Goal: Task Accomplishment & Management: Manage account settings

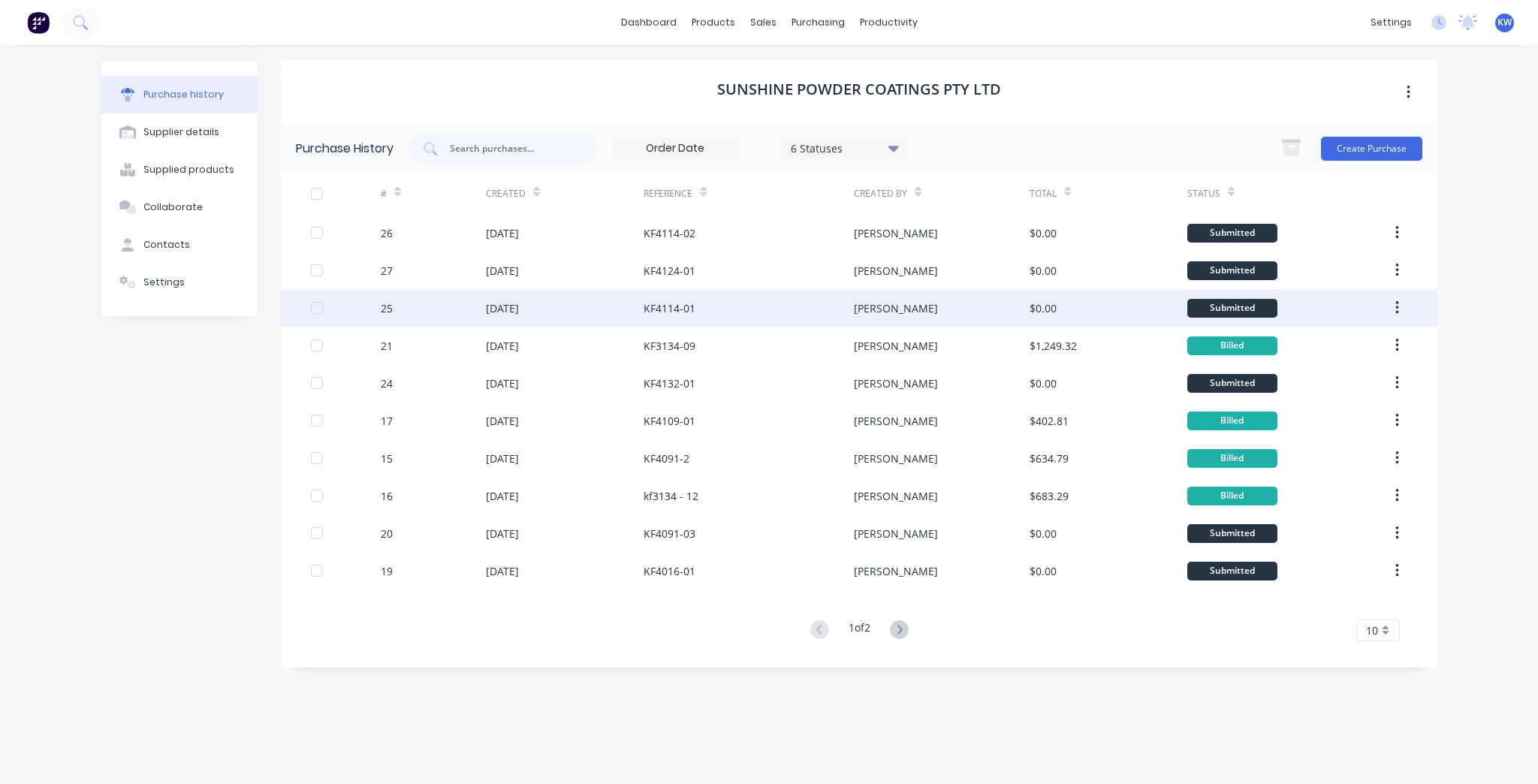
click at [1036, 303] on div "$0.00" at bounding box center [1042, 308] width 27 height 16
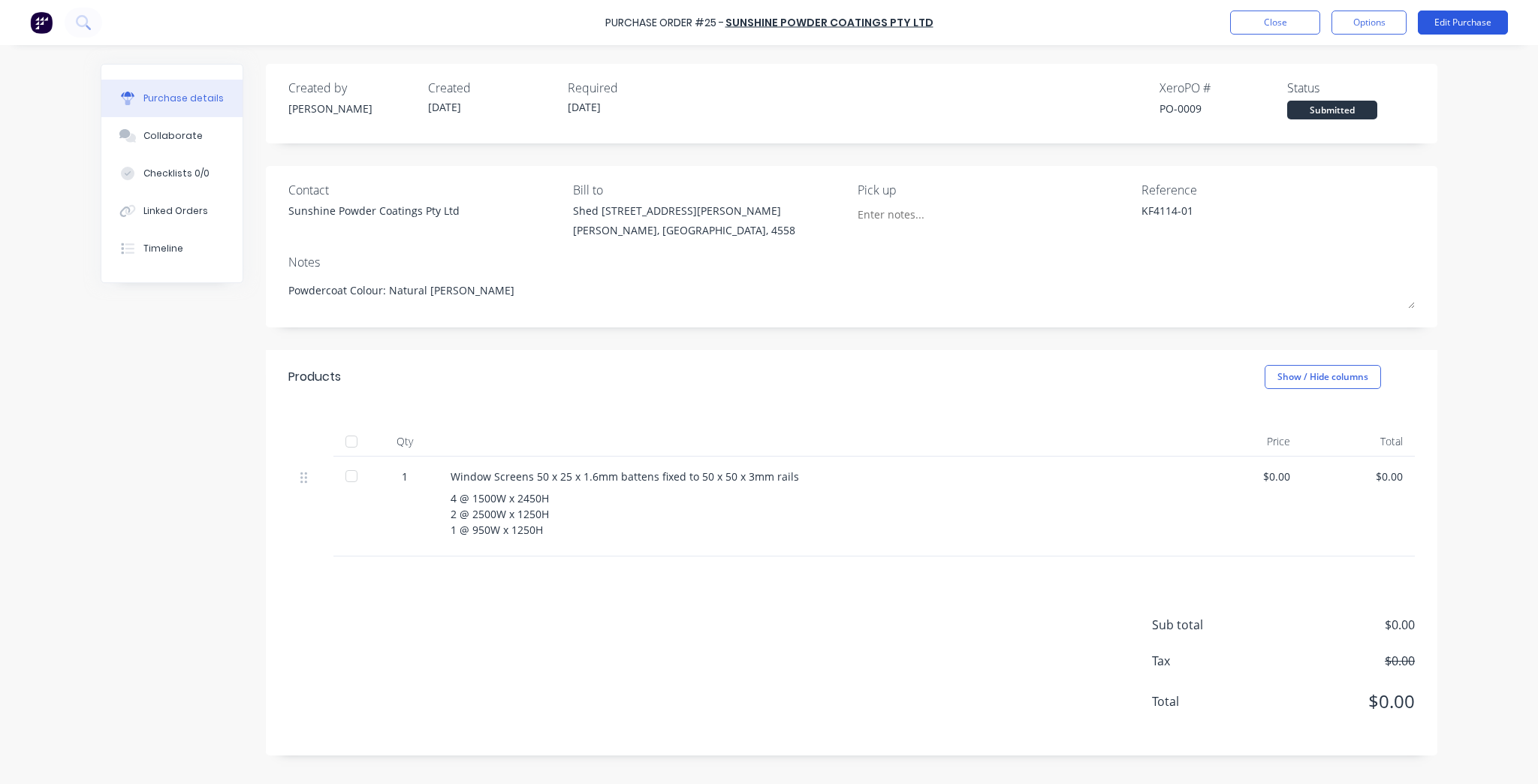
click at [1464, 25] on button "Edit Purchase" at bounding box center [1462, 23] width 90 height 24
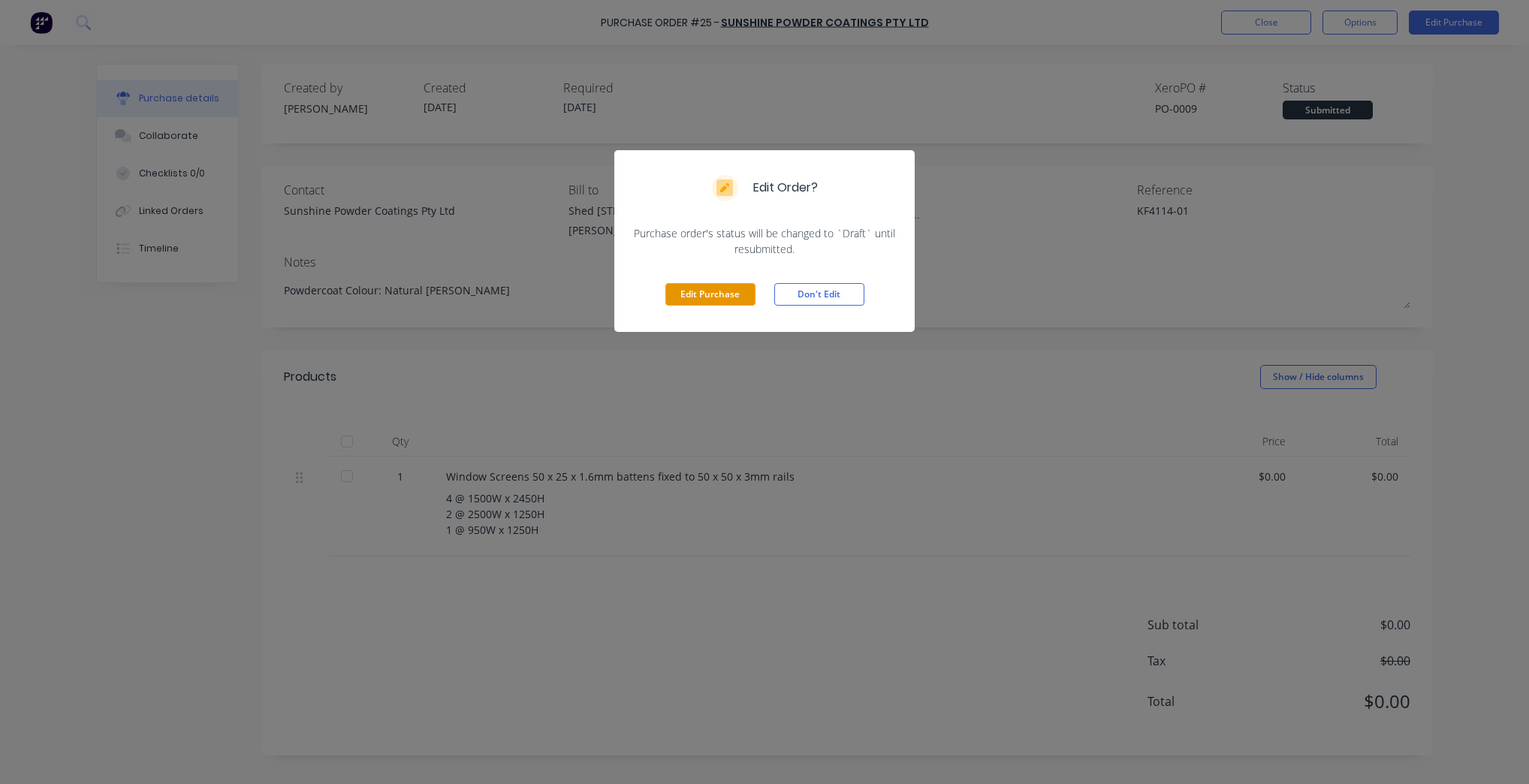
click at [685, 291] on button "Edit Purchase" at bounding box center [709, 294] width 90 height 23
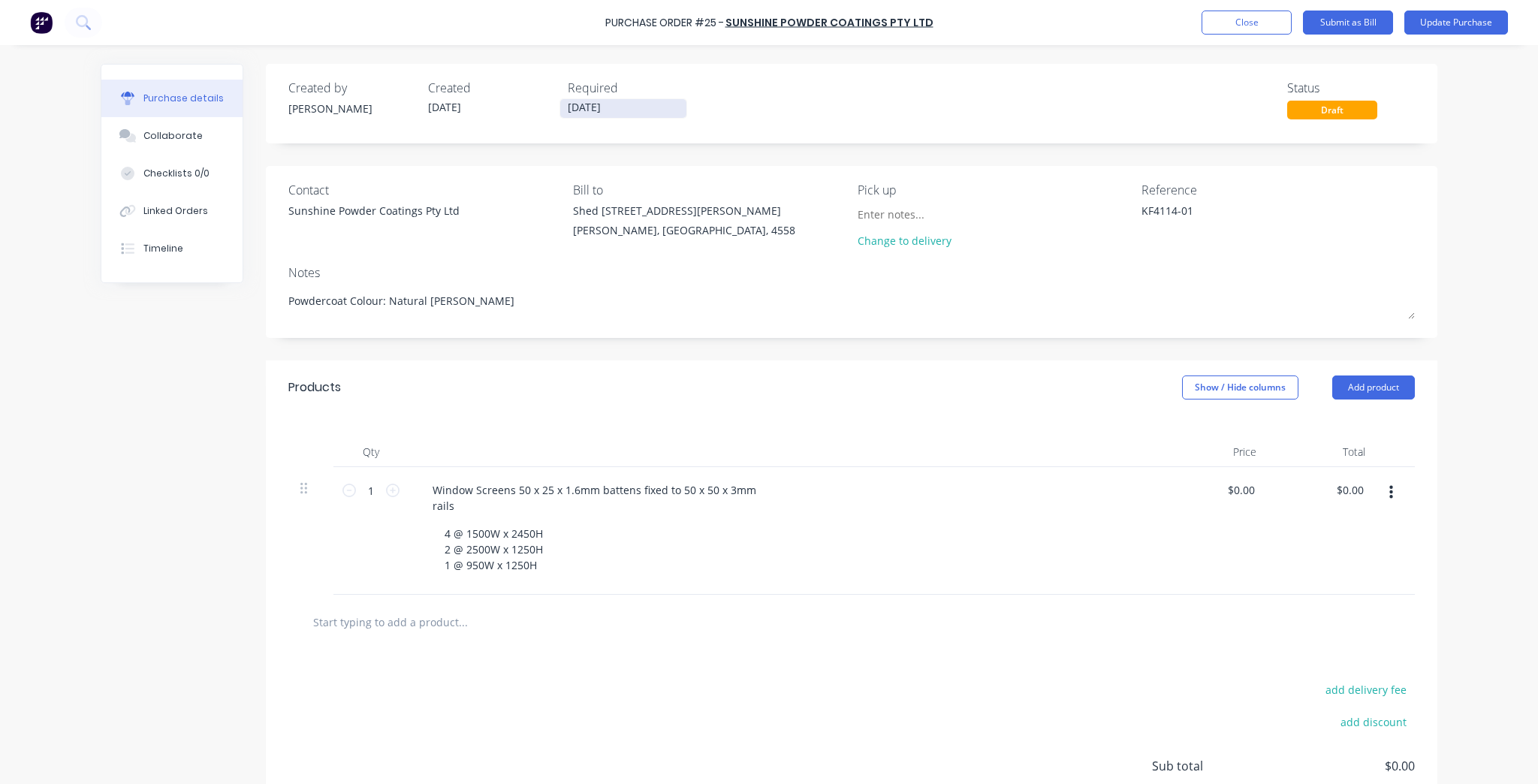
click at [585, 109] on input "01/10/25" at bounding box center [624, 108] width 126 height 19
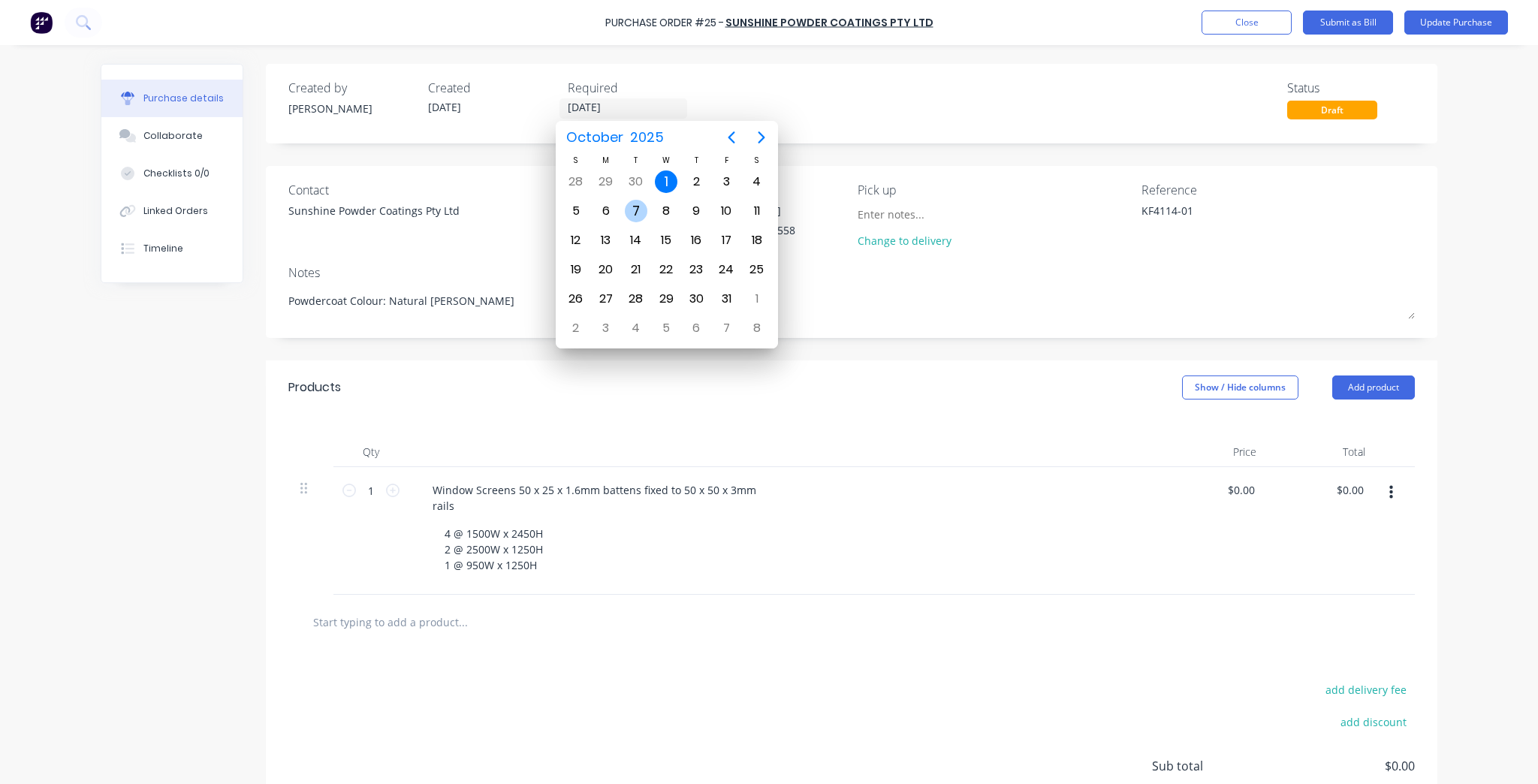
click at [641, 213] on div "7" at bounding box center [635, 211] width 23 height 23
type textarea "x"
type input "07/10/25"
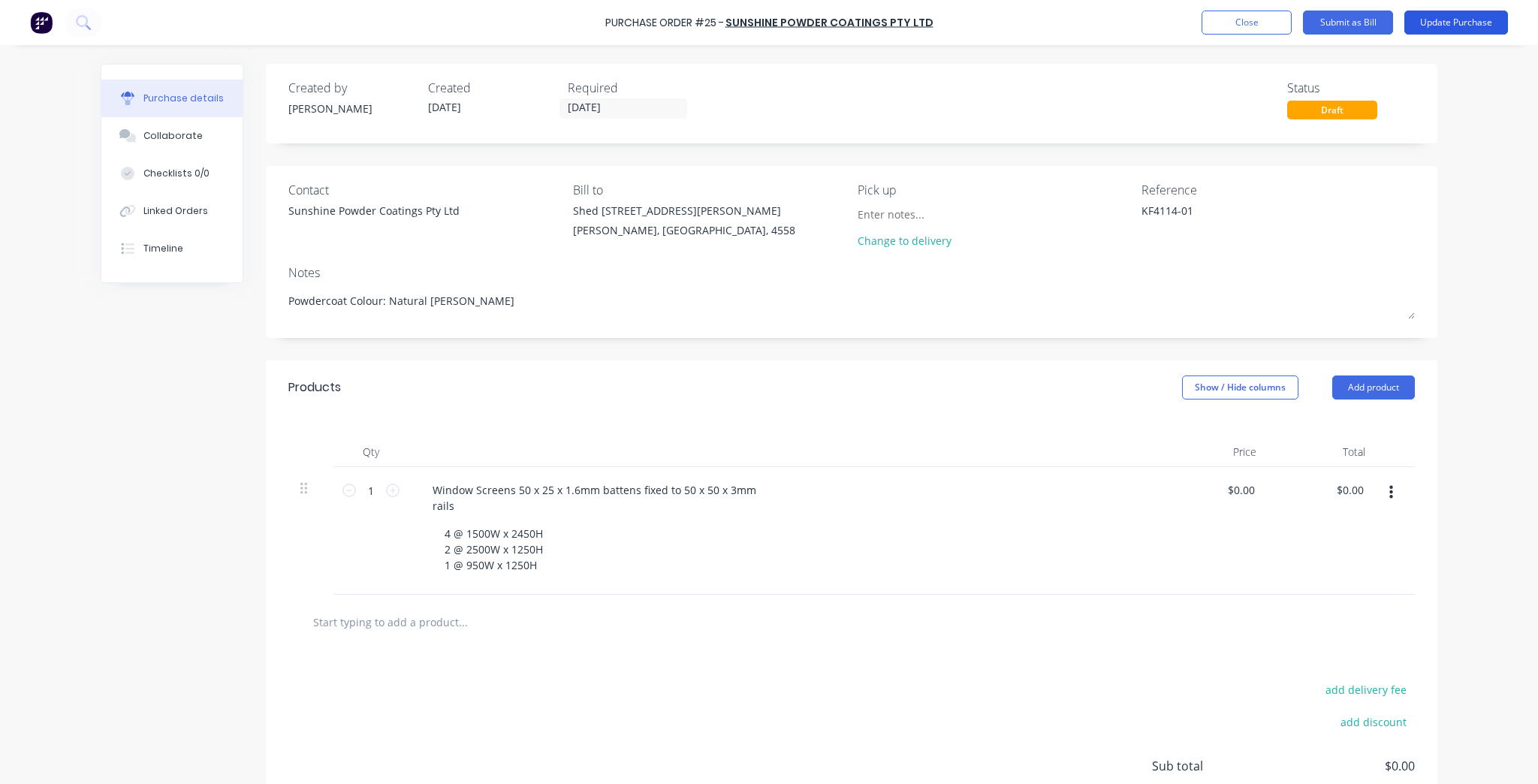
click at [1458, 23] on button "Update Purchase" at bounding box center [1455, 23] width 103 height 24
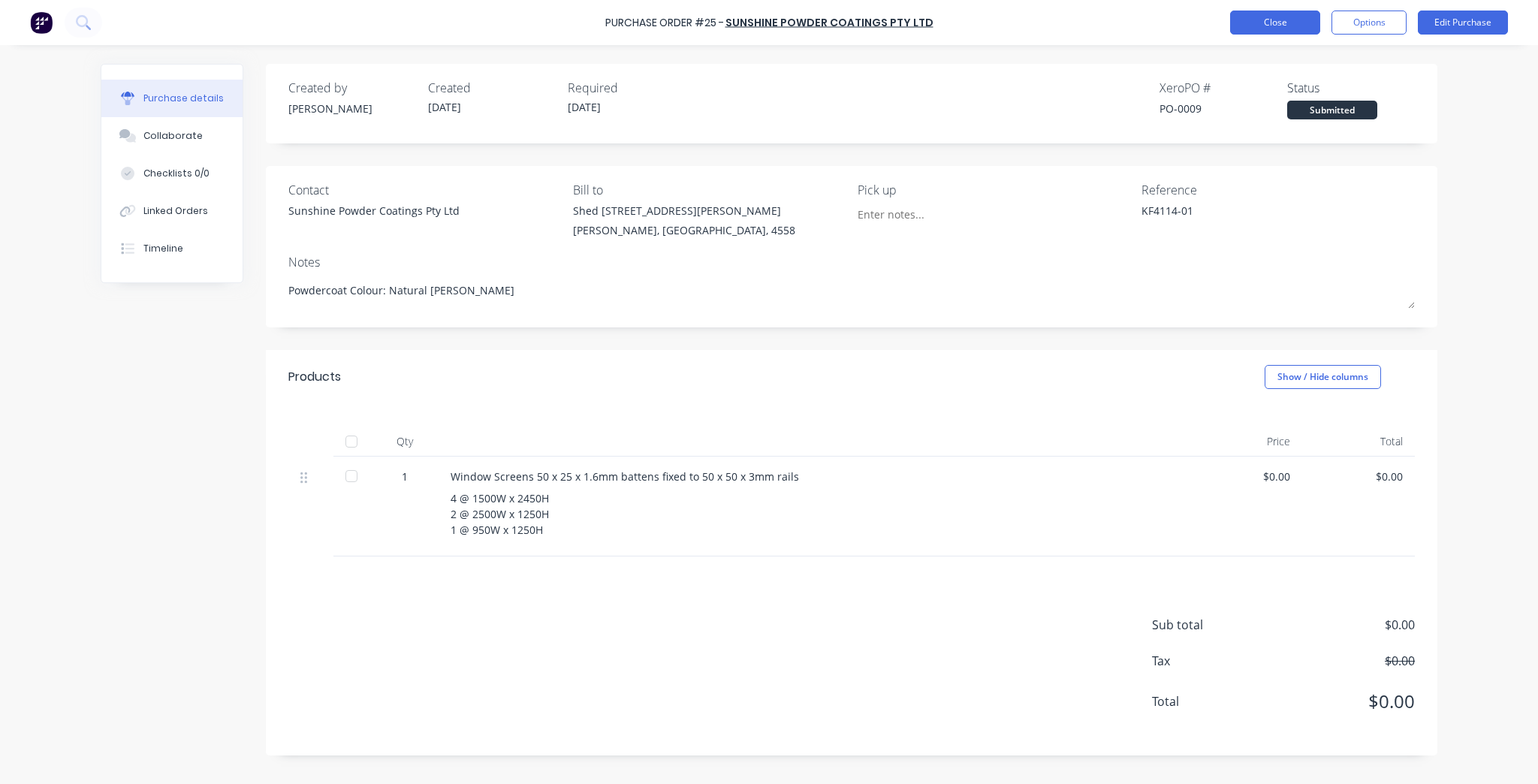
click at [1254, 27] on button "Close" at bounding box center [1275, 23] width 90 height 24
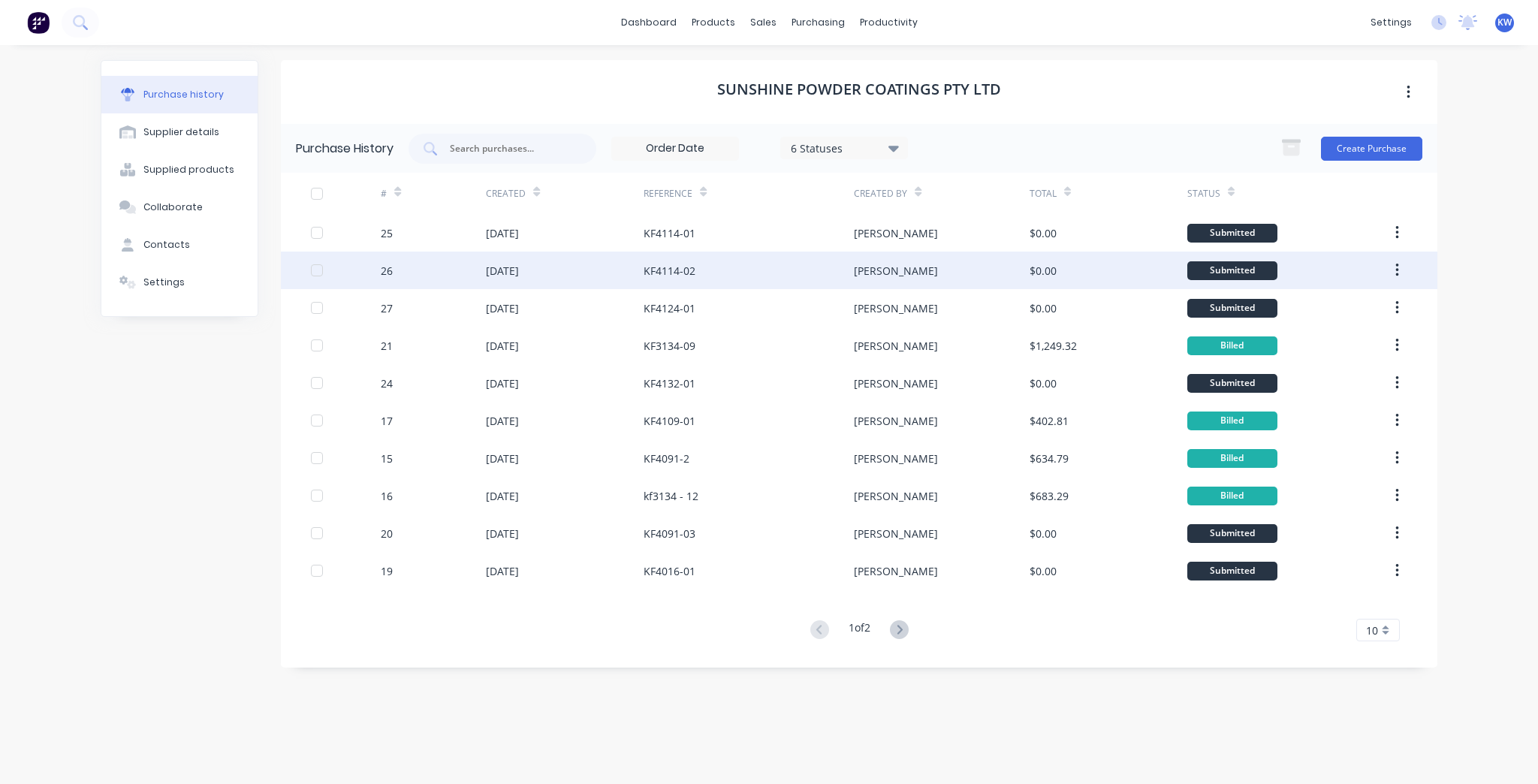
click at [861, 279] on div "[PERSON_NAME]" at bounding box center [942, 270] width 175 height 37
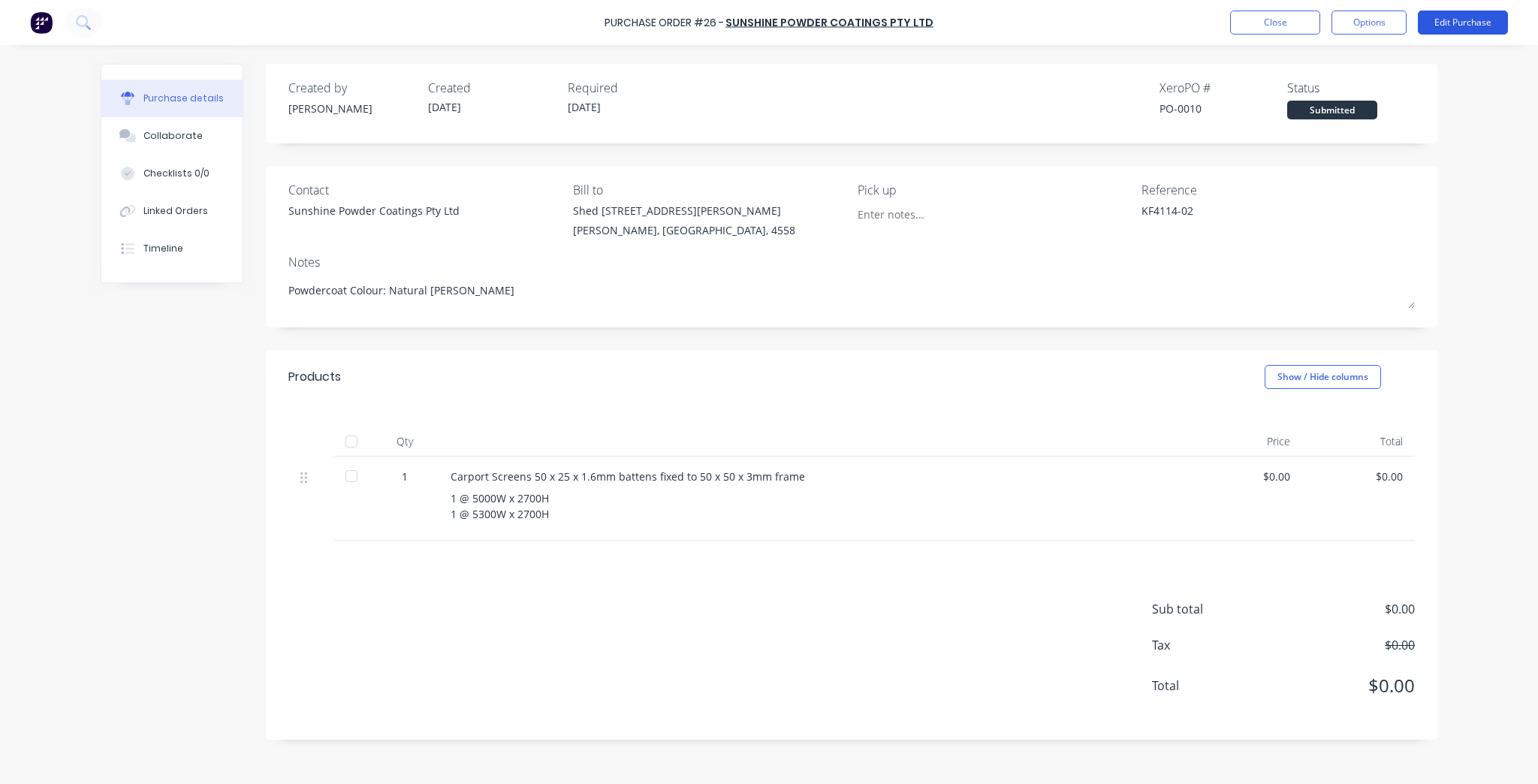
click at [1438, 28] on button "Edit Purchase" at bounding box center [1462, 23] width 90 height 24
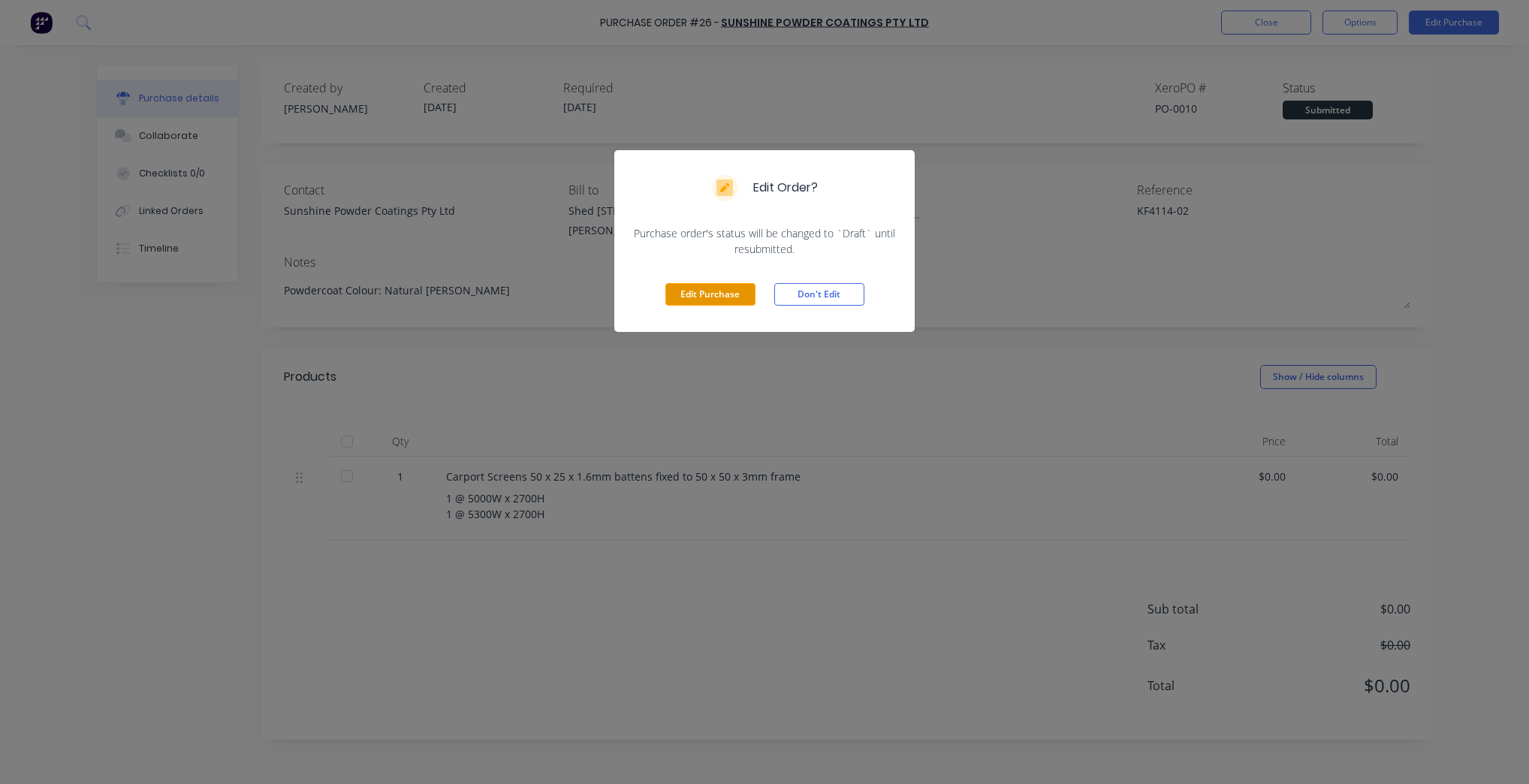
click at [711, 296] on button "Edit Purchase" at bounding box center [709, 294] width 90 height 23
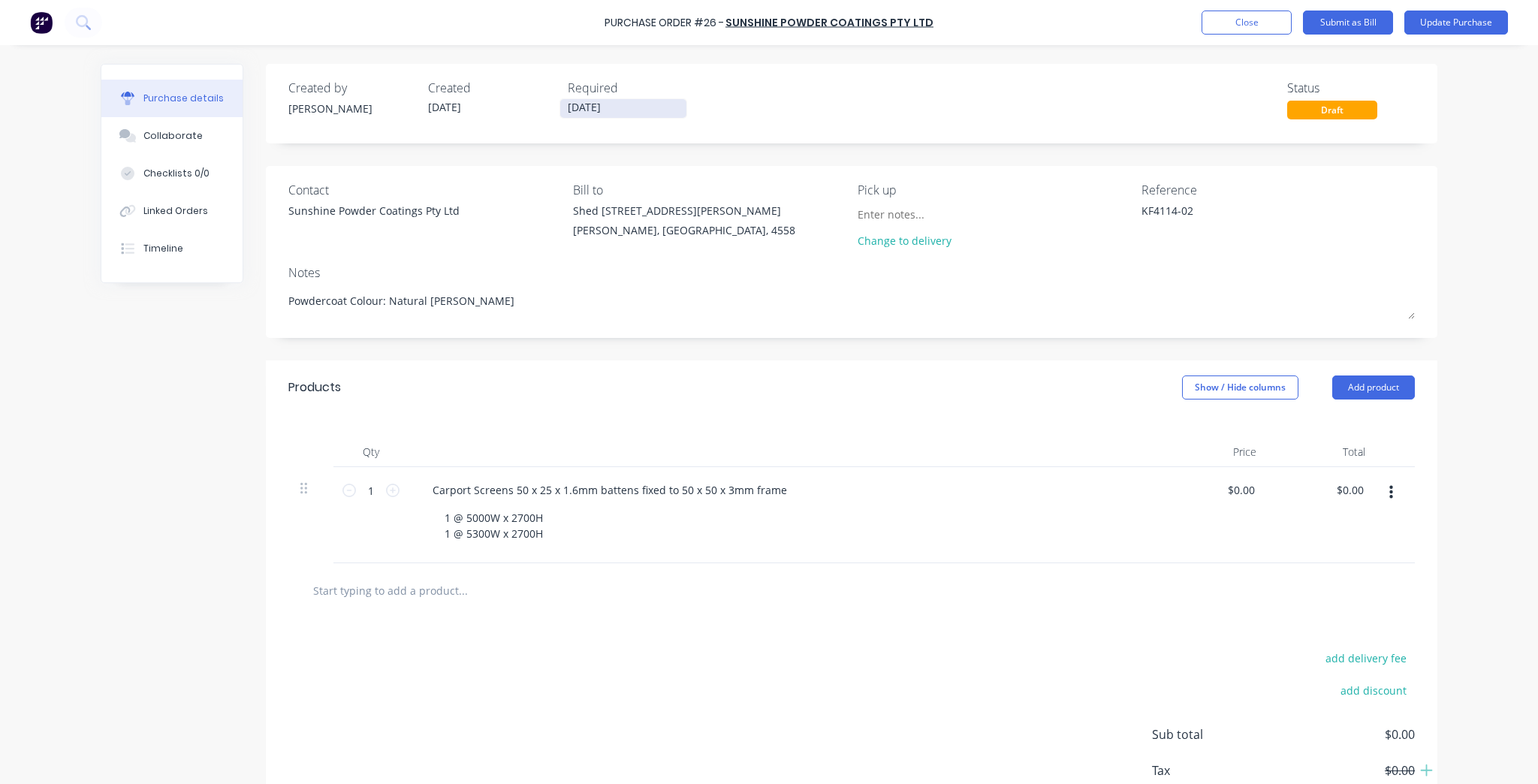
click at [624, 103] on input "01/10/25" at bounding box center [624, 108] width 126 height 19
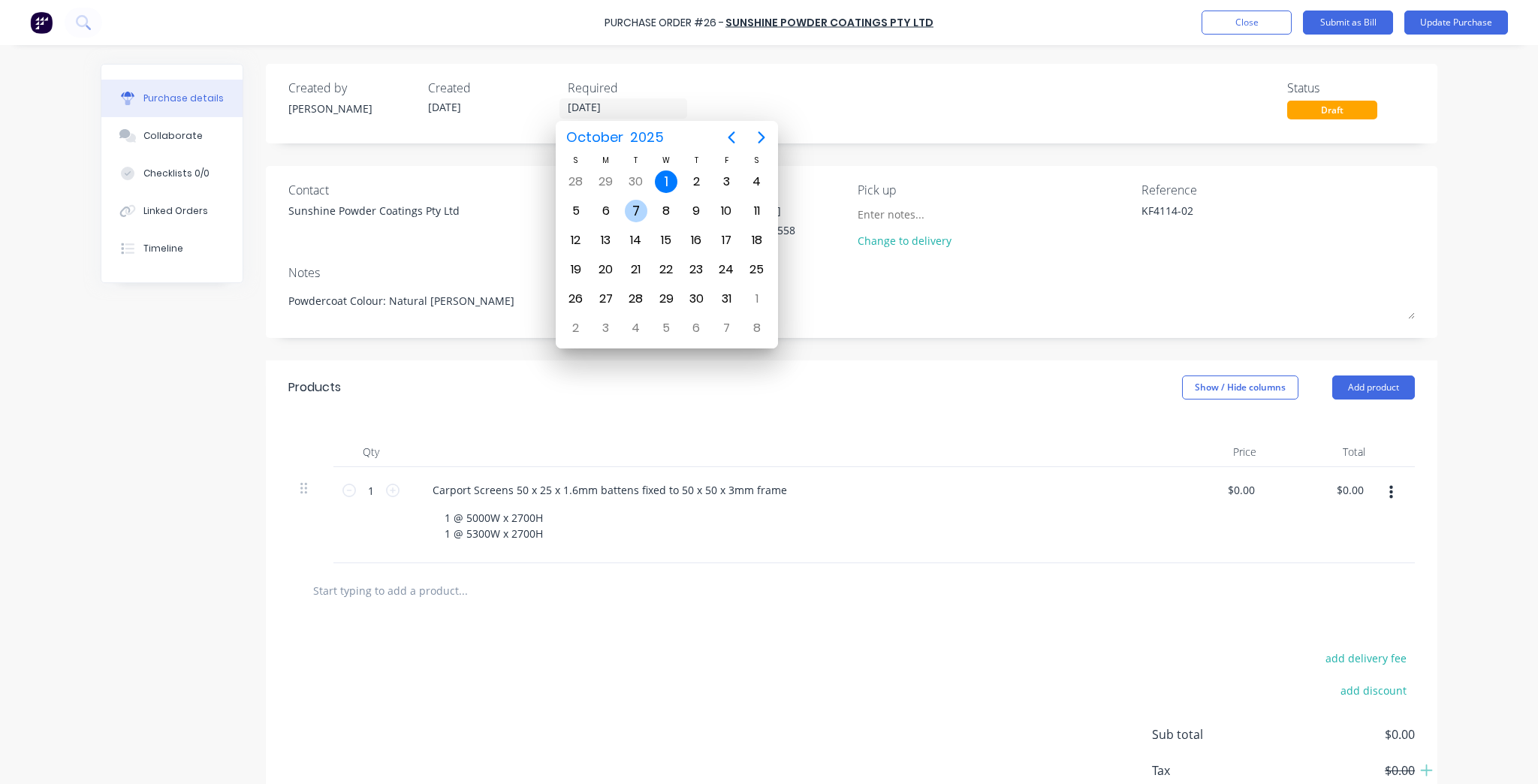
click at [626, 207] on div "7" at bounding box center [635, 211] width 23 height 23
type textarea "x"
type input "07/10/25"
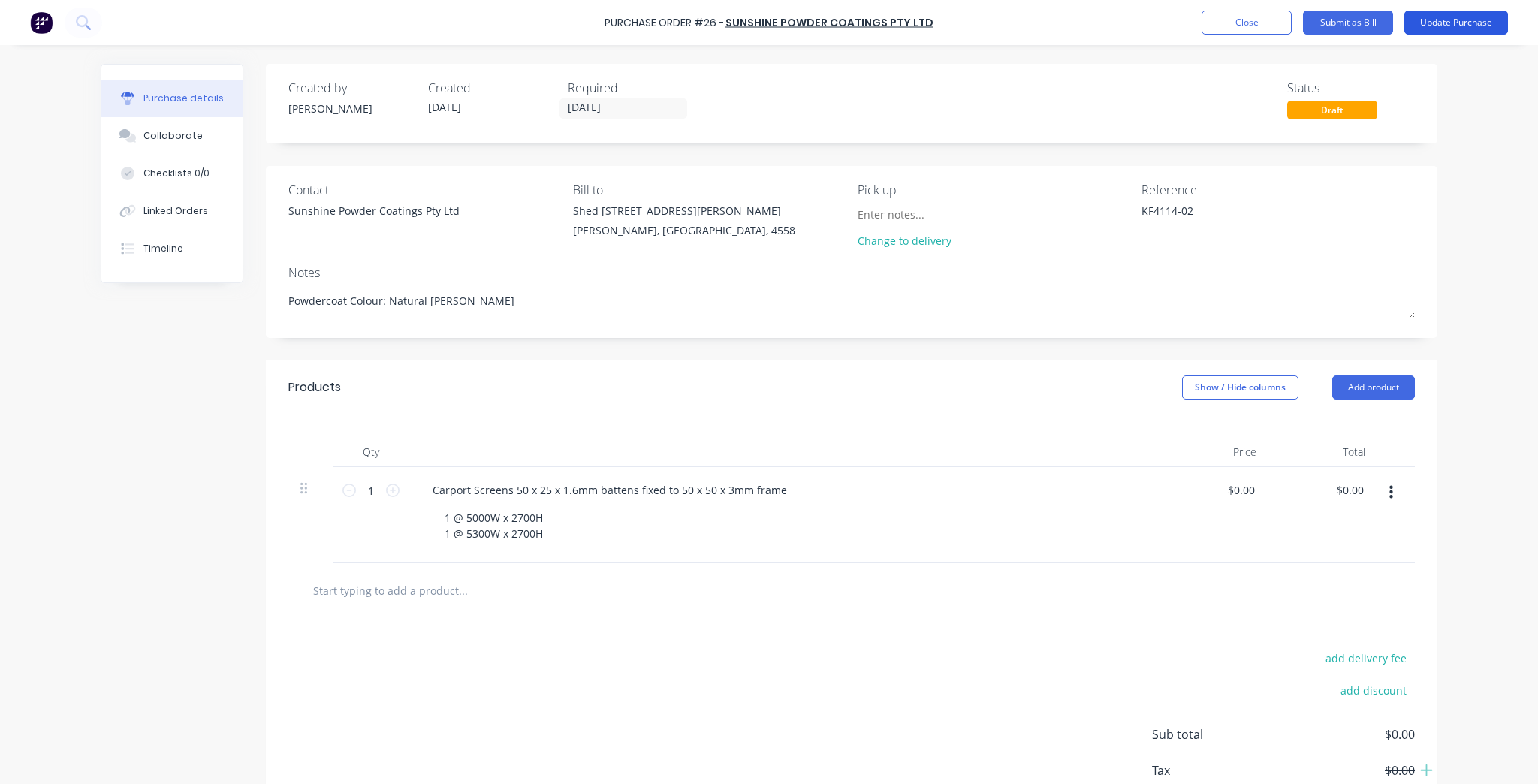
click at [1488, 23] on button "Update Purchase" at bounding box center [1455, 23] width 103 height 24
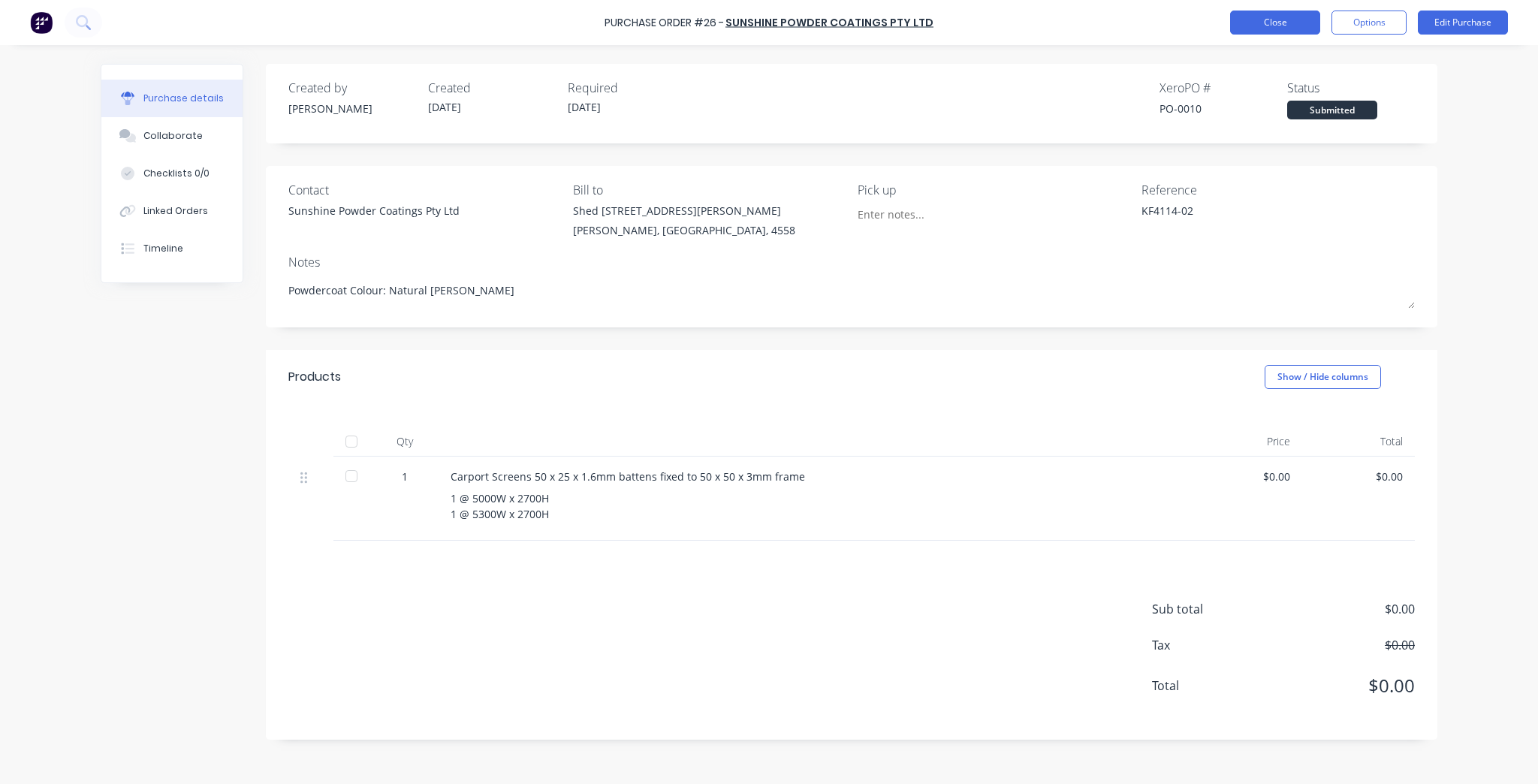
click at [1285, 24] on button "Close" at bounding box center [1275, 23] width 90 height 24
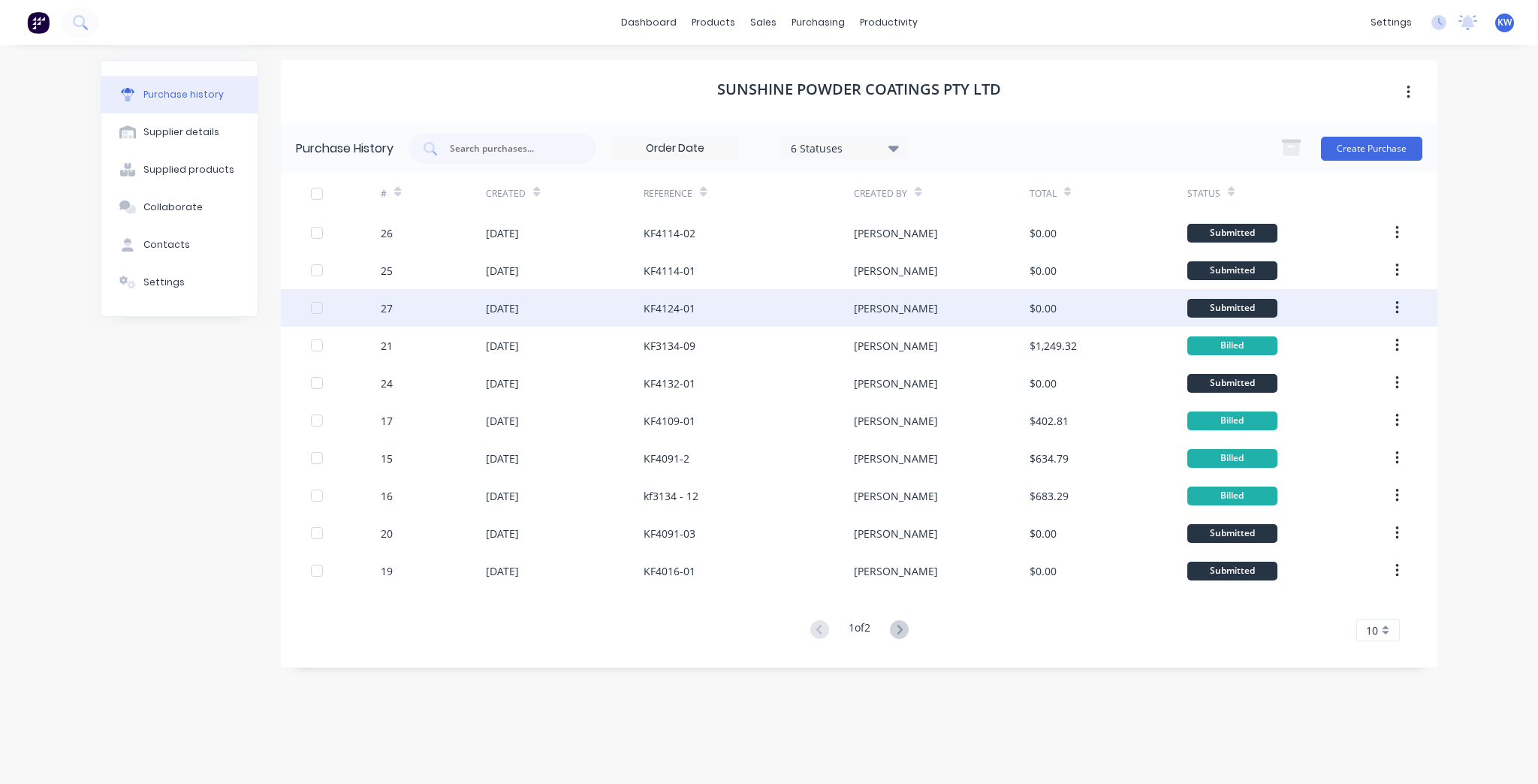
click at [701, 306] on div "KF4124-01" at bounding box center [748, 307] width 210 height 37
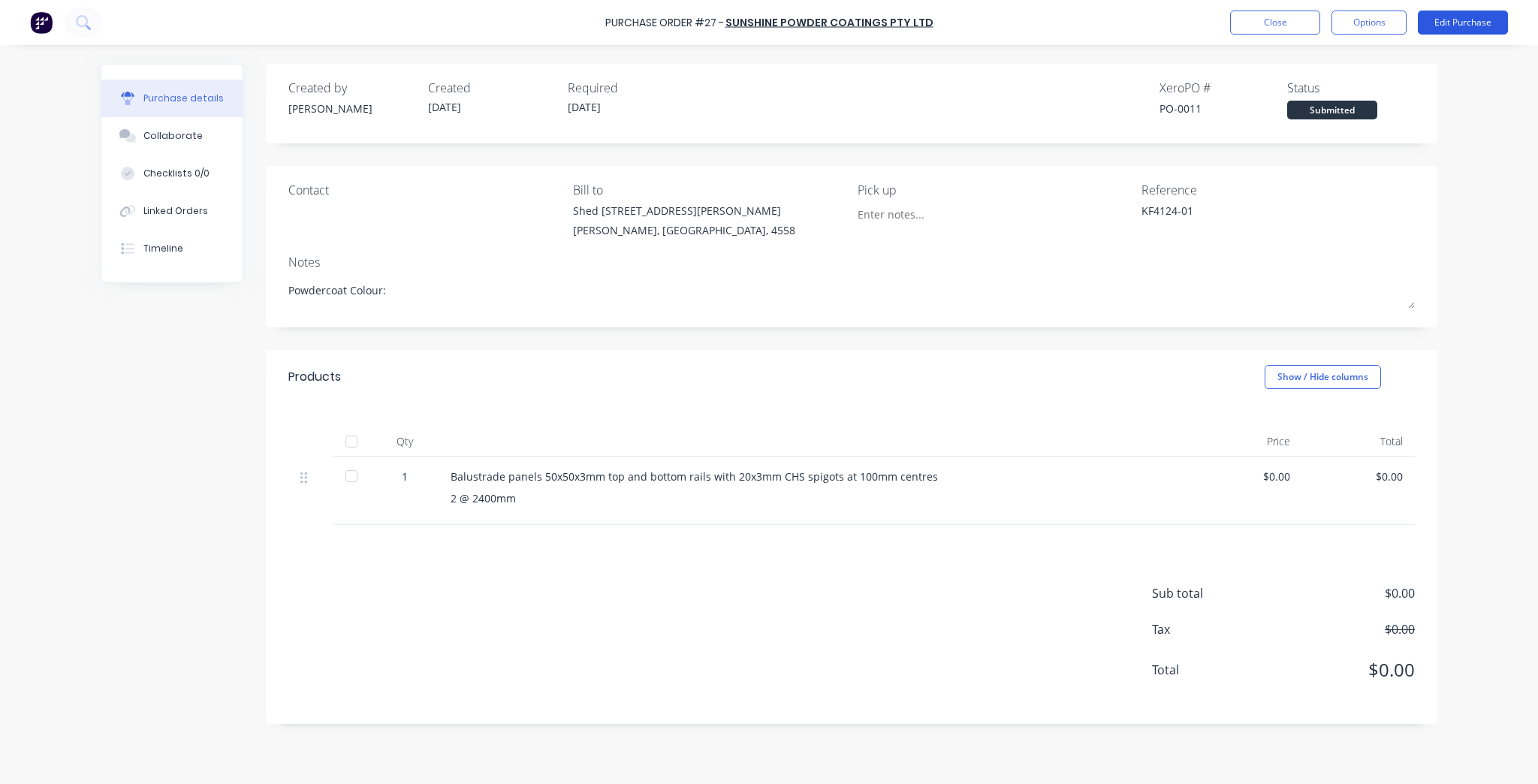
click at [1474, 11] on button "Edit Purchase" at bounding box center [1462, 23] width 90 height 24
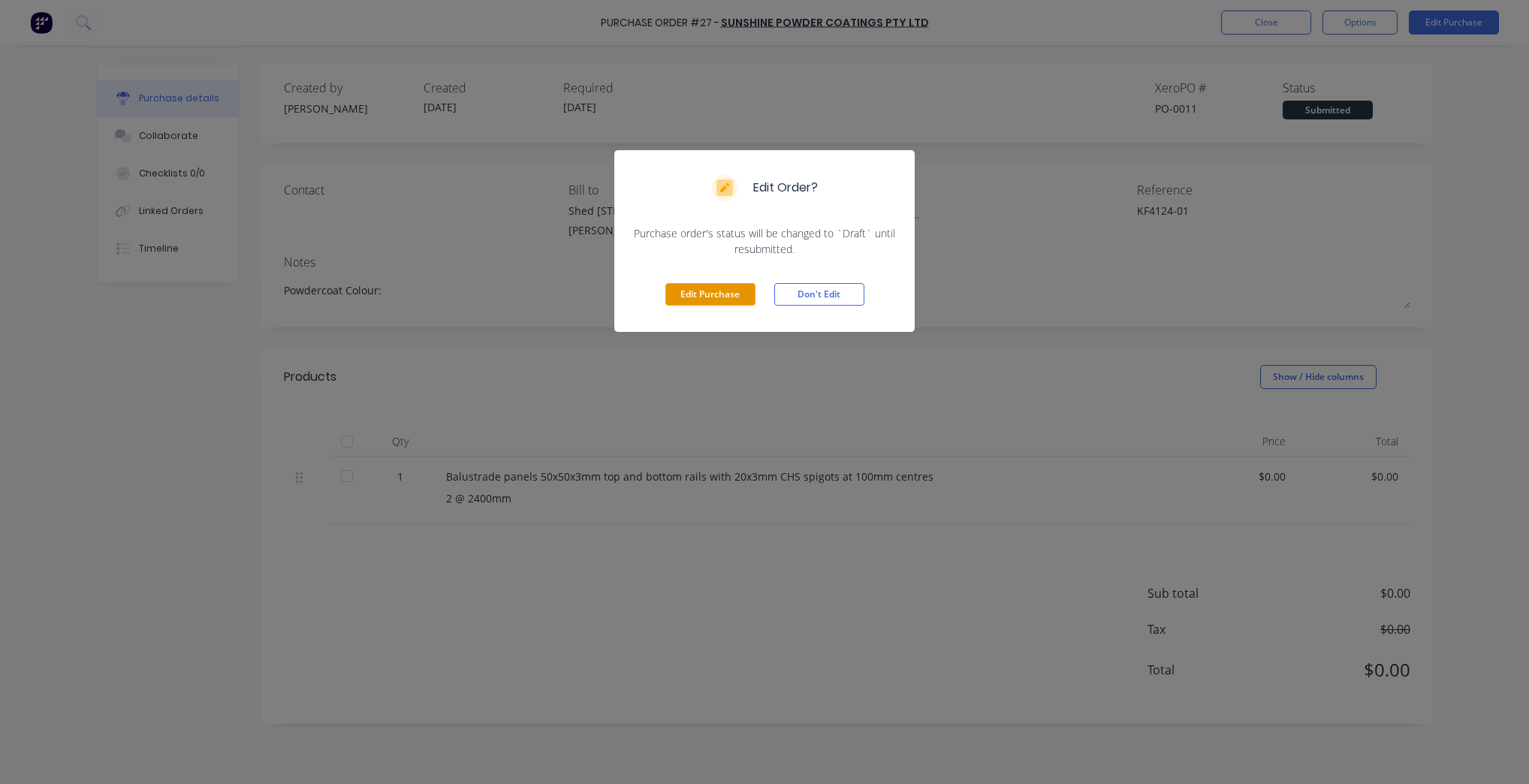
click at [725, 299] on button "Edit Purchase" at bounding box center [709, 294] width 90 height 23
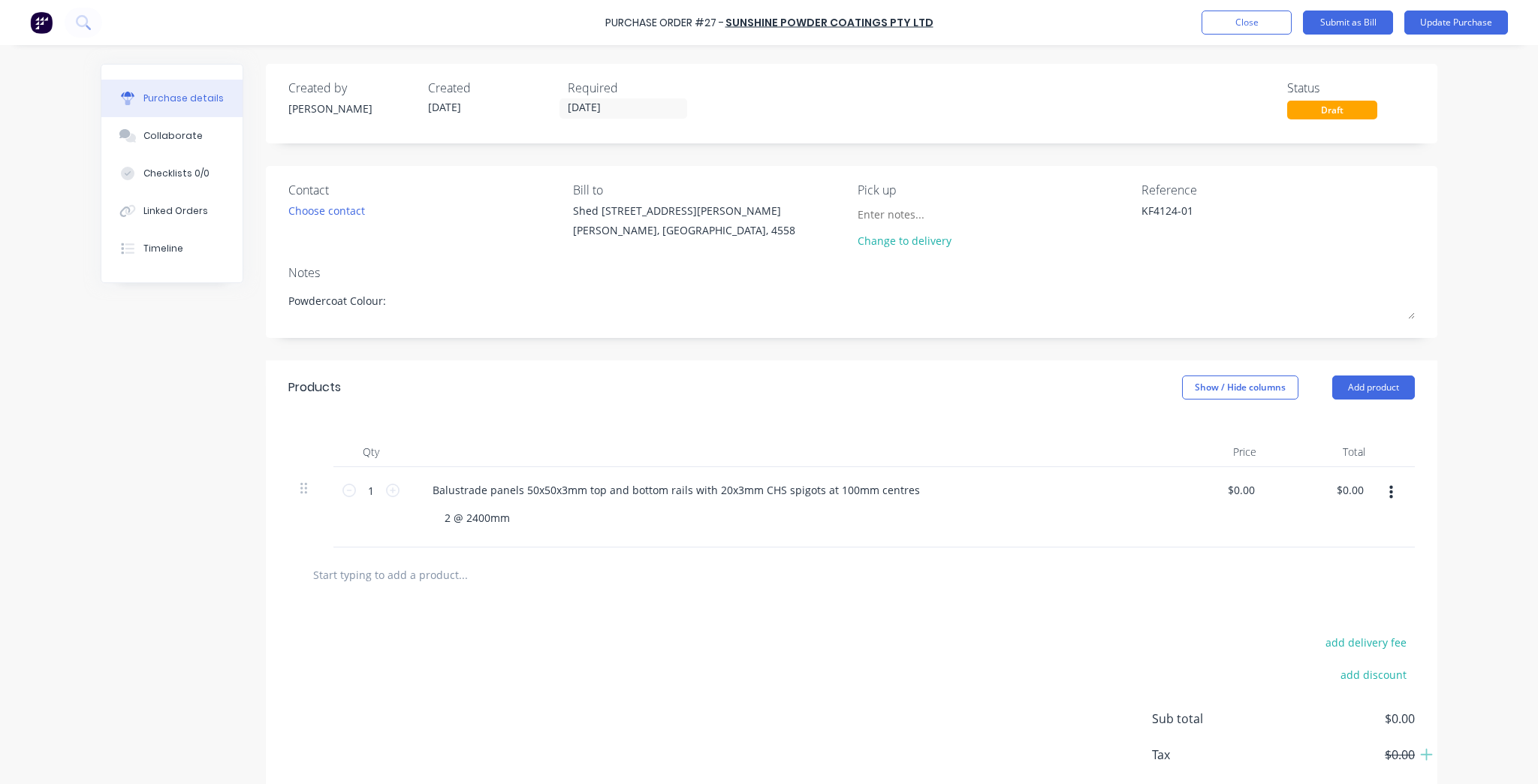
click at [586, 108] on input "01/10/25" at bounding box center [624, 108] width 126 height 19
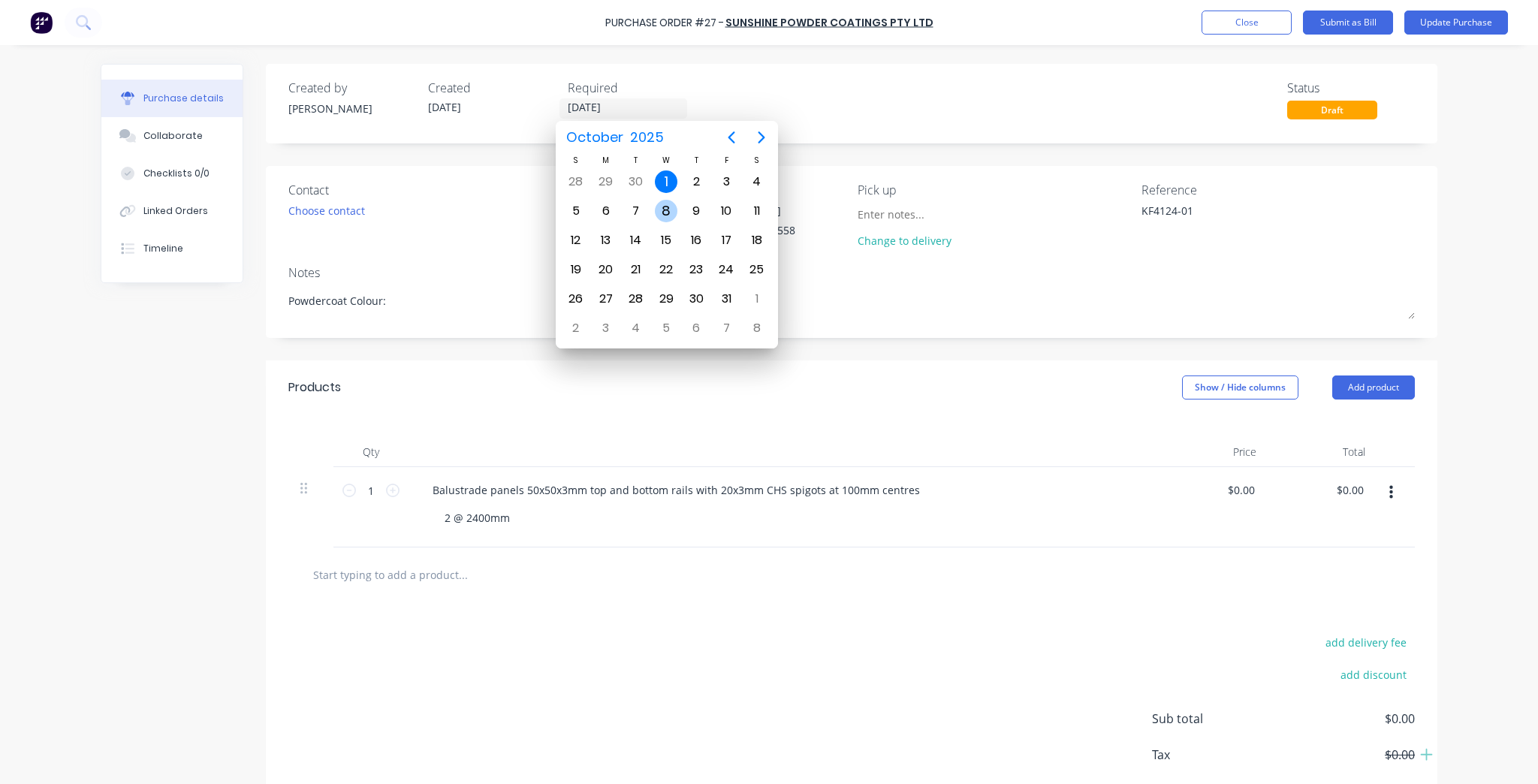
click at [654, 210] on div "8" at bounding box center [666, 211] width 30 height 29
type textarea "x"
type input "08/10/25"
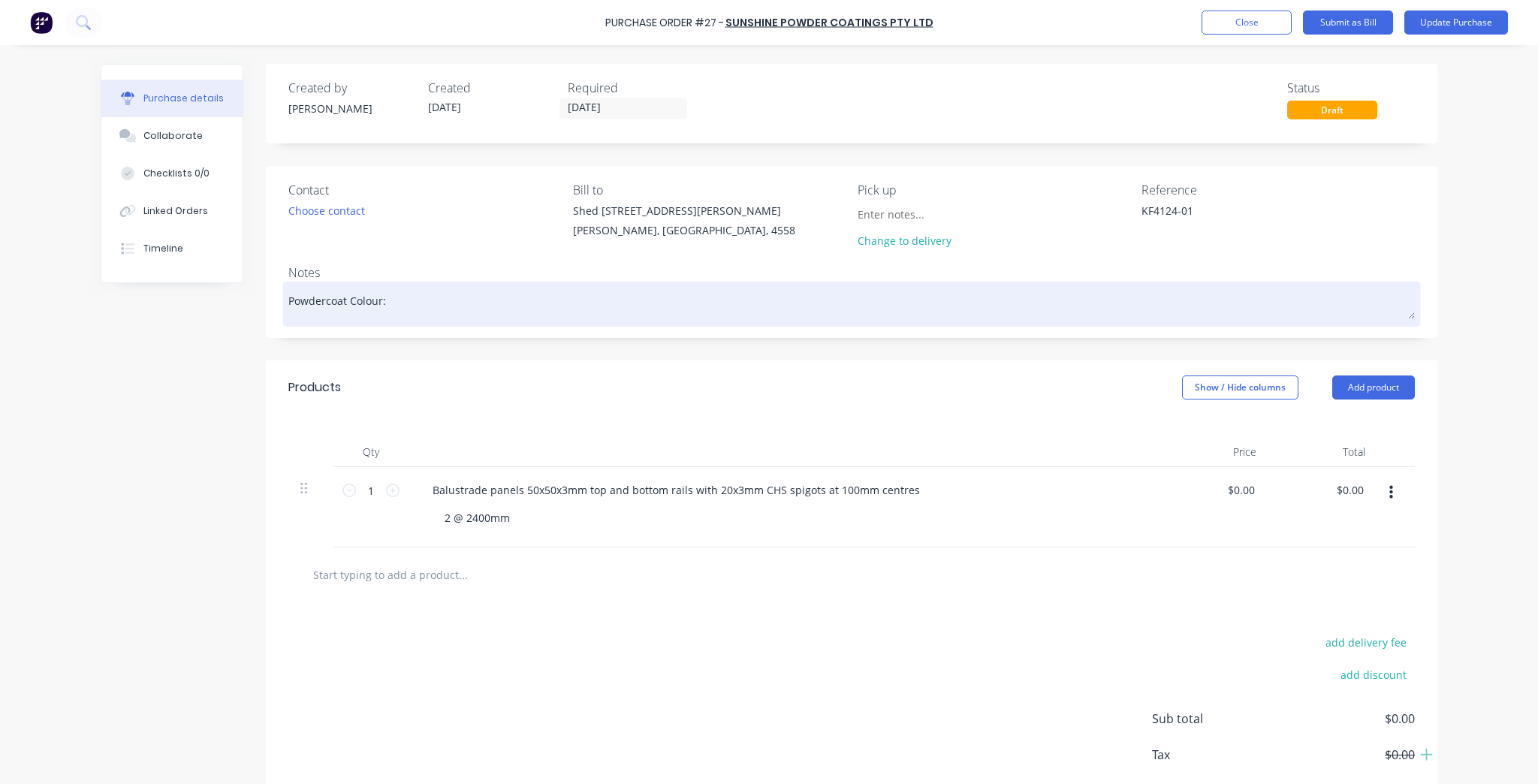
click at [418, 292] on textarea "Powdercoat Colour:" at bounding box center [851, 302] width 1126 height 33
type textarea "x"
type textarea "Powdercoat Colour:"
type textarea "x"
type textarea "Powdercoat Colour: S"
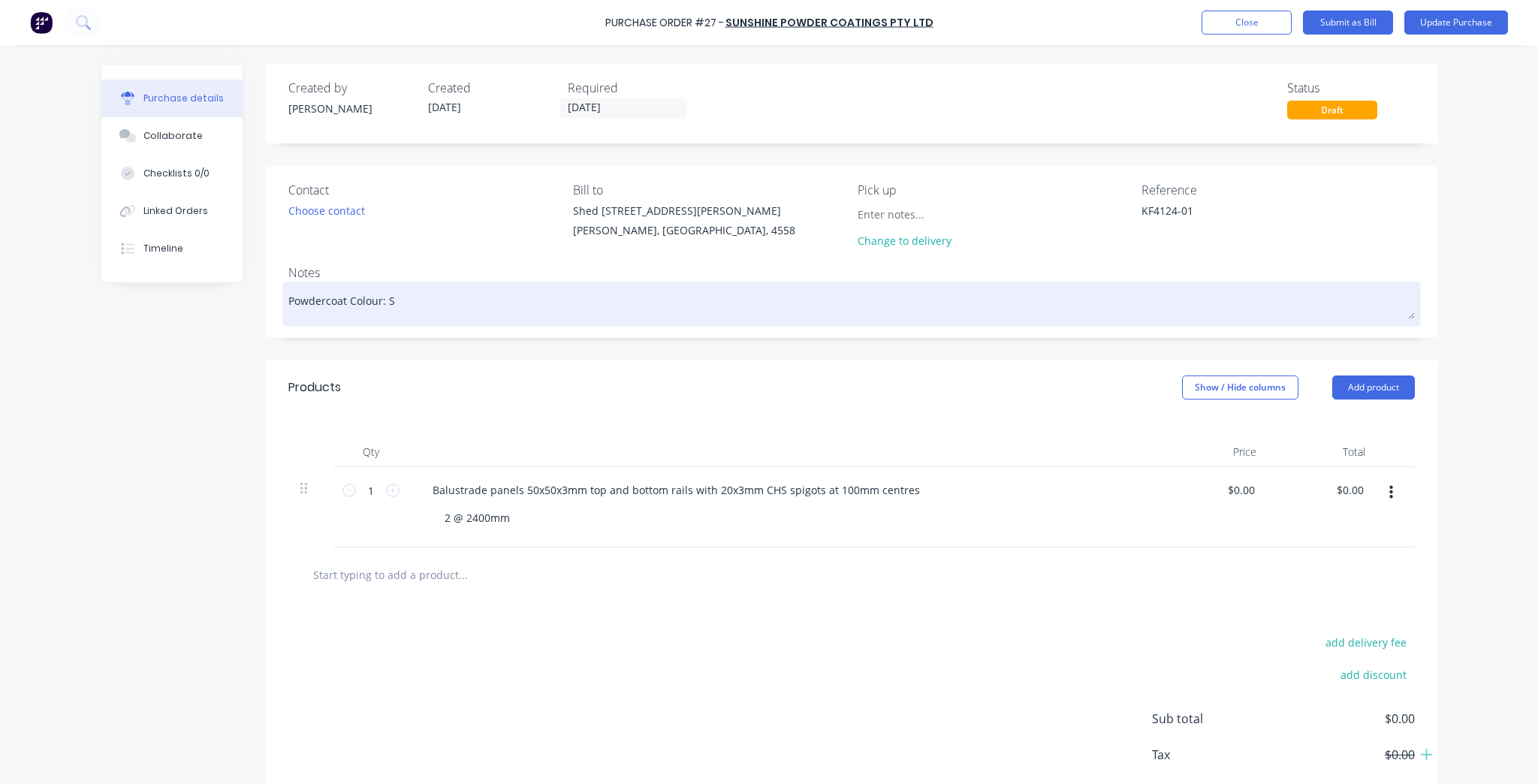
type textarea "x"
type textarea "Powdercoat Colour: Sa"
type textarea "x"
type textarea "Powdercoat Colour: Sat"
type textarea "x"
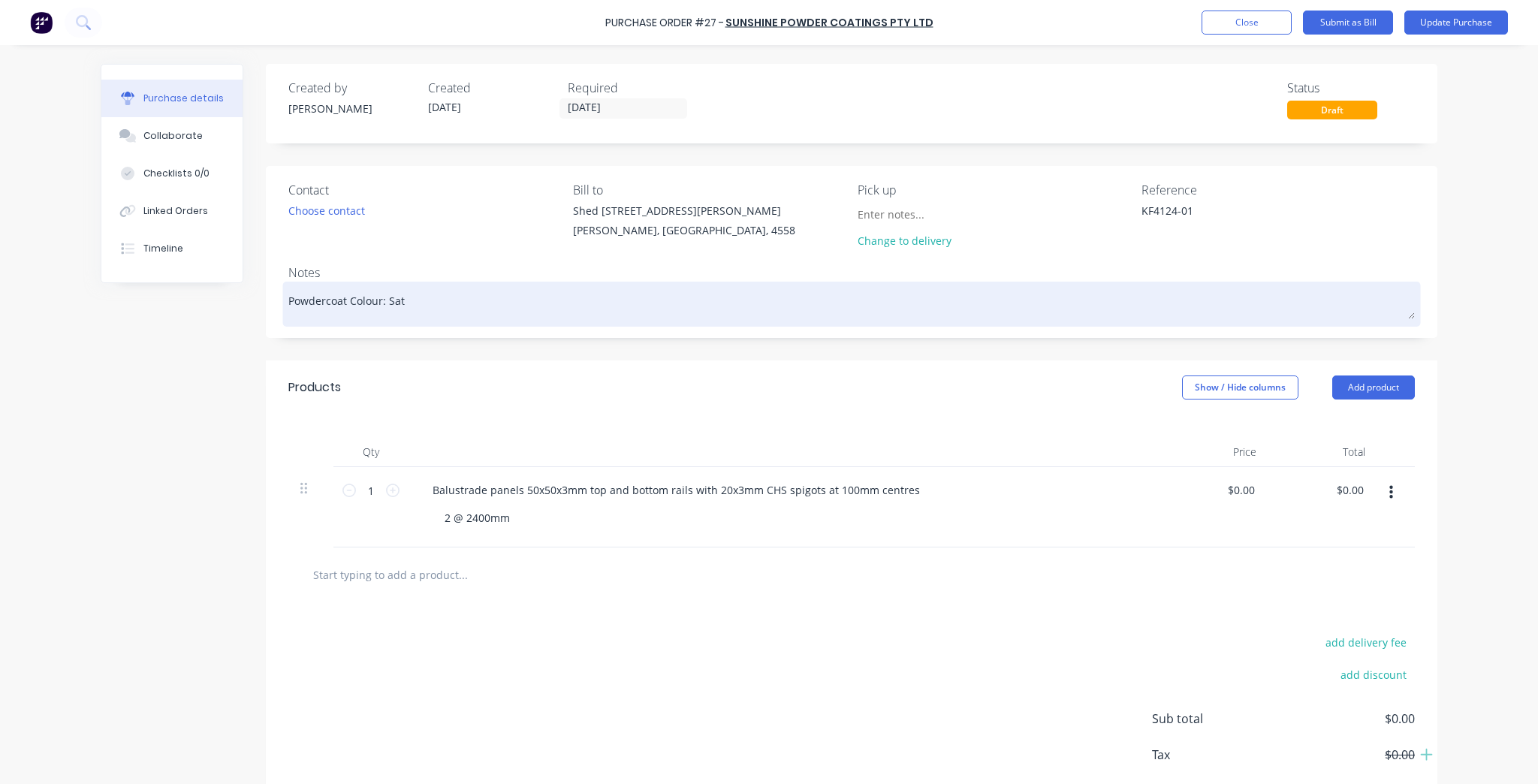
type textarea "Powdercoat Colour: Sati"
type textarea "x"
type textarea "Powdercoat Colour: Satin"
type textarea "x"
type textarea "Powdercoat Colour: Satin"
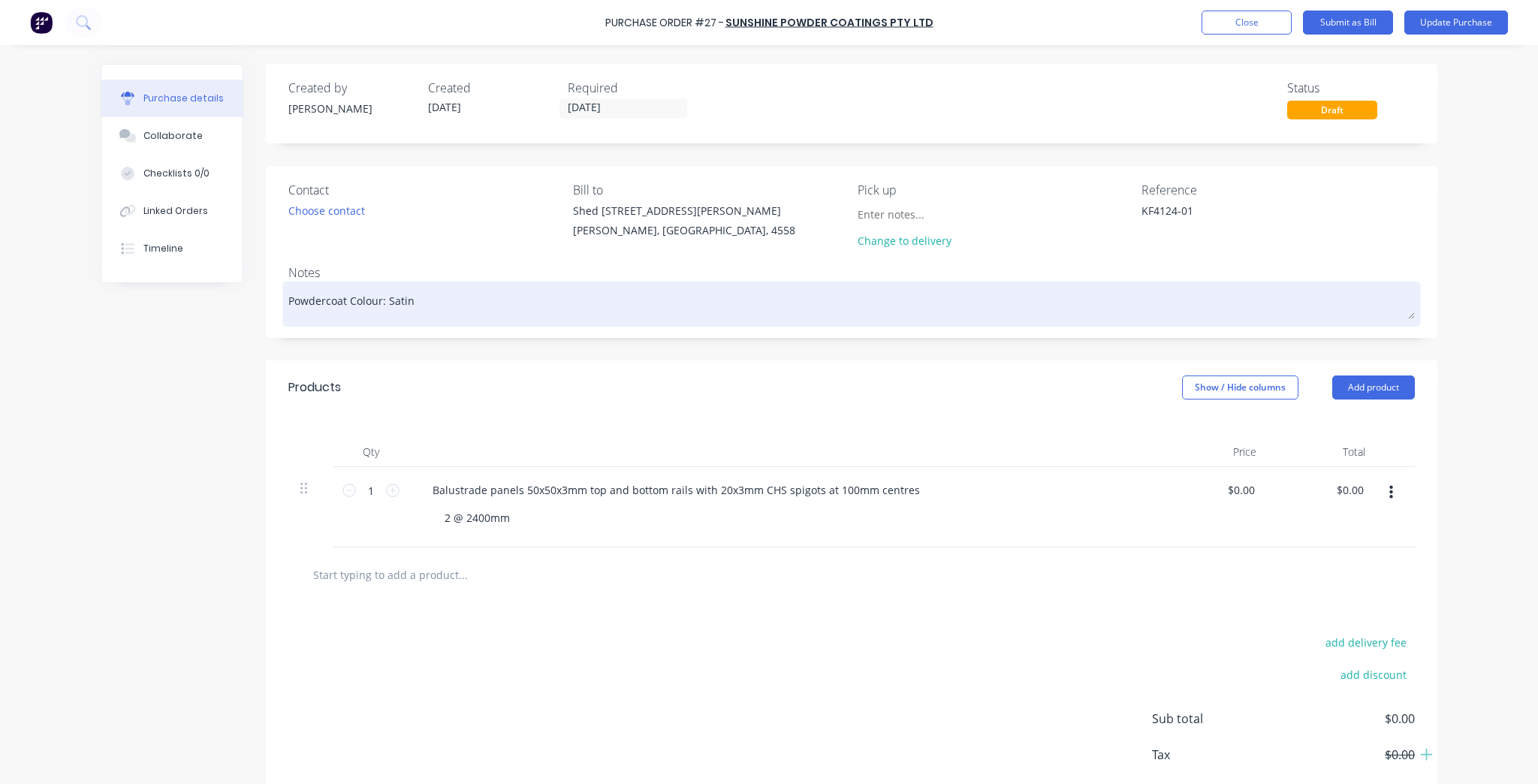
type textarea "x"
type textarea "Powdercoat Colour: Satin B"
type textarea "x"
type textarea "Powdercoat Colour: Satin Bl"
type textarea "x"
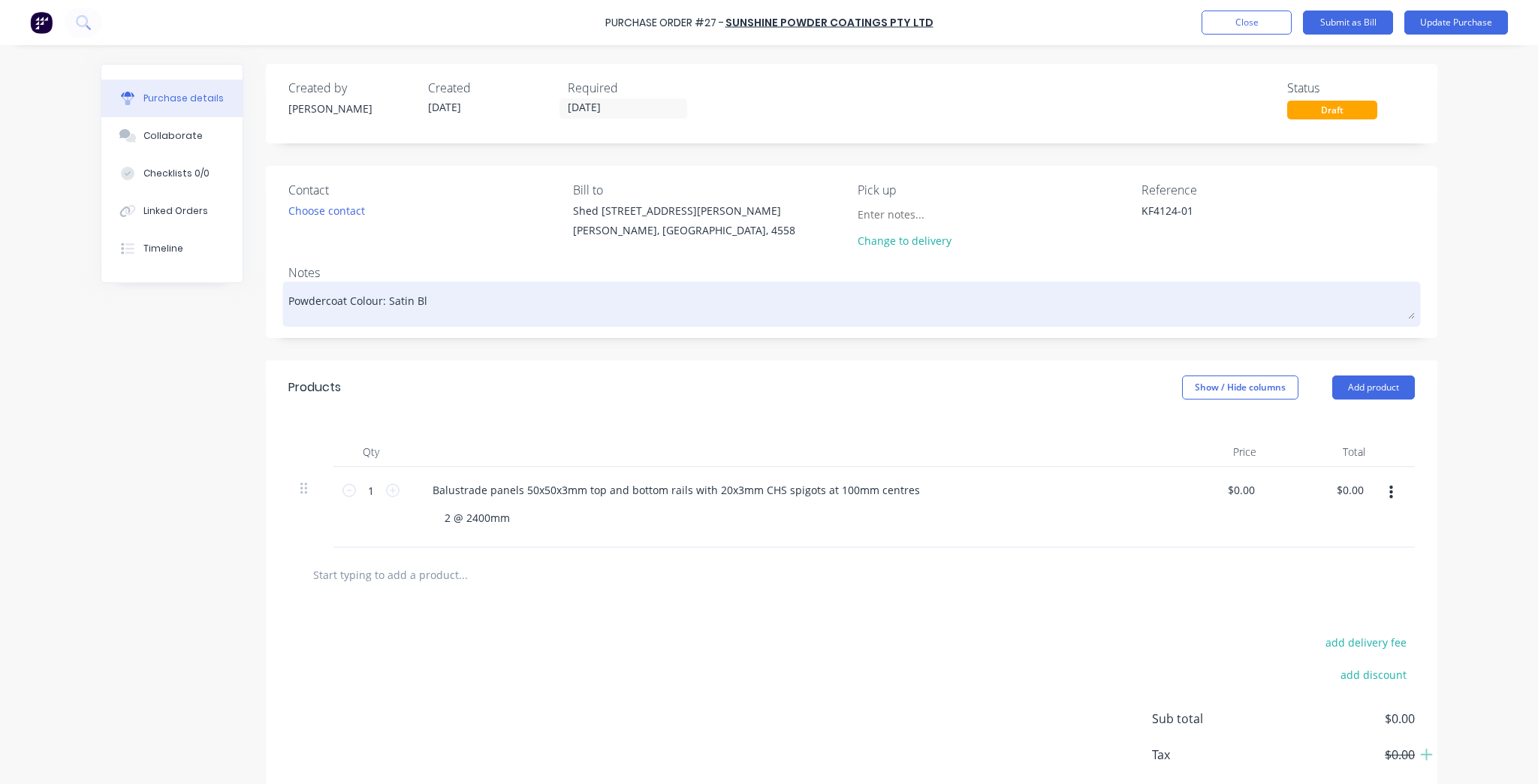
type textarea "Powdercoat Colour: Satin Bla"
type textarea "x"
type textarea "Powdercoat Colour: Satin Blac"
type textarea "x"
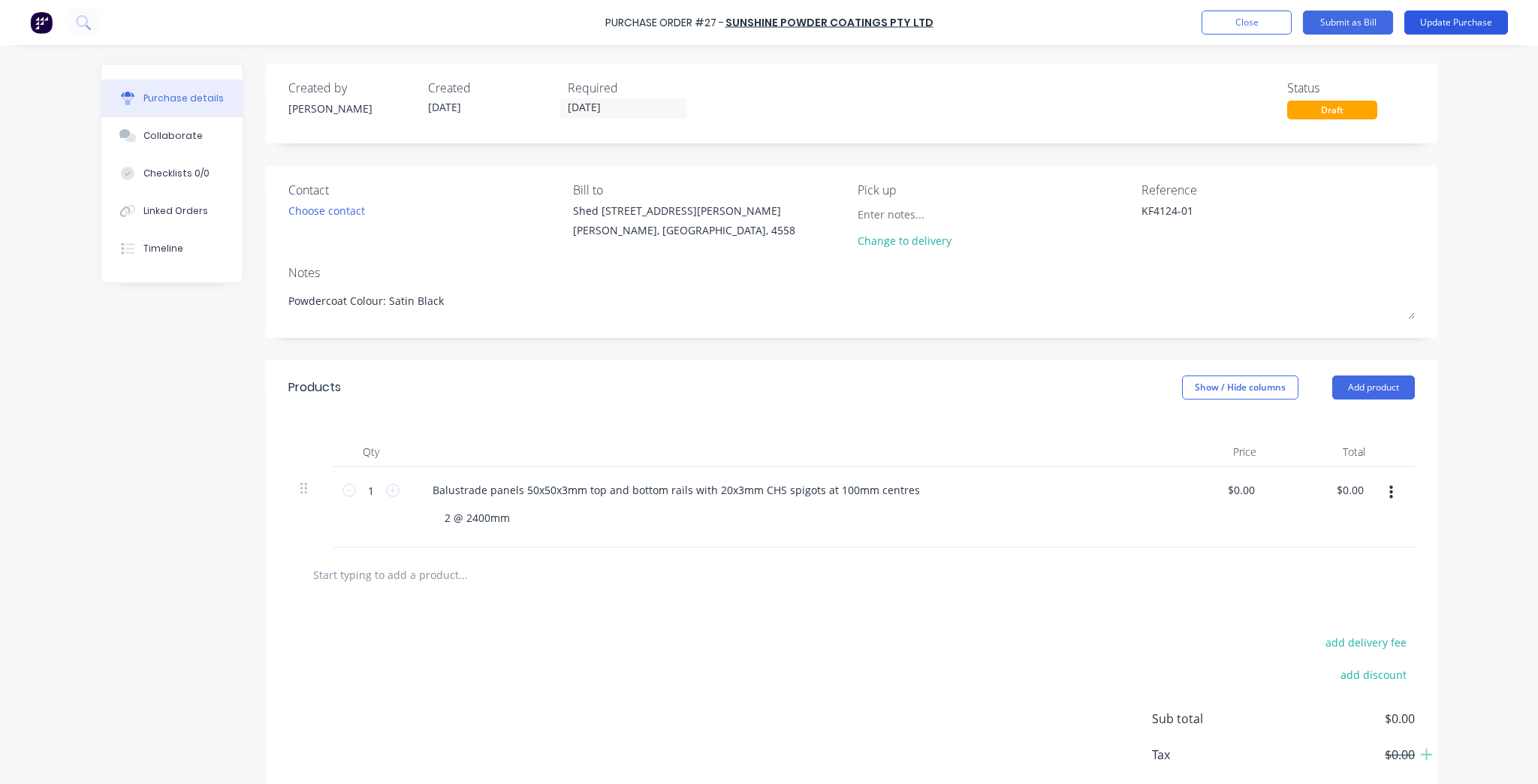
type textarea "Powdercoat Colour: Satin Black"
type textarea "x"
type textarea "Powdercoat Colour: Satin Black"
click at [1474, 20] on button "Update Purchase" at bounding box center [1455, 23] width 103 height 24
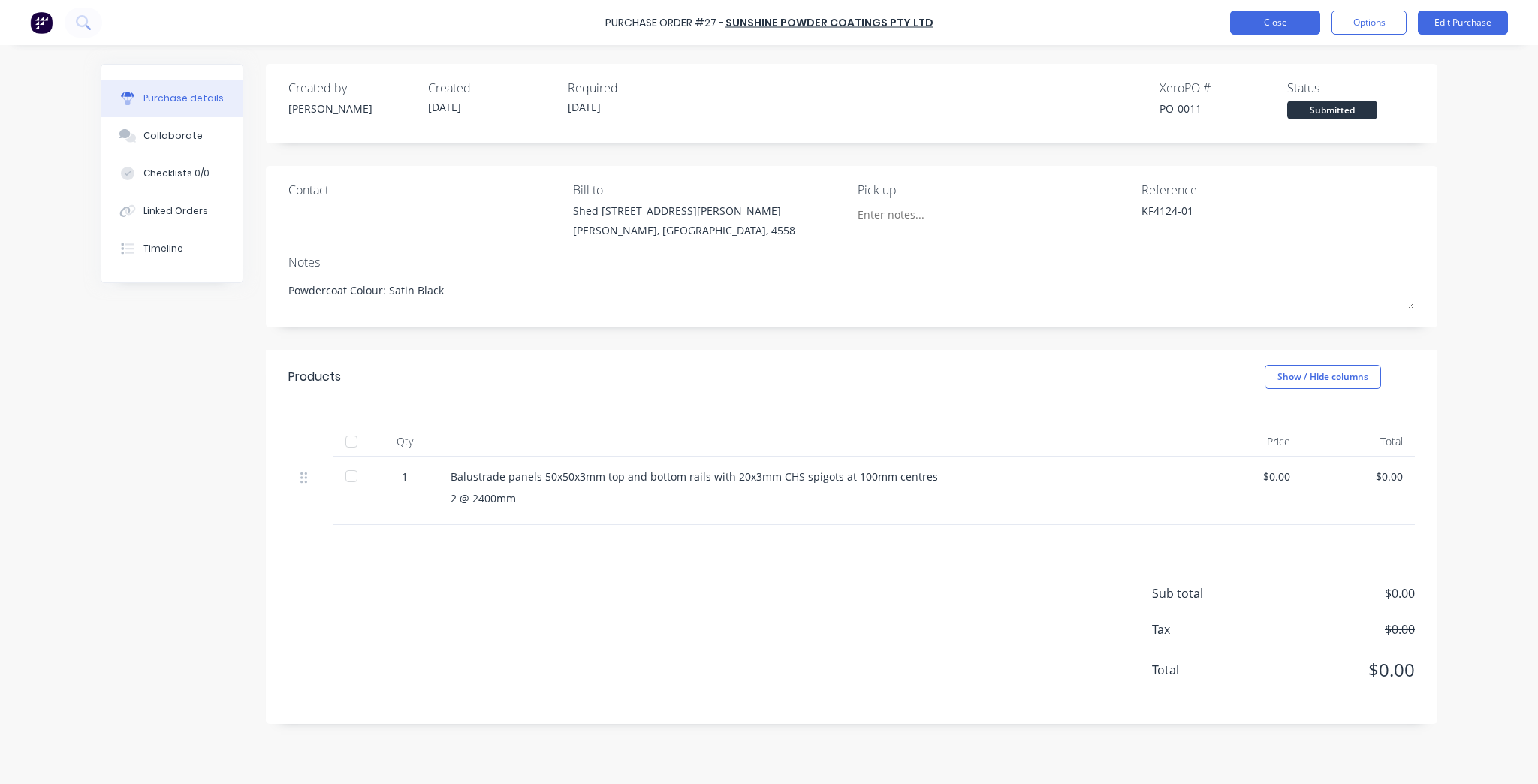
click at [1240, 33] on button "Close" at bounding box center [1275, 23] width 90 height 24
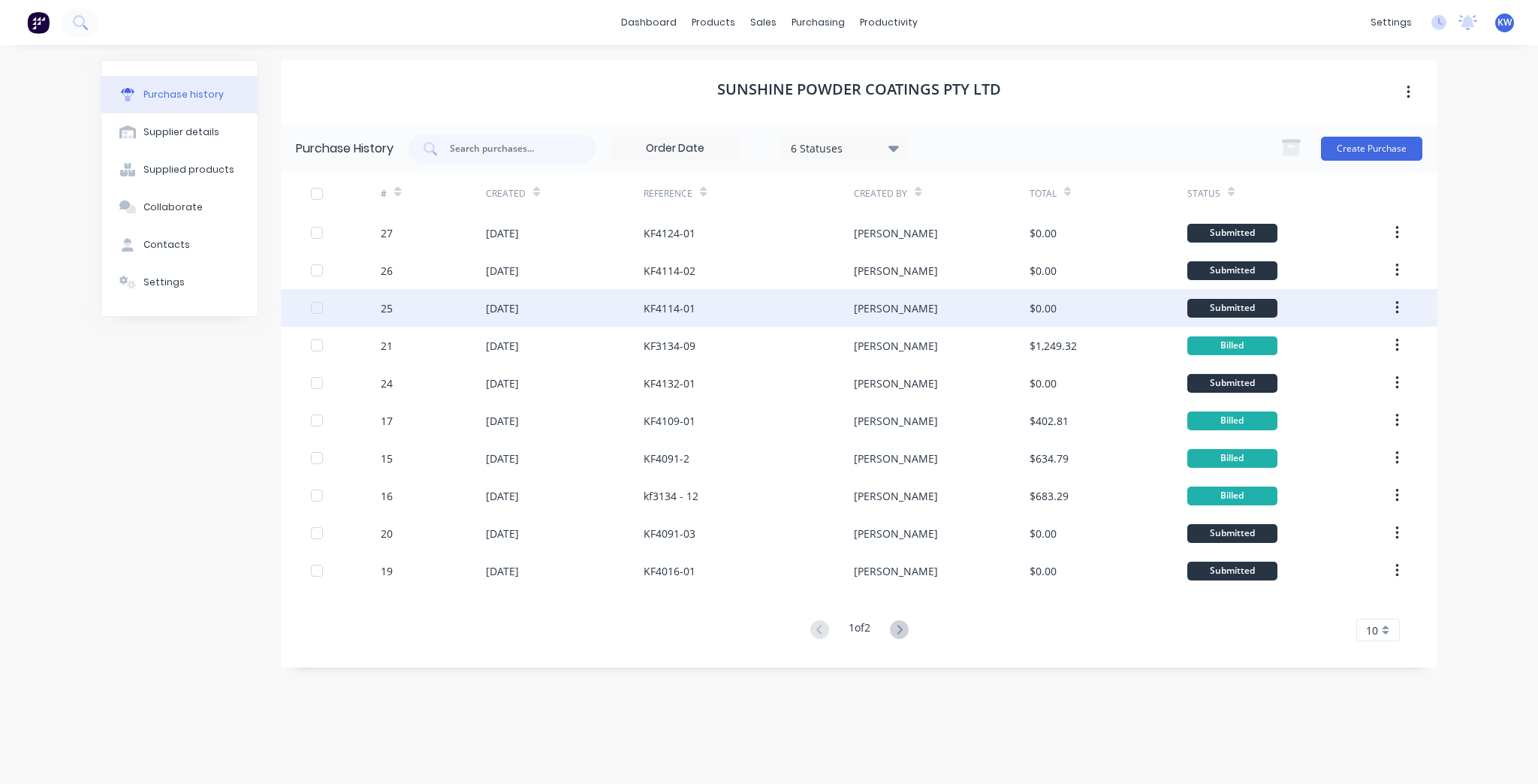
click at [781, 317] on div "KF4114-01" at bounding box center [748, 307] width 210 height 37
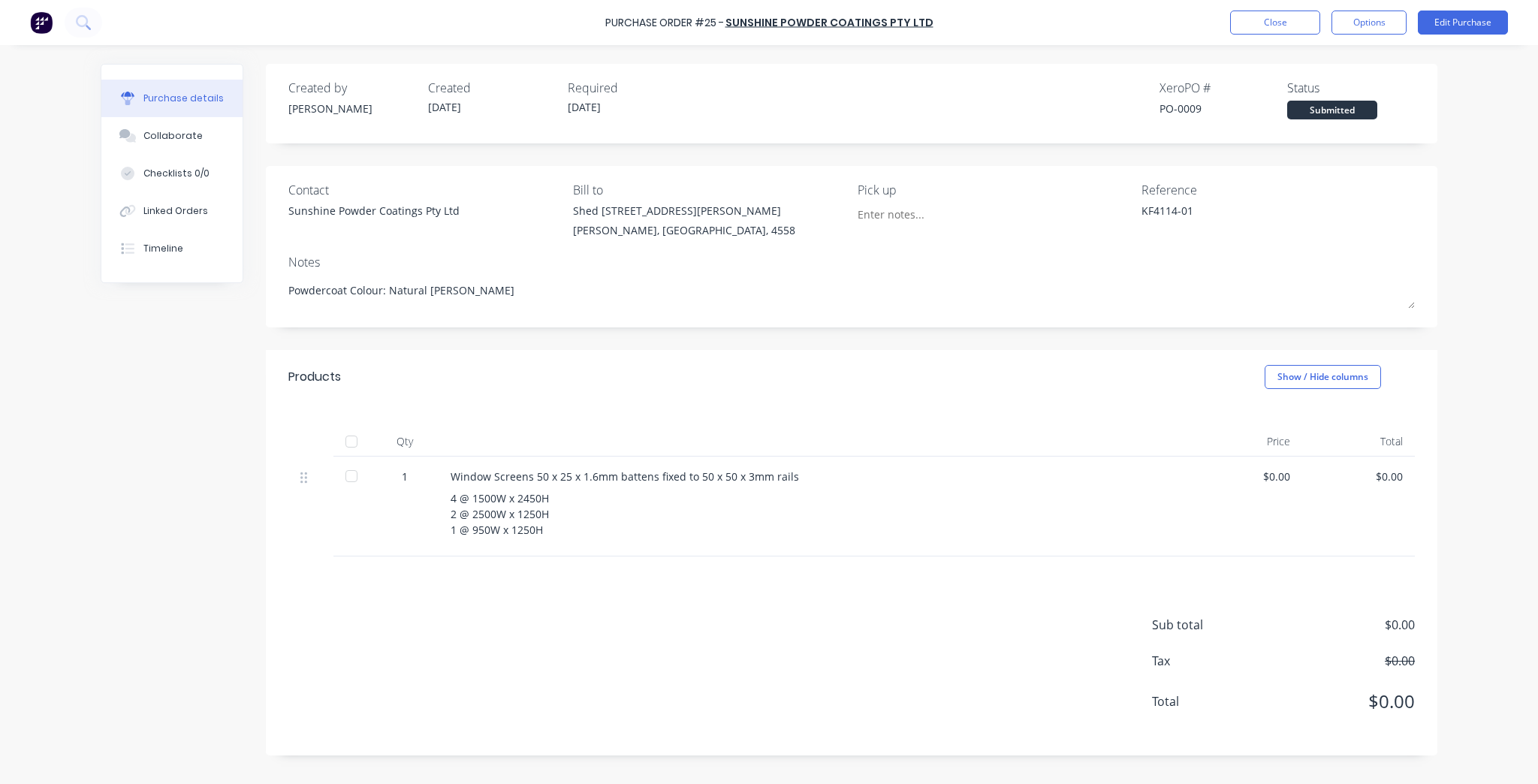
click at [645, 506] on div "4 @ 1500W x 2450H 2 @ 2500W x 1250H 1 @ 950W x 1250H" at bounding box center [814, 514] width 727 height 47
click at [589, 510] on div "4 @ 1500W x 2450H 2 @ 2500W x 1250H 1 @ 950W x 1250H" at bounding box center [814, 514] width 727 height 47
click at [536, 511] on div "4 @ 1500W x 2450H 2 @ 2500W x 1250H 1 @ 950W x 1250H" at bounding box center [814, 514] width 727 height 47
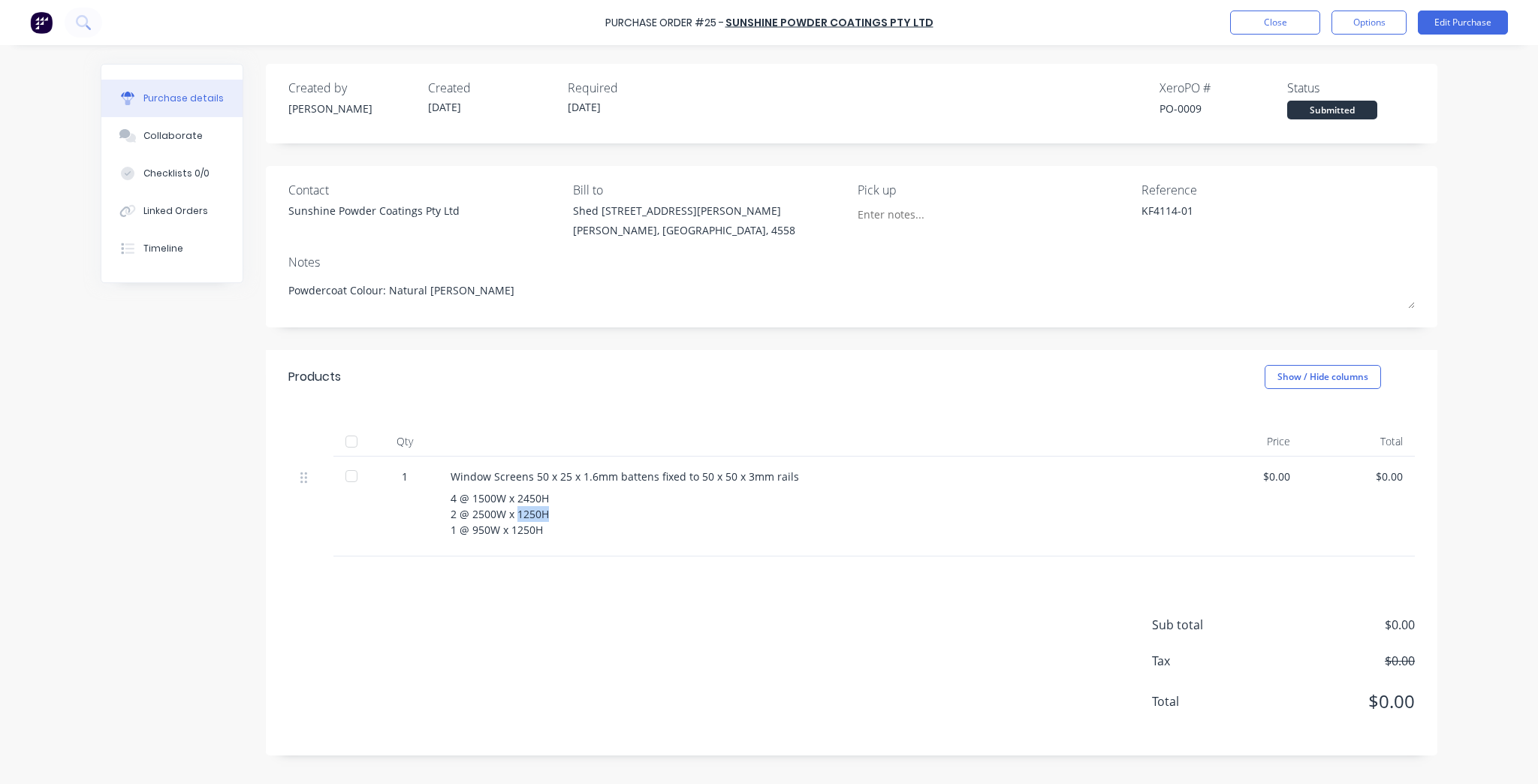
click at [536, 511] on div "4 @ 1500W x 2450H 2 @ 2500W x 1250H 1 @ 950W x 1250H" at bounding box center [814, 514] width 727 height 47
click at [697, 487] on div "Window Screens 50 x 25 x 1.6mm battens fixed to 50 x 50 x 3mm rails 4 @ 1500W x…" at bounding box center [814, 505] width 751 height 99
click at [697, 485] on div "Window Screens 50 x 25 x 1.6mm battens fixed to 50 x 50 x 3mm rails 4 @ 1500W x…" at bounding box center [814, 505] width 751 height 99
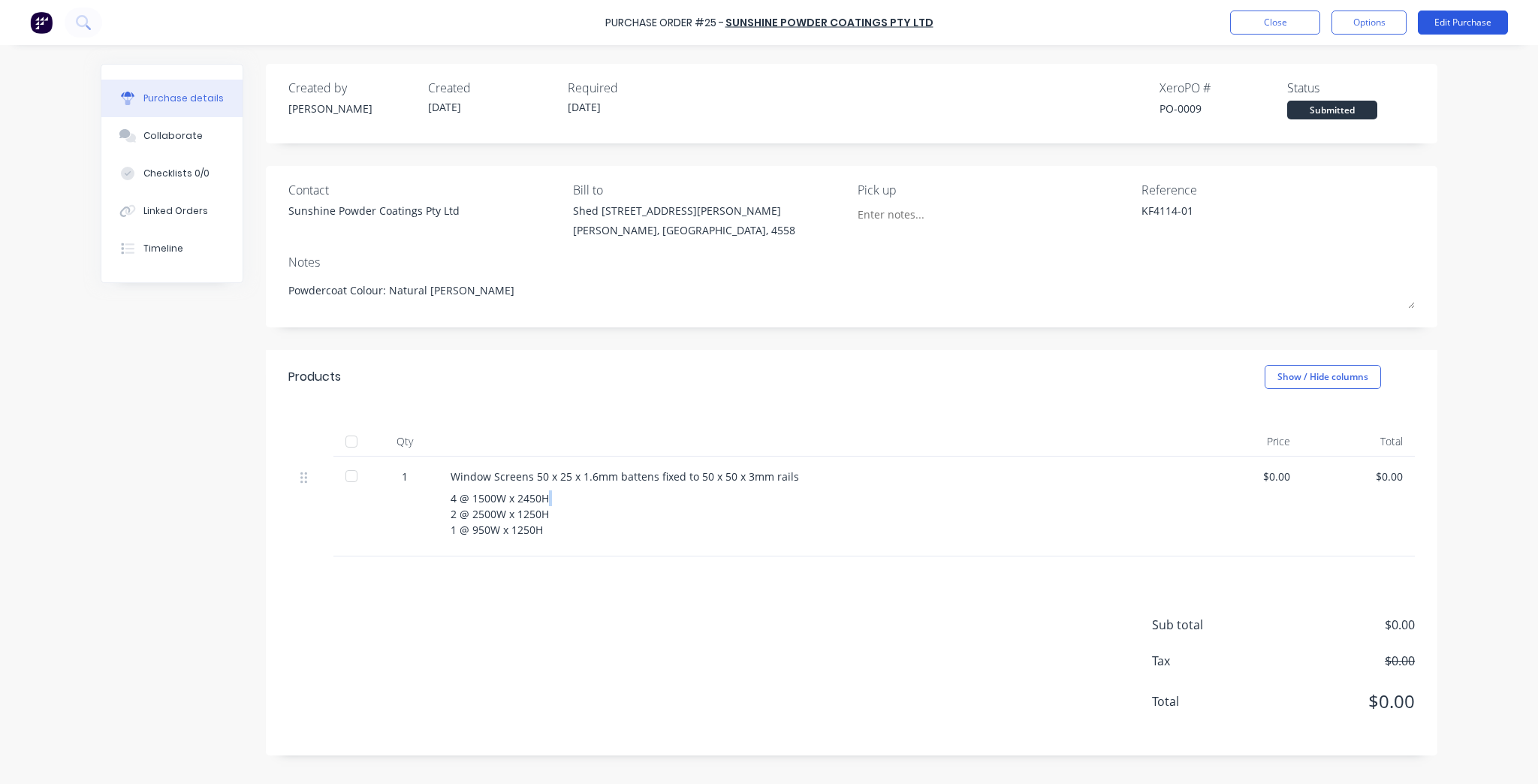
click at [1506, 27] on button "Edit Purchase" at bounding box center [1462, 23] width 90 height 24
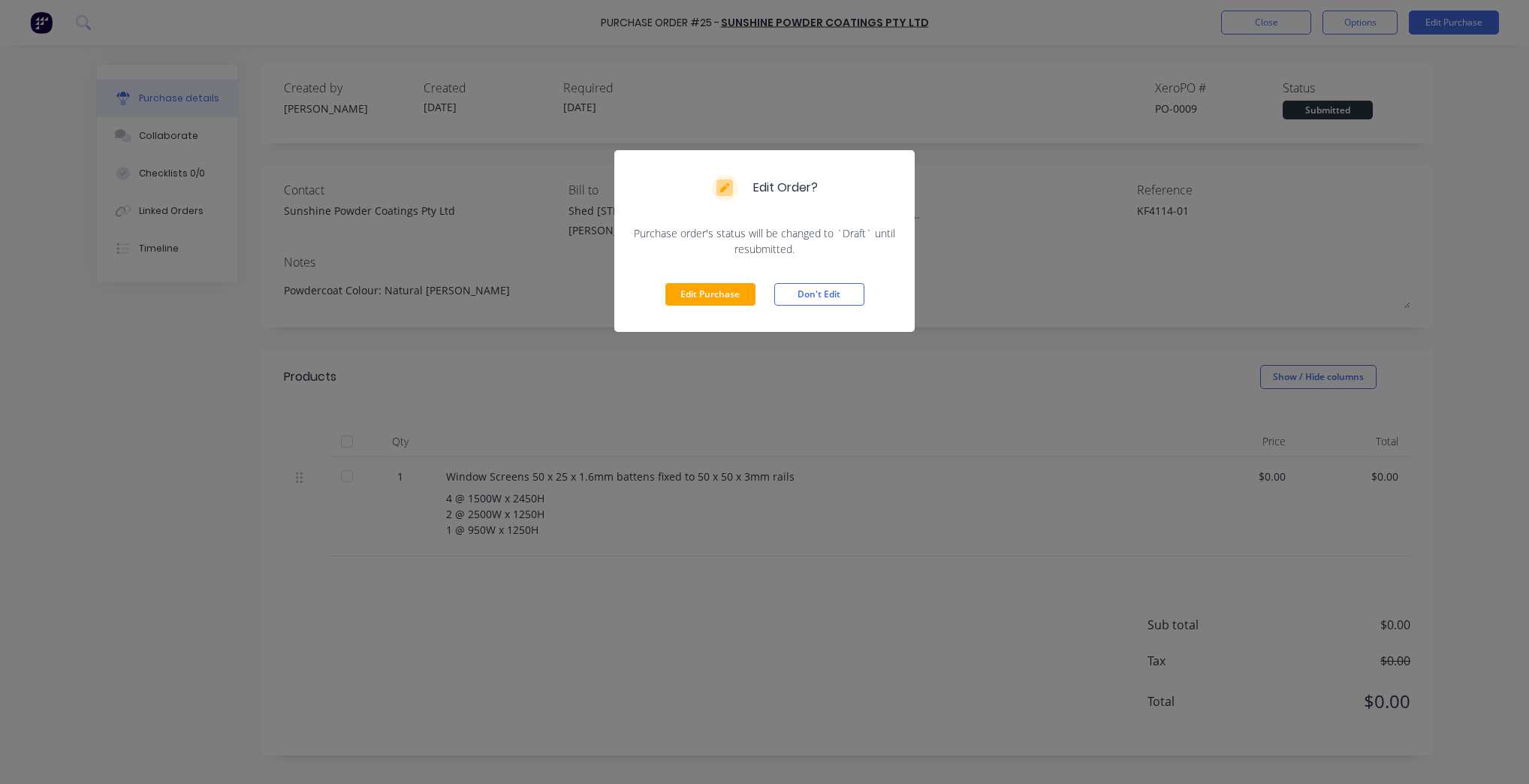
click at [688, 280] on div "Edit Purchase Don't Edit" at bounding box center [764, 294] width 300 height 75
click at [682, 295] on button "Edit Purchase" at bounding box center [709, 294] width 90 height 23
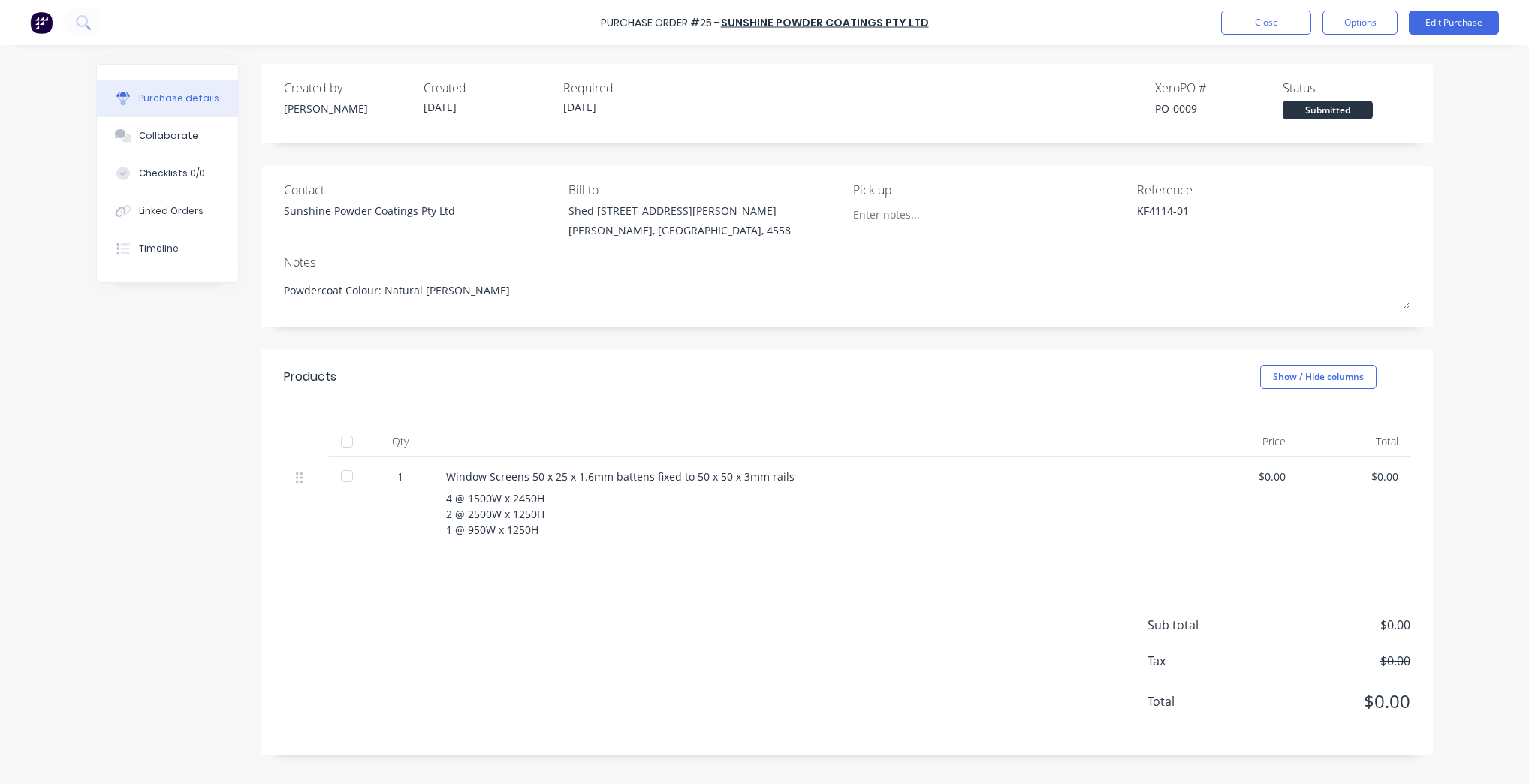
type textarea "x"
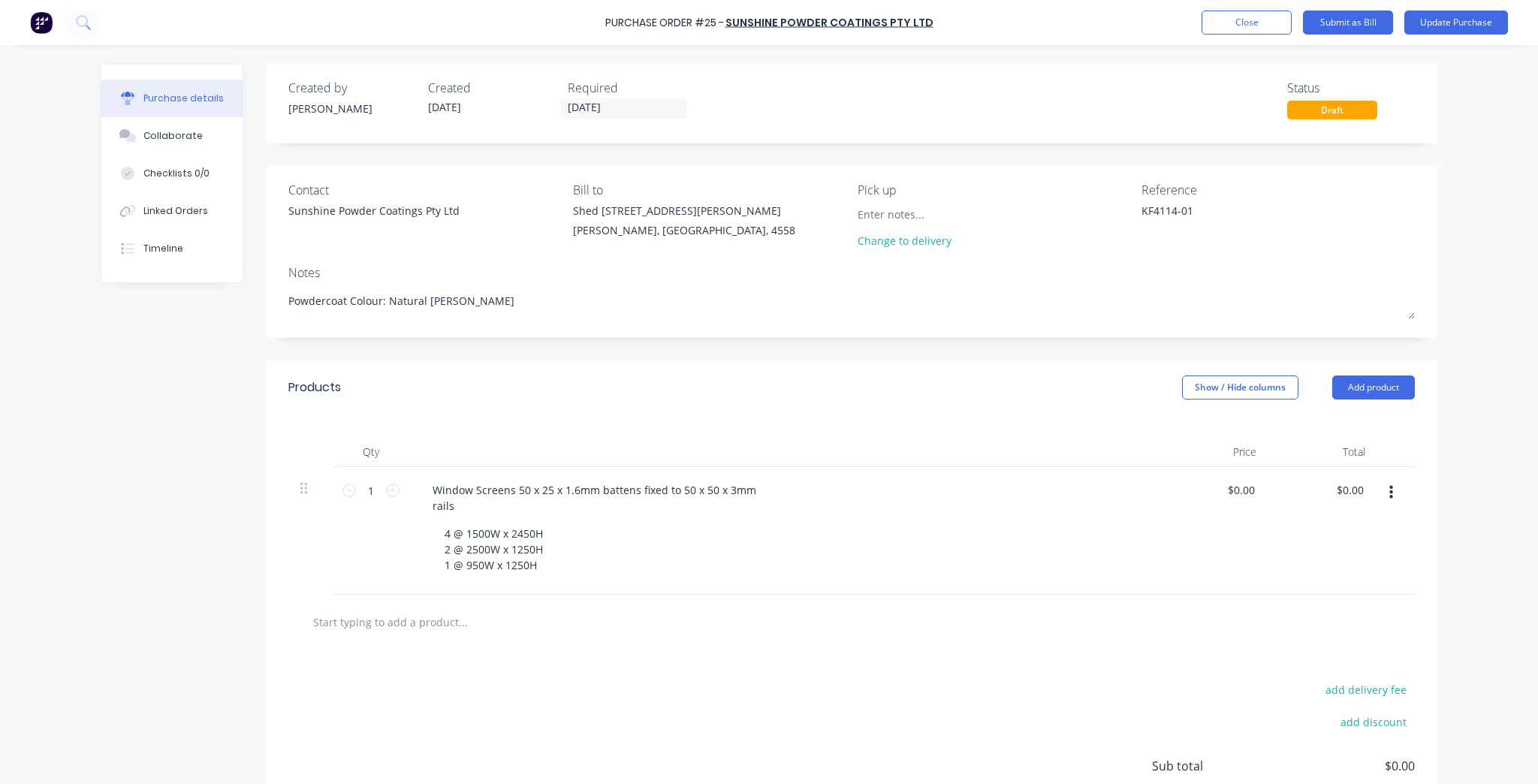
click at [1404, 11] on button "Update Purchase" at bounding box center [1455, 23] width 103 height 24
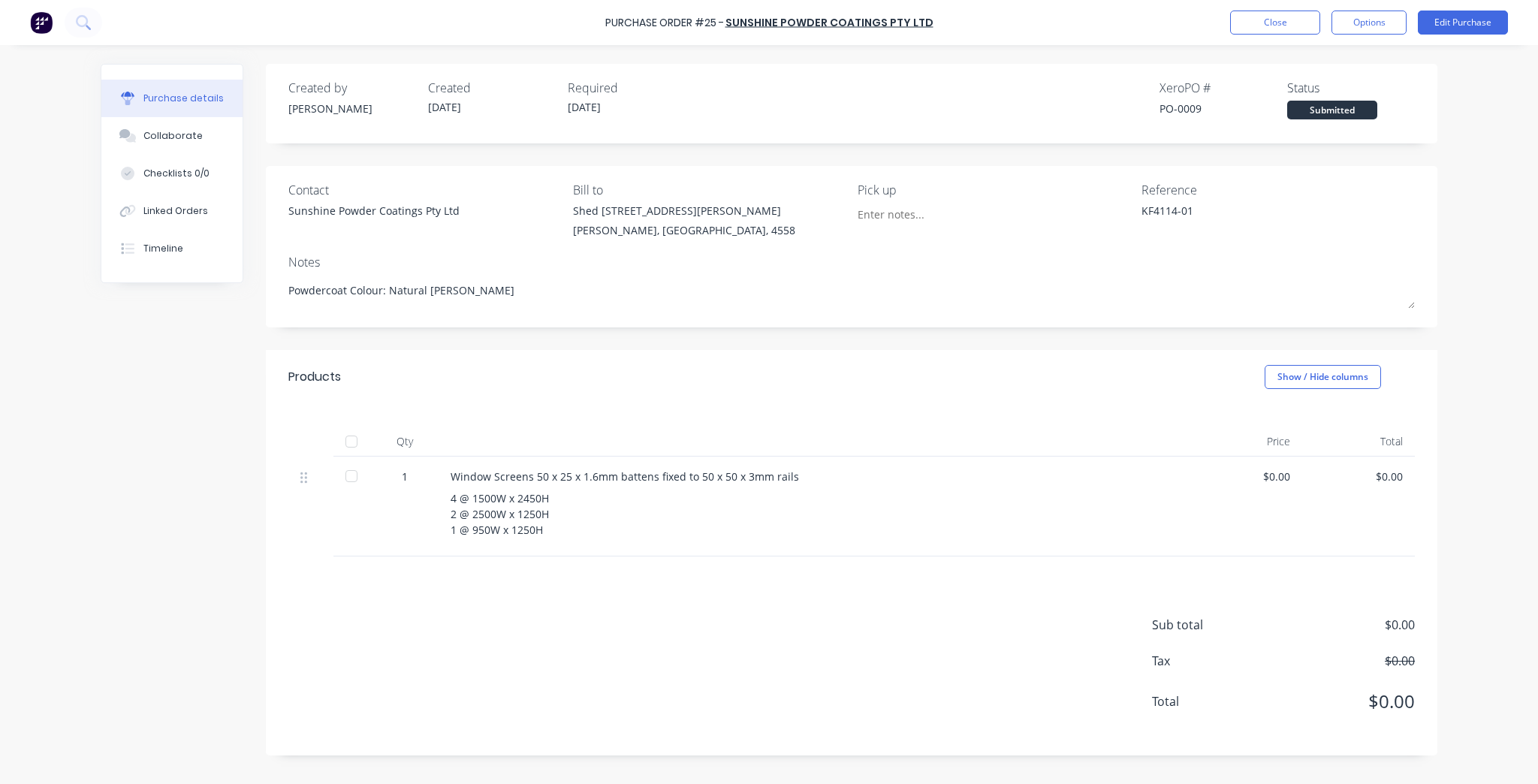
click at [583, 456] on div "Window Screens 50 x 25 x 1.6mm battens fixed to 50 x 50 x 3mm rails 4 @ 1500W x…" at bounding box center [814, 505] width 751 height 99
click at [580, 475] on div "Window Screens 50 x 25 x 1.6mm battens fixed to 50 x 50 x 3mm rails" at bounding box center [814, 477] width 727 height 16
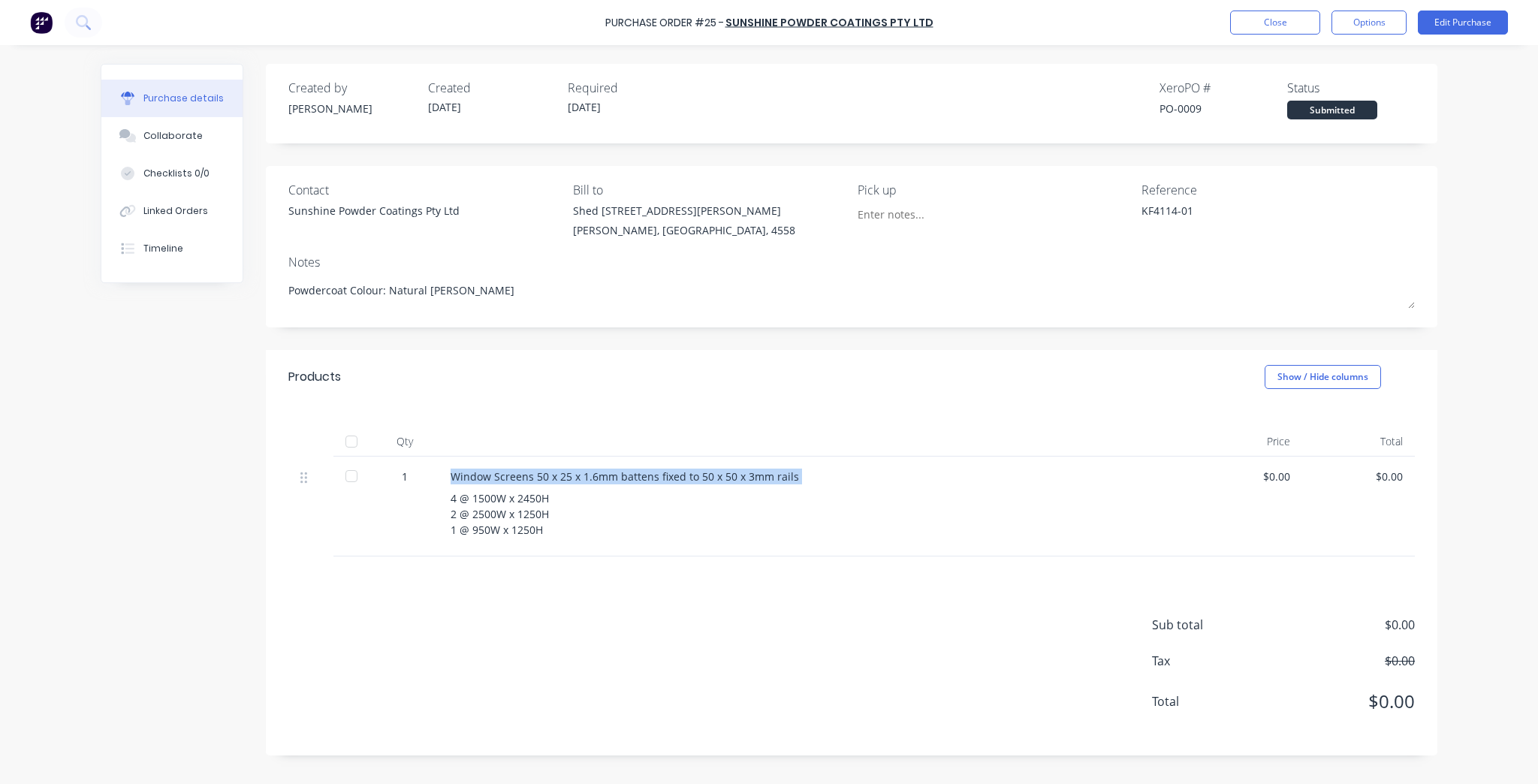
click at [580, 475] on div "Window Screens 50 x 25 x 1.6mm battens fixed to 50 x 50 x 3mm rails" at bounding box center [814, 477] width 727 height 16
click at [1130, 504] on div "4 @ 1500W x 2450H 2 @ 2500W x 1250H 1 @ 950W x 1250H" at bounding box center [814, 514] width 727 height 47
click at [583, 513] on div "4 @ 1500W x 2450H 2 @ 2500W x 1250H 1 @ 950W x 1250H" at bounding box center [814, 514] width 727 height 47
click at [547, 496] on div "4 @ 1500W x 2450H 2 @ 2500W x 1250H 1 @ 950W x 1250H" at bounding box center [814, 514] width 727 height 47
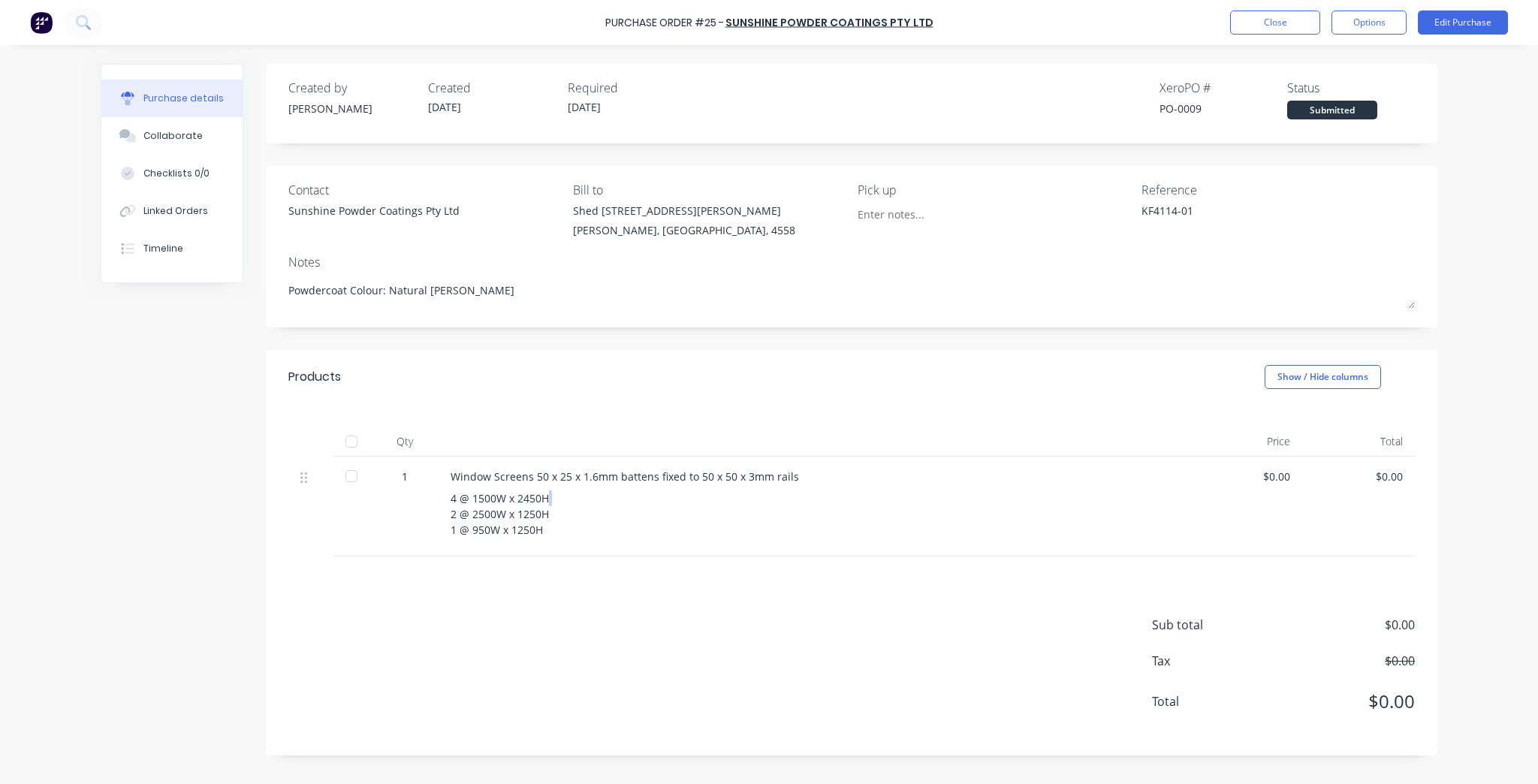
click at [547, 496] on div "4 @ 1500W x 2450H 2 @ 2500W x 1250H 1 @ 950W x 1250H" at bounding box center [814, 514] width 727 height 47
click at [1237, 507] on div "$0.00" at bounding box center [1245, 505] width 112 height 99
click at [1464, 11] on button "Edit Purchase" at bounding box center [1462, 23] width 90 height 24
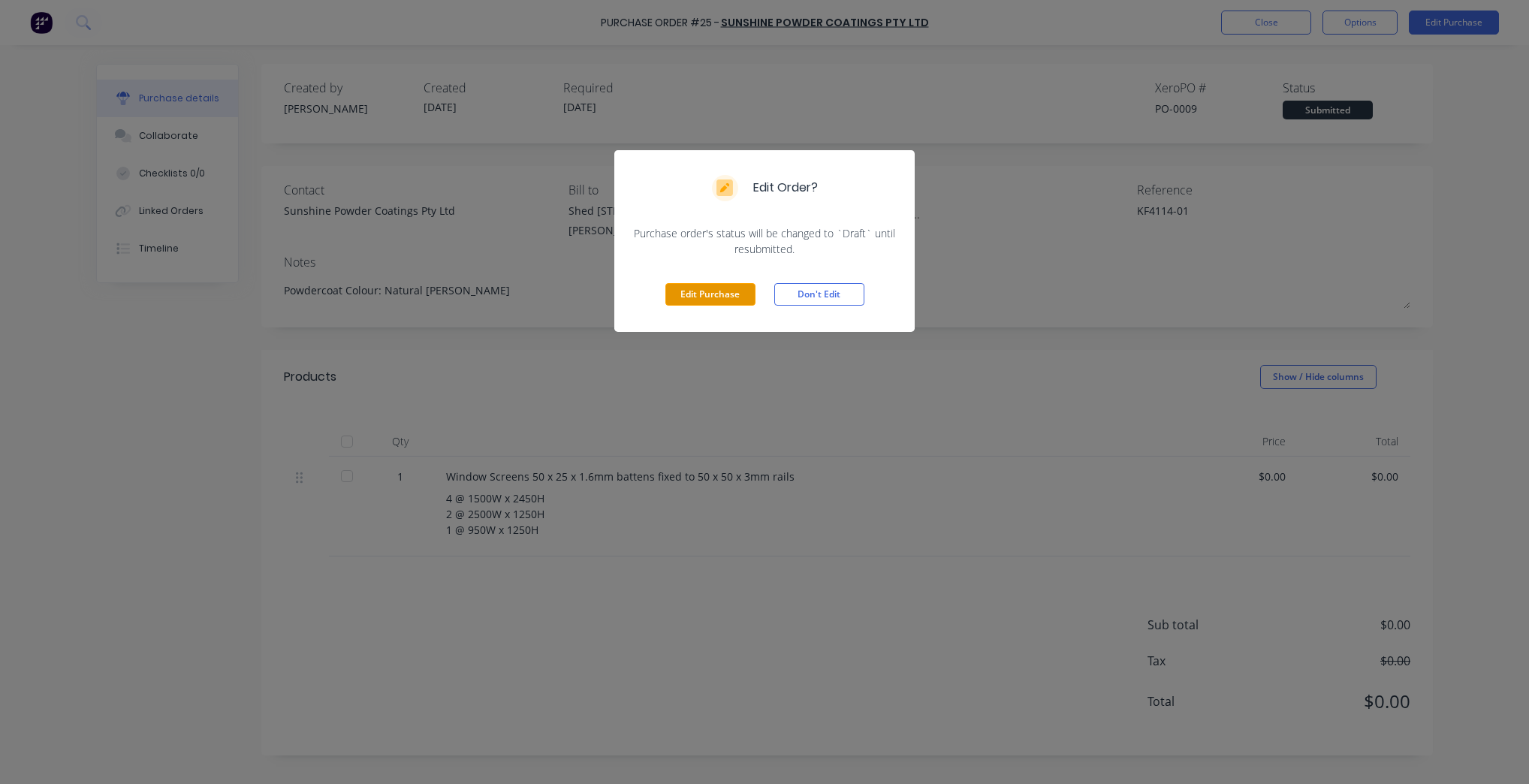
click at [683, 294] on button "Edit Purchase" at bounding box center [709, 294] width 90 height 23
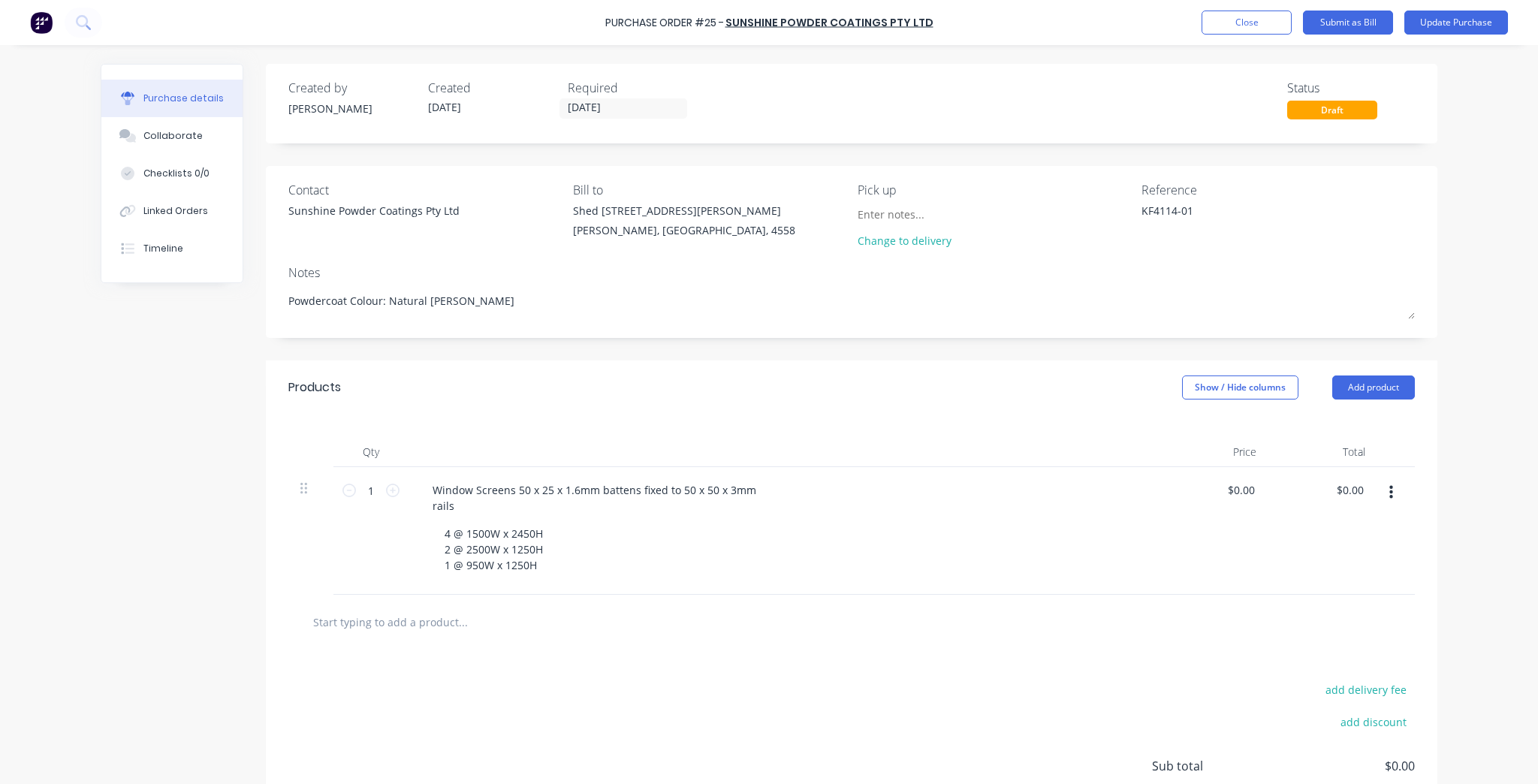
click at [1389, 494] on icon "button" at bounding box center [1391, 492] width 4 height 17
click at [1314, 627] on button "Delete" at bounding box center [1345, 622] width 128 height 30
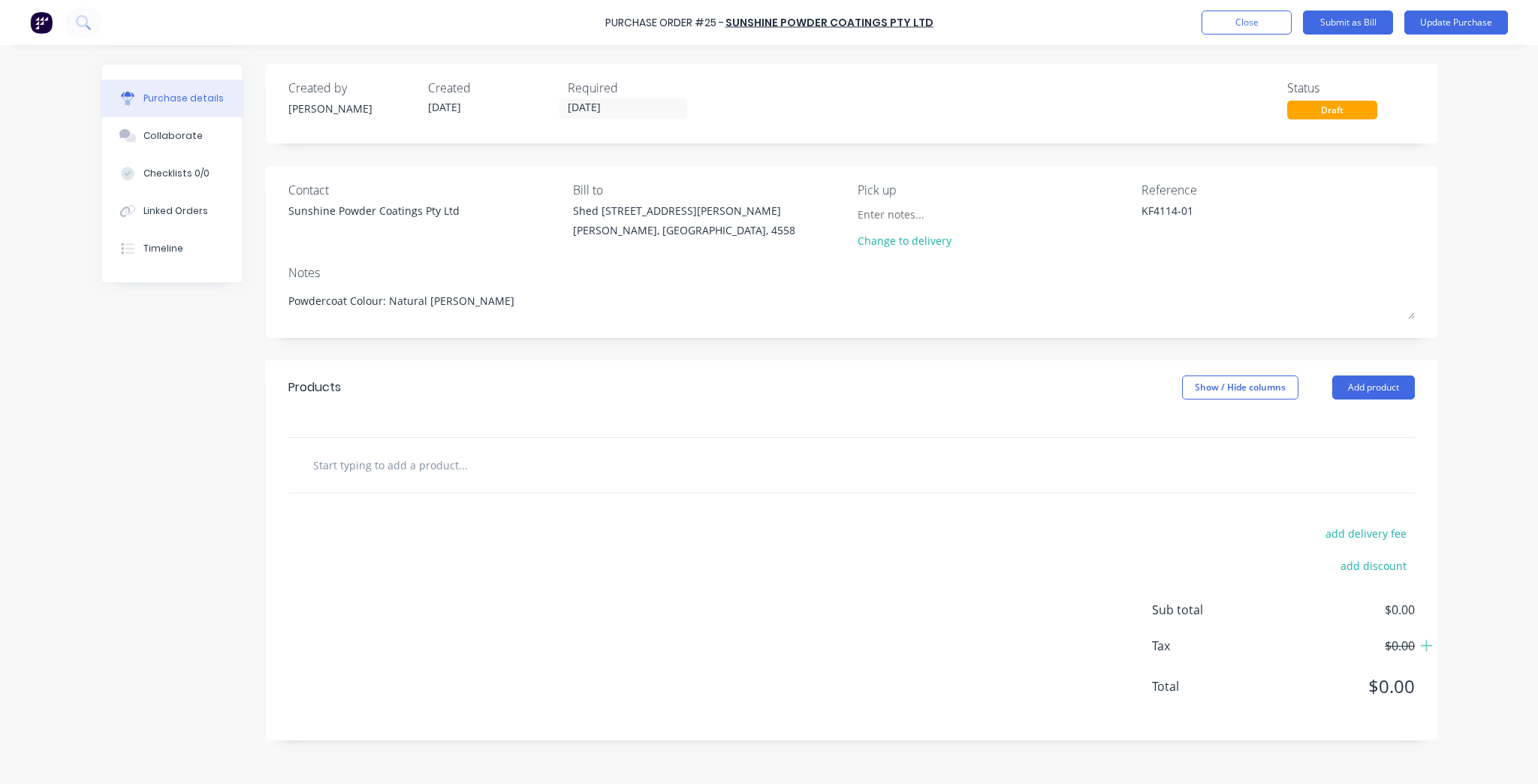
click at [362, 444] on div at bounding box center [851, 465] width 1126 height 55
click at [364, 463] on input "text" at bounding box center [462, 465] width 301 height 30
type textarea "x"
type input "S"
type textarea "x"
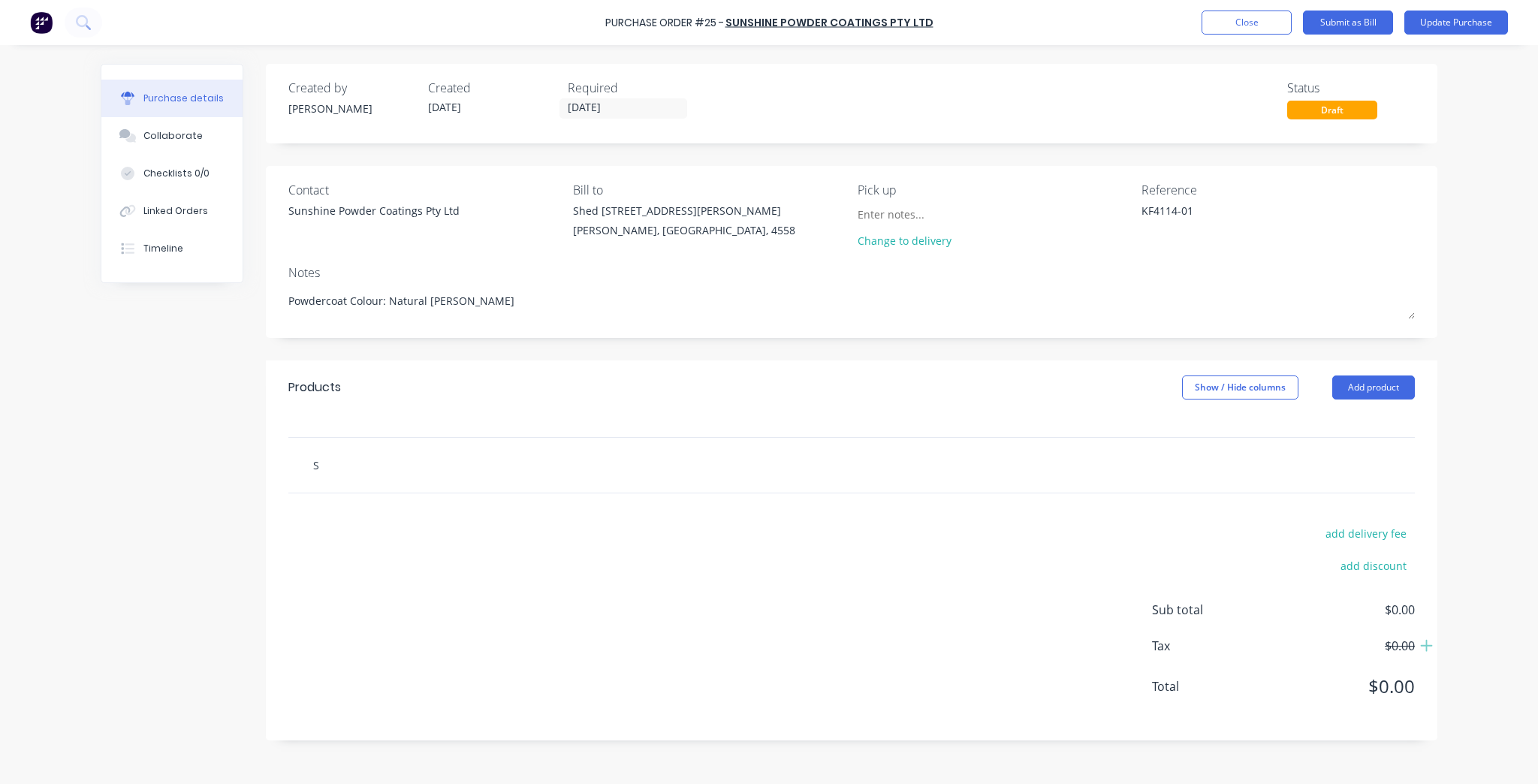
type input "Sc"
type textarea "x"
type input "Scr"
type textarea "x"
type input "Scre"
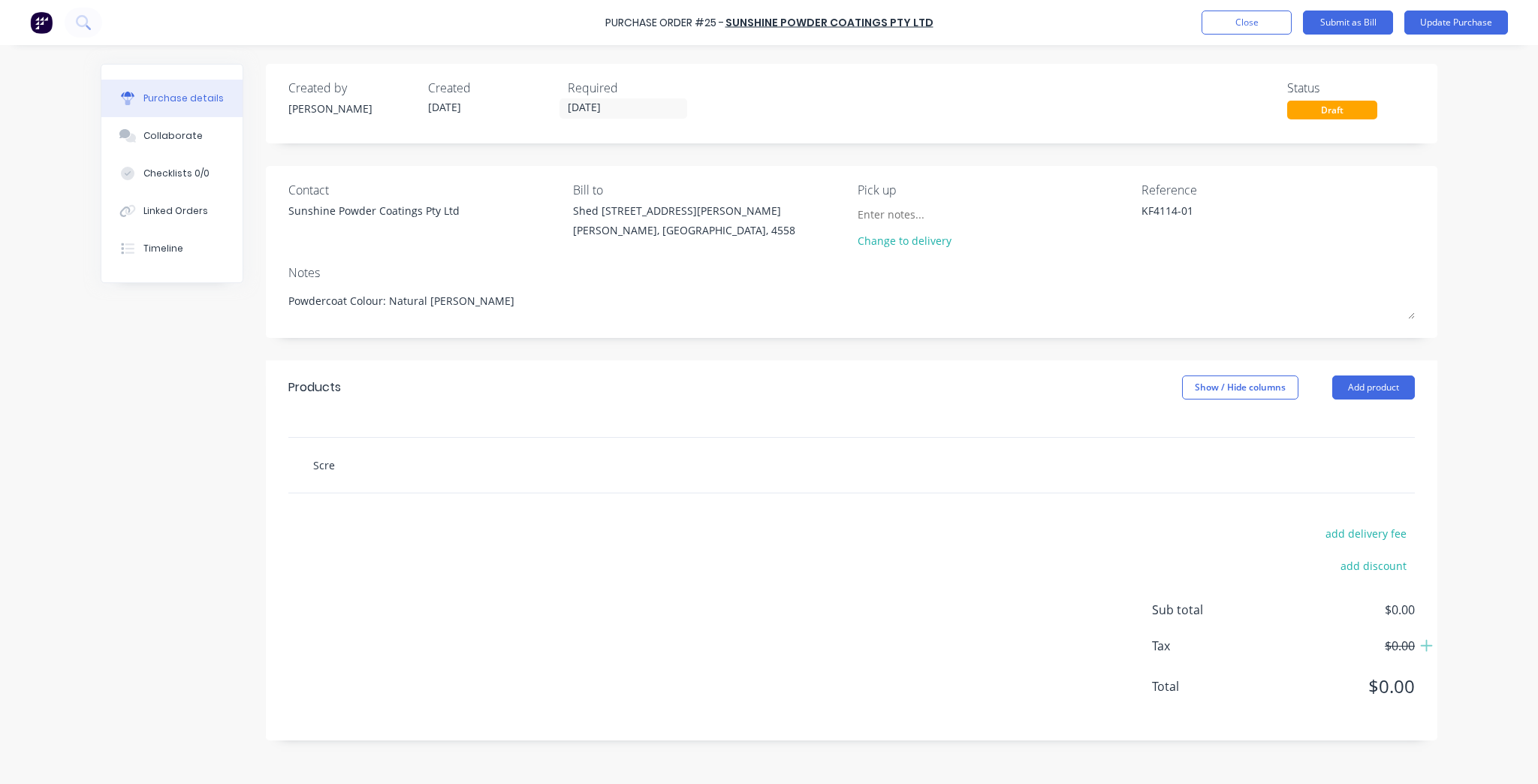
type textarea "x"
type input "Scree"
type textarea "x"
type input "Screen"
type textarea "x"
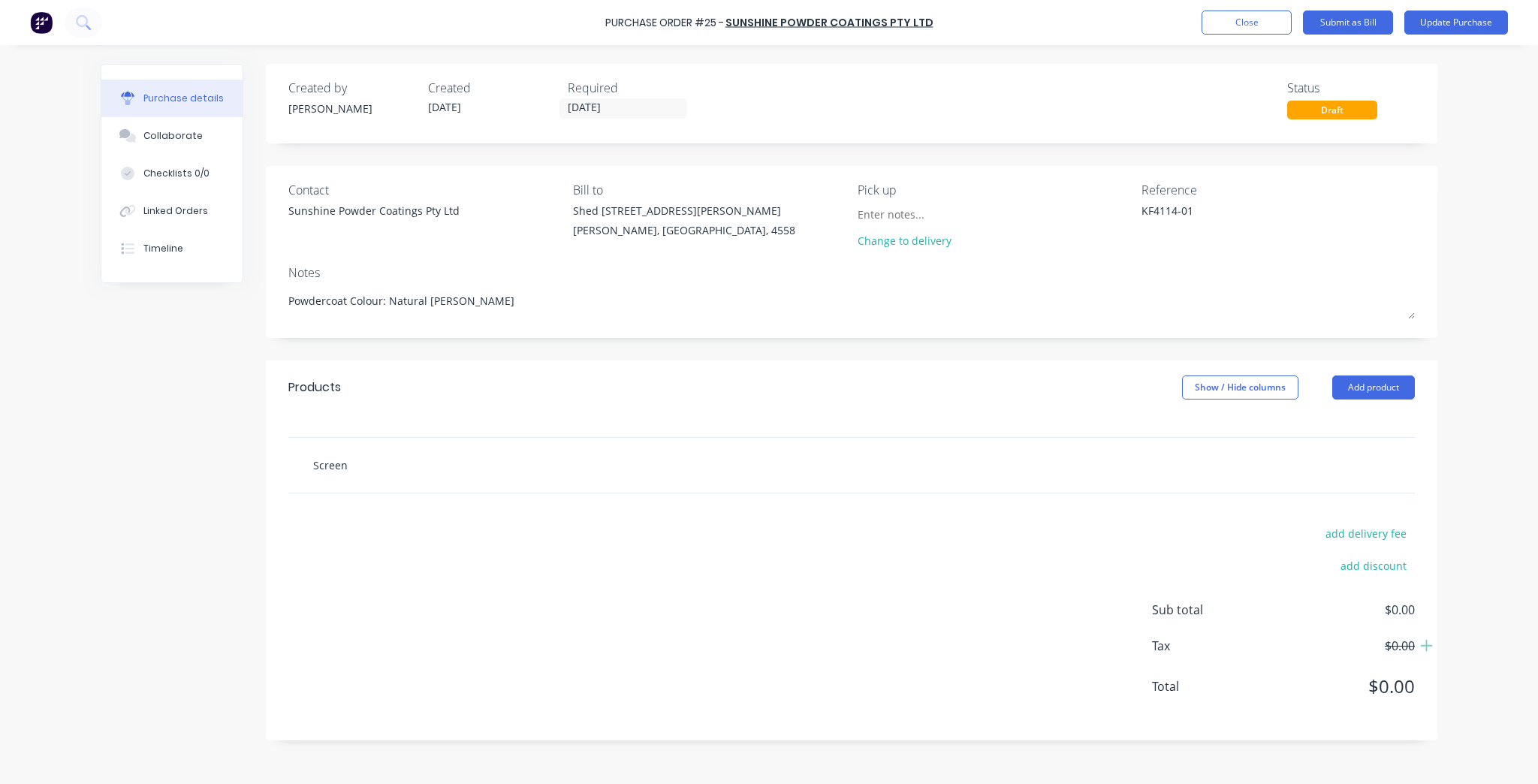
type input "Screen"
type textarea "x"
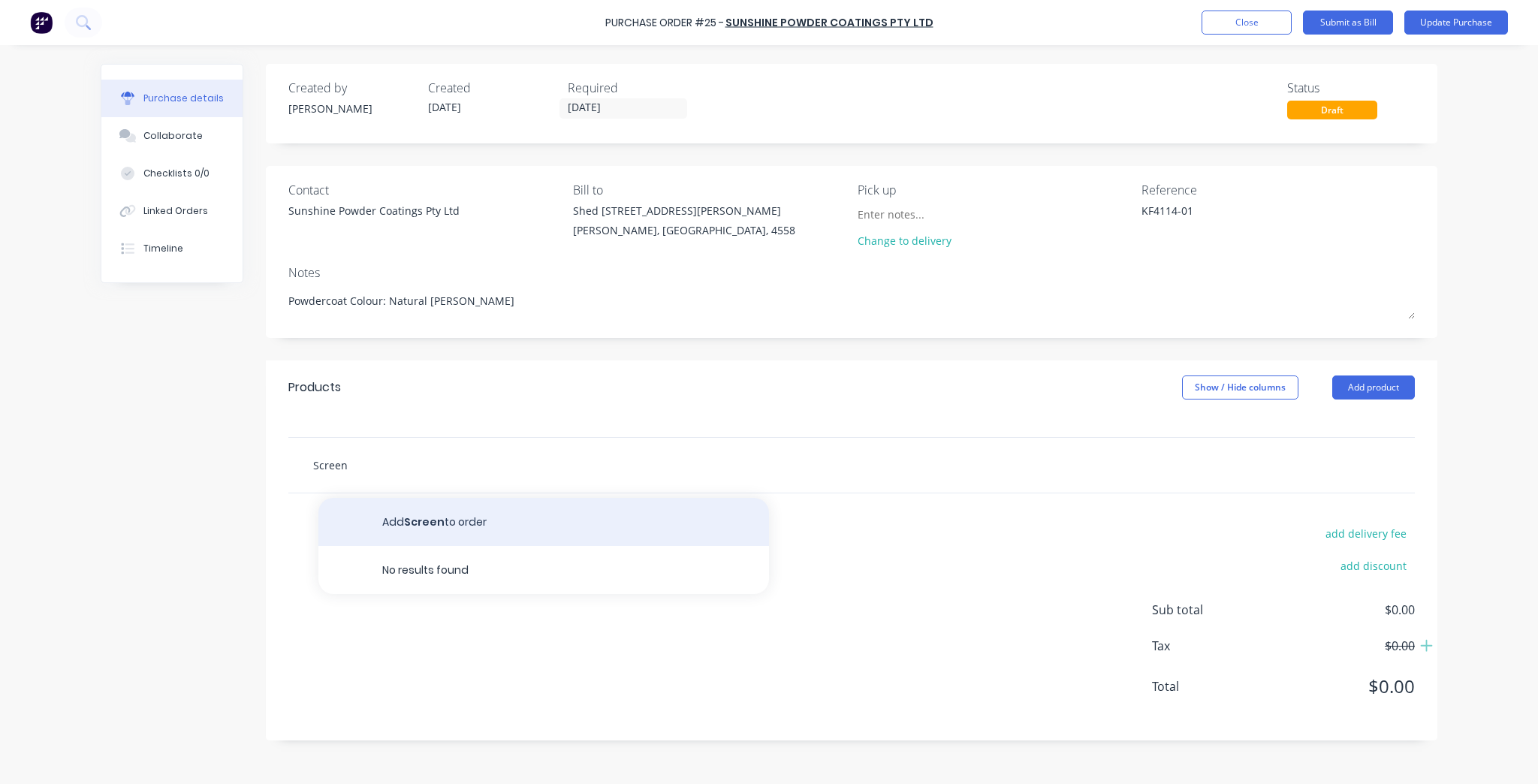
type input "Screen"
click at [427, 538] on button "Add Screen to order" at bounding box center [543, 521] width 450 height 48
type textarea "x"
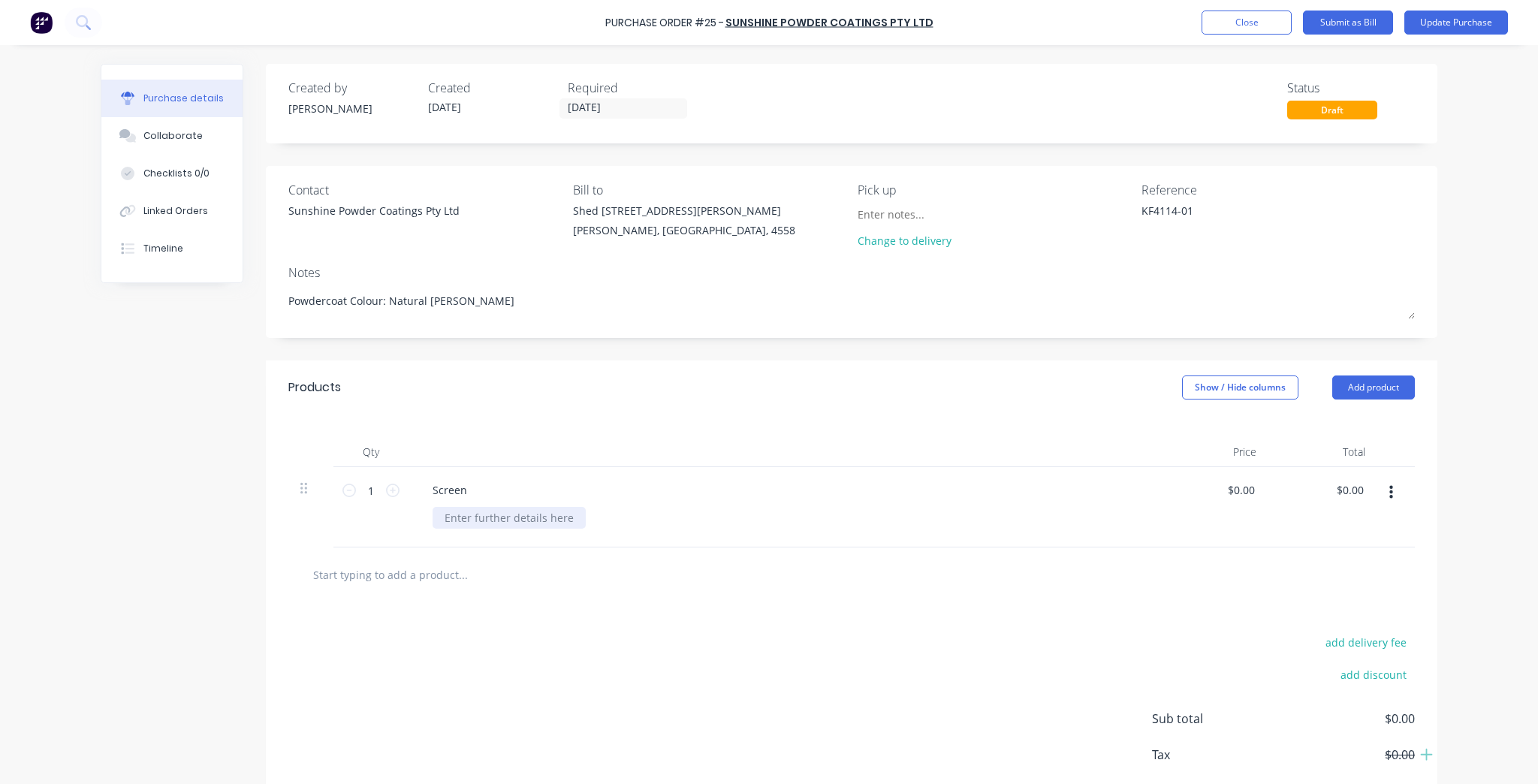
type textarea "x"
click at [472, 518] on div at bounding box center [509, 518] width 154 height 22
click at [476, 492] on div "Screen" at bounding box center [784, 490] width 727 height 22
type textarea "x"
click at [468, 492] on div "Screen" at bounding box center [449, 490] width 58 height 22
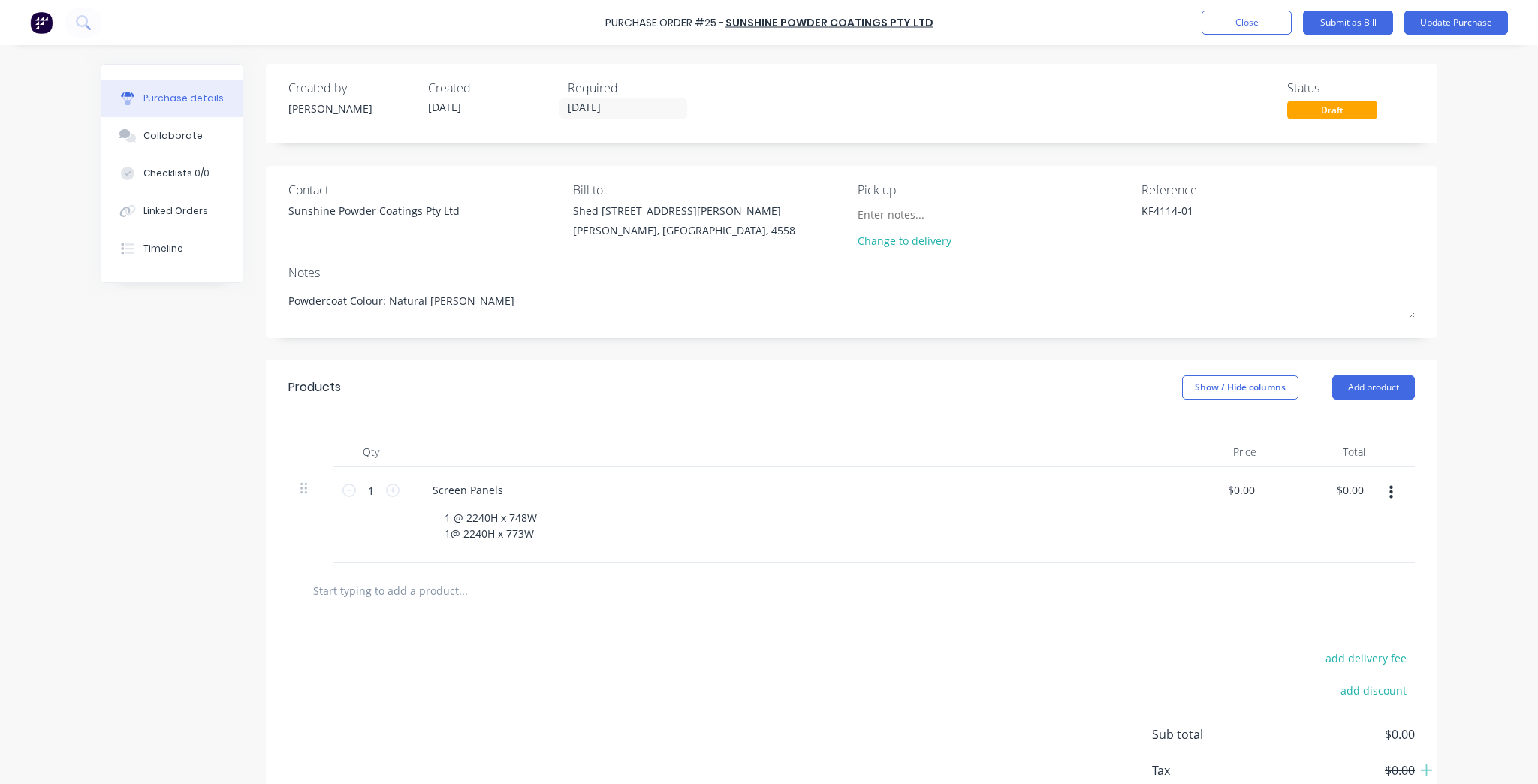
click at [712, 573] on div at bounding box center [851, 591] width 1126 height 55
click at [435, 592] on input "text" at bounding box center [462, 590] width 301 height 30
type textarea "x"
type input "R"
type textarea "x"
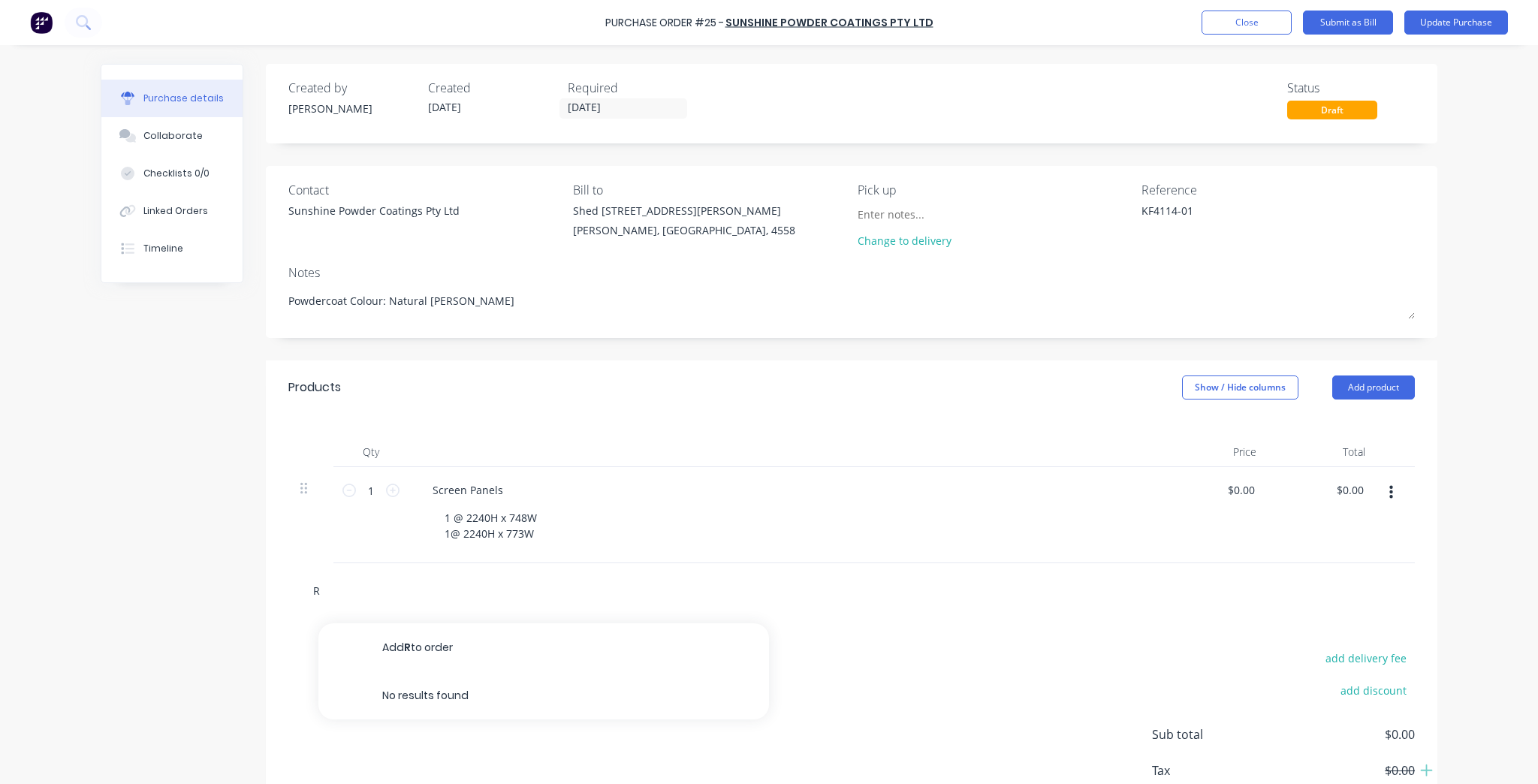
type input "Ra"
type textarea "x"
type input "Rai"
type textarea "x"
type input "Rail"
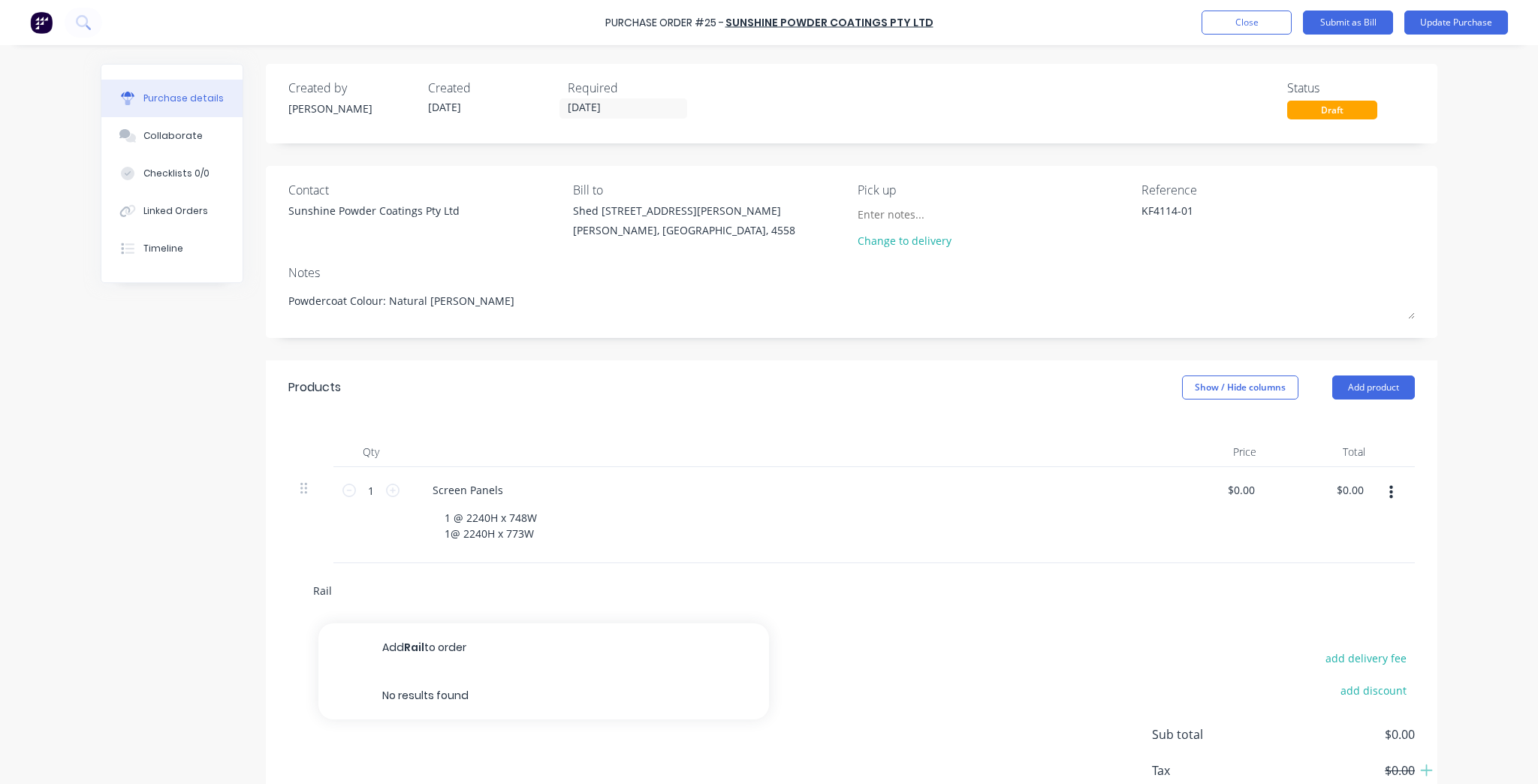
type textarea "x"
type input "Rails"
type textarea "x"
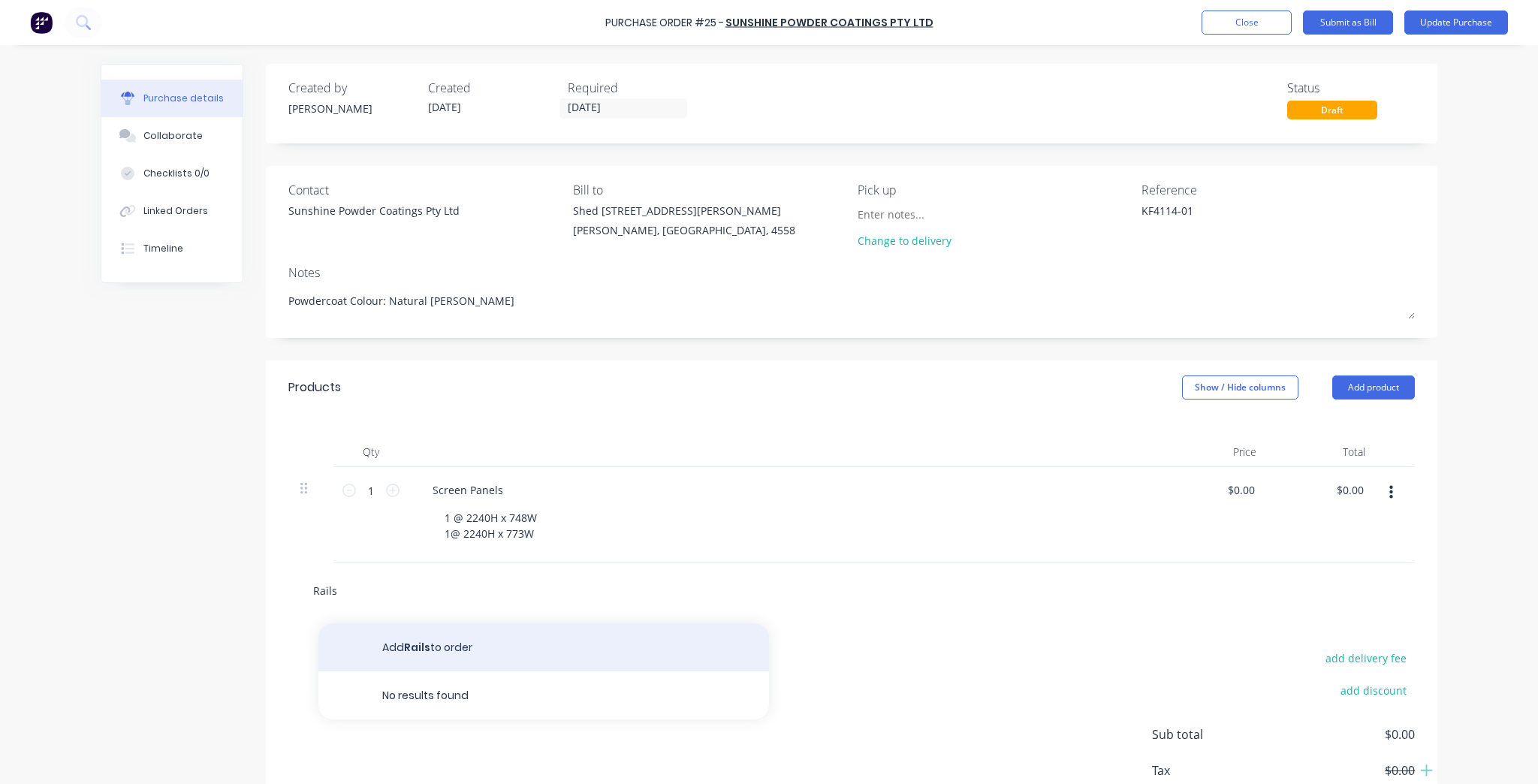
type input "Rails"
click at [409, 646] on button "Add Rails to order" at bounding box center [543, 647] width 450 height 48
type textarea "x"
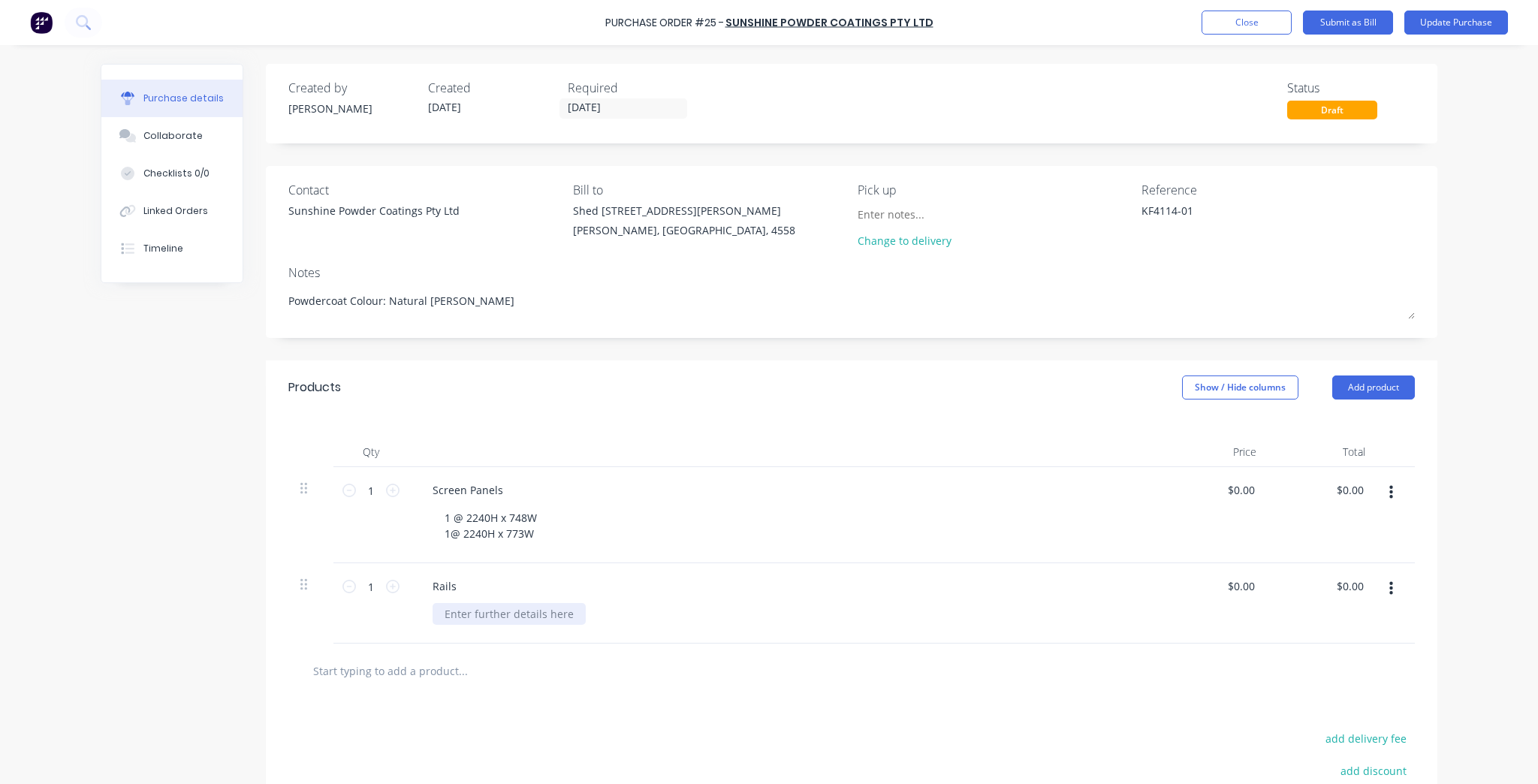
drag, startPoint x: 509, startPoint y: 628, endPoint x: 507, endPoint y: 621, distance: 7.3
click at [509, 627] on div "Rails" at bounding box center [784, 604] width 751 height 81
type textarea "x"
click at [507, 621] on div at bounding box center [509, 614] width 154 height 22
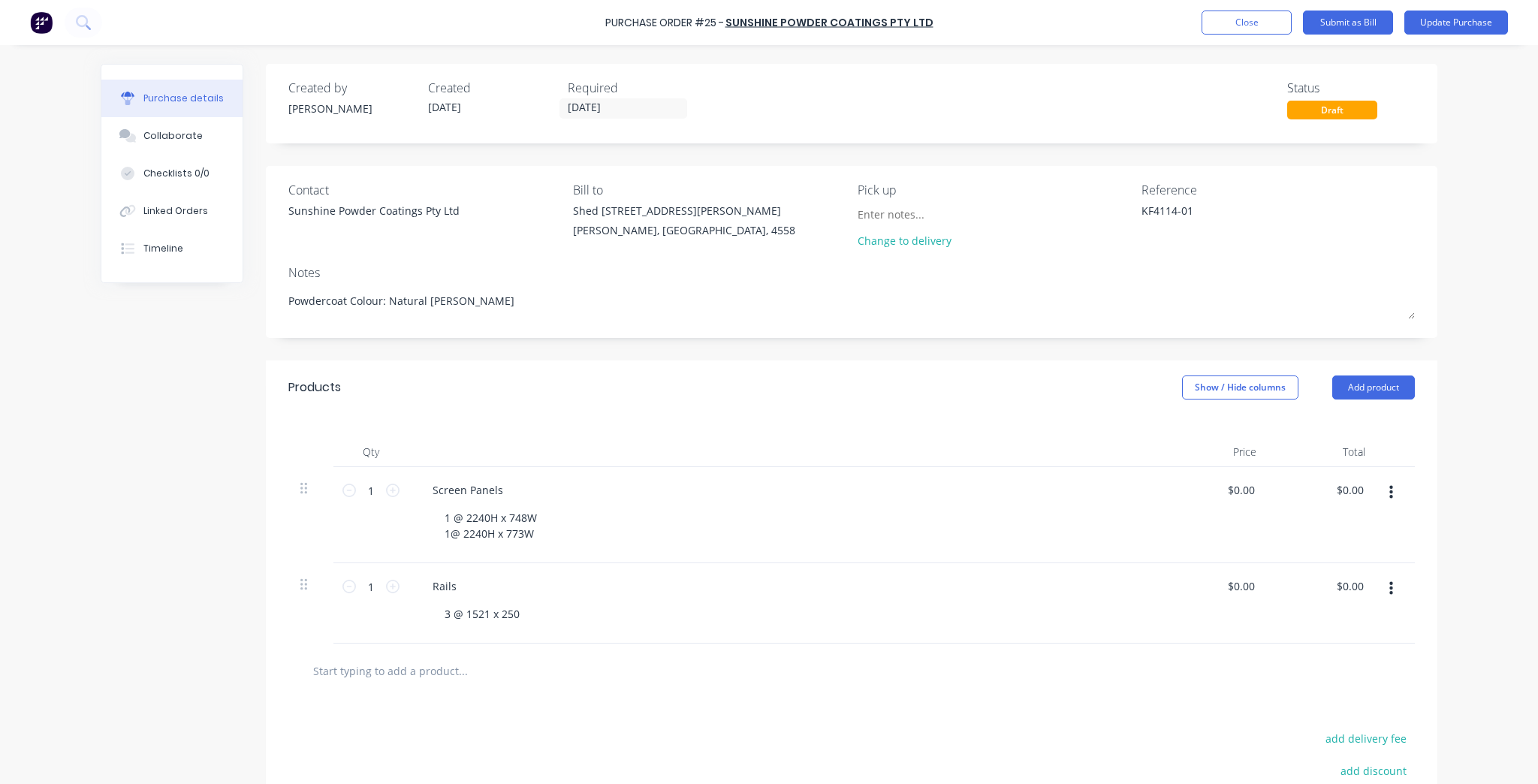
click at [432, 664] on input "text" at bounding box center [462, 670] width 301 height 30
click at [535, 490] on div "Screen Panels" at bounding box center [784, 490] width 727 height 22
click at [513, 490] on div "Screen Panels" at bounding box center [784, 490] width 727 height 22
click at [510, 490] on div "Screen Panels" at bounding box center [784, 490] width 727 height 22
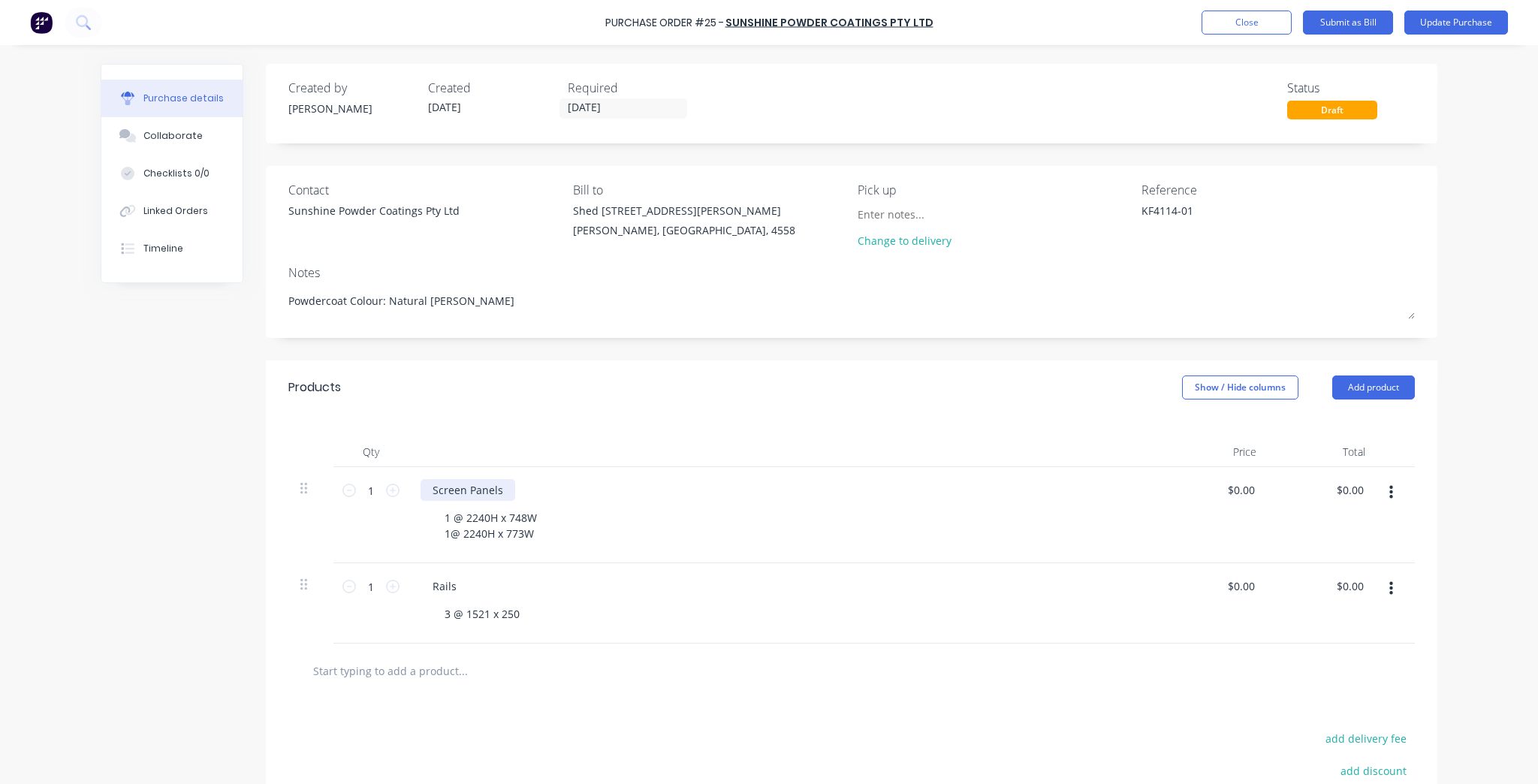
click at [493, 491] on div "Screen Panels" at bounding box center [468, 490] width 95 height 22
click at [498, 490] on div "Screen Panels" at bounding box center [468, 490] width 95 height 22
type textarea "x"
click at [456, 589] on div "Rails" at bounding box center [444, 586] width 48 height 22
click at [691, 649] on div at bounding box center [851, 671] width 1126 height 55
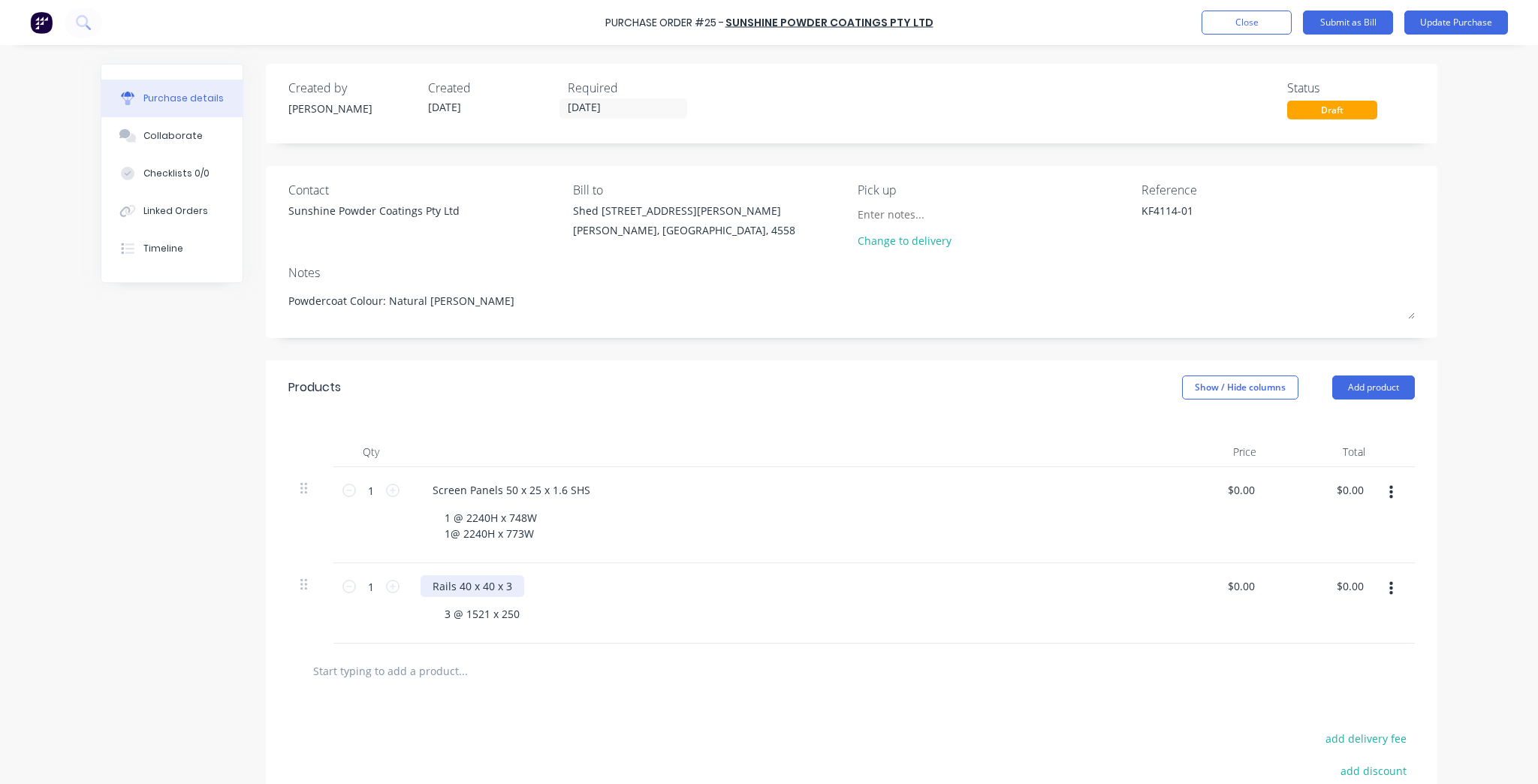
click at [487, 593] on div "Rails 40 x 40 x 3" at bounding box center [472, 586] width 103 height 22
copy div "Rails 40 x 40 x 3"
click at [515, 536] on div "1 @ 2240H x 748W 1@ 2240H x 773W" at bounding box center [491, 526] width 116 height 37
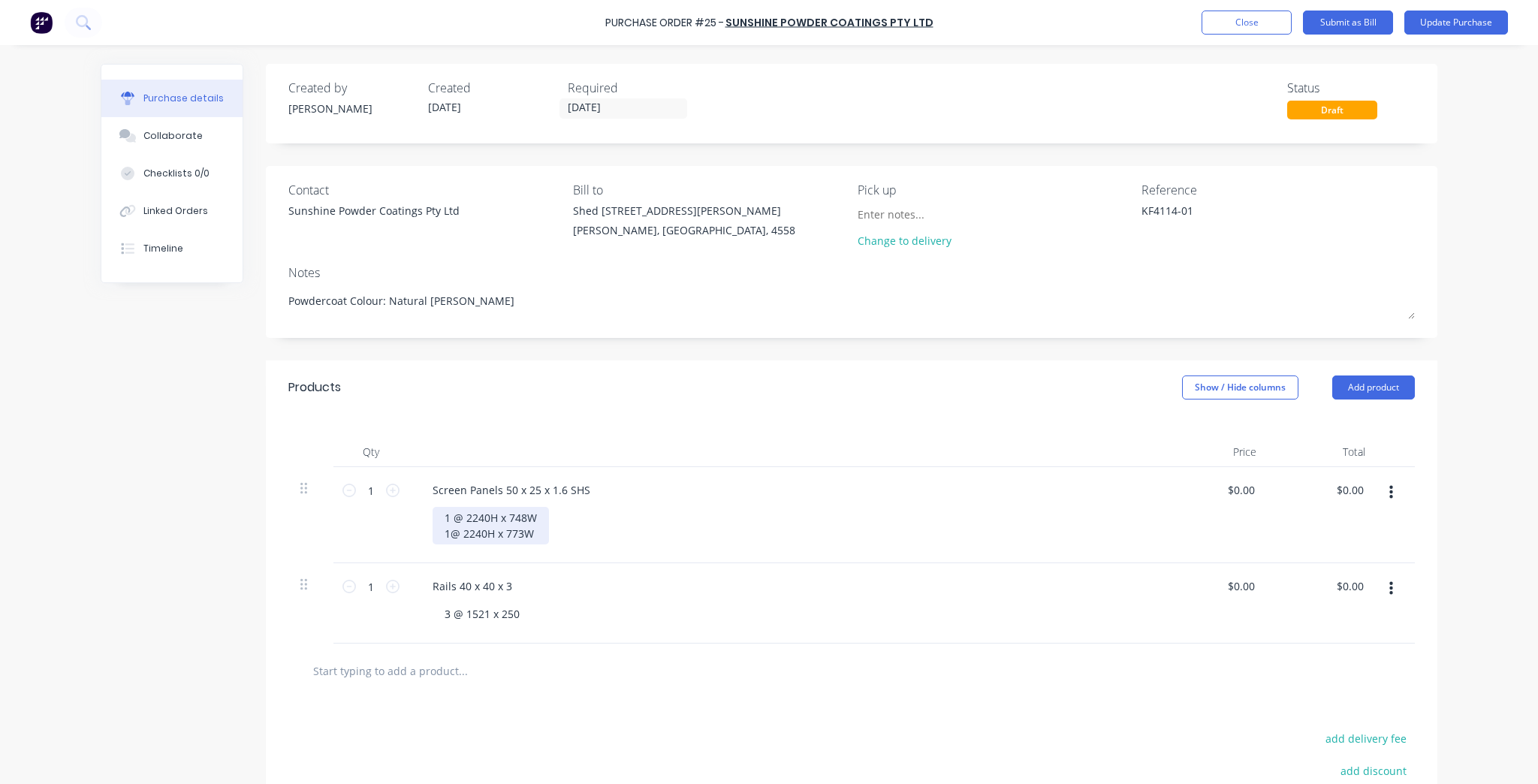
click at [534, 537] on div "1 @ 2240H x 748W 1@ 2240H x 773W" at bounding box center [491, 526] width 116 height 37
drag, startPoint x: 550, startPoint y: 548, endPoint x: 432, endPoint y: 548, distance: 118.0
click at [433, 548] on div "1 @ 2240H x 748W 1@ 2240H x 773W 3 x Rails 40 x 40 x 3 @" at bounding box center [500, 534] width 134 height 53
click at [731, 539] on div "1 @ 2240H x 748W 1@ 2240H x 773W" at bounding box center [790, 526] width 715 height 37
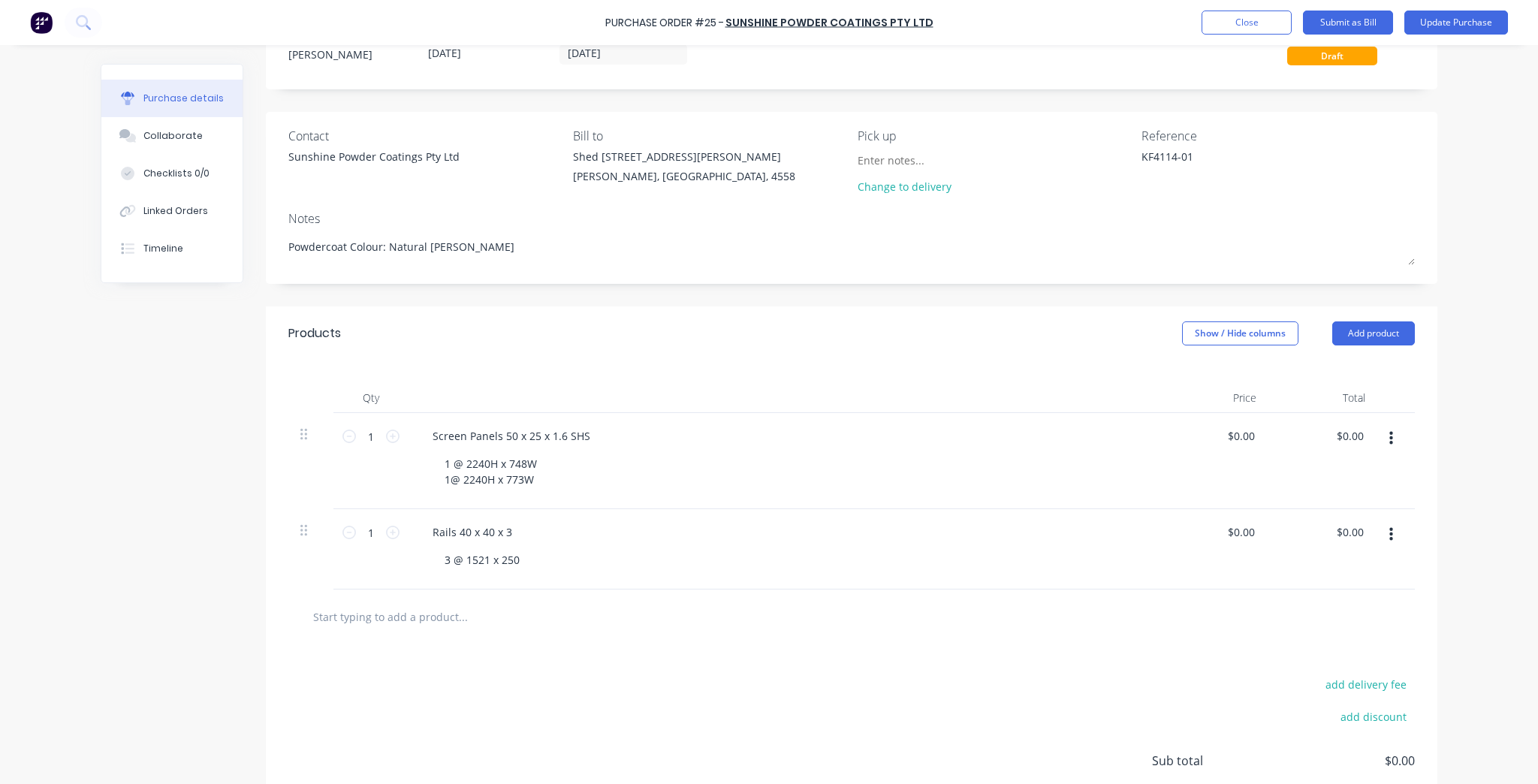
scroll to position [120, 0]
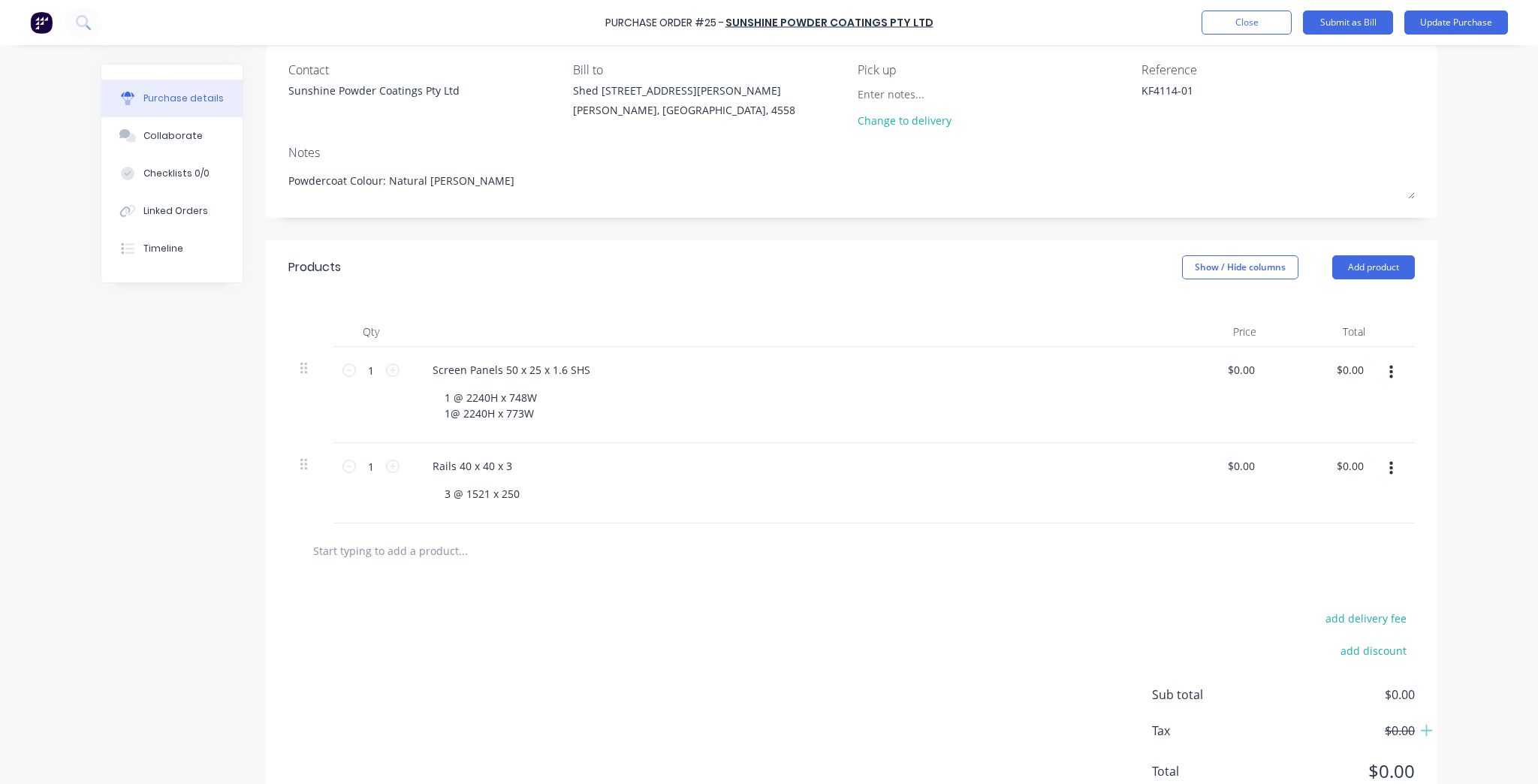
click at [469, 555] on input "text" at bounding box center [462, 551] width 301 height 30
click at [450, 554] on input "text" at bounding box center [462, 551] width 301 height 30
type textarea "x"
type input "S"
type textarea "x"
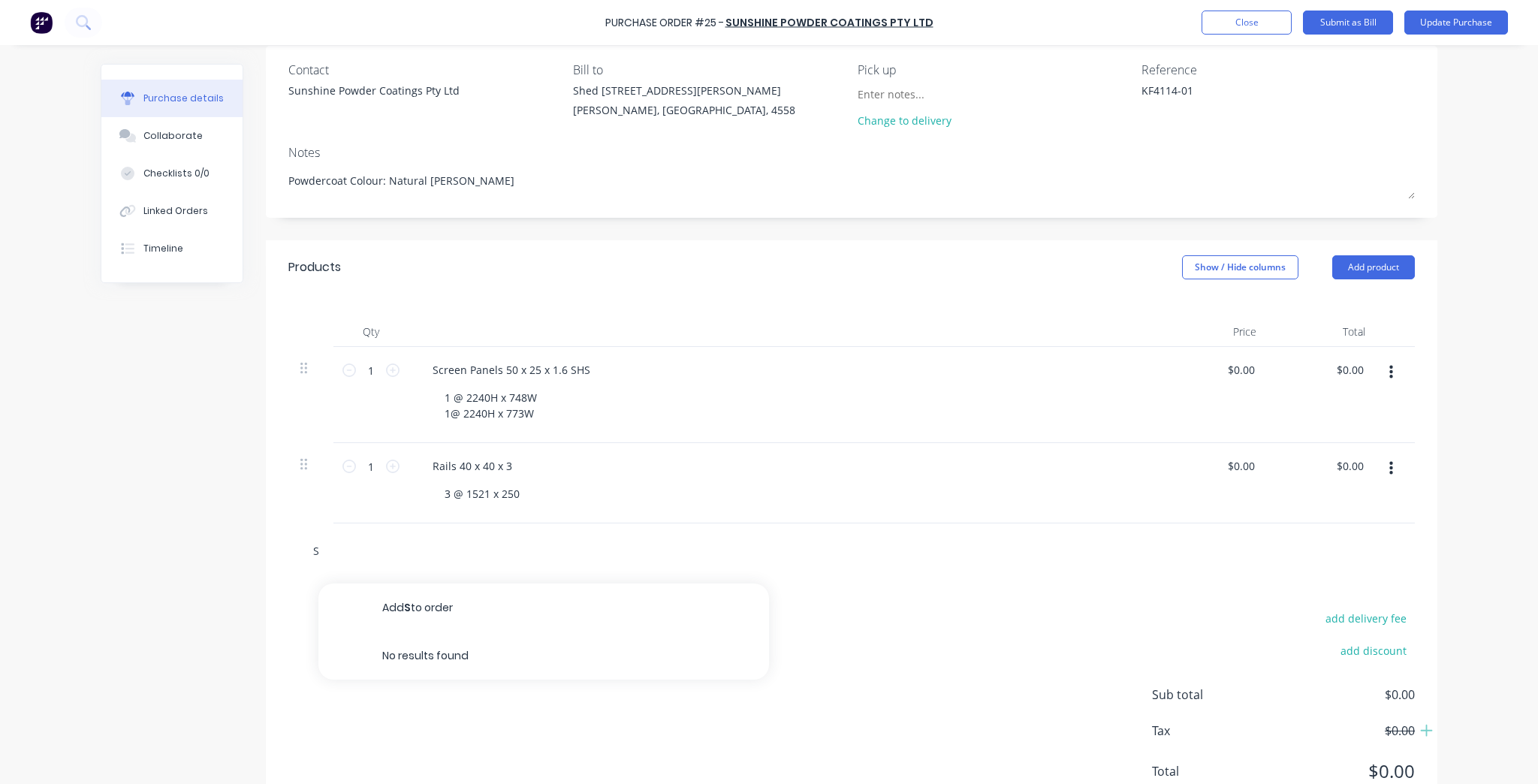
type input "Sc"
type textarea "x"
type input "Scr"
type textarea "x"
type input "Scre"
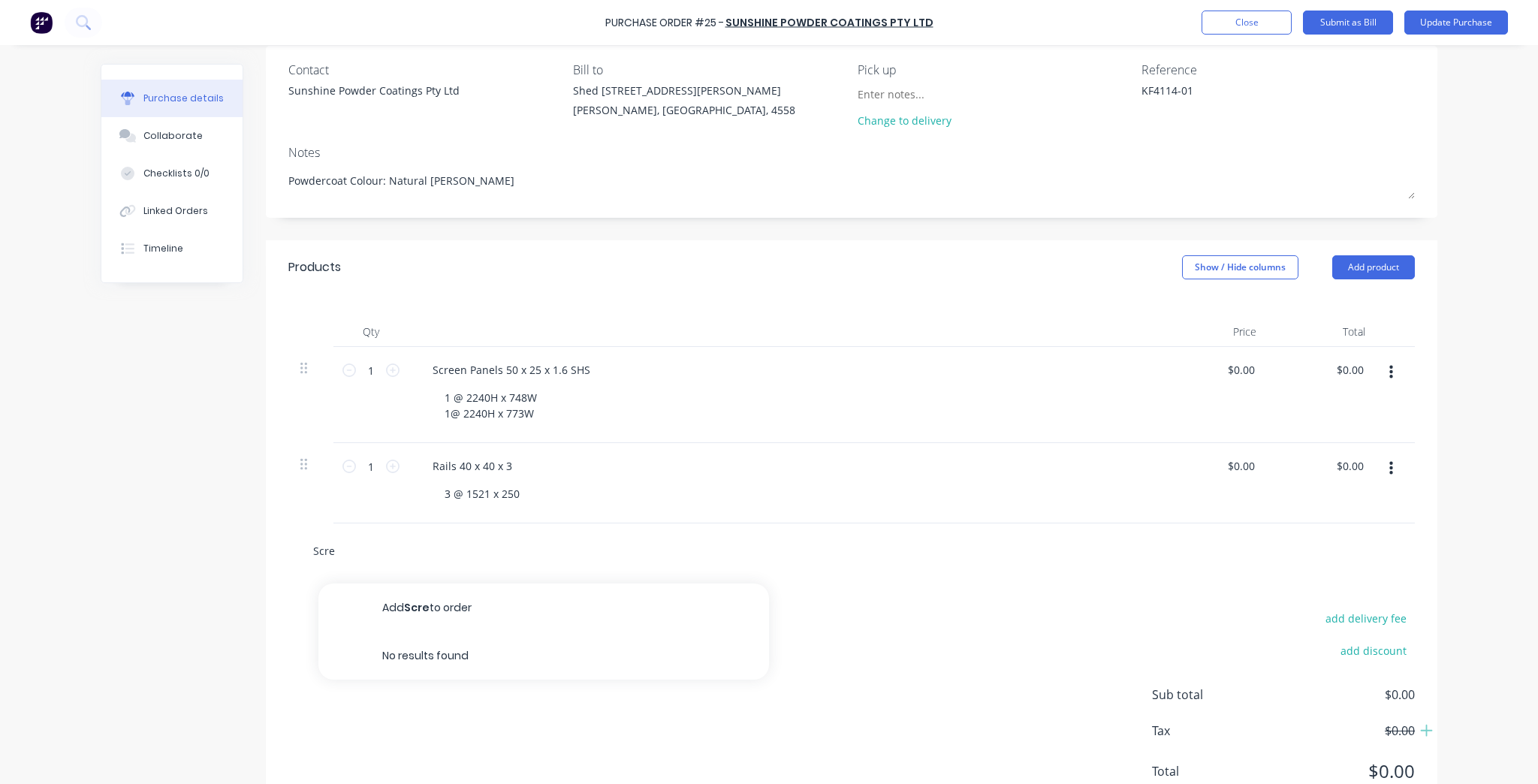
type textarea "x"
type input "Scree"
type textarea "x"
type input "Screen"
type textarea "x"
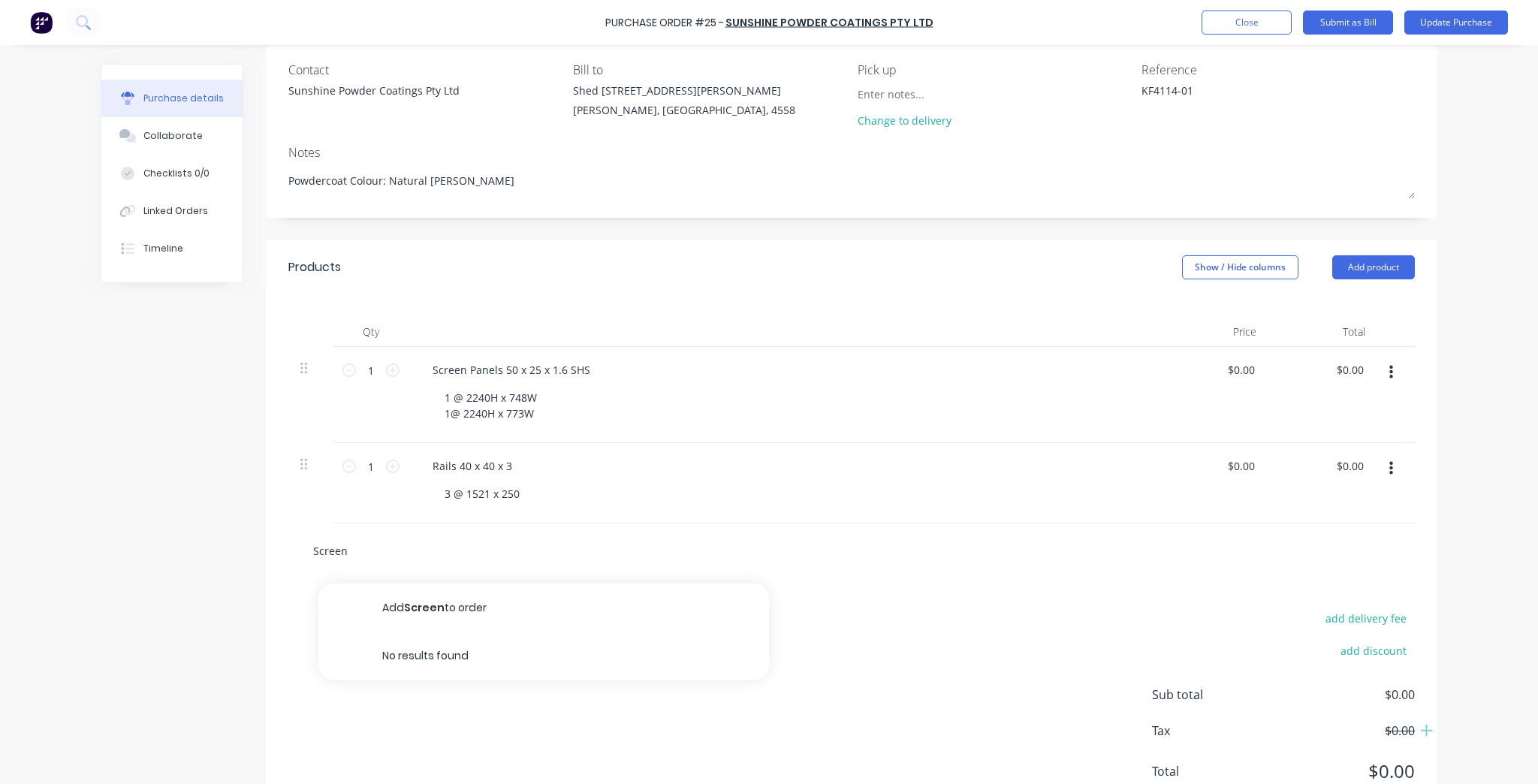
type input "Screen"
type textarea "x"
type input "Screen P"
type textarea "x"
type input "Screen Pa"
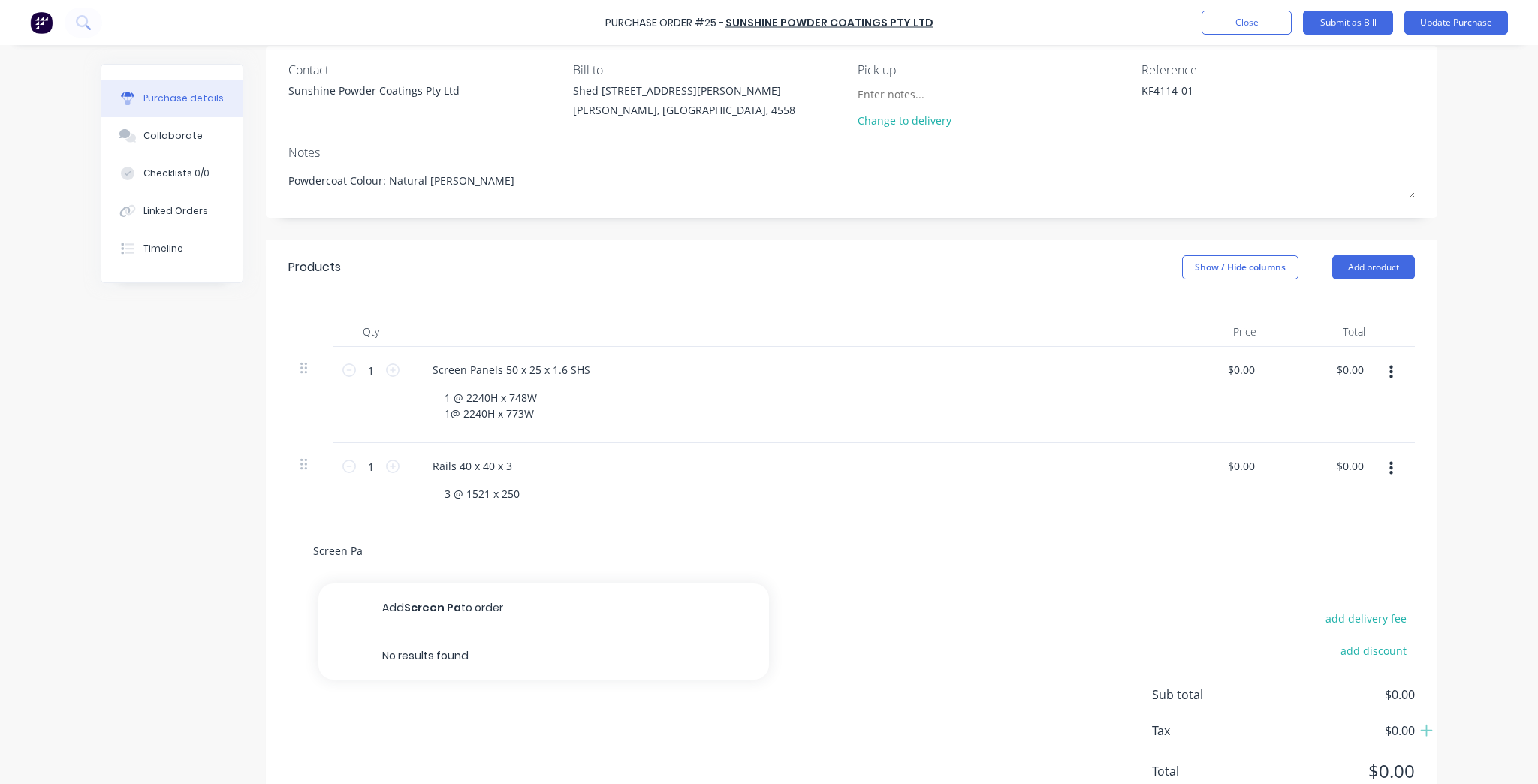
type textarea "x"
type input "Screen Pan"
type textarea "x"
type input "Screen Pane"
type textarea "x"
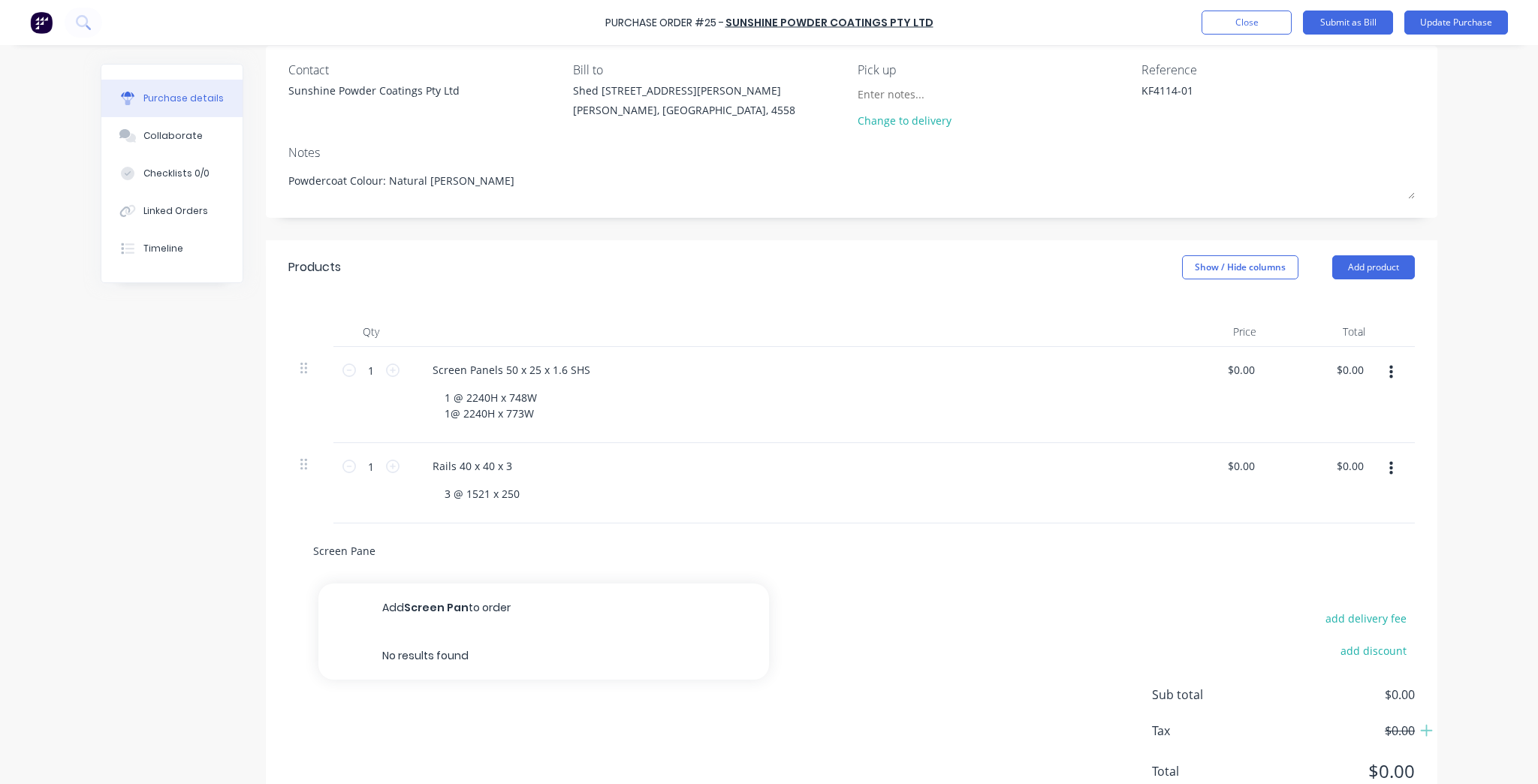
type input "Screen Panel"
type textarea "x"
type input "Screen Panels"
drag, startPoint x: 409, startPoint y: 550, endPoint x: 267, endPoint y: 553, distance: 142.0
click at [267, 553] on div "Screen Panels Add Screen Panels to order No results found" at bounding box center [851, 551] width 1171 height 55
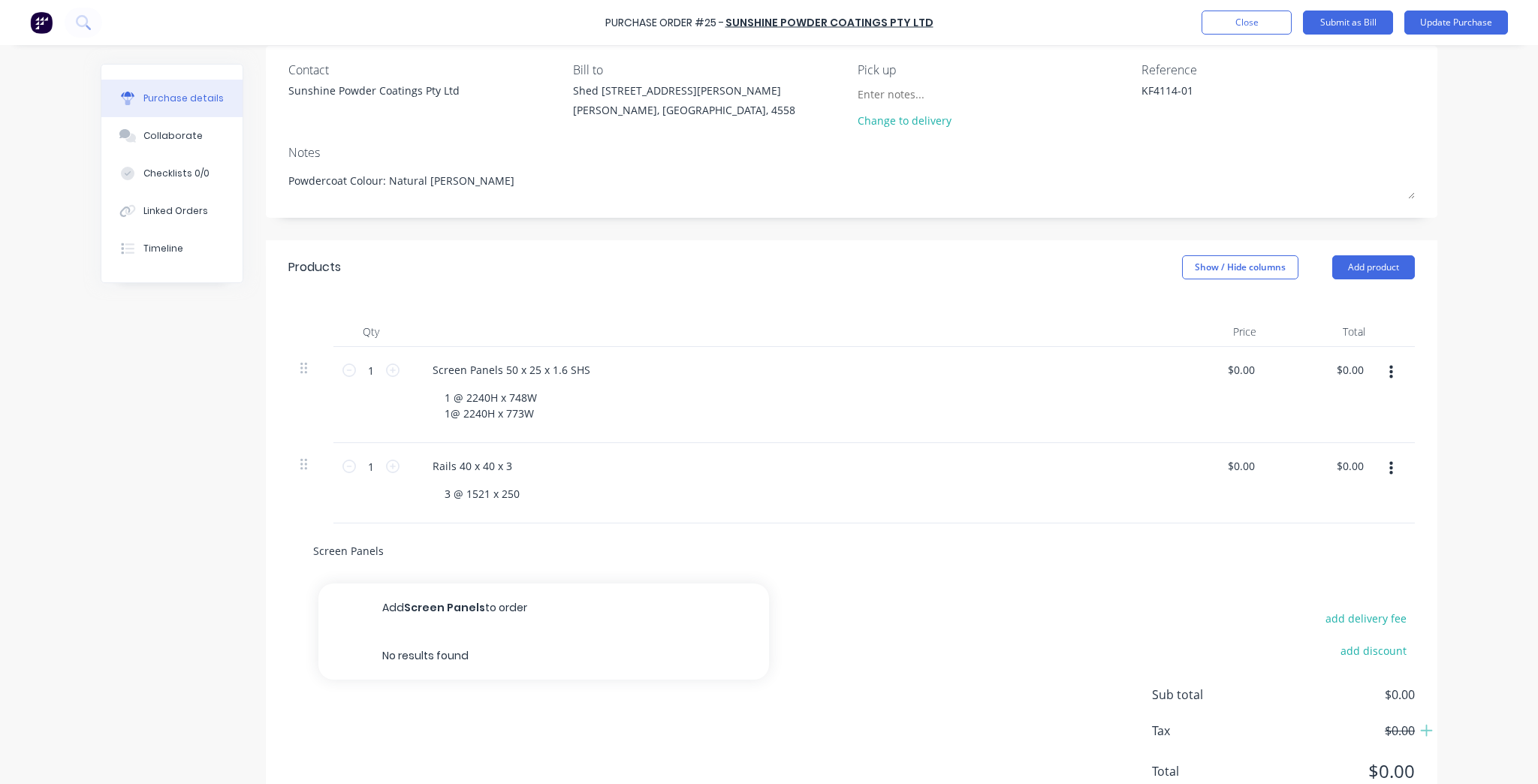
type textarea "x"
click at [550, 418] on div "1 @ 2240H x 748W 1@ 2240H x 773W" at bounding box center [790, 406] width 715 height 37
click at [537, 412] on div "1 @ 2240H x 748W 1@ 2240H x 773W" at bounding box center [491, 406] width 116 height 37
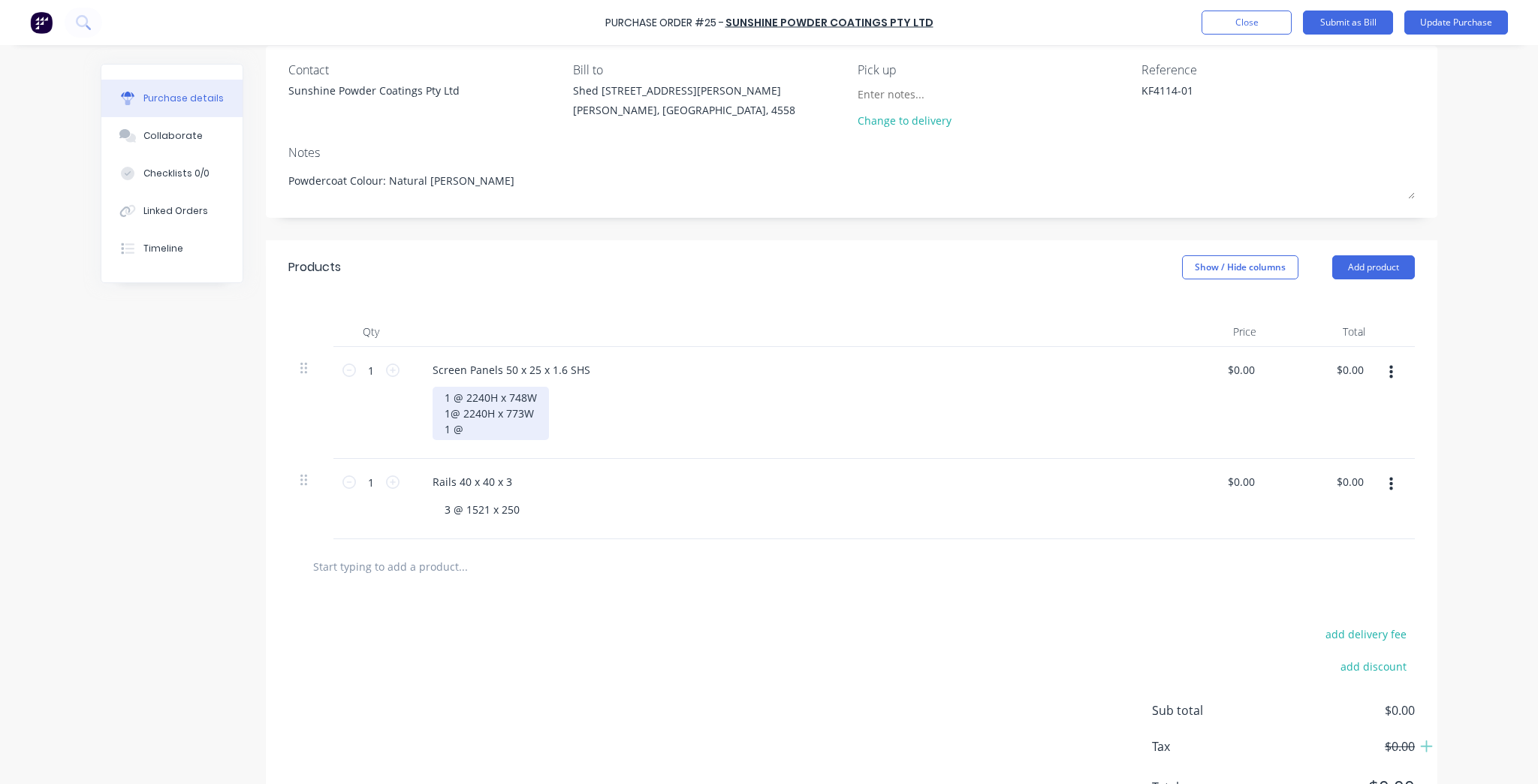
click at [444, 415] on div "1 @ 2240H x 748W 1@ 2240H x 773W 1 @" at bounding box center [491, 414] width 116 height 53
click at [466, 430] on div "1 @ 2240H x 748W 1 @ 2240H x 773W 1 @" at bounding box center [491, 414] width 116 height 53
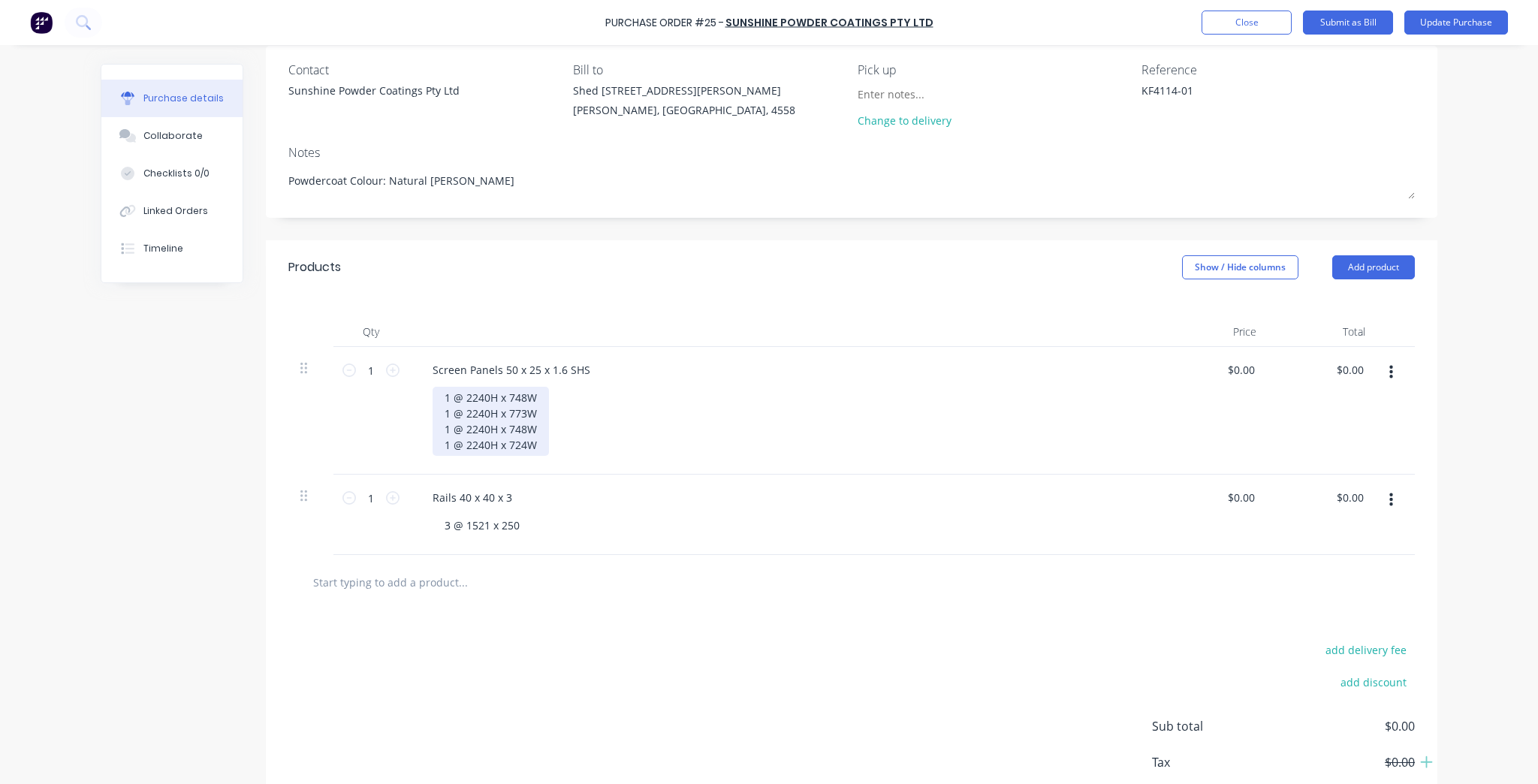
click at [444, 400] on div "1 @ 2240H x 748W 1 @ 2240H x 773W 1 @ 2240H x 748W 1 @ 2240H x 724W" at bounding box center [491, 422] width 116 height 69
drag, startPoint x: 538, startPoint y: 429, endPoint x: 430, endPoint y: 429, distance: 108.0
click at [433, 429] on div "2 @ 2240H x 748W 1 @ 2240H x 773W 1 @ 2240H x 748W 1 @ 2240H x 724W" at bounding box center [491, 422] width 116 height 69
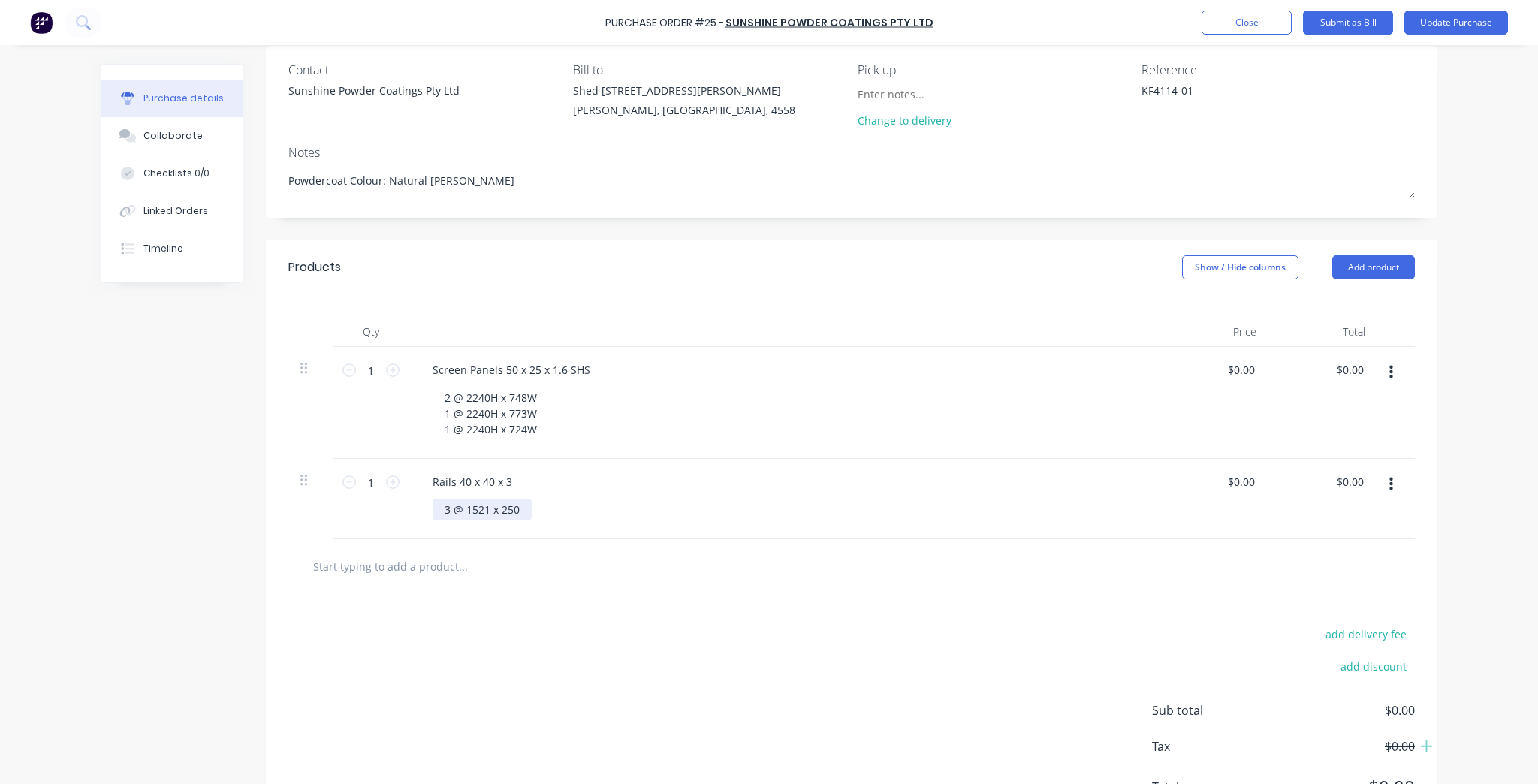
click at [523, 501] on div "3 @ 1521 x 250" at bounding box center [482, 509] width 100 height 22
click at [615, 595] on div at bounding box center [525, 582] width 450 height 30
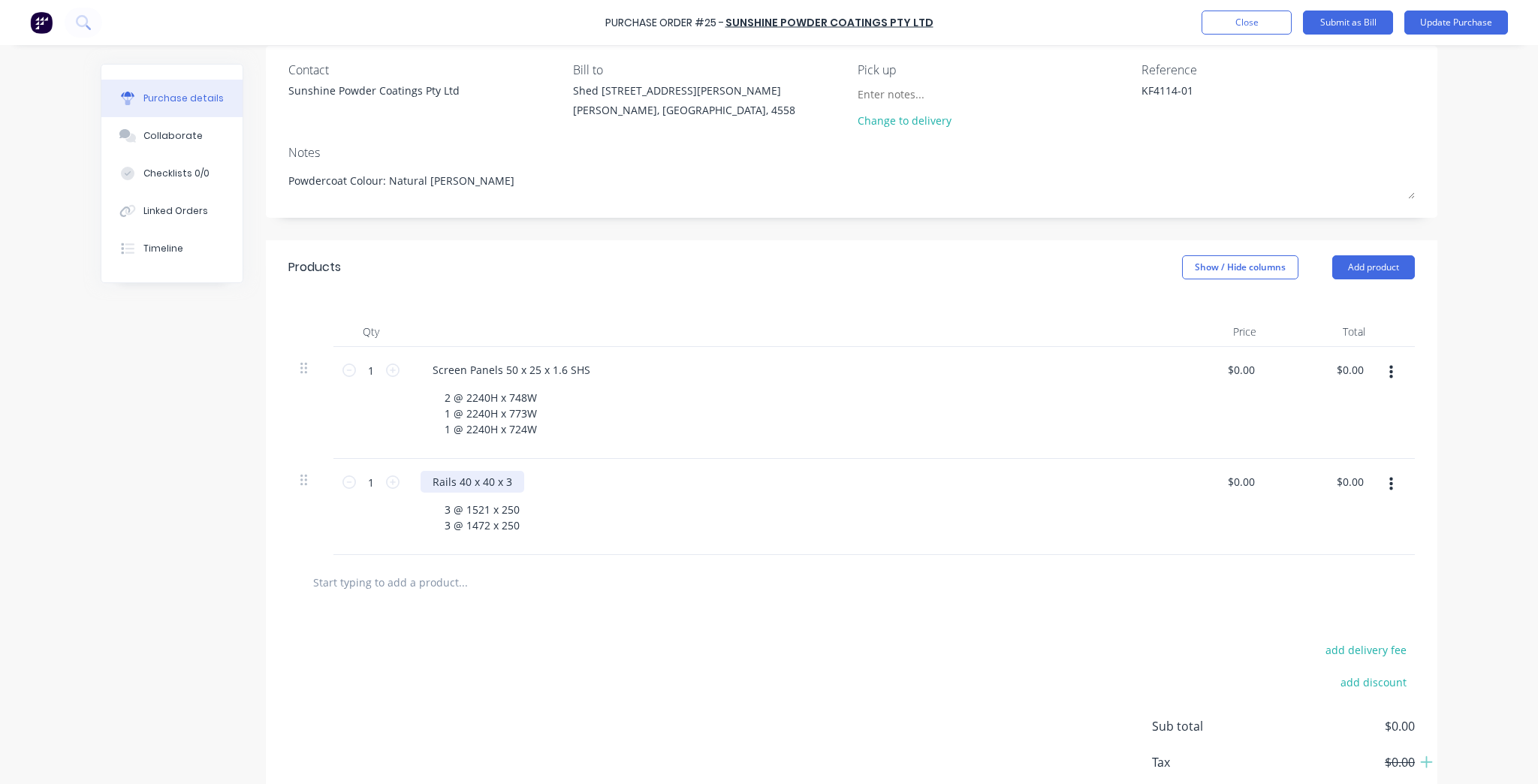
click at [513, 479] on div "Rails 40 x 40 x 3" at bounding box center [472, 482] width 103 height 22
click at [540, 431] on div "2 @ 2240H x 748W 1 @ 2240H x 773W 1 @ 2240H x 724W" at bounding box center [491, 414] width 116 height 53
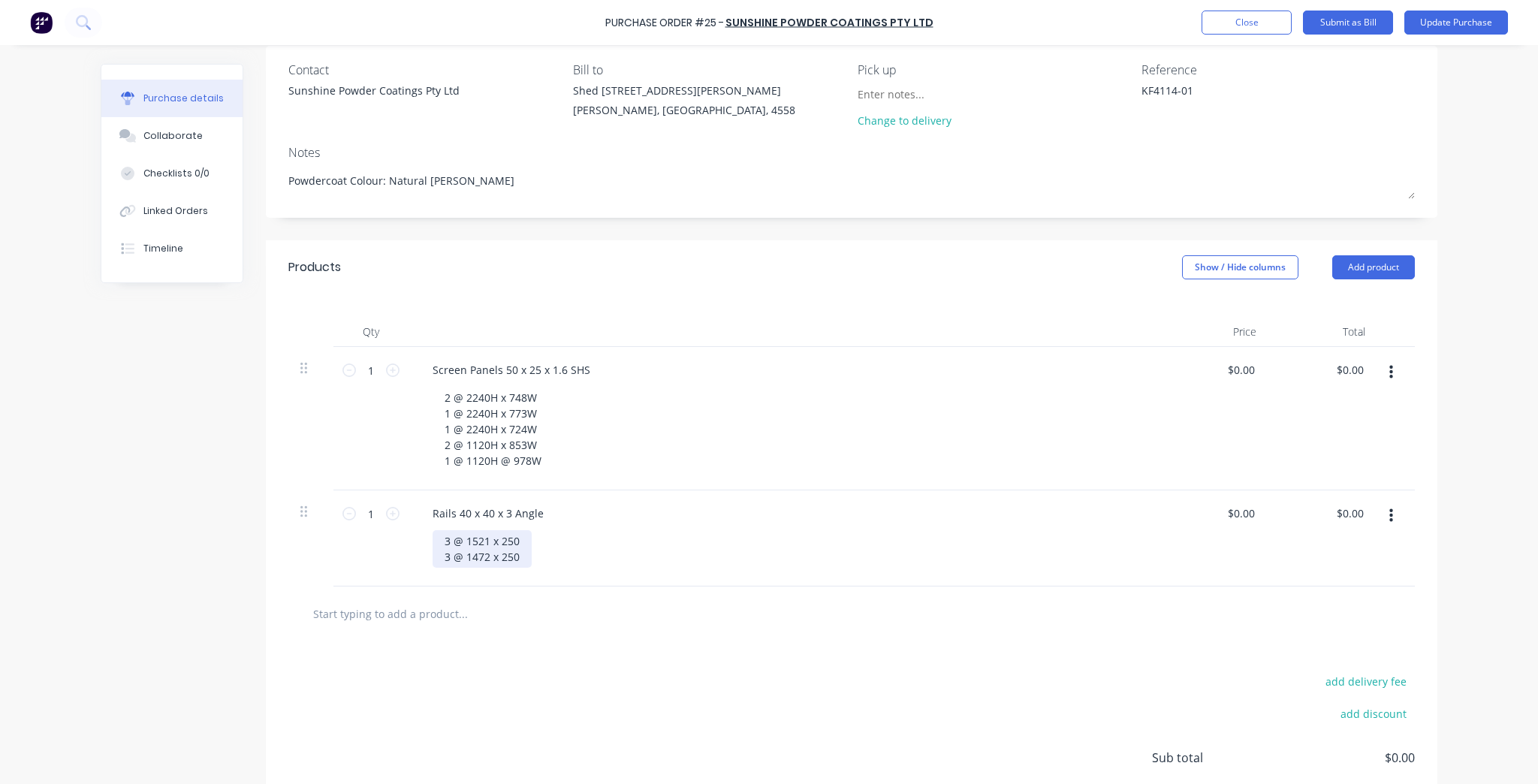
click at [507, 555] on div "3 @ 1521 x 250 3 @ 1472 x 250" at bounding box center [482, 549] width 100 height 37
click at [513, 558] on div "3 @ 1521 x 250 3 @ 1472 x 250" at bounding box center [482, 549] width 100 height 37
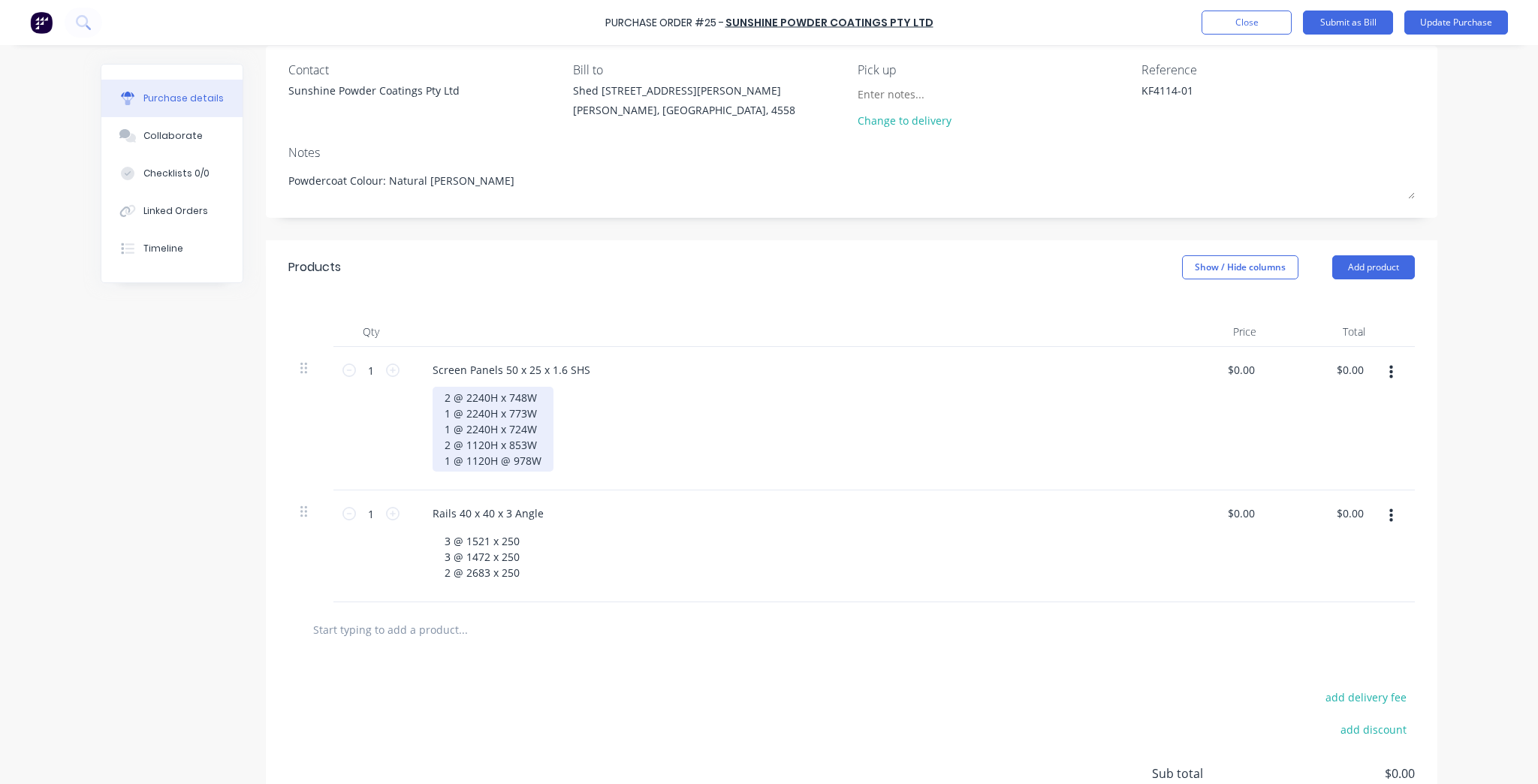
click at [534, 453] on div "2 @ 2240H x 748W 1 @ 2240H x 773W 1 @ 2240H x 724W 2 @ 1120H x 853W 1 @ 1120H @…" at bounding box center [493, 429] width 121 height 85
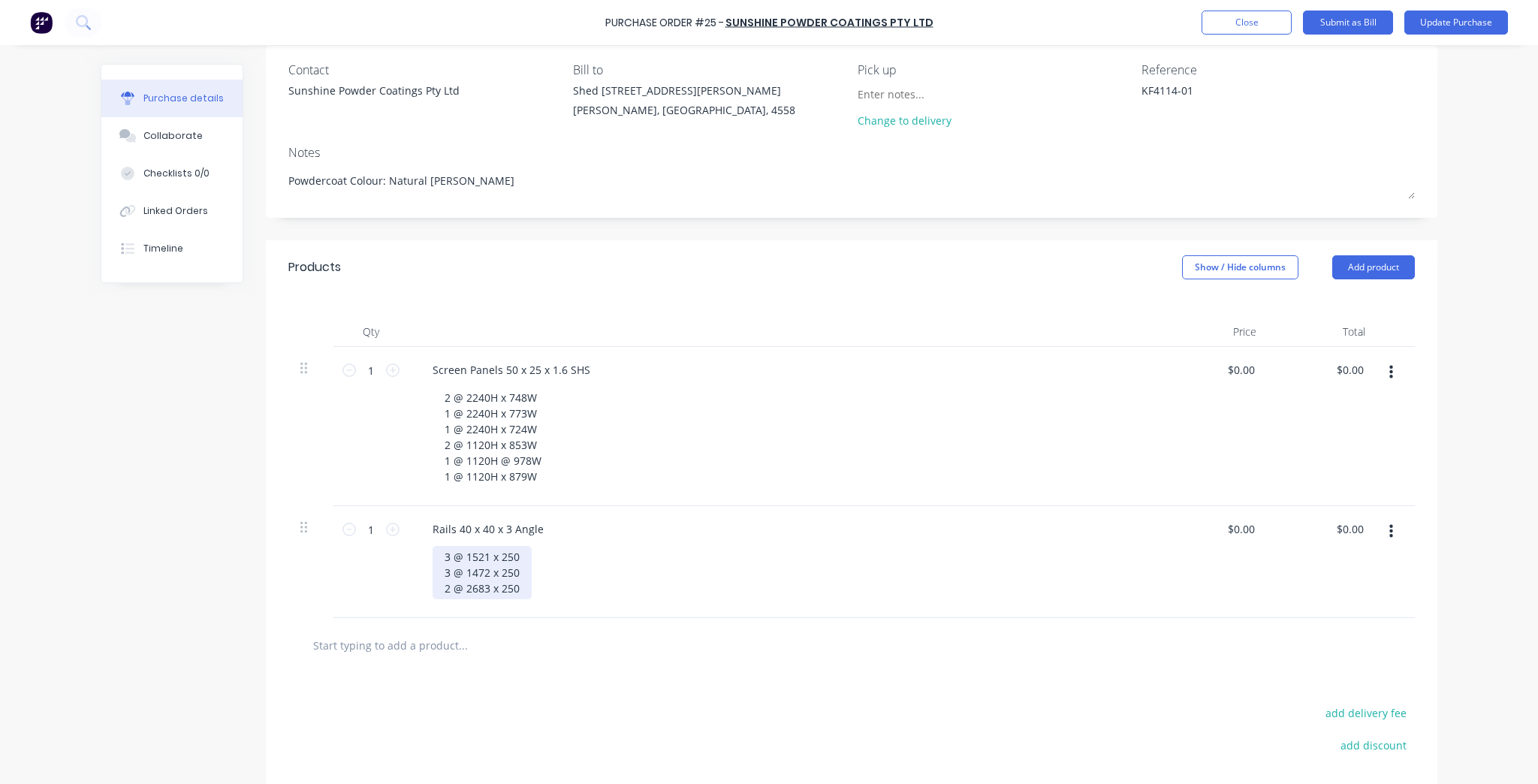
click at [520, 590] on div "3 @ 1521 x 250 3 @ 1472 x 250 2 @ 2683 x 250" at bounding box center [482, 572] width 100 height 53
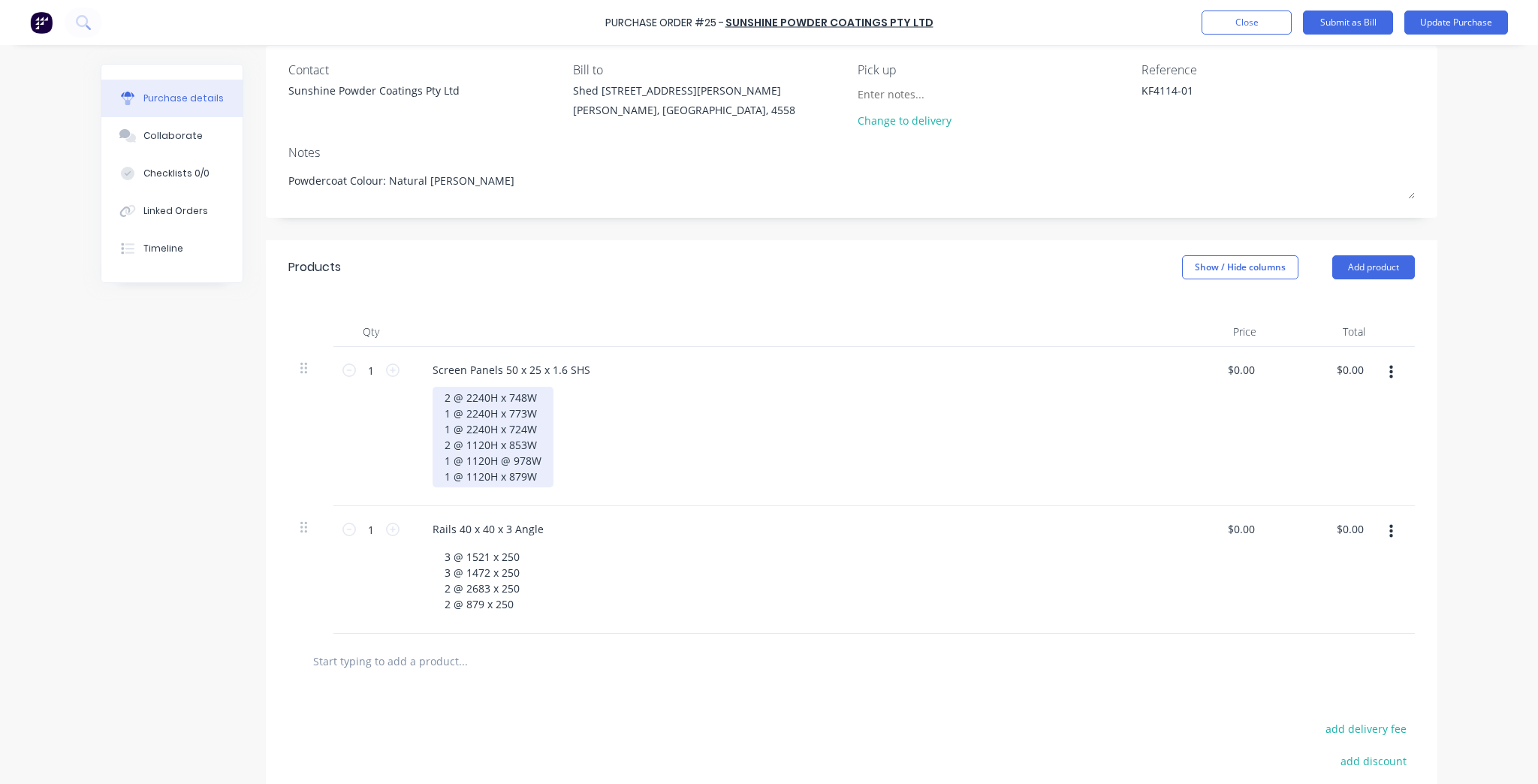
click at [543, 472] on div "2 @ 2240H x 748W 1 @ 2240H x 773W 1 @ 2240H x 724W 2 @ 1120H x 853W 1 @ 1120H @…" at bounding box center [493, 437] width 121 height 100
click at [522, 490] on div "2 @ 2240H x 748W 1 @ 2240H x 773W 1 @ 2240H x 724W 2 @ 1120H x 853W 1 @ 1120H @…" at bounding box center [493, 445] width 121 height 116
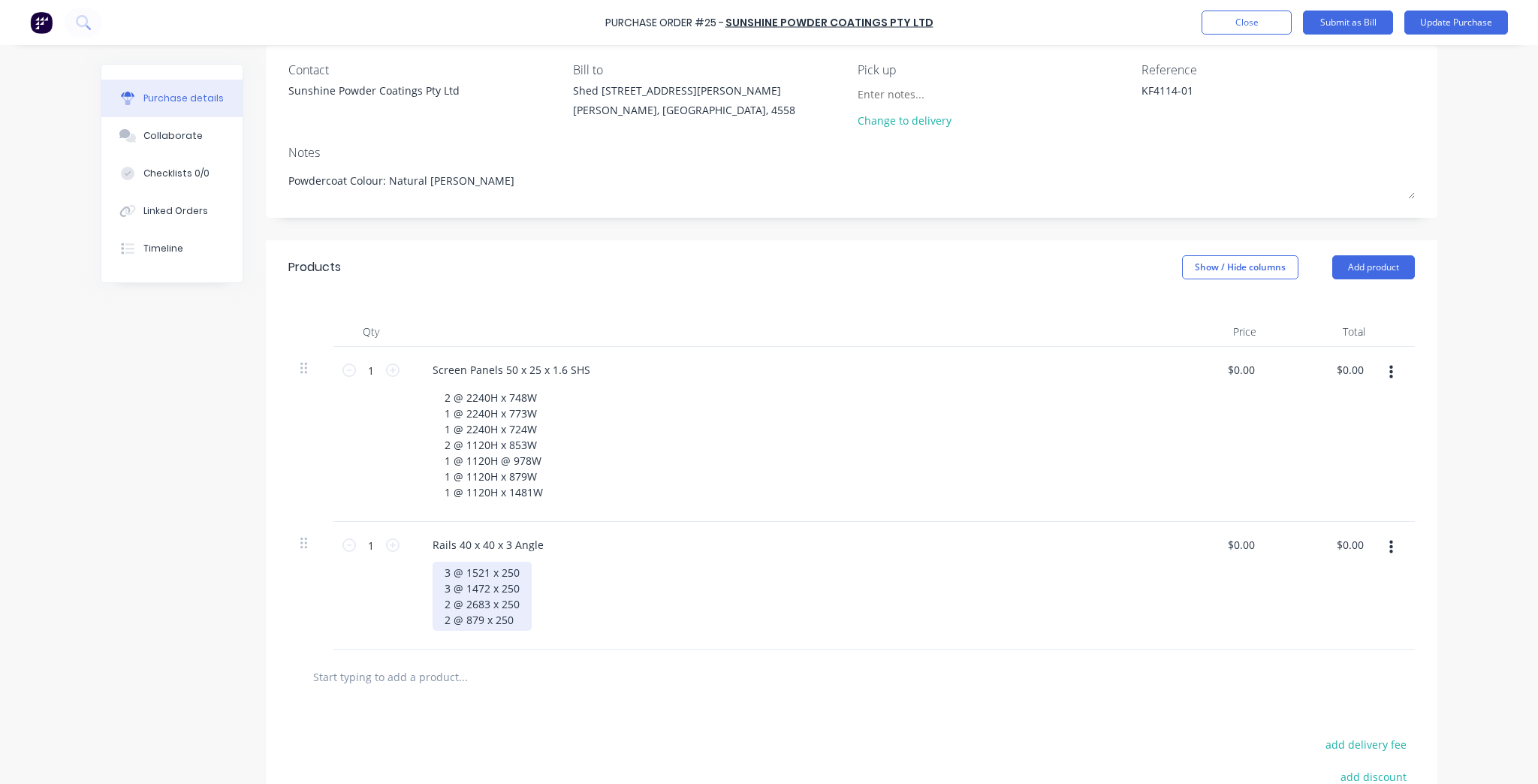
click at [516, 619] on div "3 @ 1521 x 250 3 @ 1472 x 250 2 @ 2683 x 250 2 @ 879 x 250" at bounding box center [482, 596] width 100 height 69
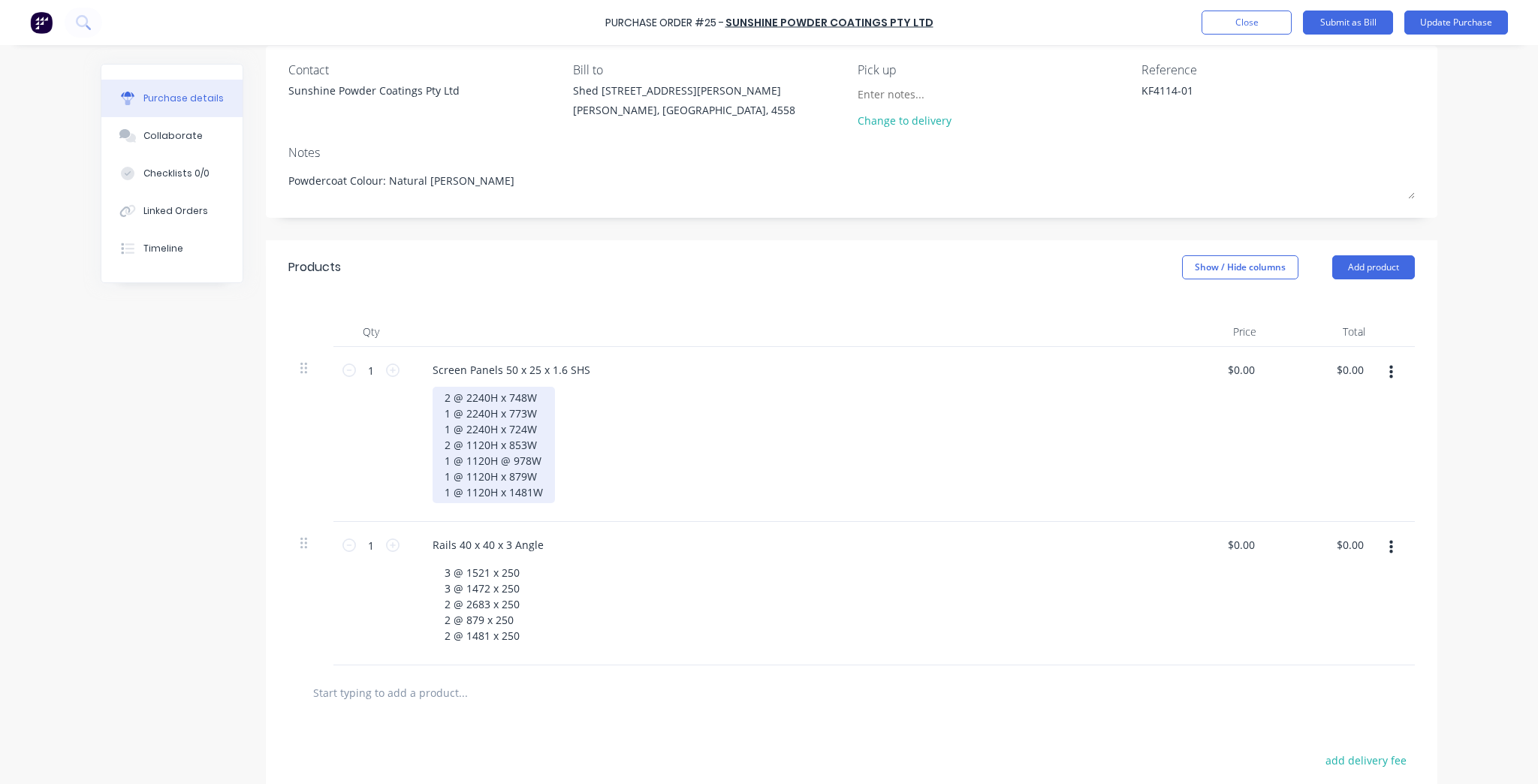
click at [537, 491] on div "2 @ 2240H x 748W 1 @ 2240H x 773W 1 @ 2240H x 724W 2 @ 1120H x 853W 1 @ 1120H @…" at bounding box center [494, 445] width 122 height 116
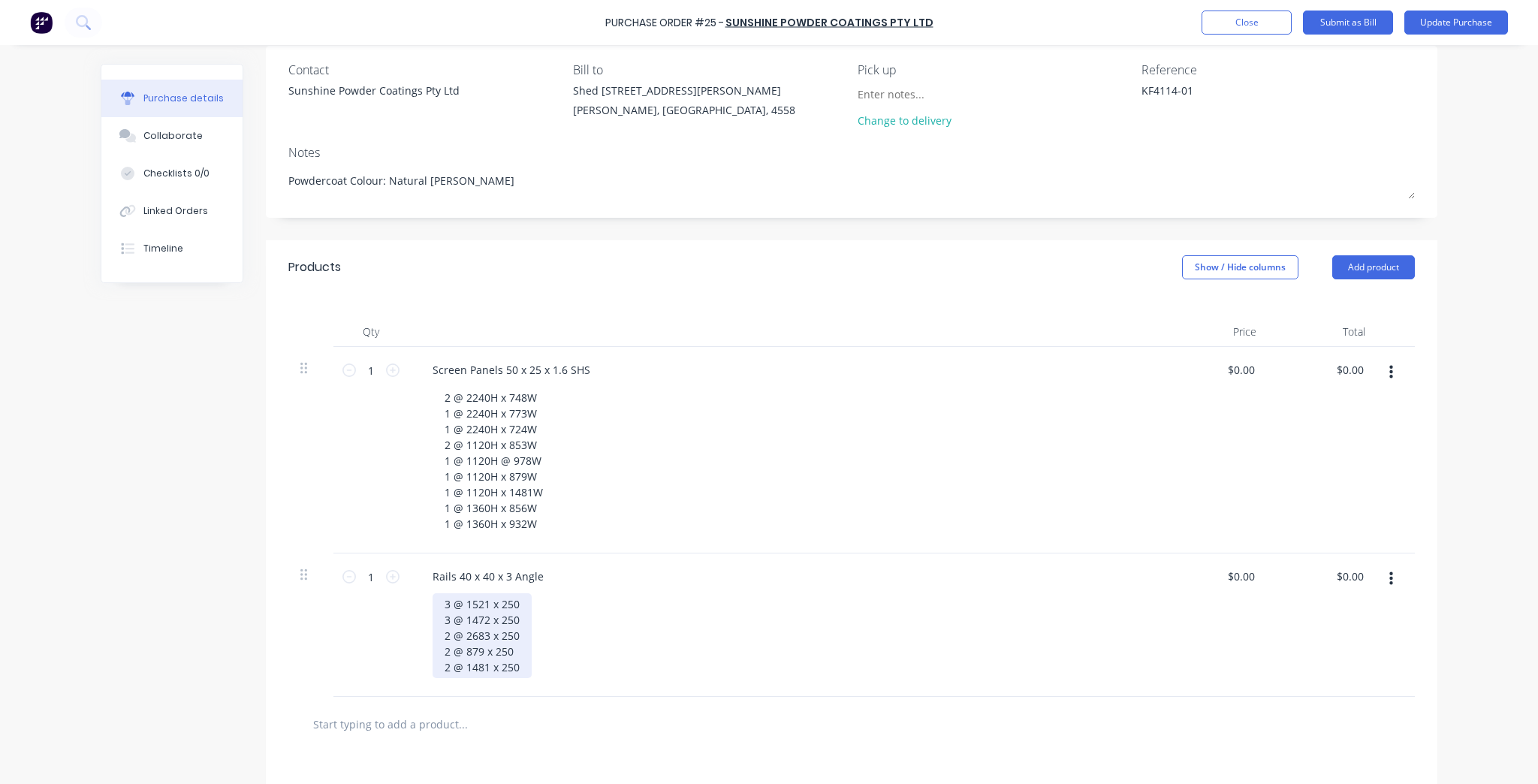
click at [520, 668] on div "3 @ 1521 x 250 3 @ 1472 x 250 2 @ 2683 x 250 2 @ 879 x 250 2 @ 1481 x 250" at bounding box center [482, 635] width 100 height 85
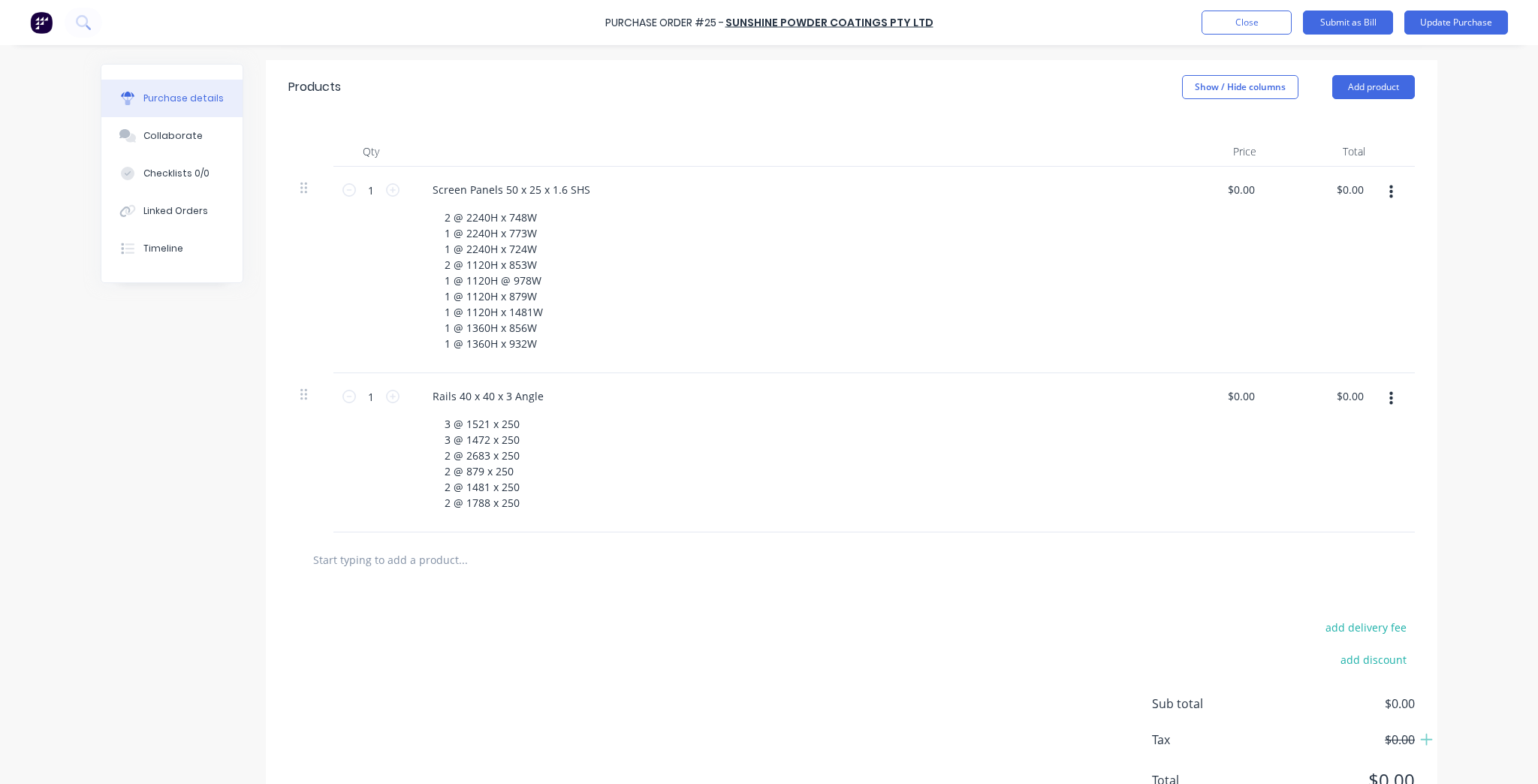
click at [886, 531] on div "Rails 40 x 40 x 3 Angle 3 @ 1521 x 250 3 @ 1472 x 250 2 @ 2683 x 250 2 @ 879 x …" at bounding box center [784, 453] width 751 height 160
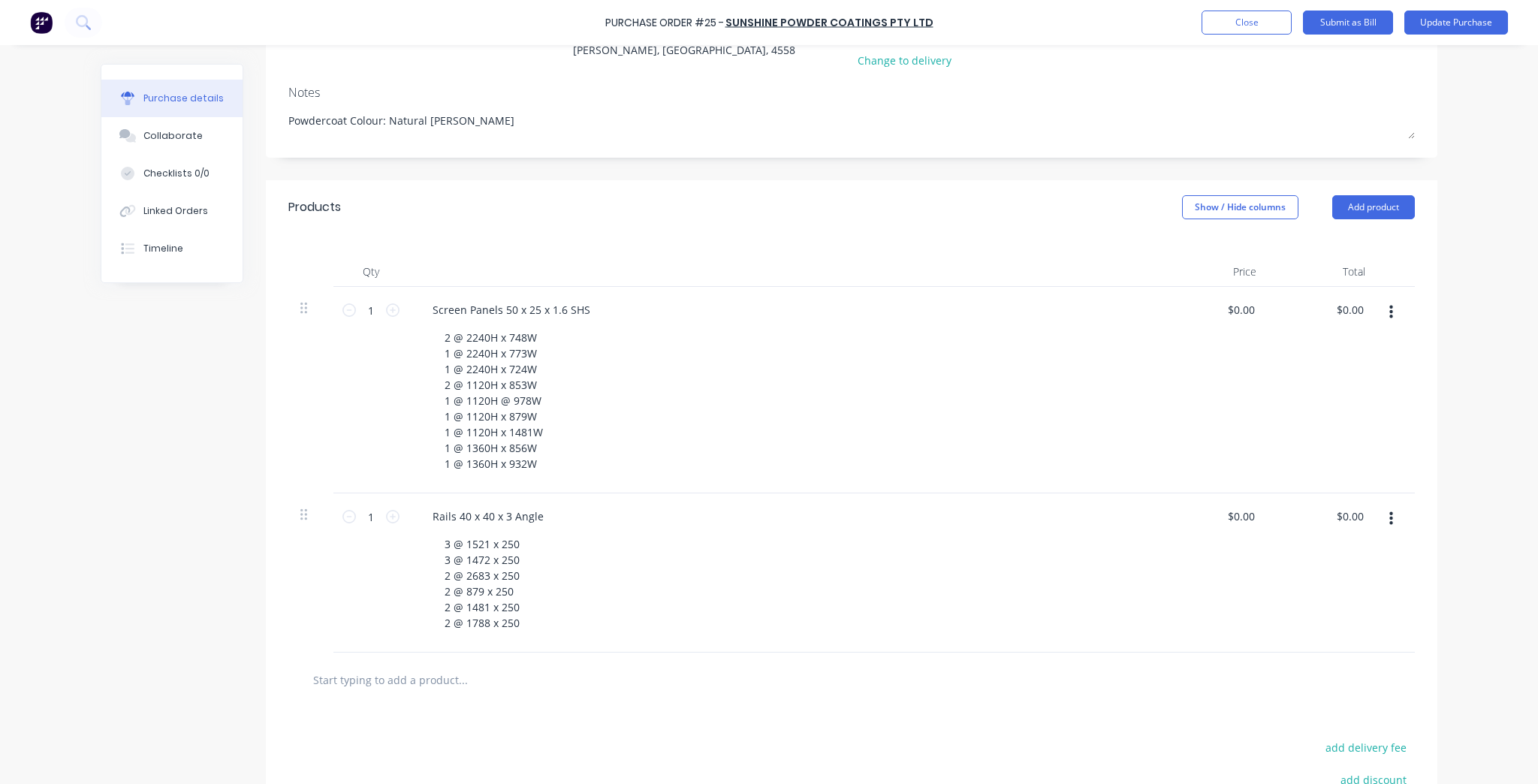
scroll to position [0, 0]
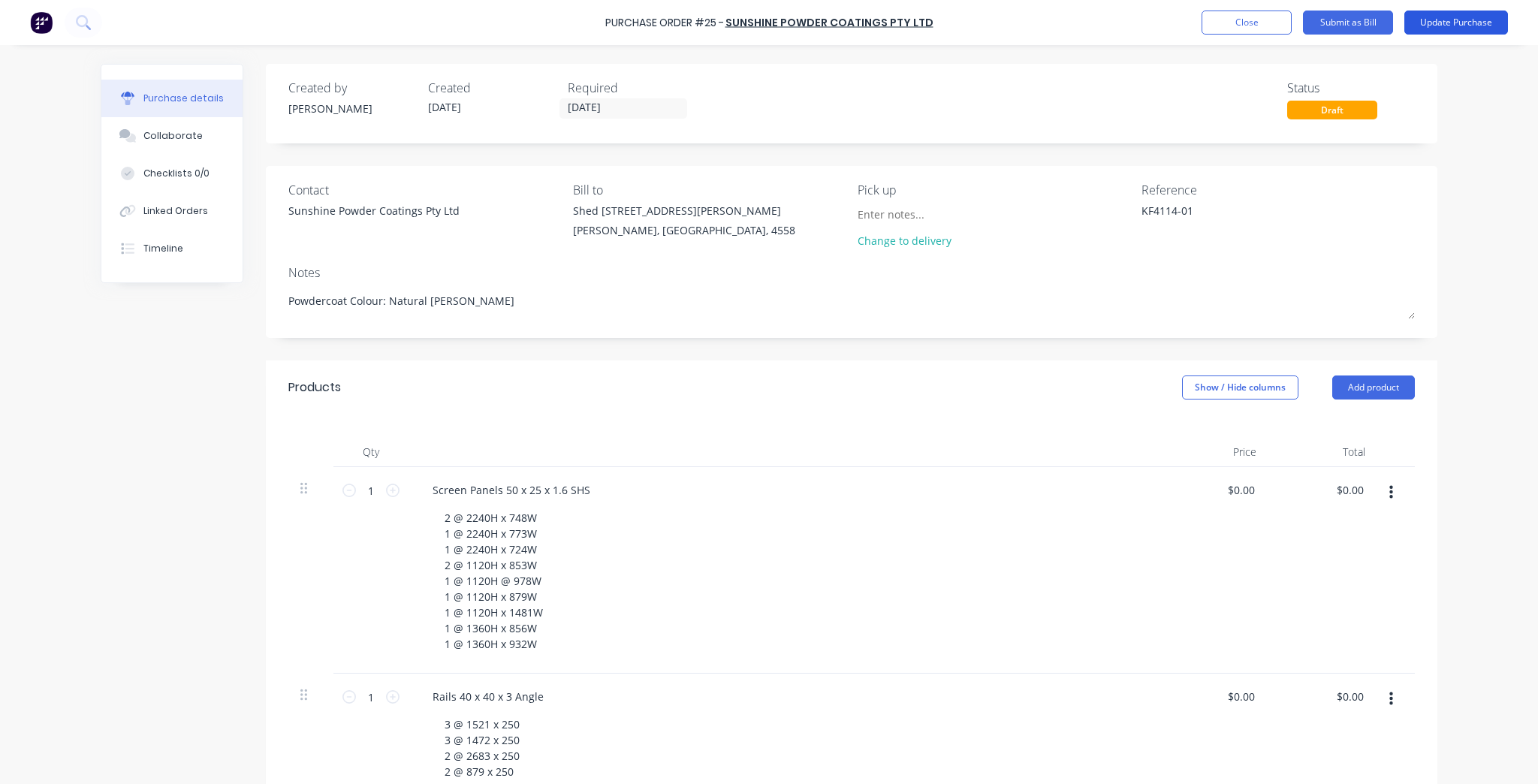
click at [1475, 28] on button "Update Purchase" at bounding box center [1455, 23] width 103 height 24
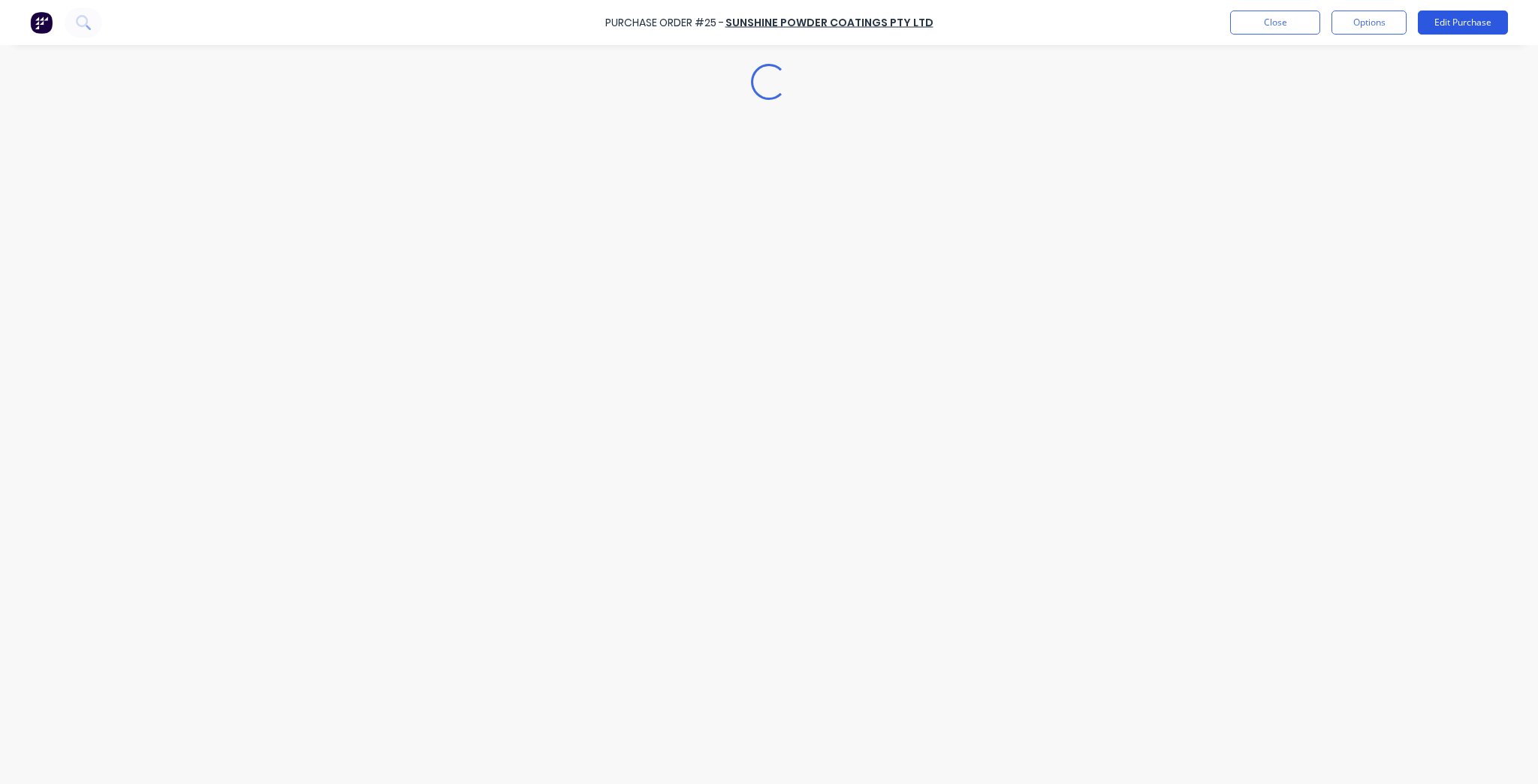
type textarea "x"
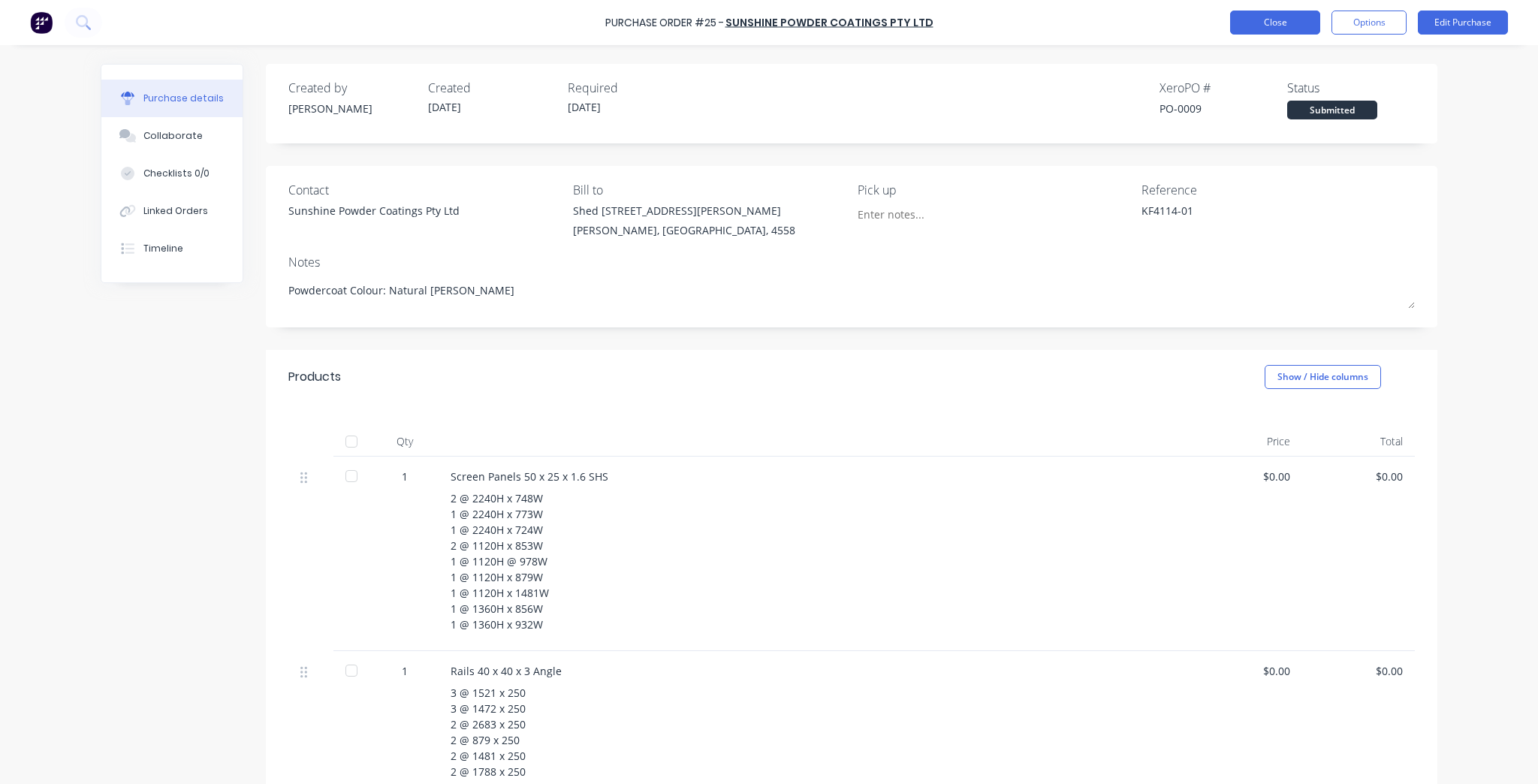
click at [1245, 27] on button "Close" at bounding box center [1275, 23] width 90 height 24
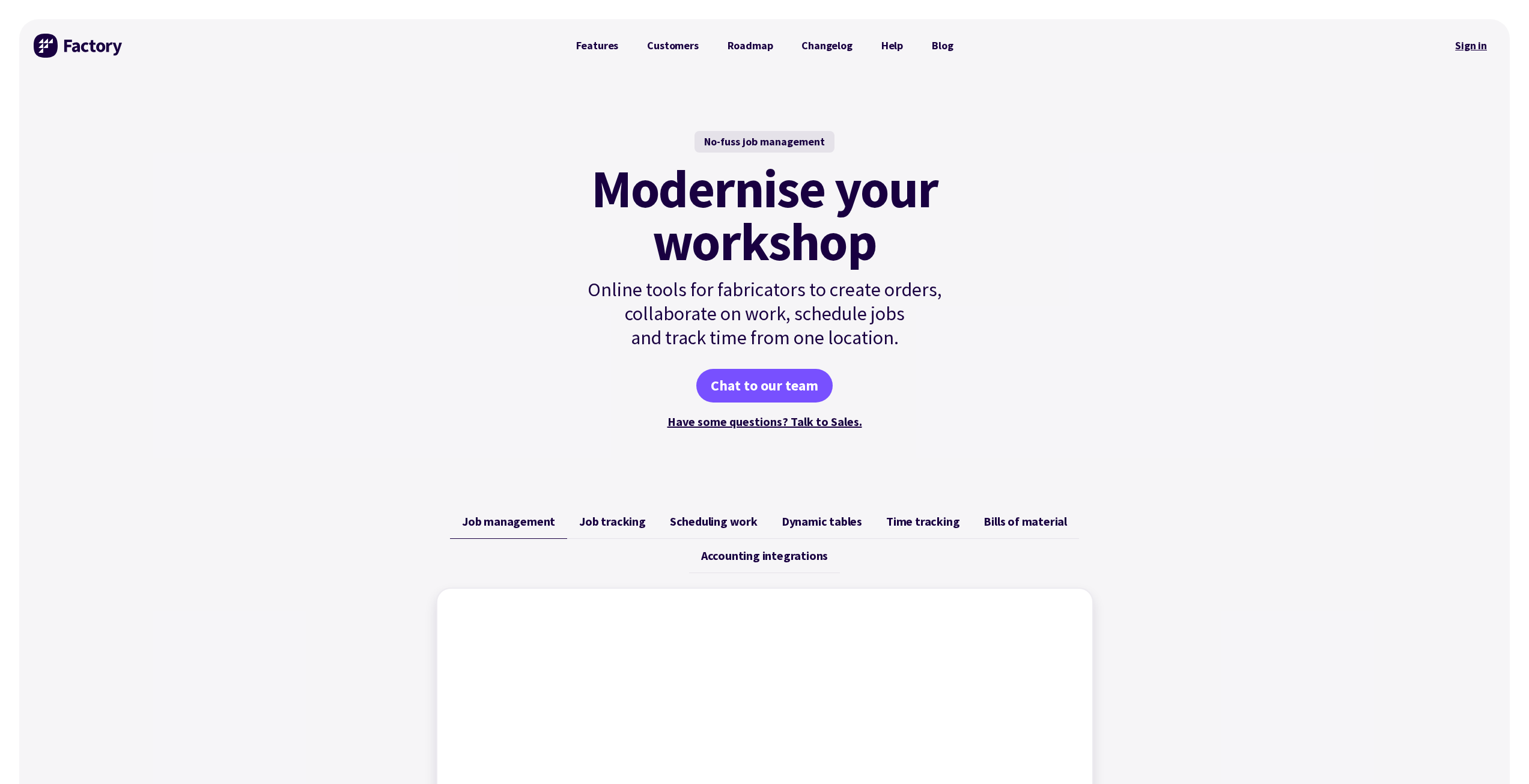
click at [1471, 41] on link "Sign in" at bounding box center [1471, 45] width 49 height 28
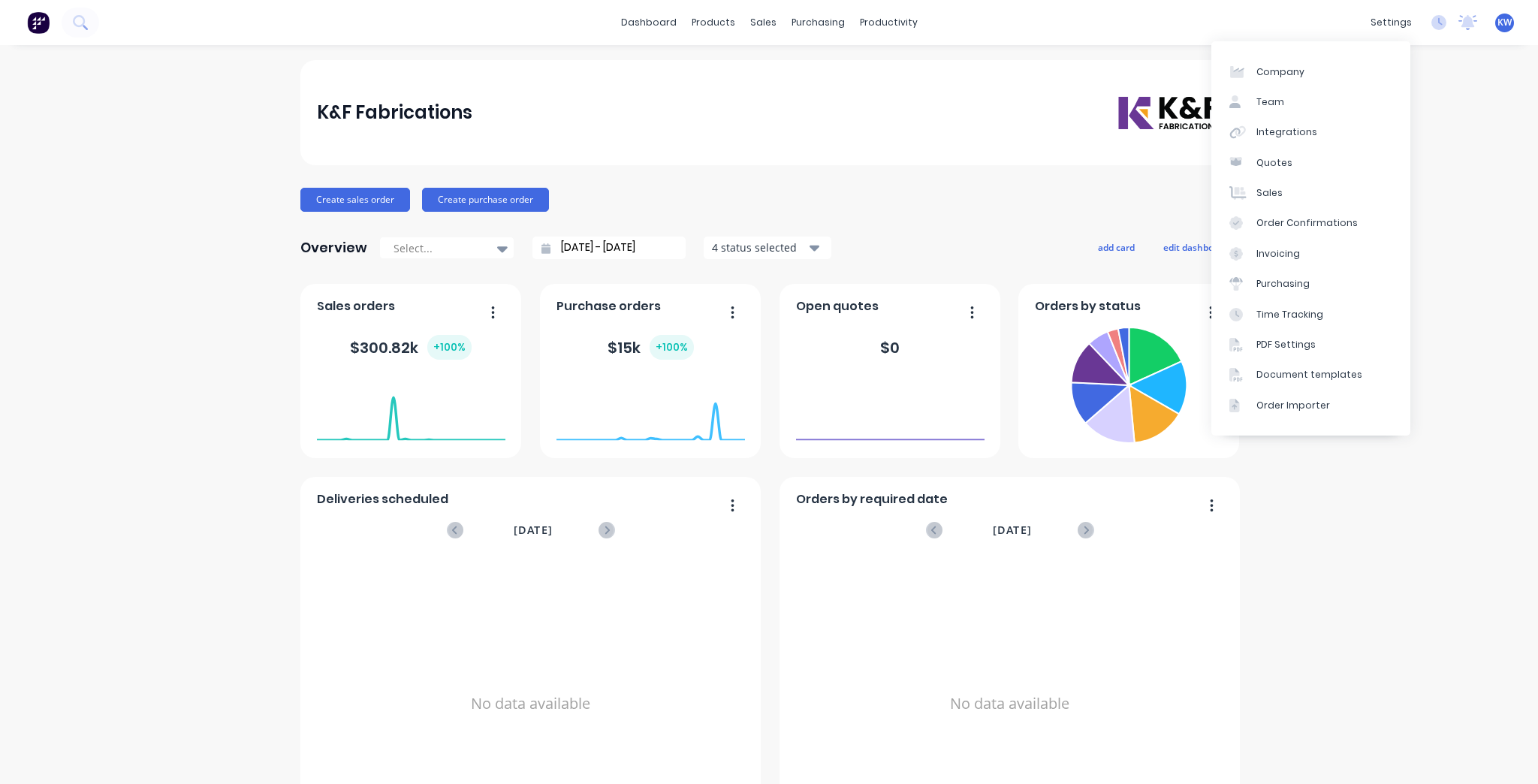
click at [1420, 533] on div "K&F Fabrications Create sales order Create purchase order Overview Select... 31…" at bounding box center [769, 452] width 1538 height 784
click at [836, 64] on link "Purchase Orders" at bounding box center [877, 71] width 199 height 30
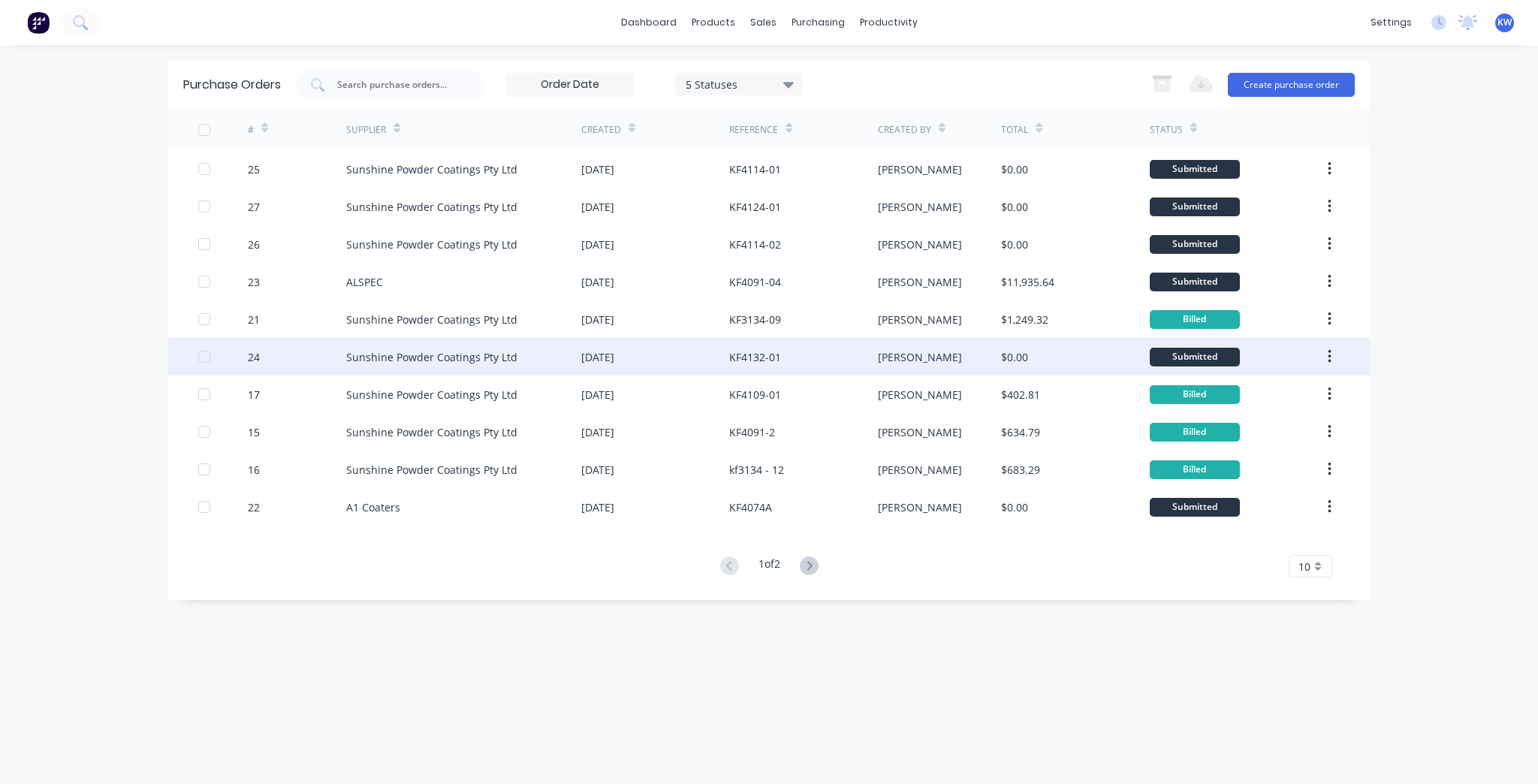
click at [488, 357] on div "Sunshine Powder Coatings Pty Ltd" at bounding box center [432, 357] width 171 height 16
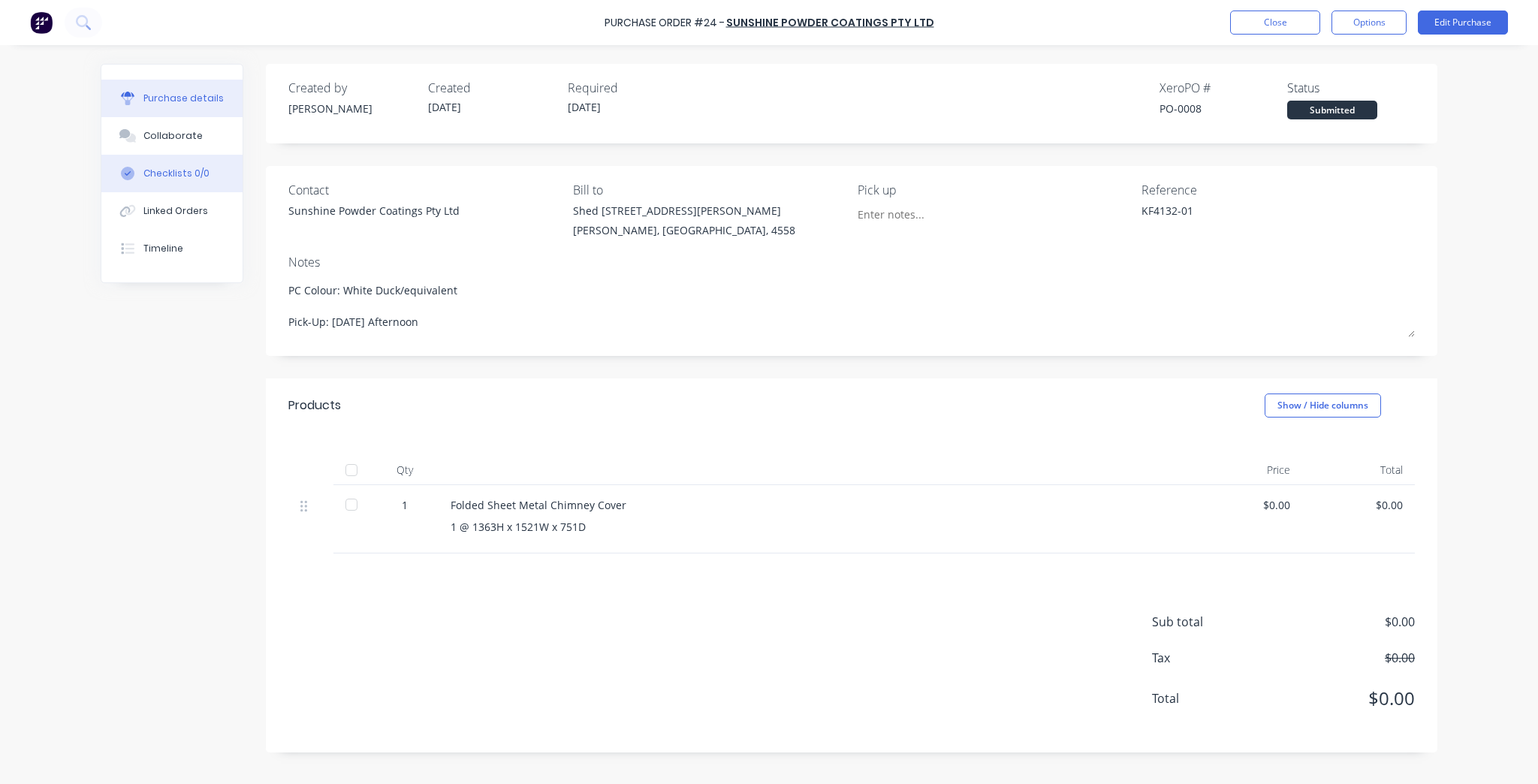
click at [194, 160] on button "Checklists 0/0" at bounding box center [171, 173] width 141 height 37
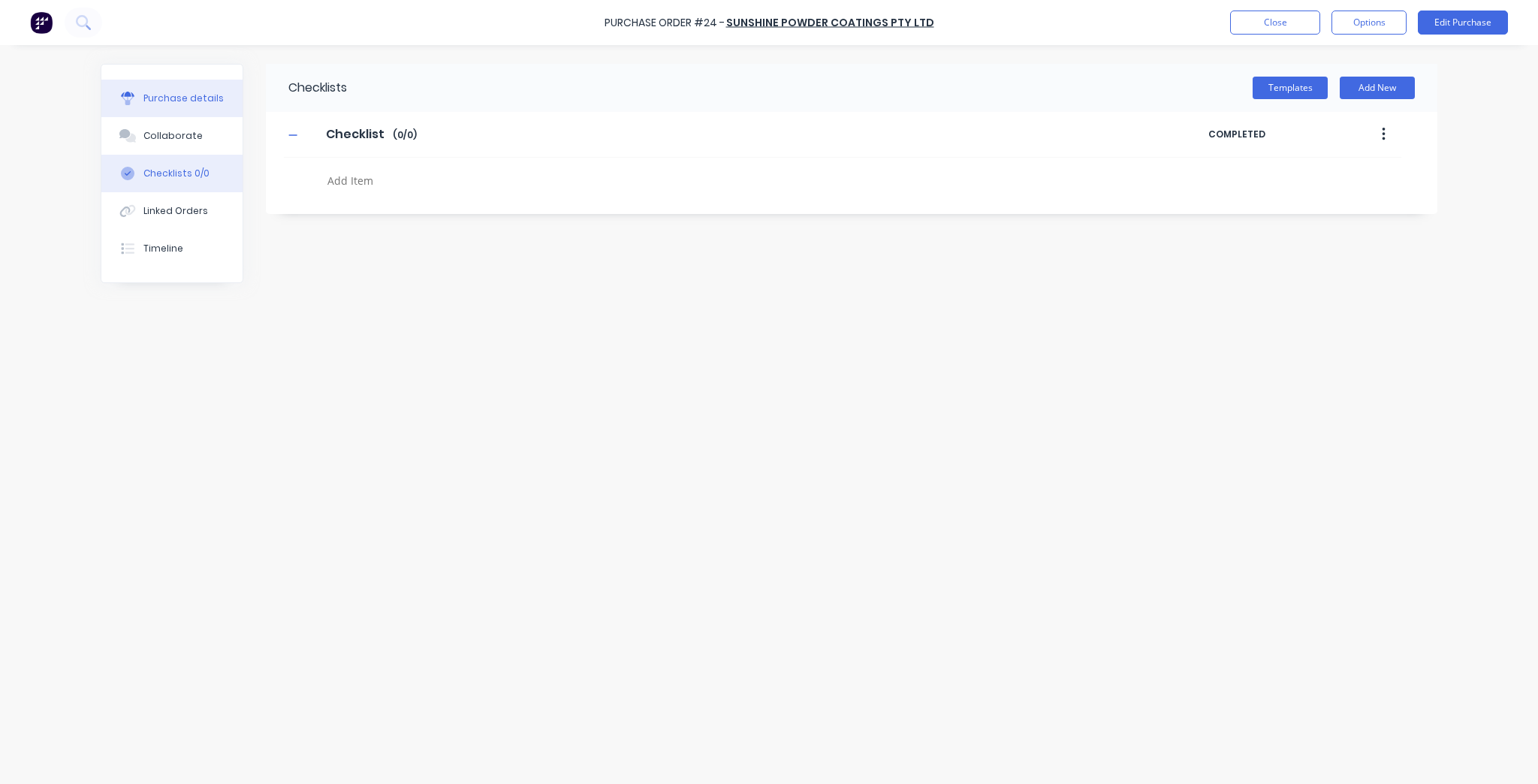
click at [201, 112] on button "Purchase details" at bounding box center [171, 98] width 141 height 37
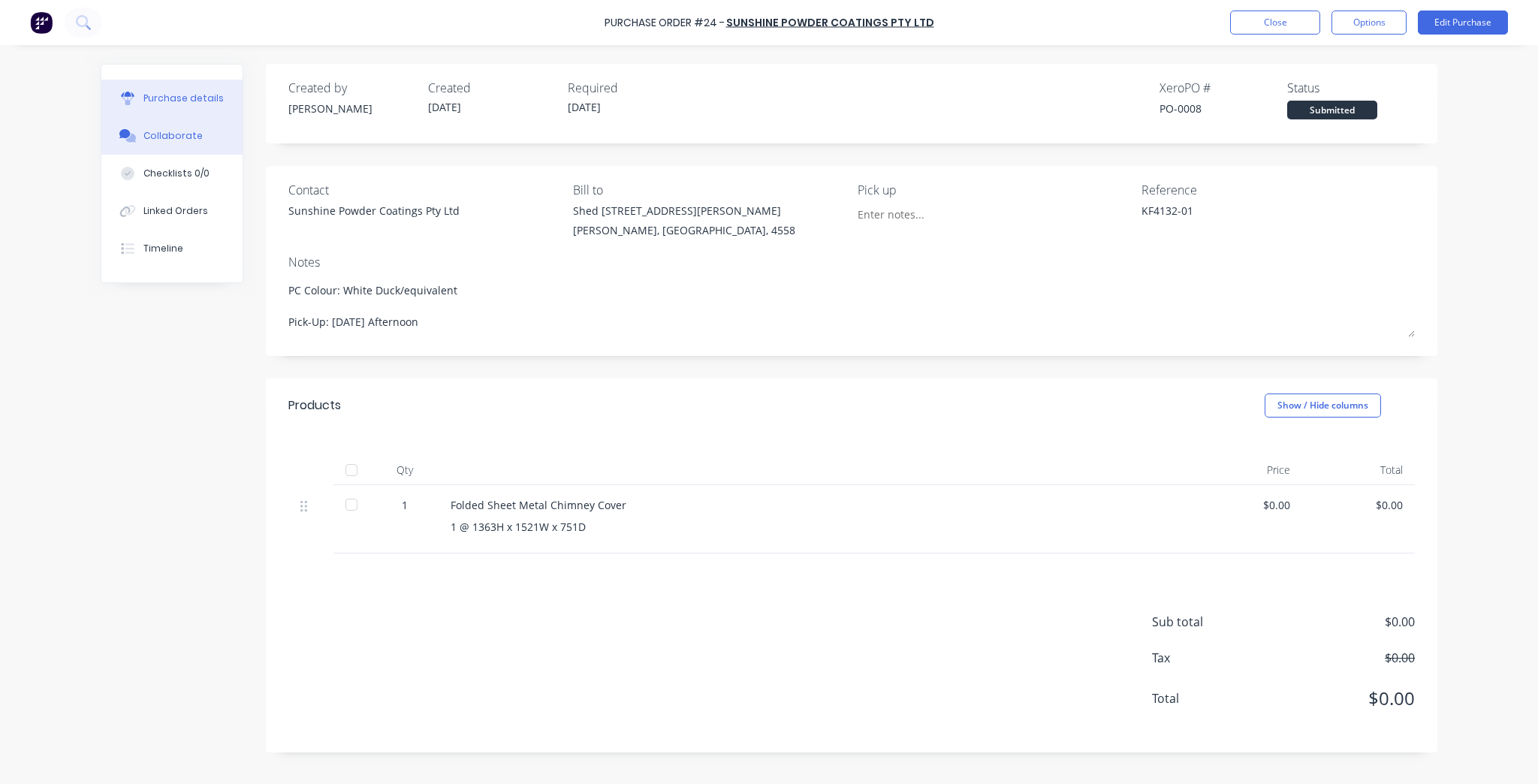
click at [183, 146] on button "Collaborate" at bounding box center [171, 136] width 141 height 37
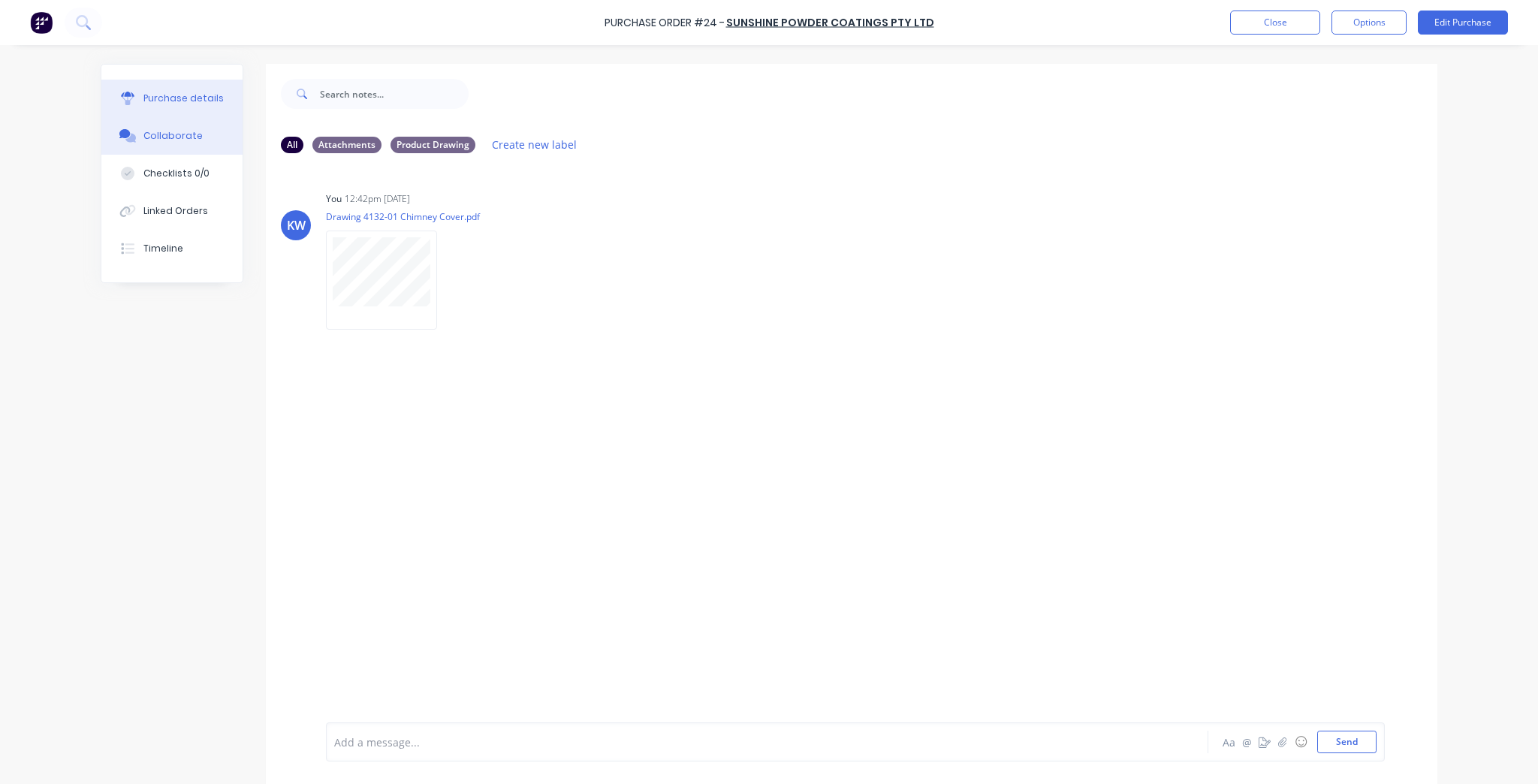
click at [204, 94] on div "Purchase details" at bounding box center [184, 98] width 81 height 14
type textarea "x"
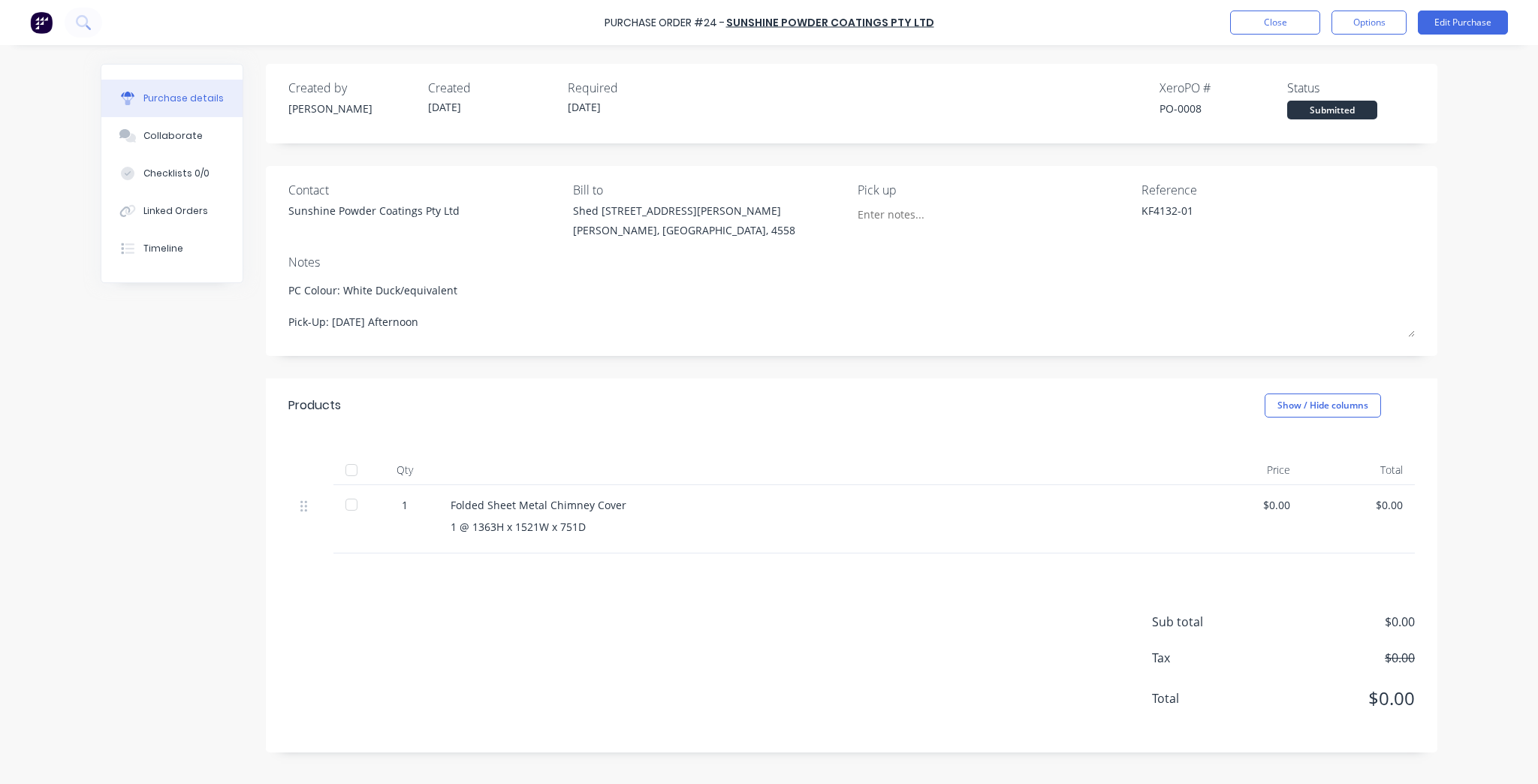
click at [101, 80] on button "Purchase details" at bounding box center [171, 98] width 141 height 37
click at [169, 174] on div "Checklists 0/0" at bounding box center [176, 173] width 66 height 14
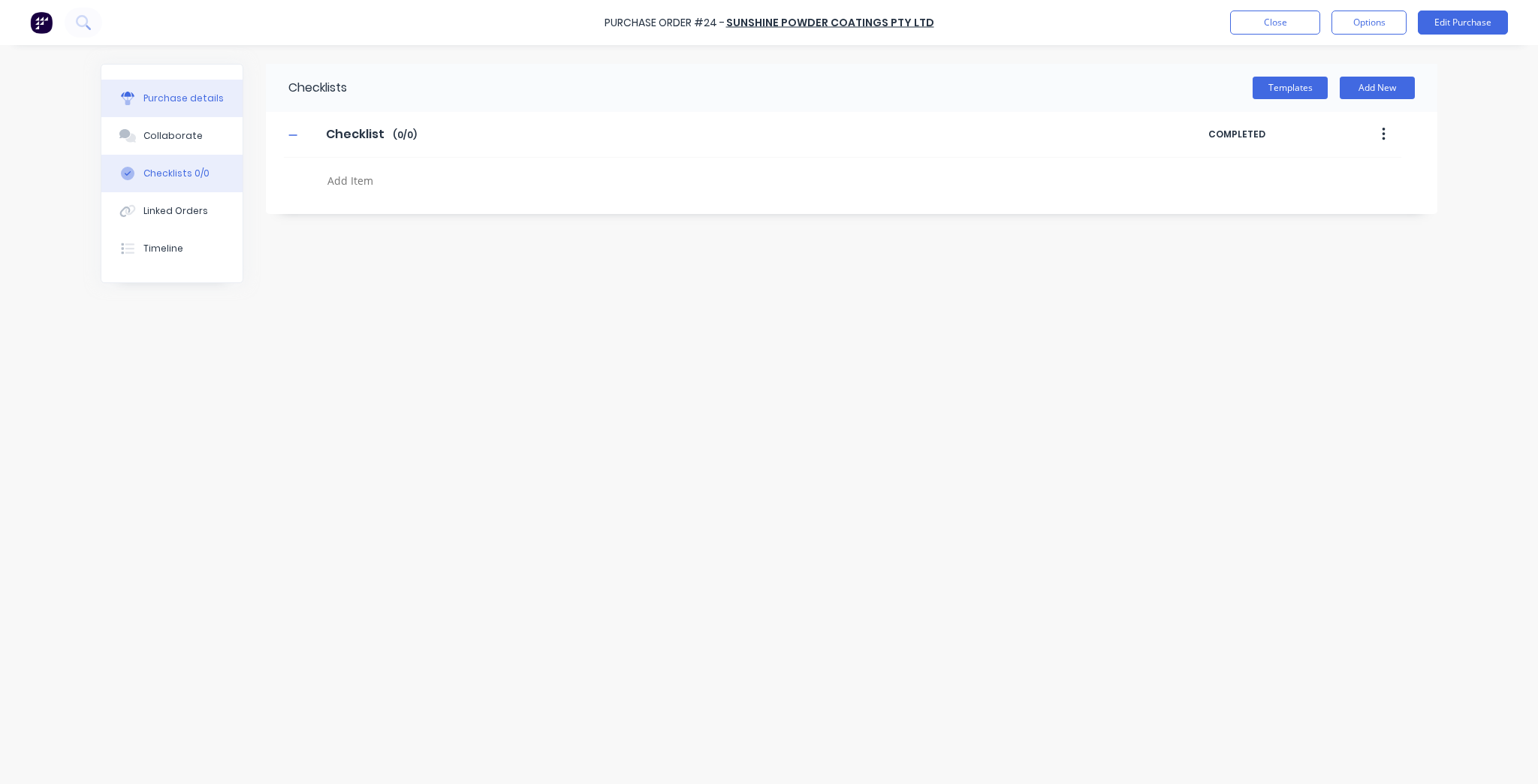
click at [195, 96] on div "Purchase details" at bounding box center [184, 98] width 81 height 14
type textarea "x"
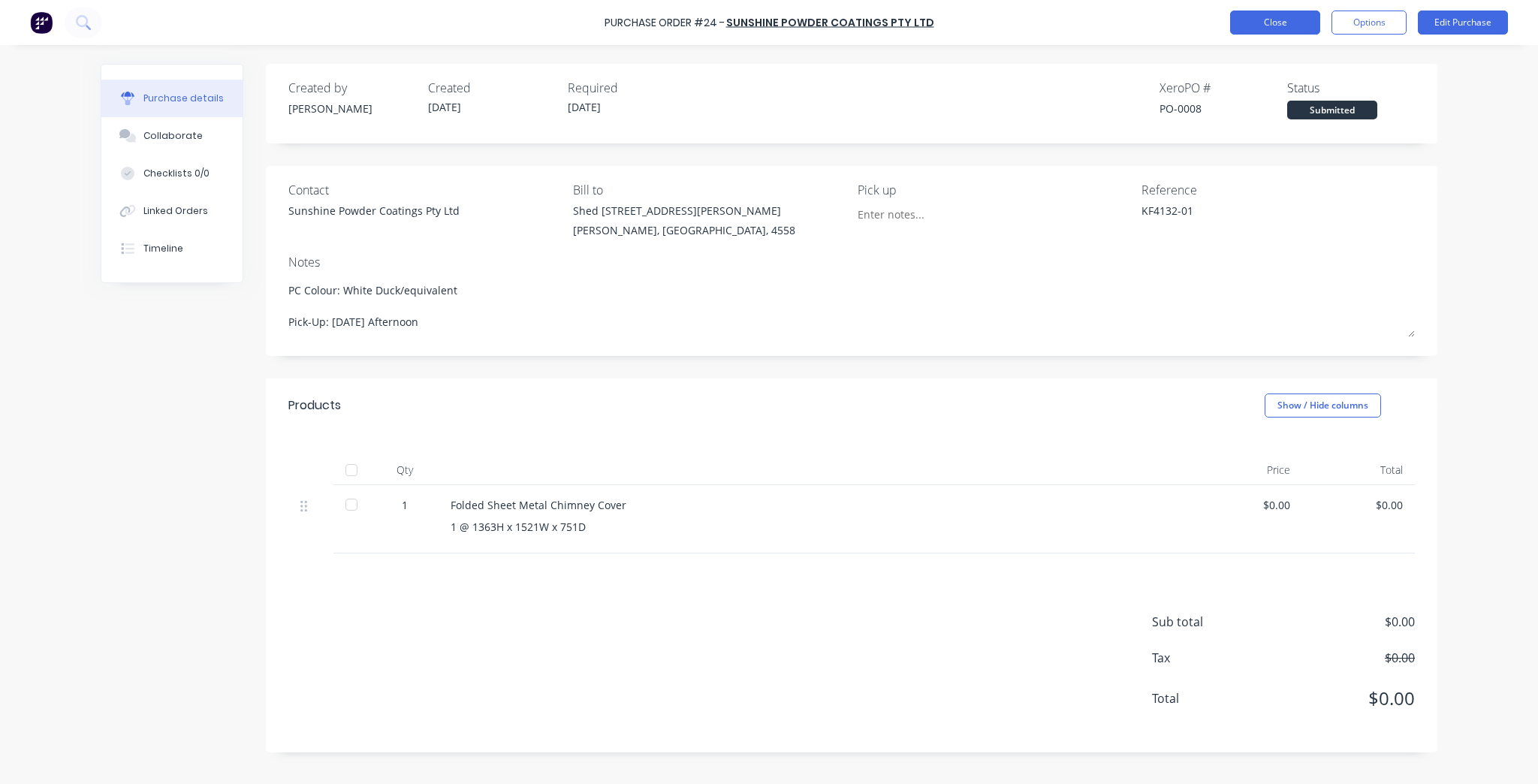
click at [1277, 28] on button "Close" at bounding box center [1275, 23] width 90 height 24
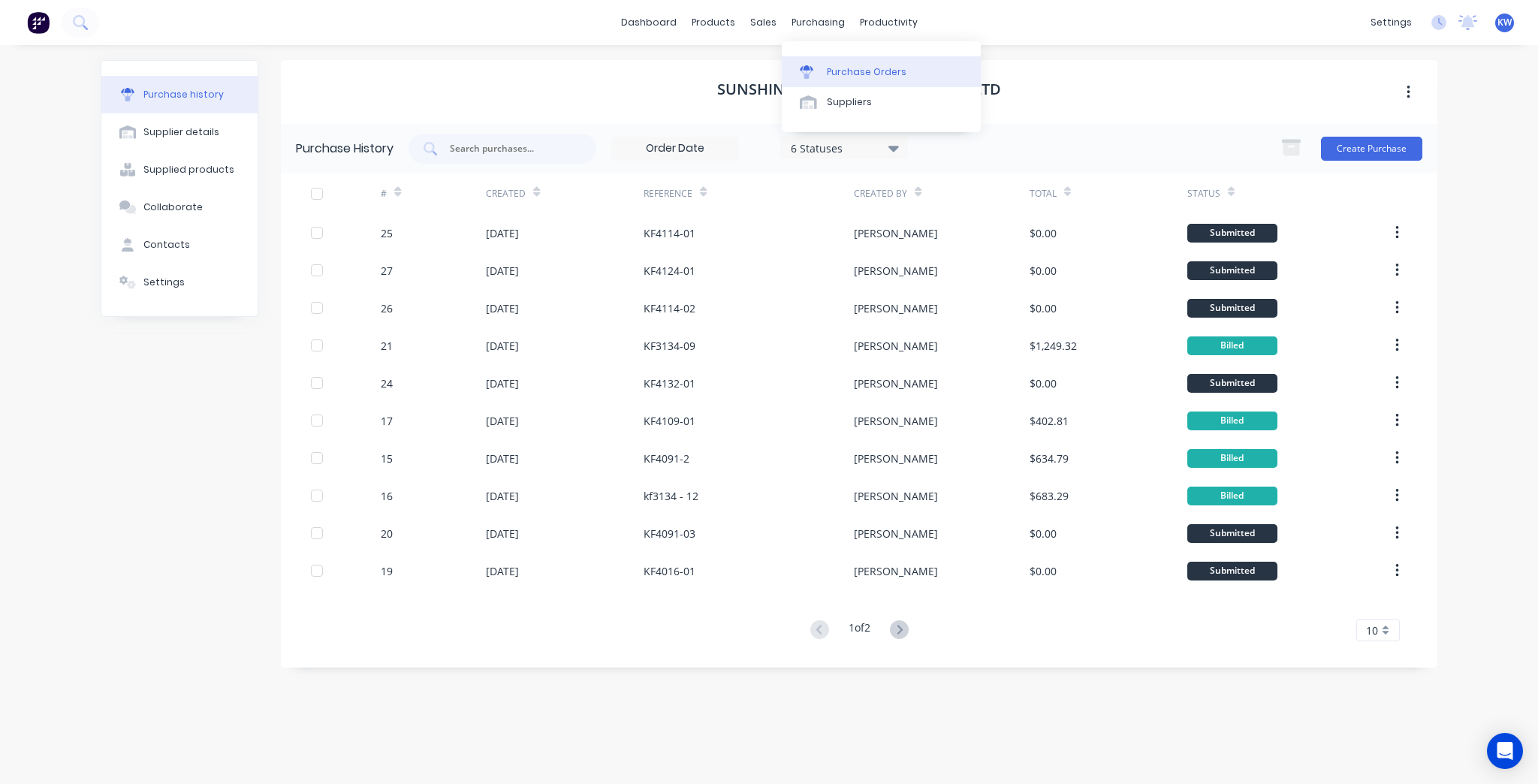
click at [814, 58] on link "Purchase Orders" at bounding box center [882, 71] width 199 height 30
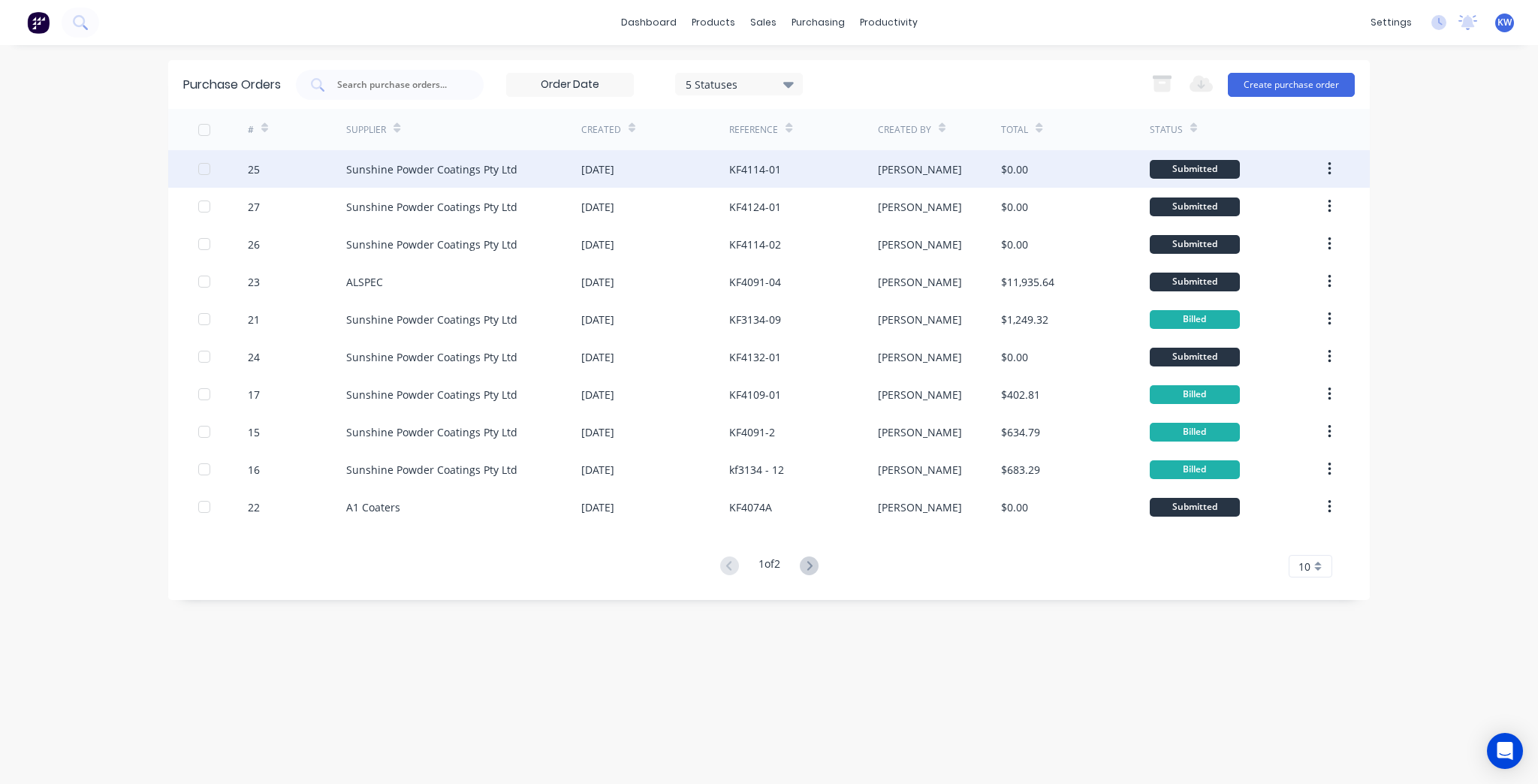
click at [543, 175] on div "Sunshine Powder Coatings Pty Ltd" at bounding box center [463, 168] width 235 height 37
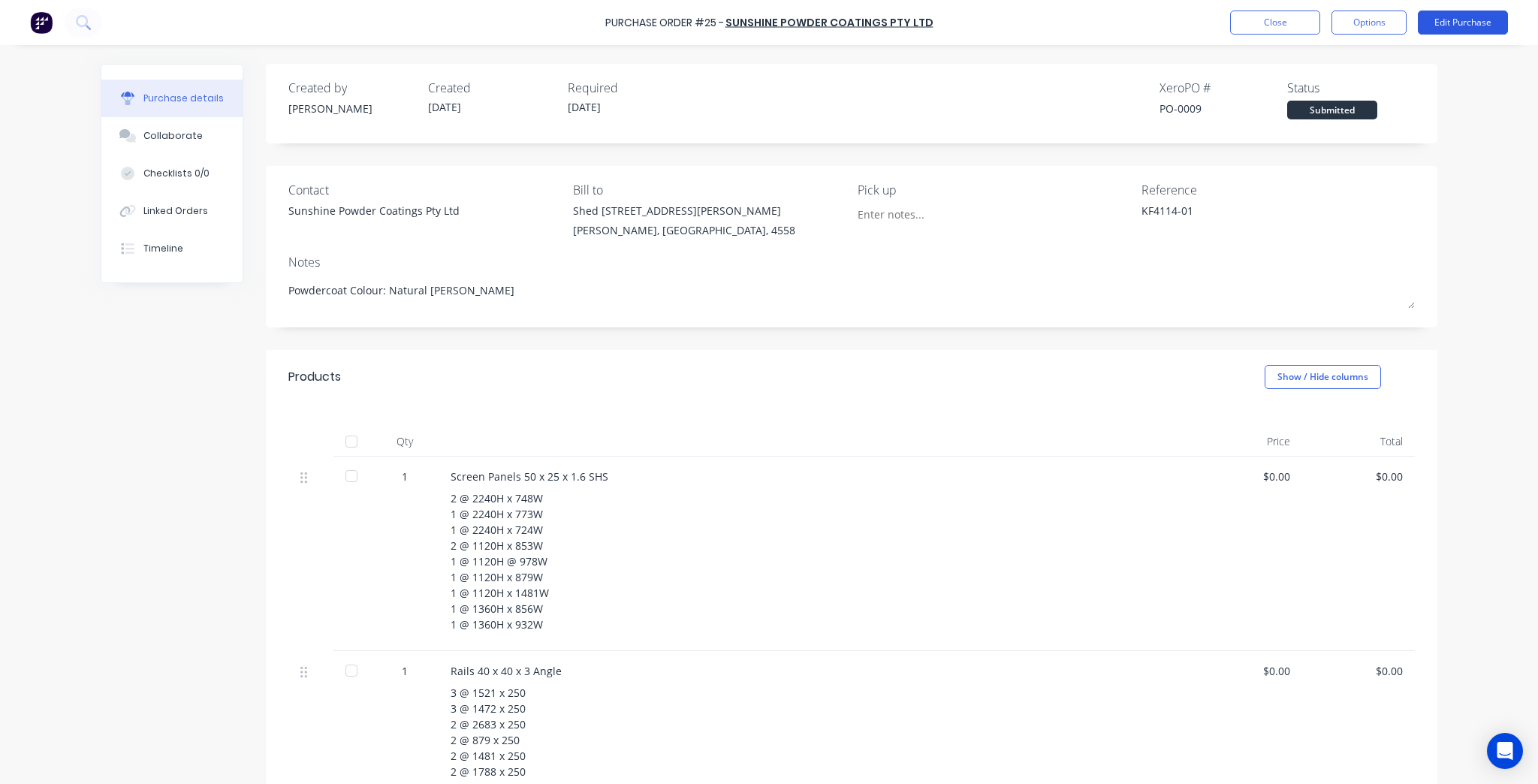
click at [1442, 14] on button "Edit Purchase" at bounding box center [1462, 23] width 90 height 24
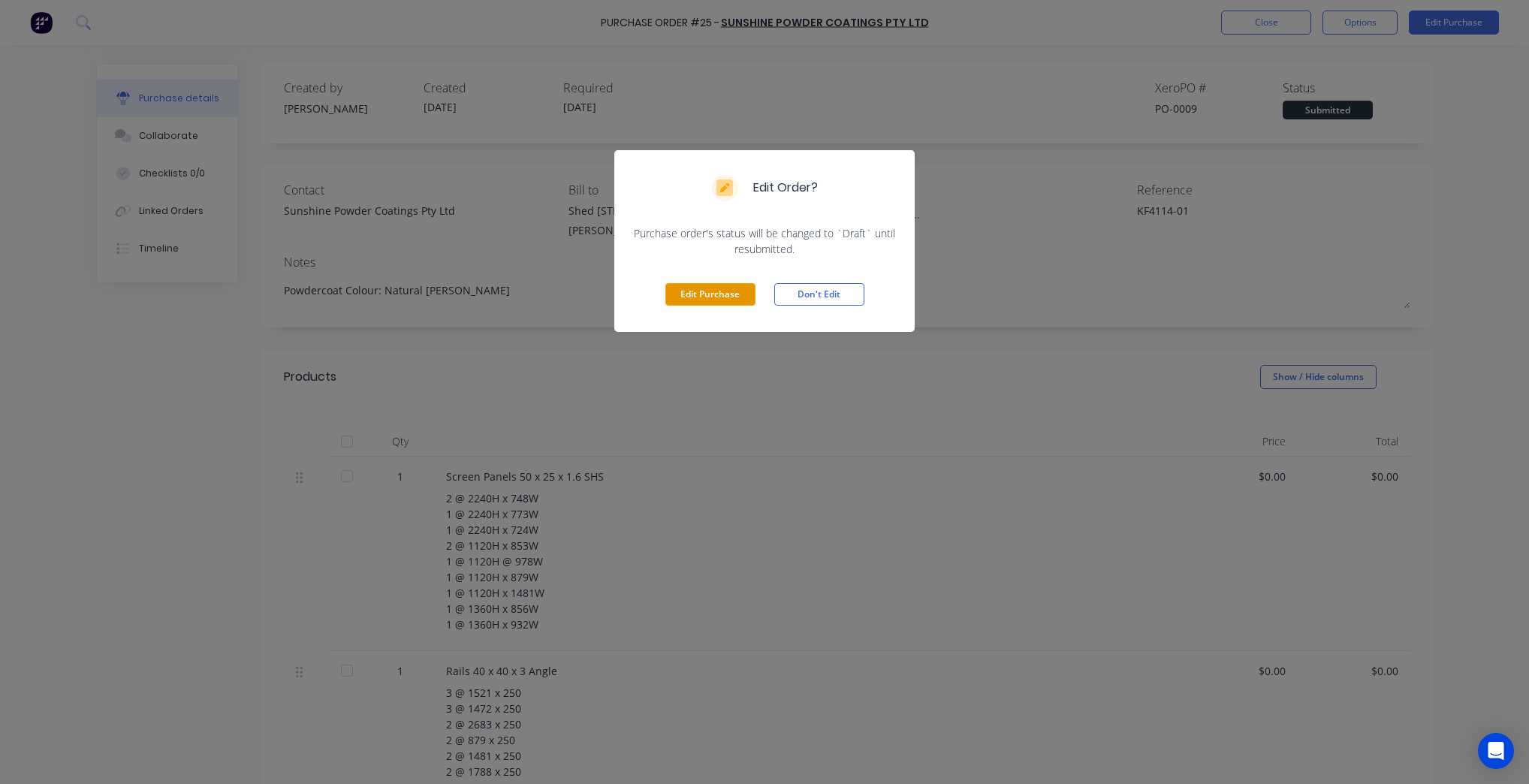
click at [686, 298] on button "Edit Purchase" at bounding box center [709, 294] width 90 height 23
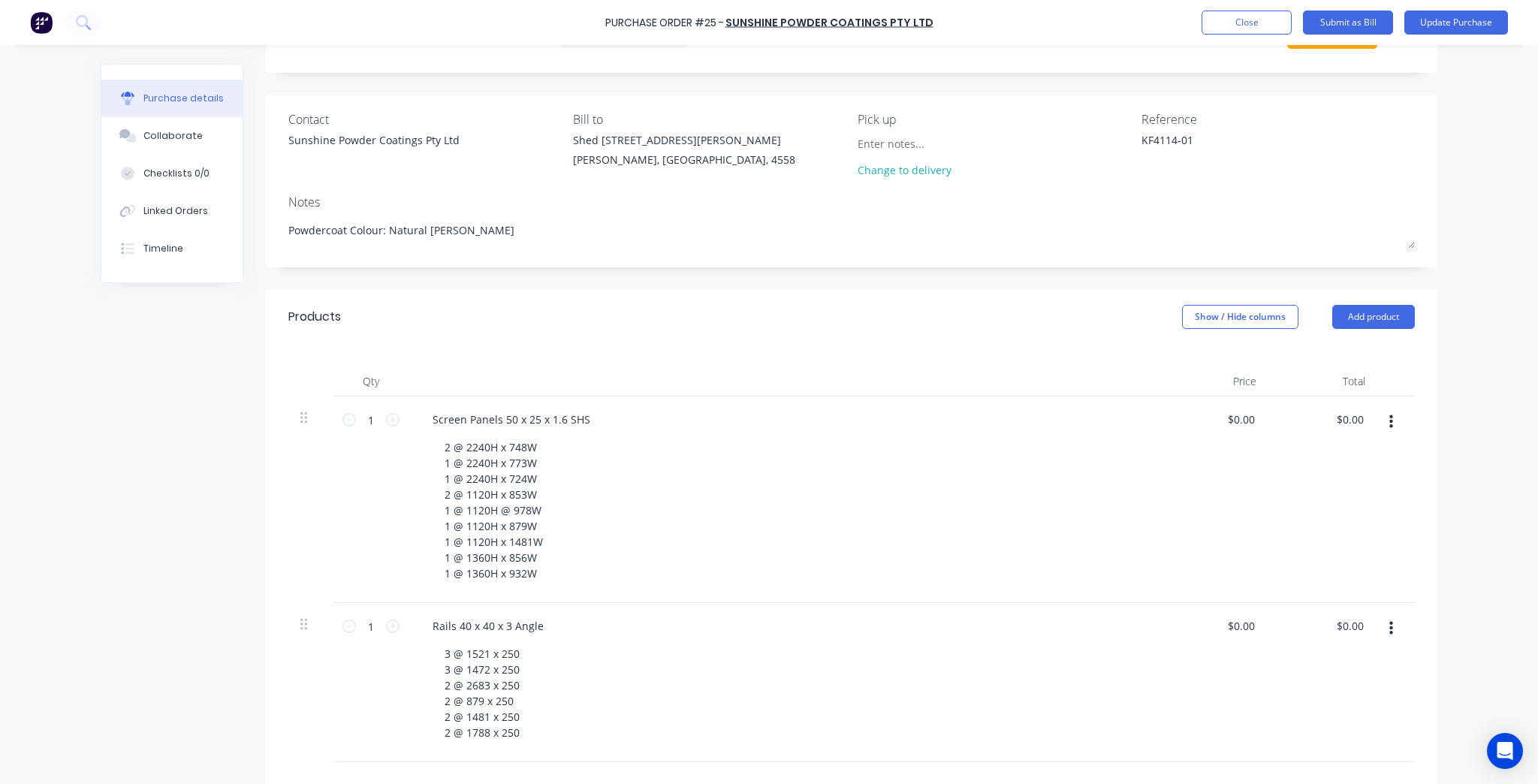
scroll to position [180, 0]
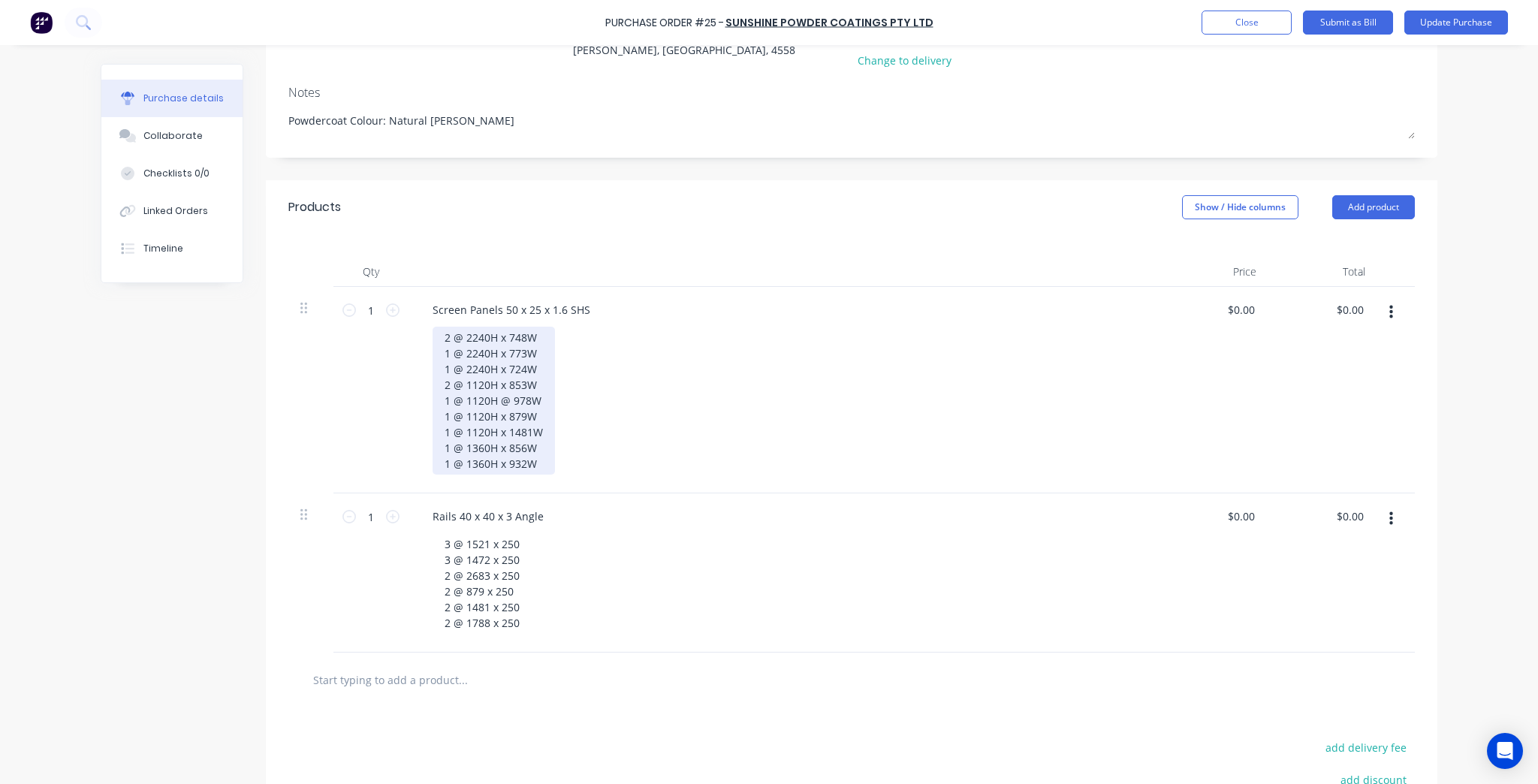
type textarea "x"
click at [538, 466] on div "2 @ 2240H x 748W 1 @ 2240H x 773W 1 @ 2240H x 724W 2 @ 1120H x 853W 1 @ 1120H @…" at bounding box center [494, 401] width 122 height 148
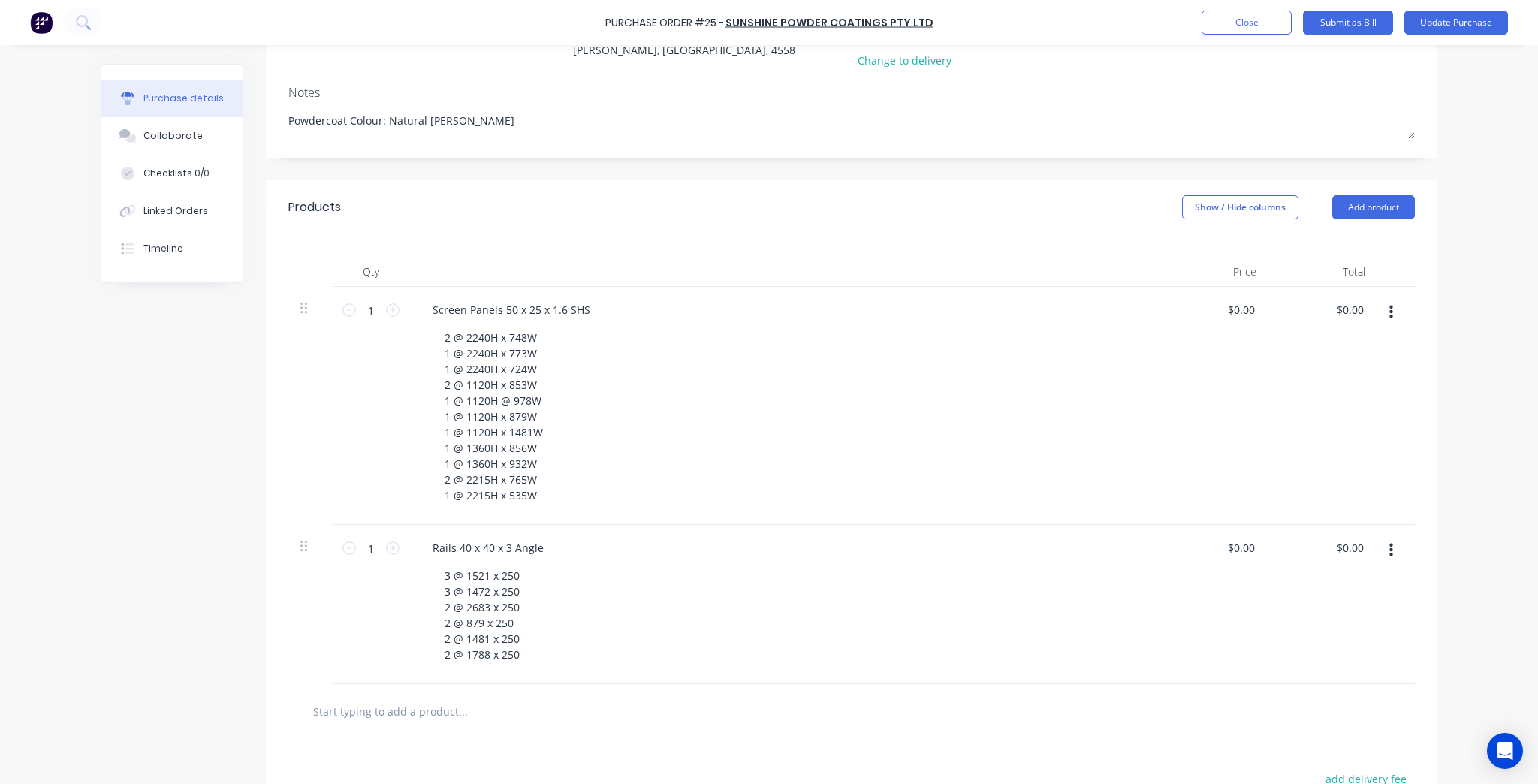
click at [532, 640] on div "3 @ 1521 x 250 3 @ 1472 x 250 2 @ 2683 x 250 2 @ 879 x 250 2 @ 1481 x 250 2 @ 1…" at bounding box center [790, 615] width 715 height 100
type textarea "x"
click at [520, 652] on div "3 @ 1521 x 250 3 @ 1472 x 250 2 @ 2683 x 250 2 @ 879 x 250 2 @ 1481 x 250 2 @ 1…" at bounding box center [482, 615] width 100 height 100
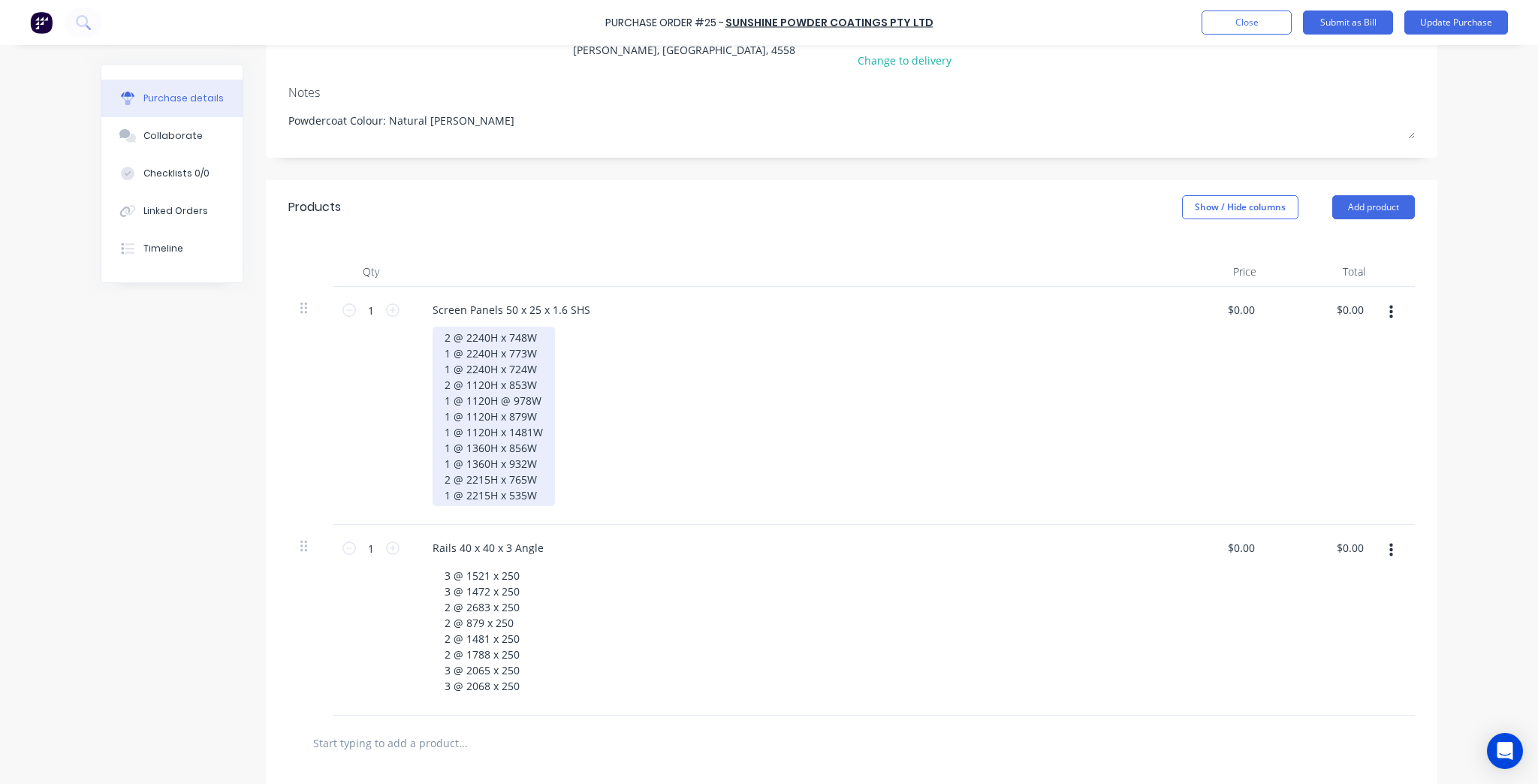
click at [545, 500] on div "2 @ 2240H x 748W 1 @ 2240H x 773W 1 @ 2240H x 724W 2 @ 1120H x 853W 1 @ 1120H @…" at bounding box center [494, 417] width 122 height 179
click at [445, 494] on div "2 @ 2240H x 748W 1 @ 2240H x 773W 1 @ 2240H x 724W 2 @ 1120H x 853W 1 @ 1120H @…" at bounding box center [494, 432] width 122 height 211
click at [526, 529] on div "2 @ 2240H x 748W 1 @ 2240H x 773W 1 @ 2240H x 724W 2 @ 1120H x 853W 1 @ 1120H @…" at bounding box center [494, 432] width 122 height 211
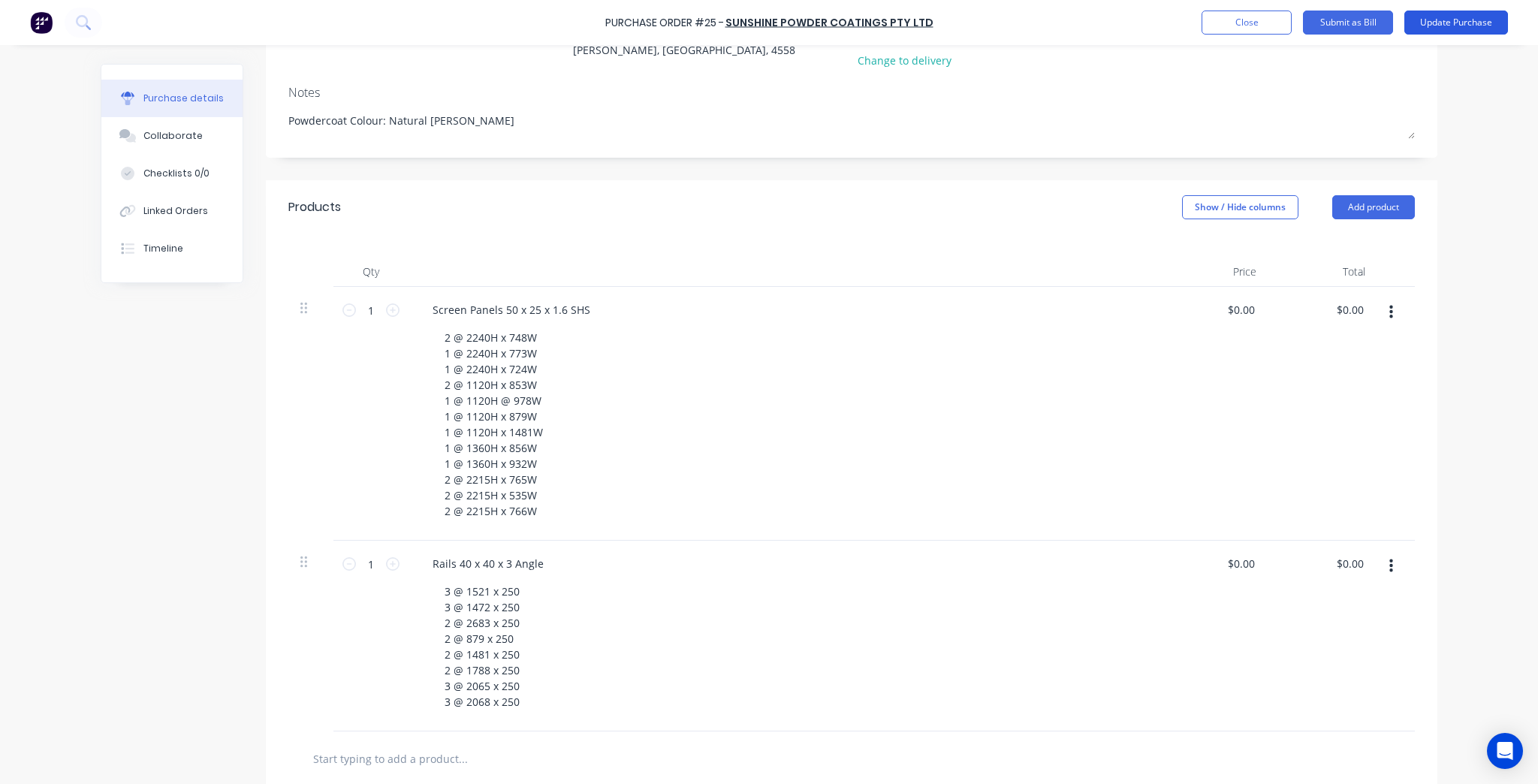
click at [1477, 33] on button "Update Purchase" at bounding box center [1455, 23] width 103 height 24
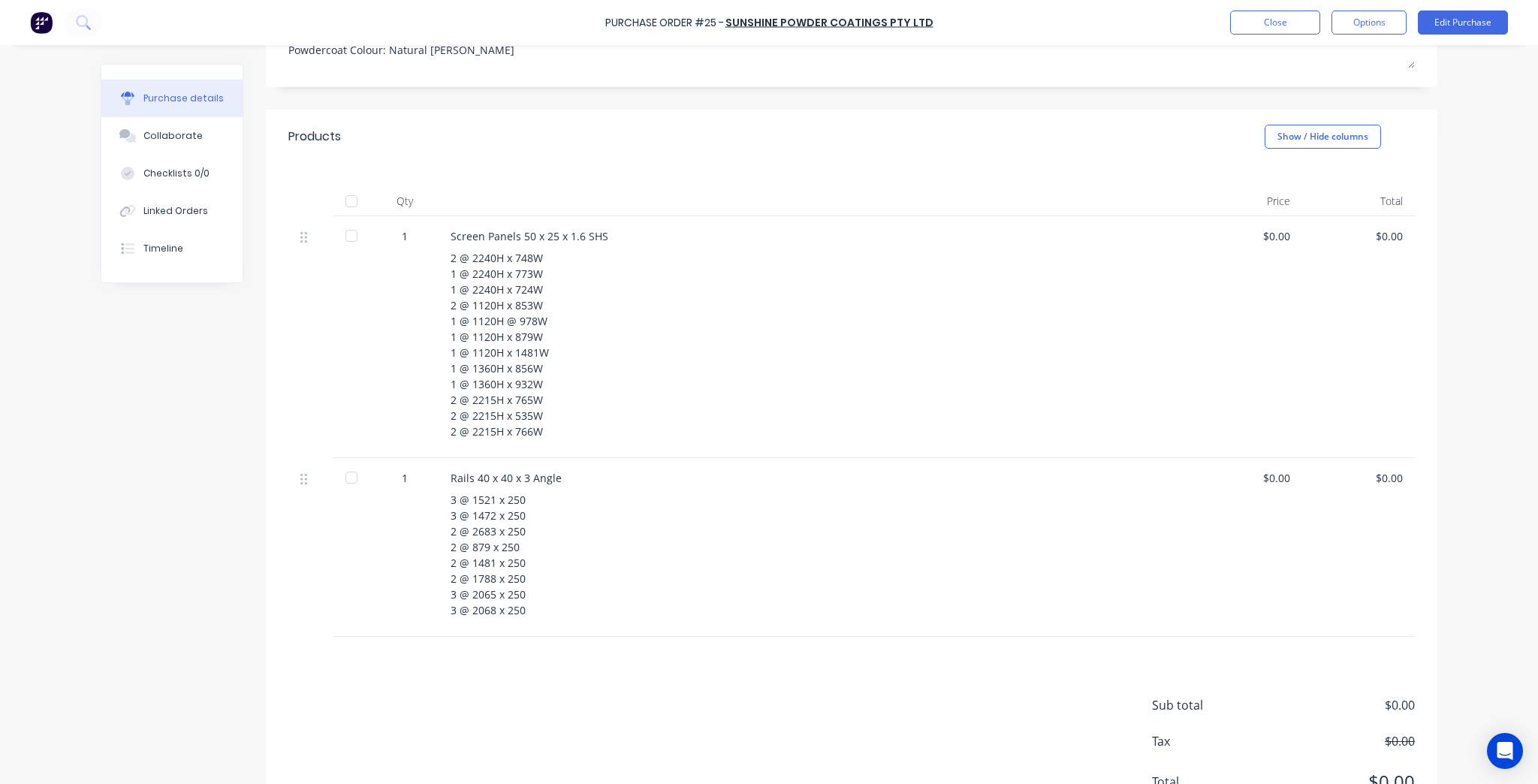
scroll to position [0, 0]
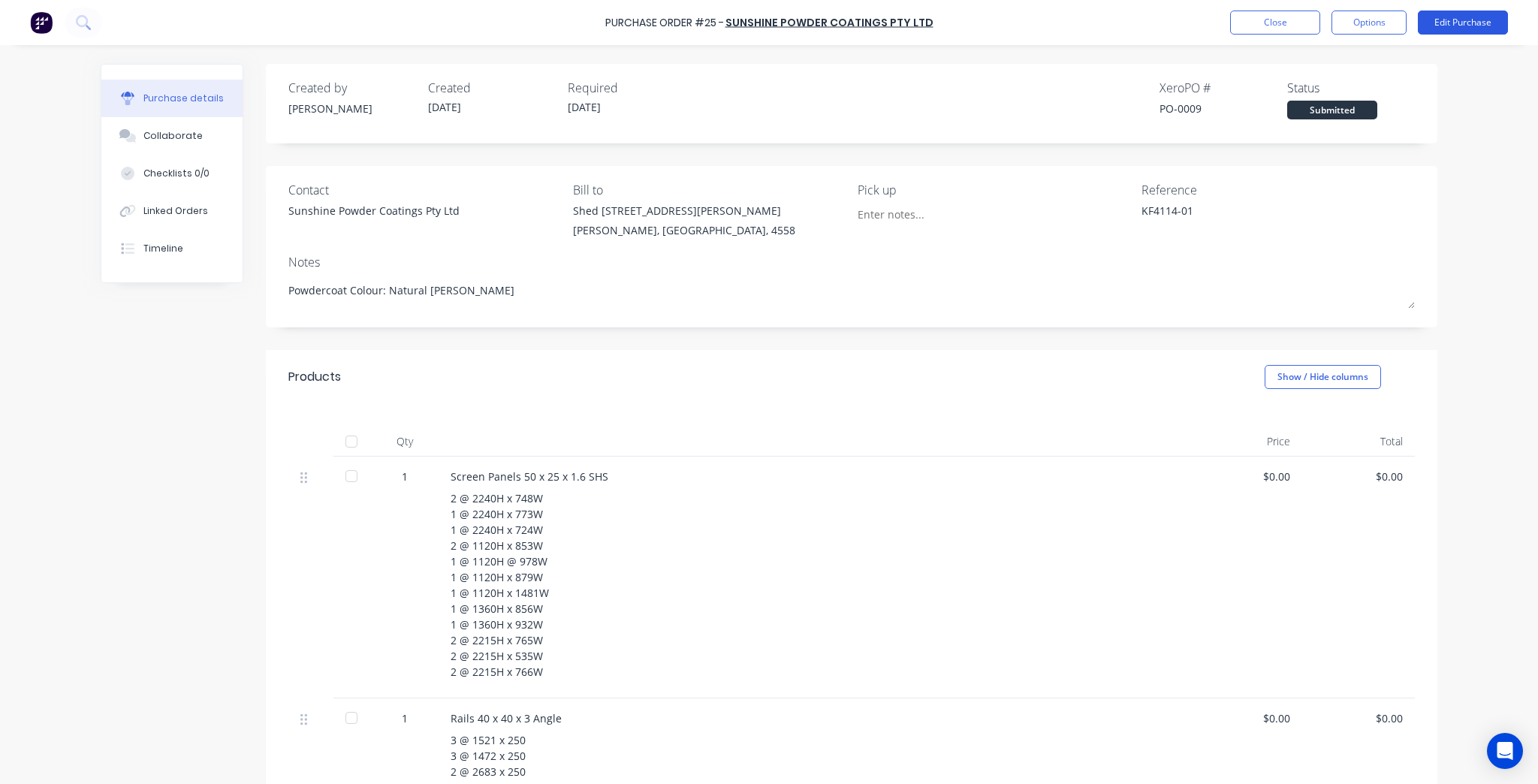
click at [1475, 25] on button "Edit Purchase" at bounding box center [1462, 23] width 90 height 24
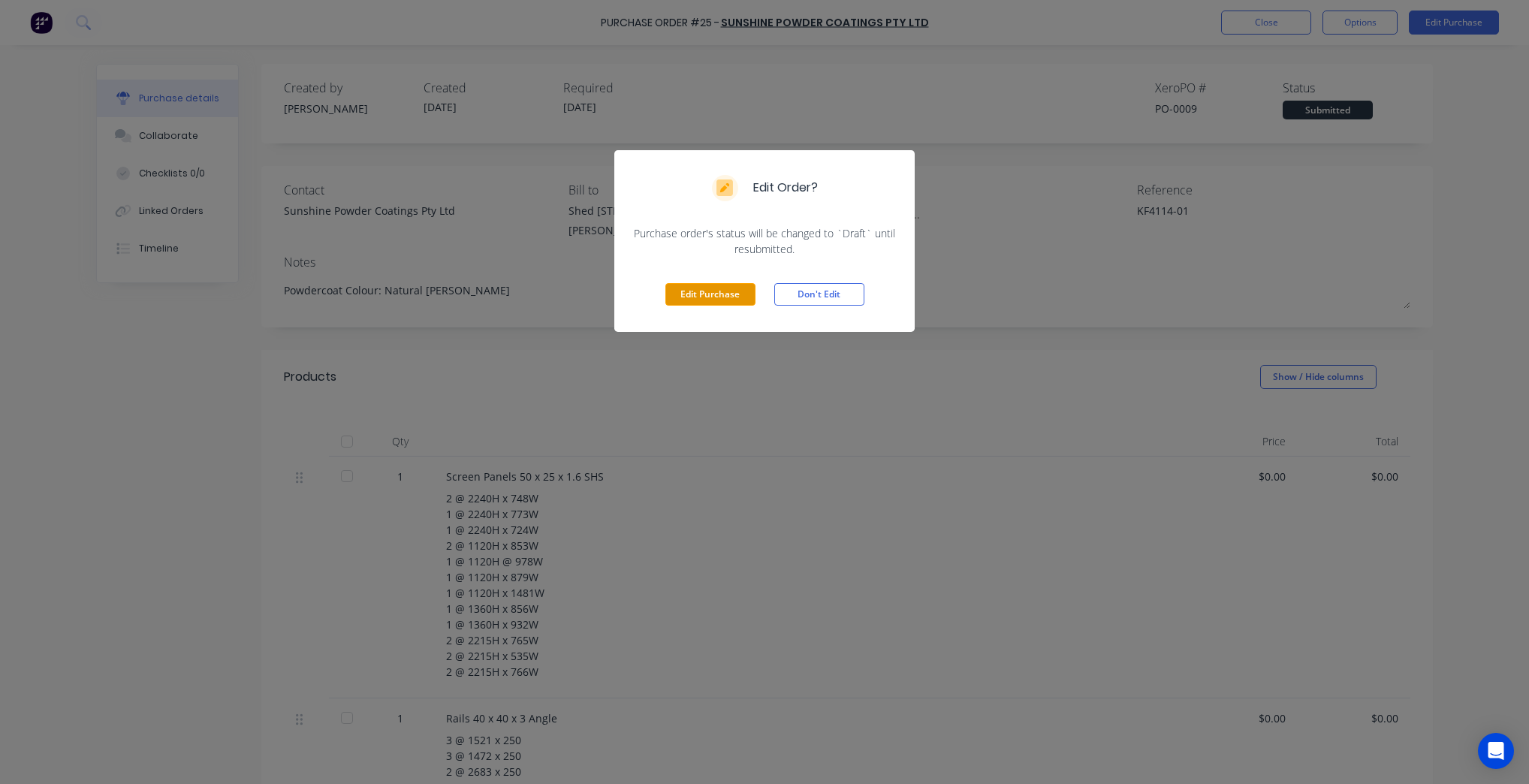
click at [727, 295] on button "Edit Purchase" at bounding box center [709, 294] width 90 height 23
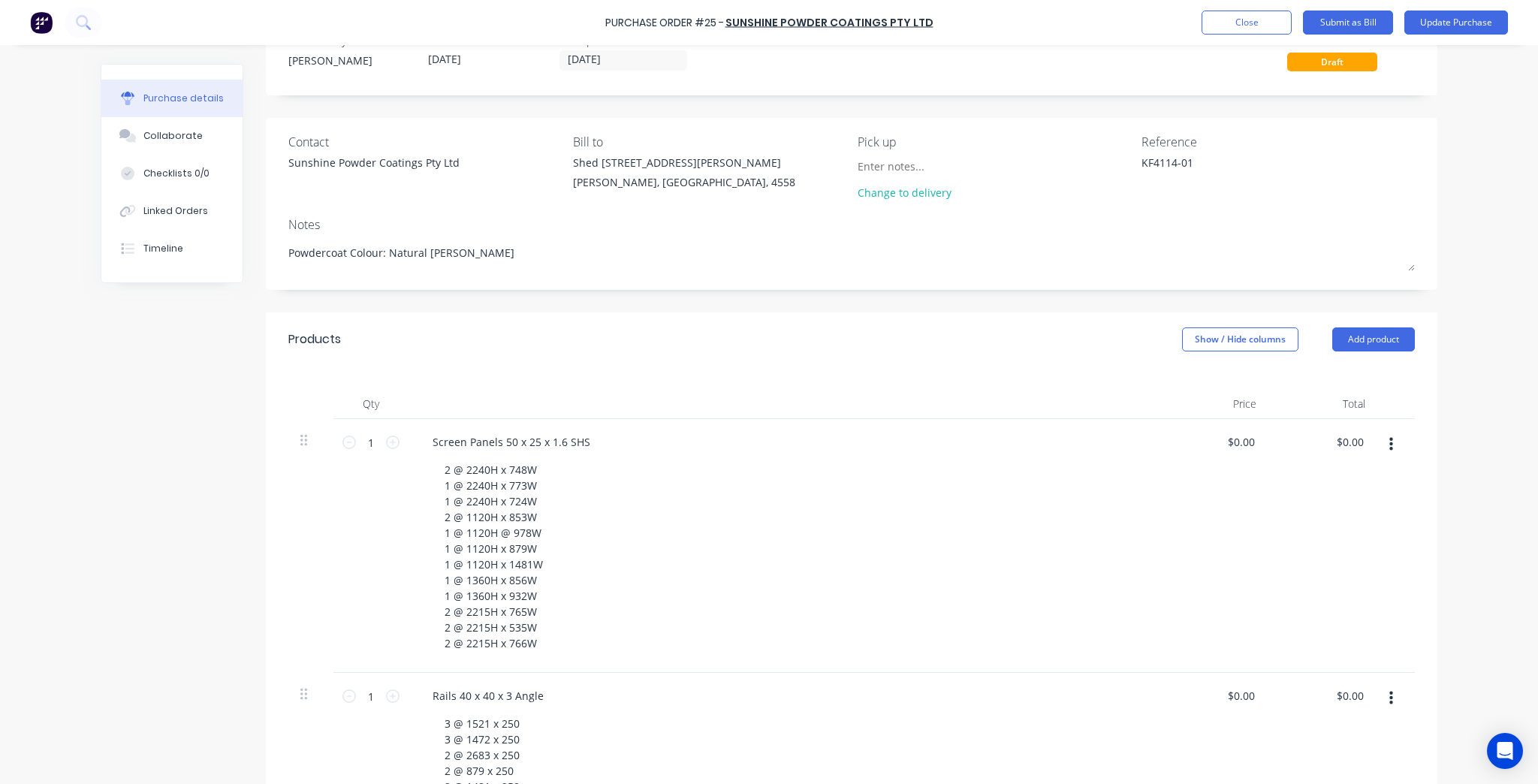
scroll to position [300, 0]
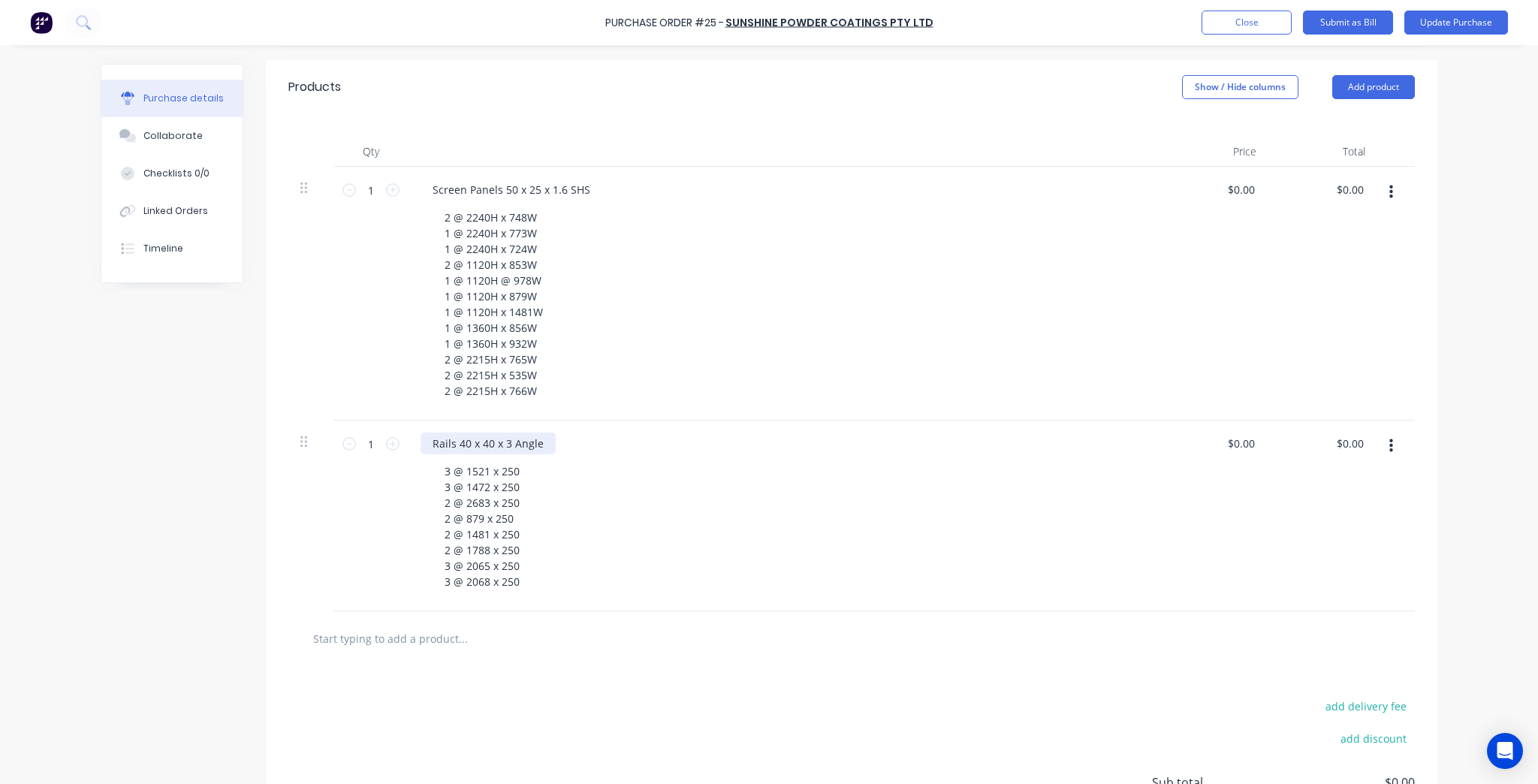
click at [535, 444] on div "Rails 40 x 40 x 3 Angle" at bounding box center [488, 443] width 135 height 22
type textarea "x"
drag, startPoint x: 535, startPoint y: 444, endPoint x: 490, endPoint y: 440, distance: 45.2
click at [490, 440] on div "Rails 40 x 40 x 3 Angle" at bounding box center [488, 443] width 135 height 22
click at [1409, 24] on button "Update Purchase" at bounding box center [1455, 23] width 103 height 24
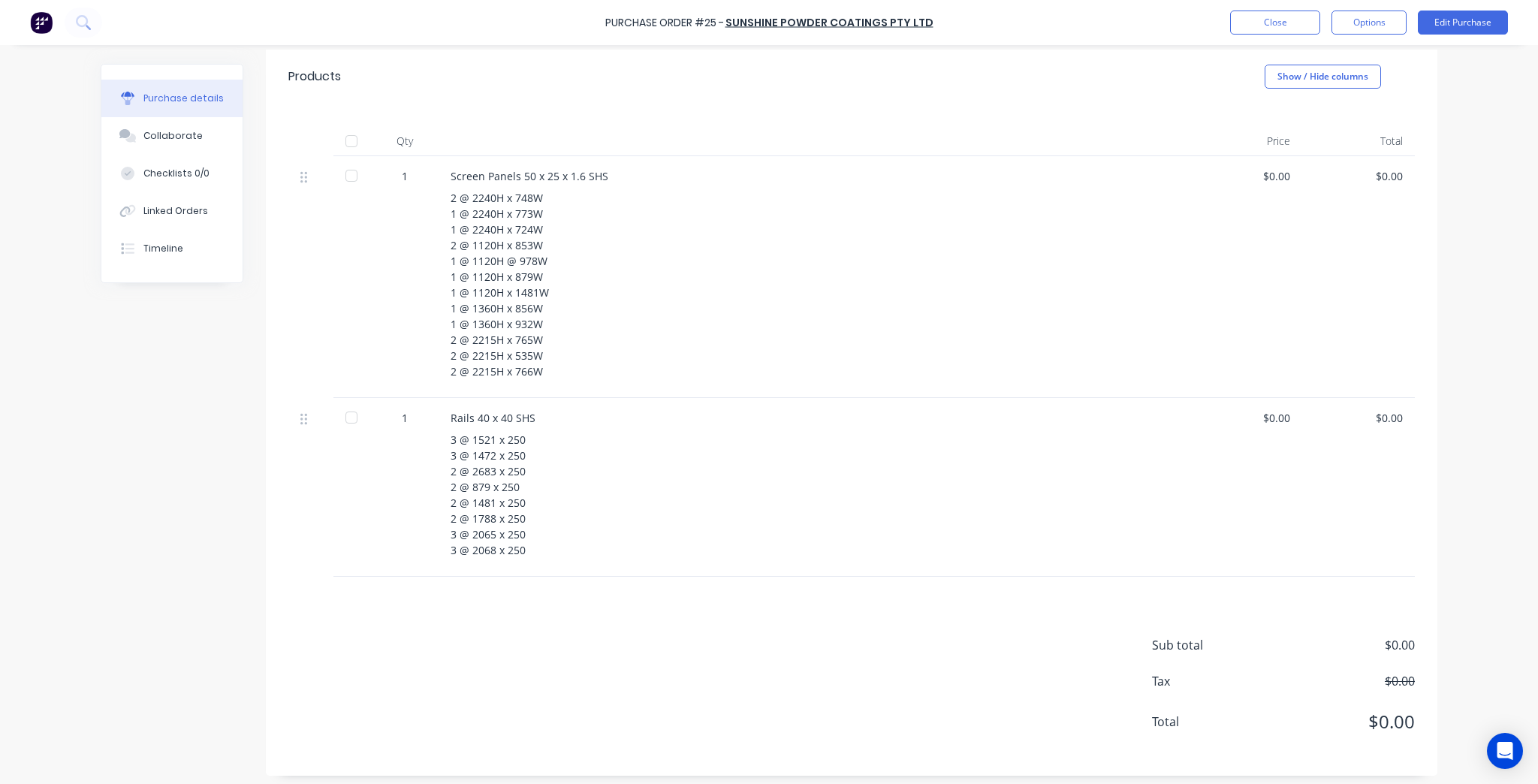
scroll to position [0, 0]
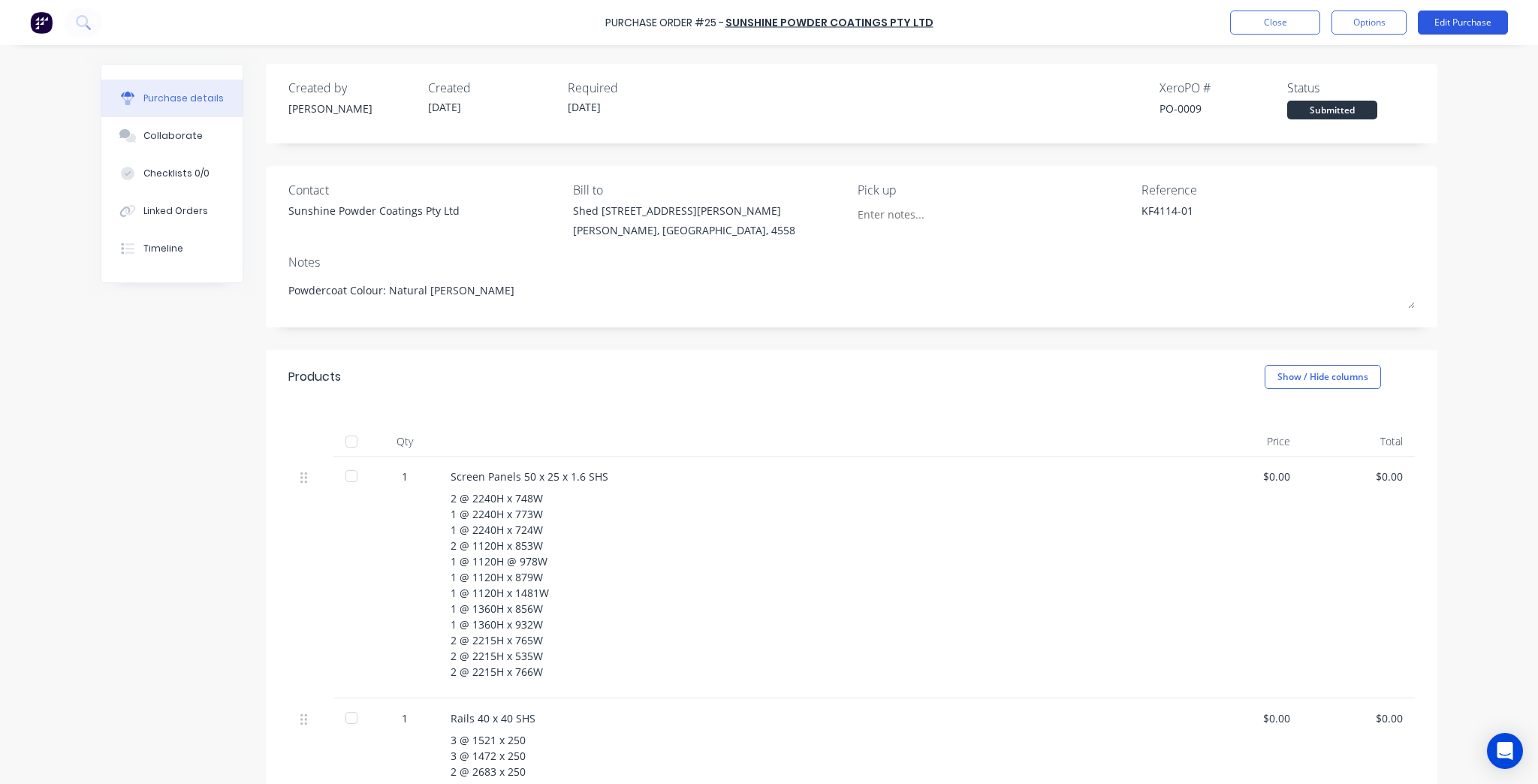
click at [1457, 21] on button "Edit Purchase" at bounding box center [1462, 23] width 90 height 24
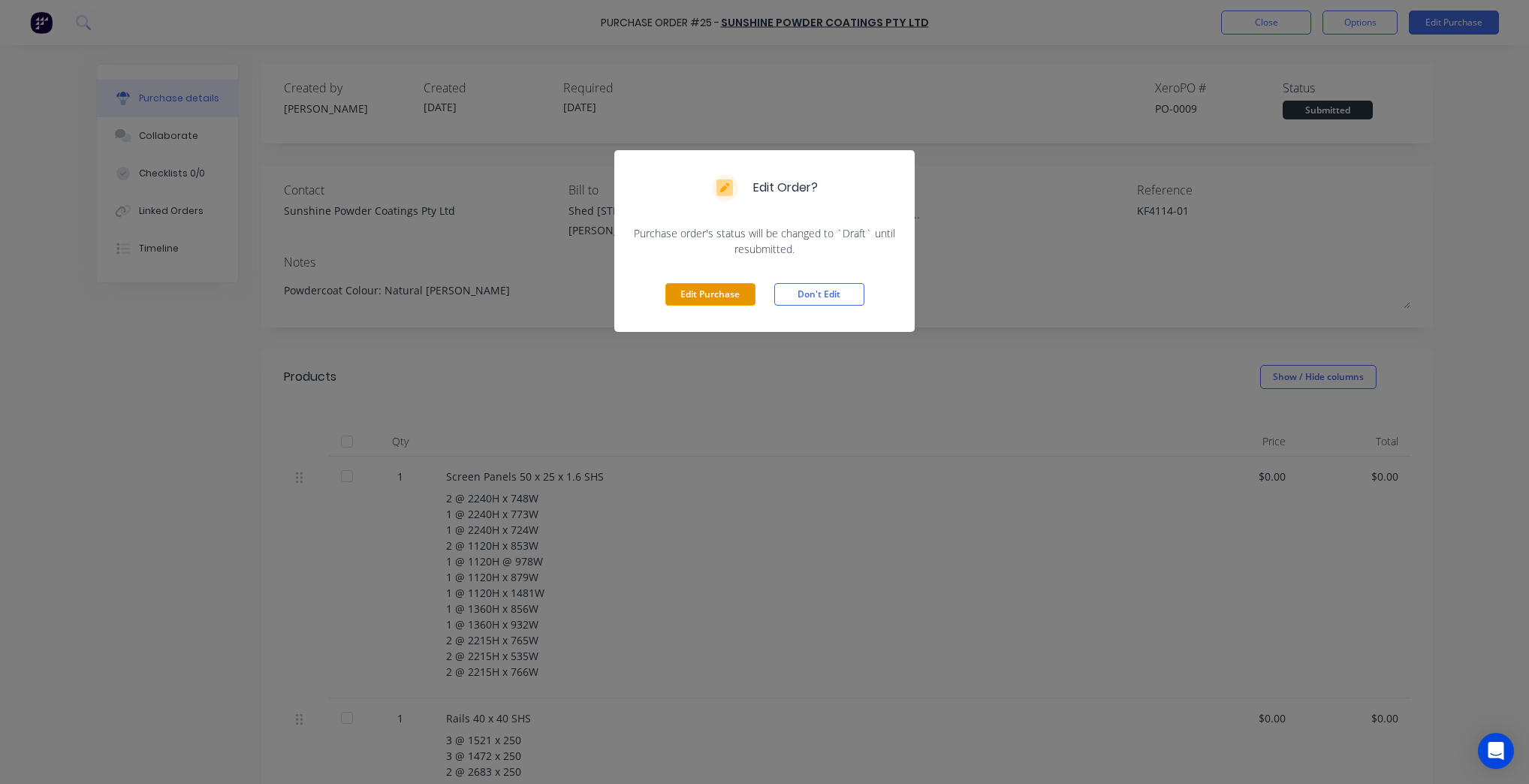
click at [711, 288] on button "Edit Purchase" at bounding box center [709, 294] width 90 height 23
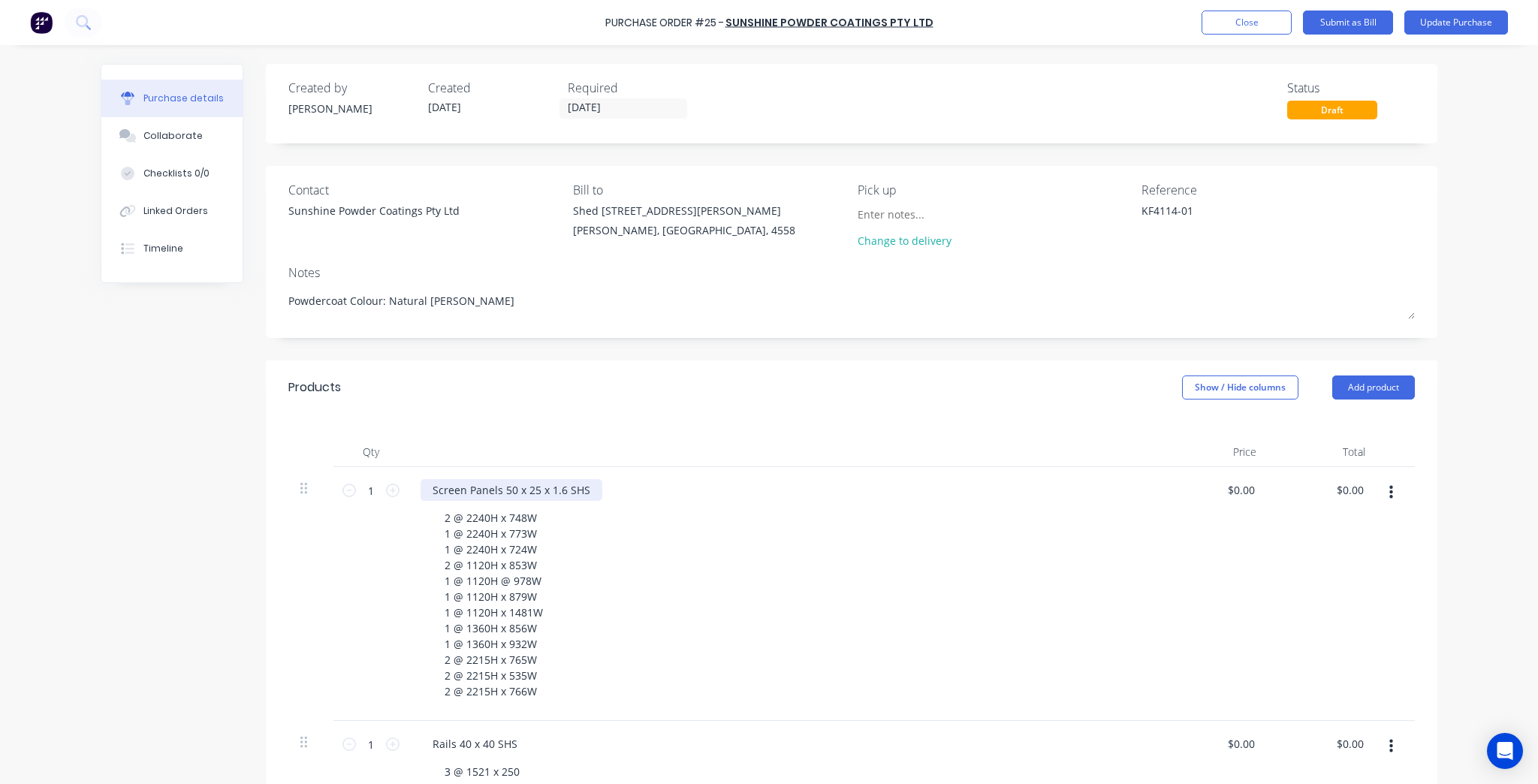
type textarea "x"
click at [570, 488] on div "Screen Panels 50 x 25 x 1.6 SHS" at bounding box center [511, 490] width 181 height 22
click at [1469, 21] on button "Update Purchase" at bounding box center [1455, 23] width 103 height 24
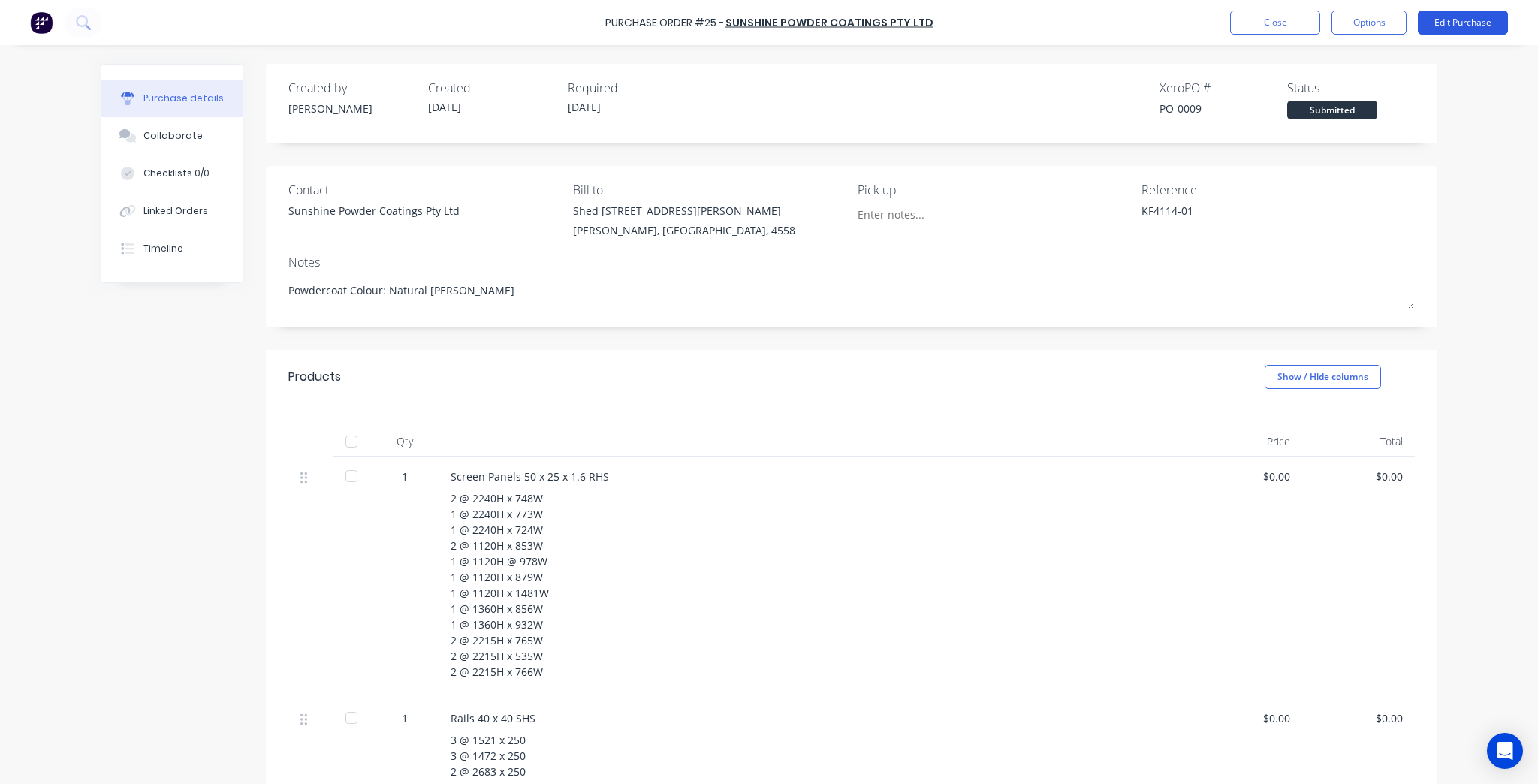
click at [1469, 21] on button "Edit Purchase" at bounding box center [1462, 23] width 90 height 24
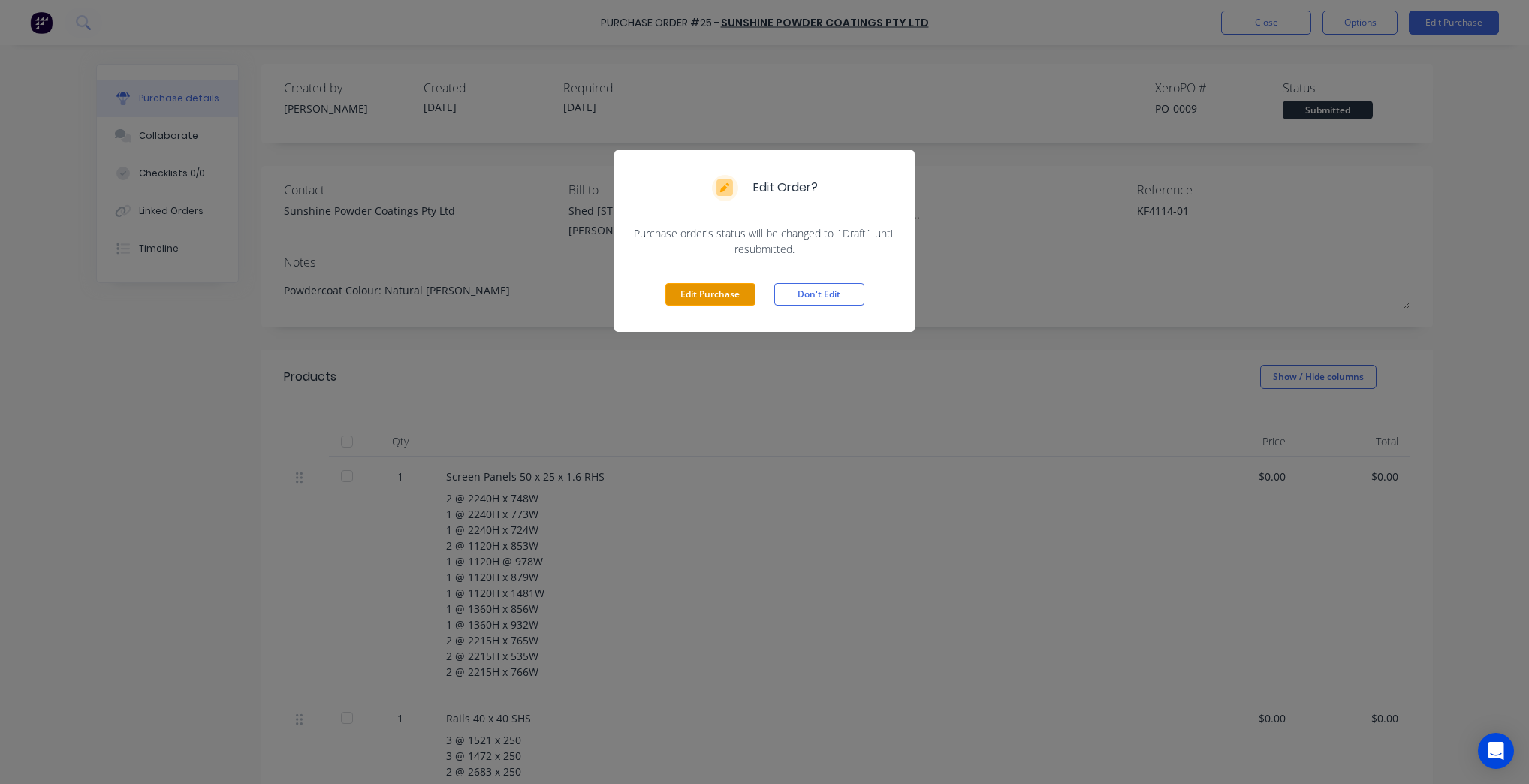
click at [704, 294] on button "Edit Purchase" at bounding box center [709, 294] width 90 height 23
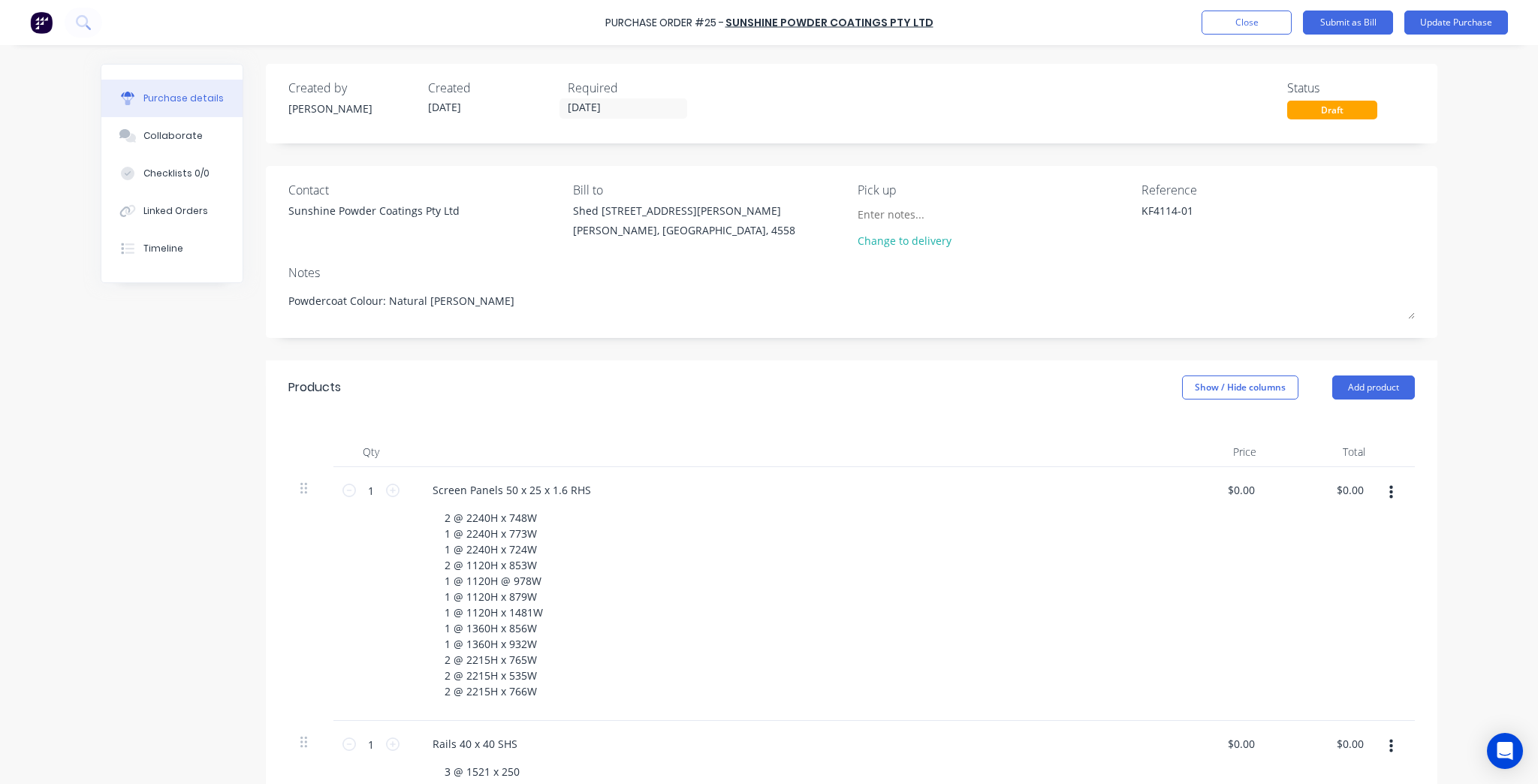
click at [595, 488] on div "Screen Panels 50 x 25 x 1.6 RHS" at bounding box center [784, 490] width 727 height 22
type textarea "x"
click at [589, 487] on div "Screen Panels 50 x 25 x 1.6 RHS" at bounding box center [511, 490] width 182 height 22
click at [1464, 24] on button "Update Purchase" at bounding box center [1455, 23] width 103 height 24
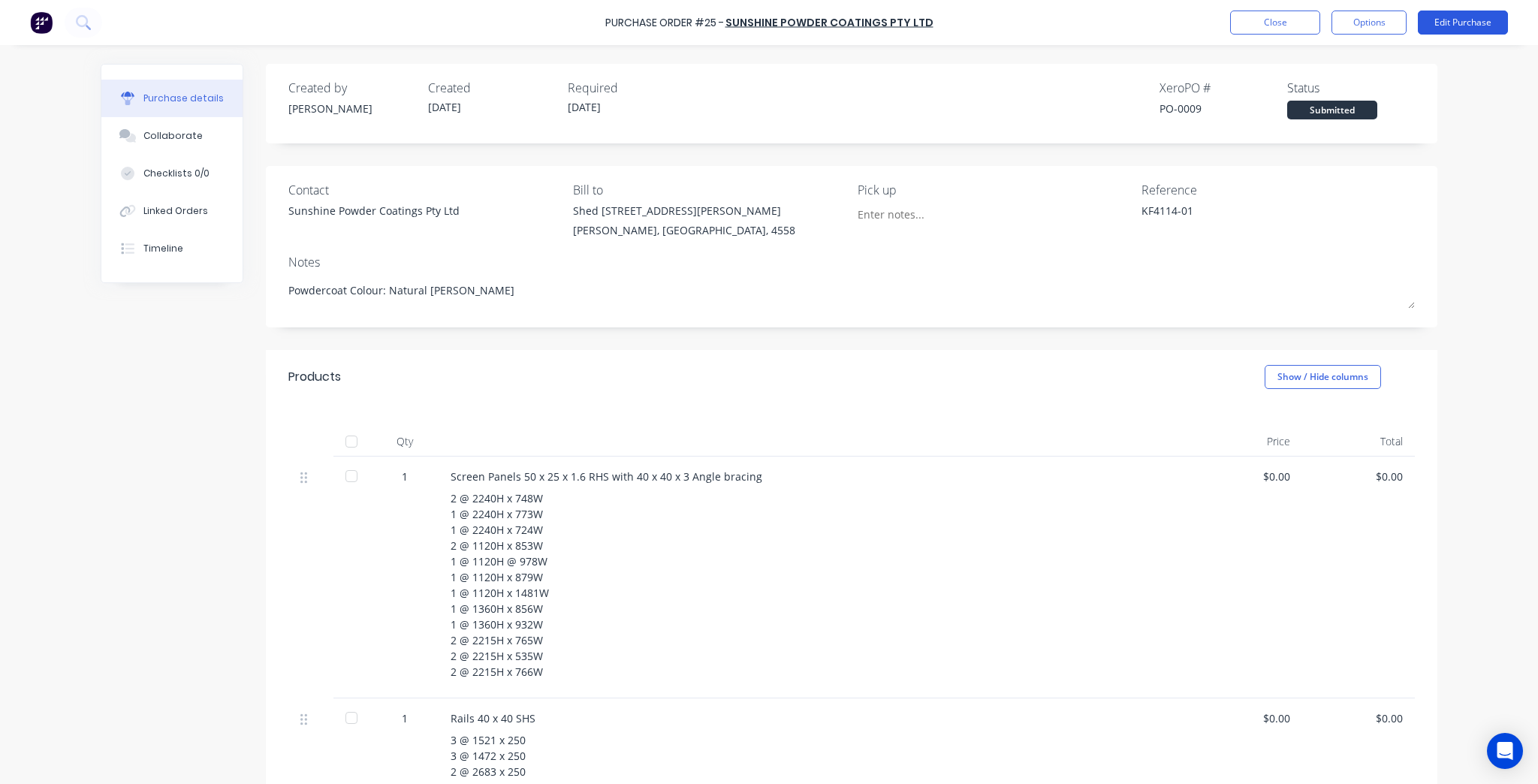
click at [1449, 21] on button "Edit Purchase" at bounding box center [1462, 23] width 90 height 24
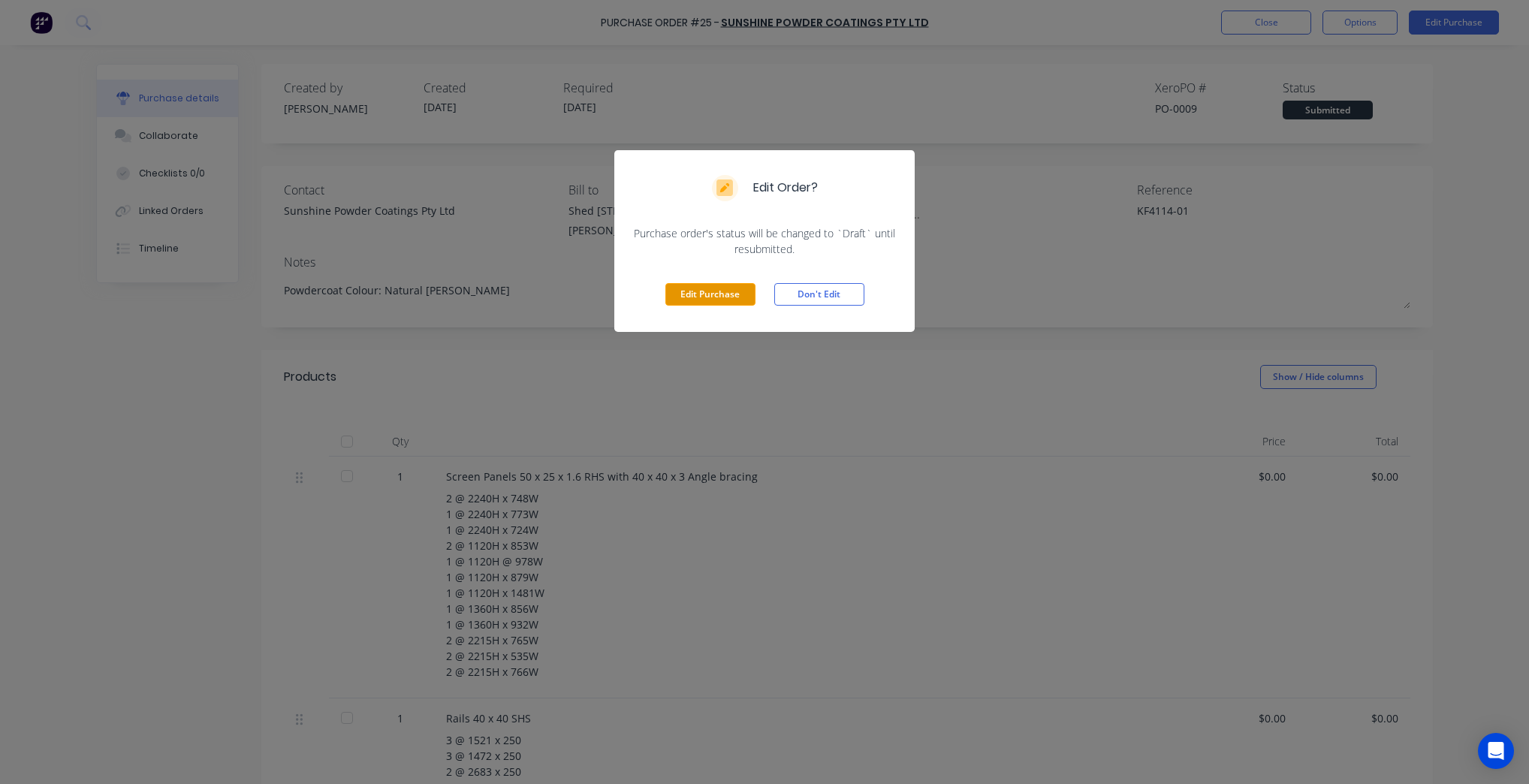
click at [703, 293] on button "Edit Purchase" at bounding box center [709, 294] width 90 height 23
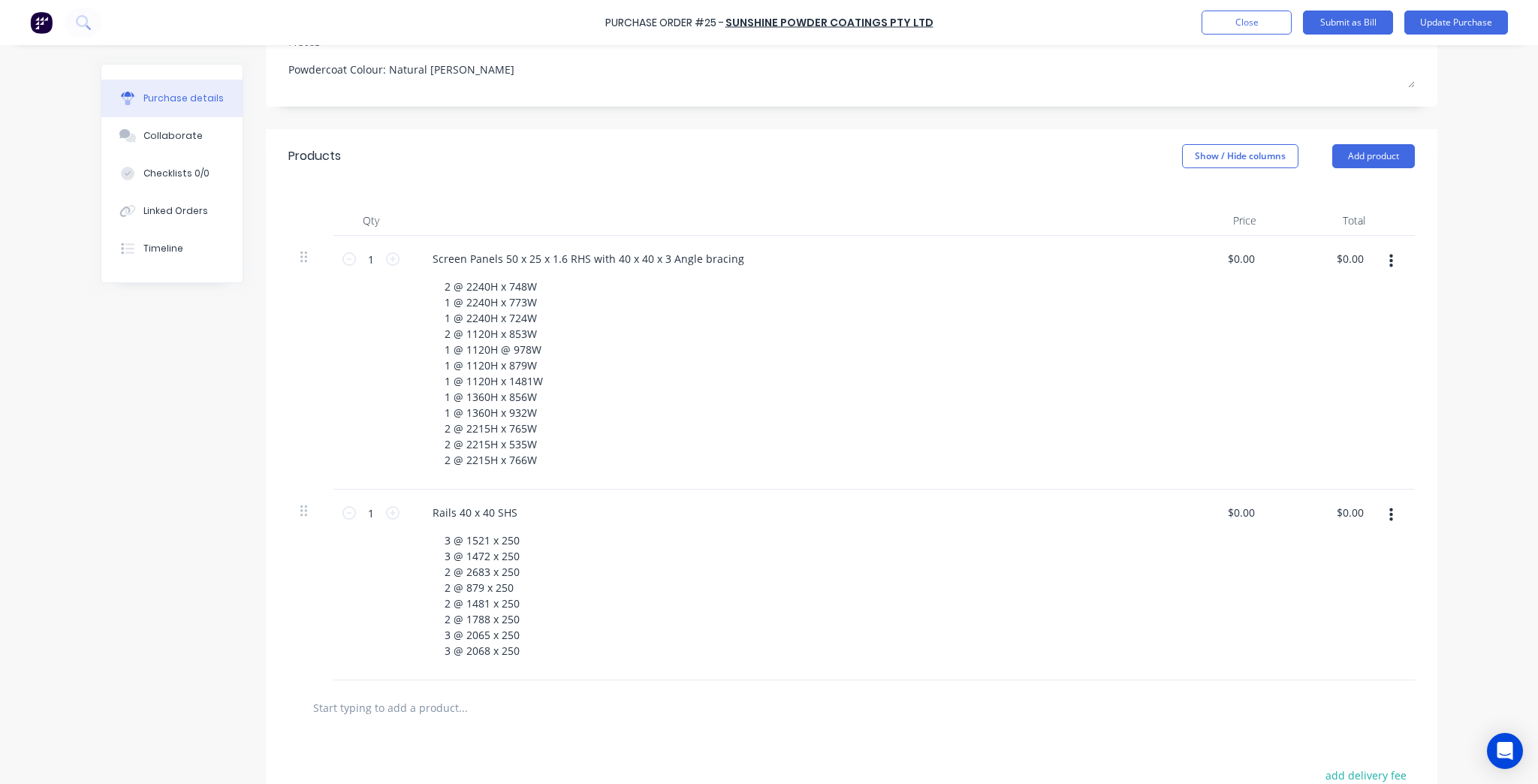
scroll to position [421, 0]
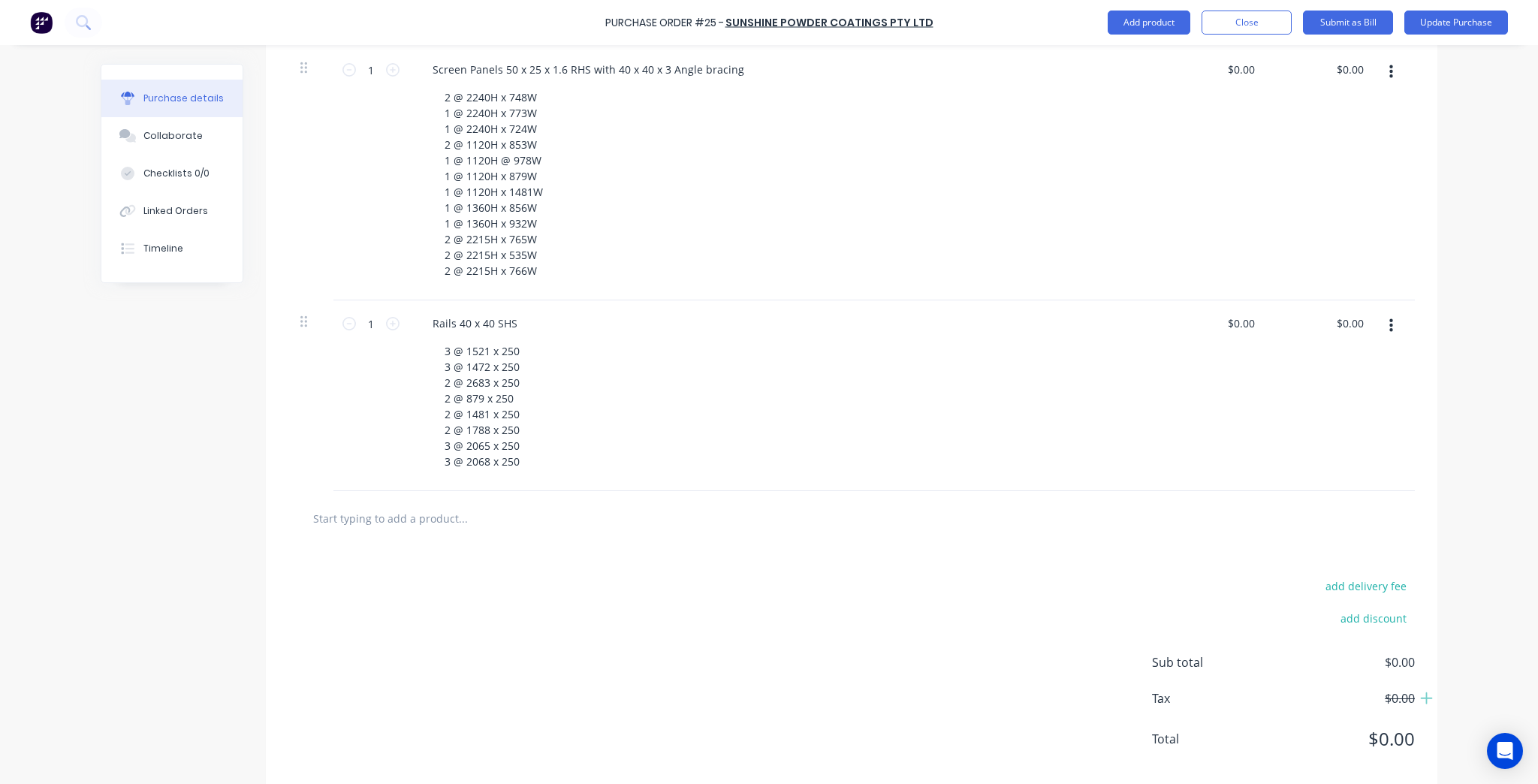
click at [455, 511] on input "text" at bounding box center [462, 518] width 301 height 30
type textarea "x"
type input "E"
type textarea "x"
type input "En"
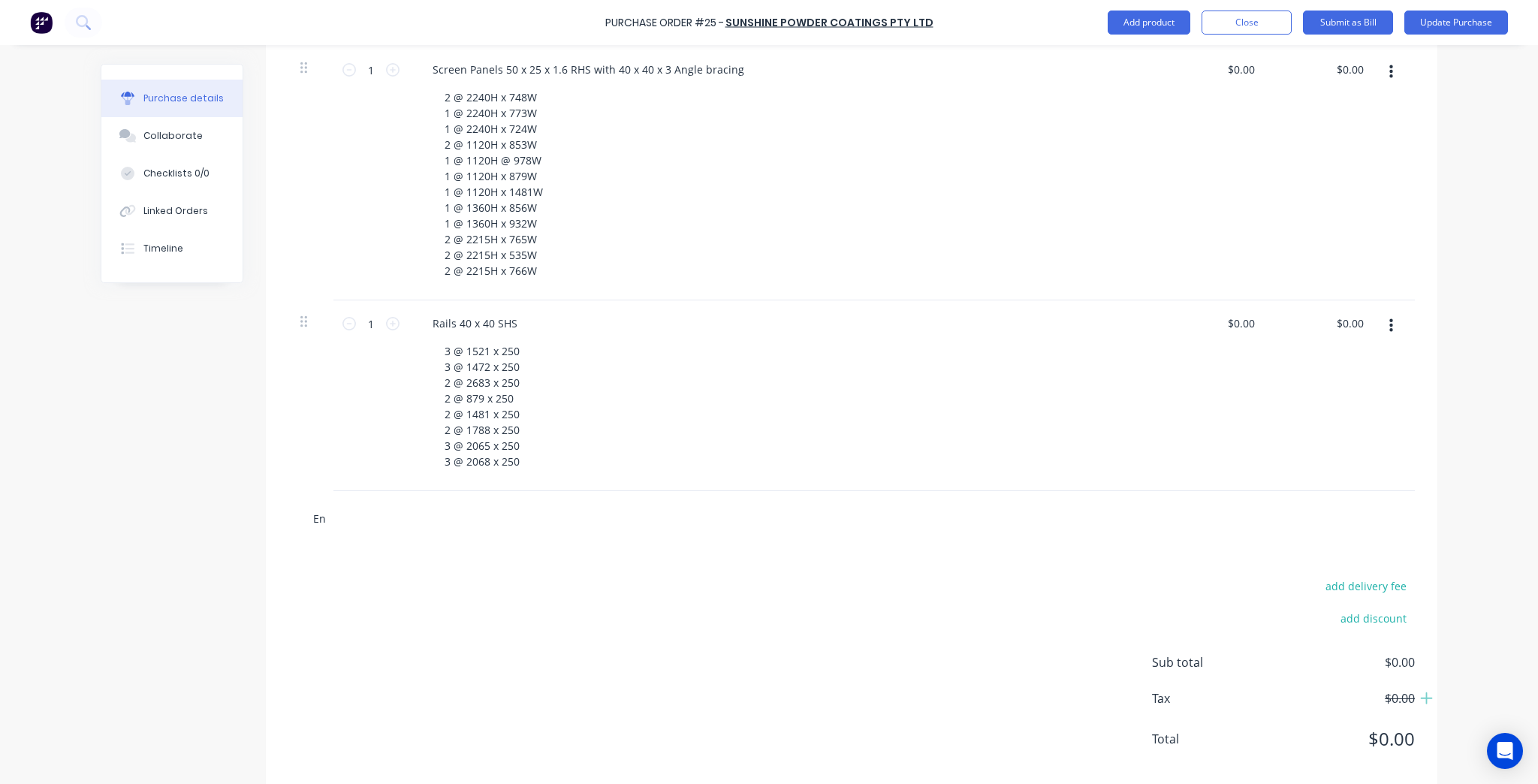
type textarea "x"
type input "End"
type textarea "x"
type input "End"
type textarea "x"
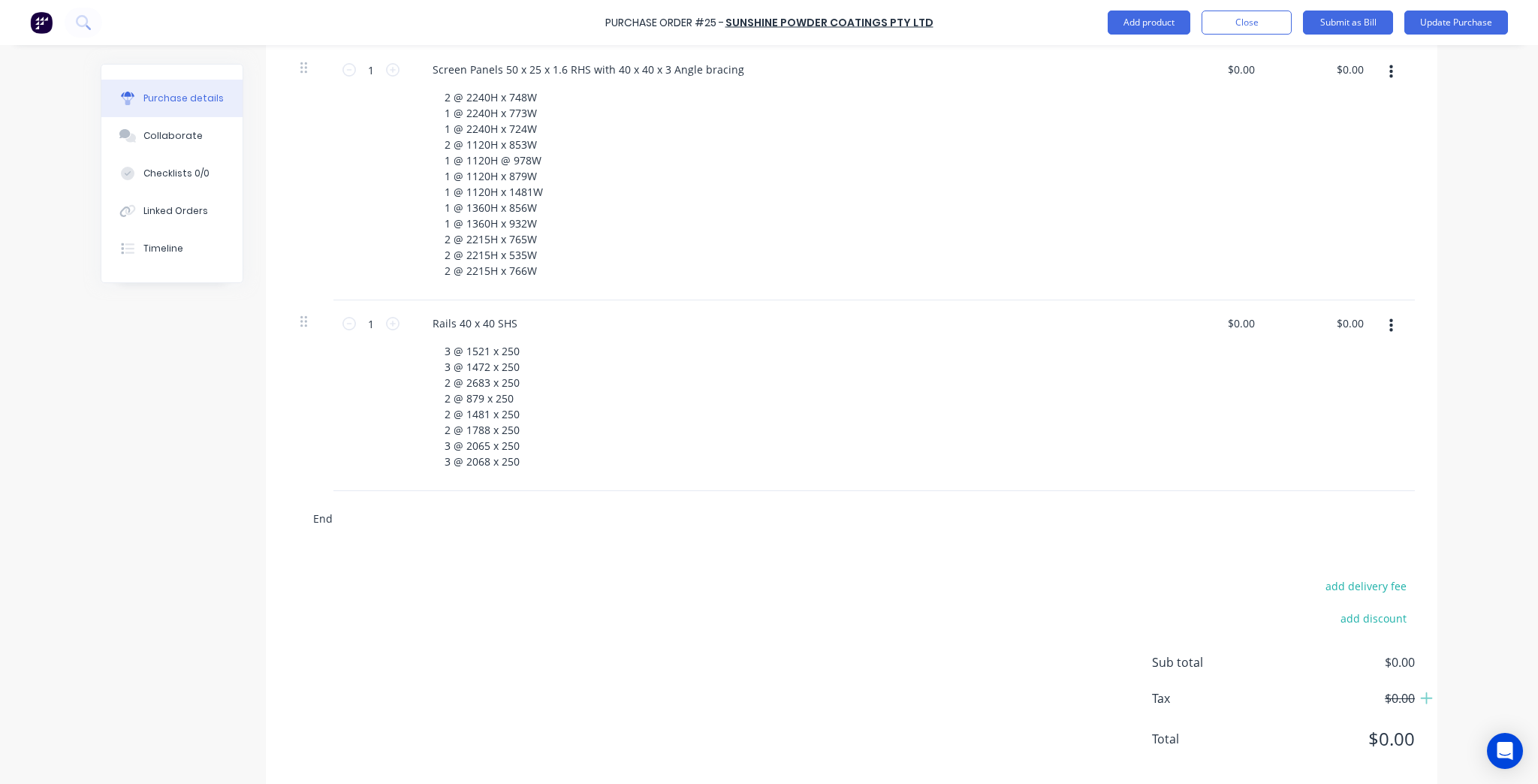
type input "End C"
type textarea "x"
type input "End Ca"
type textarea "x"
type input "End Cap"
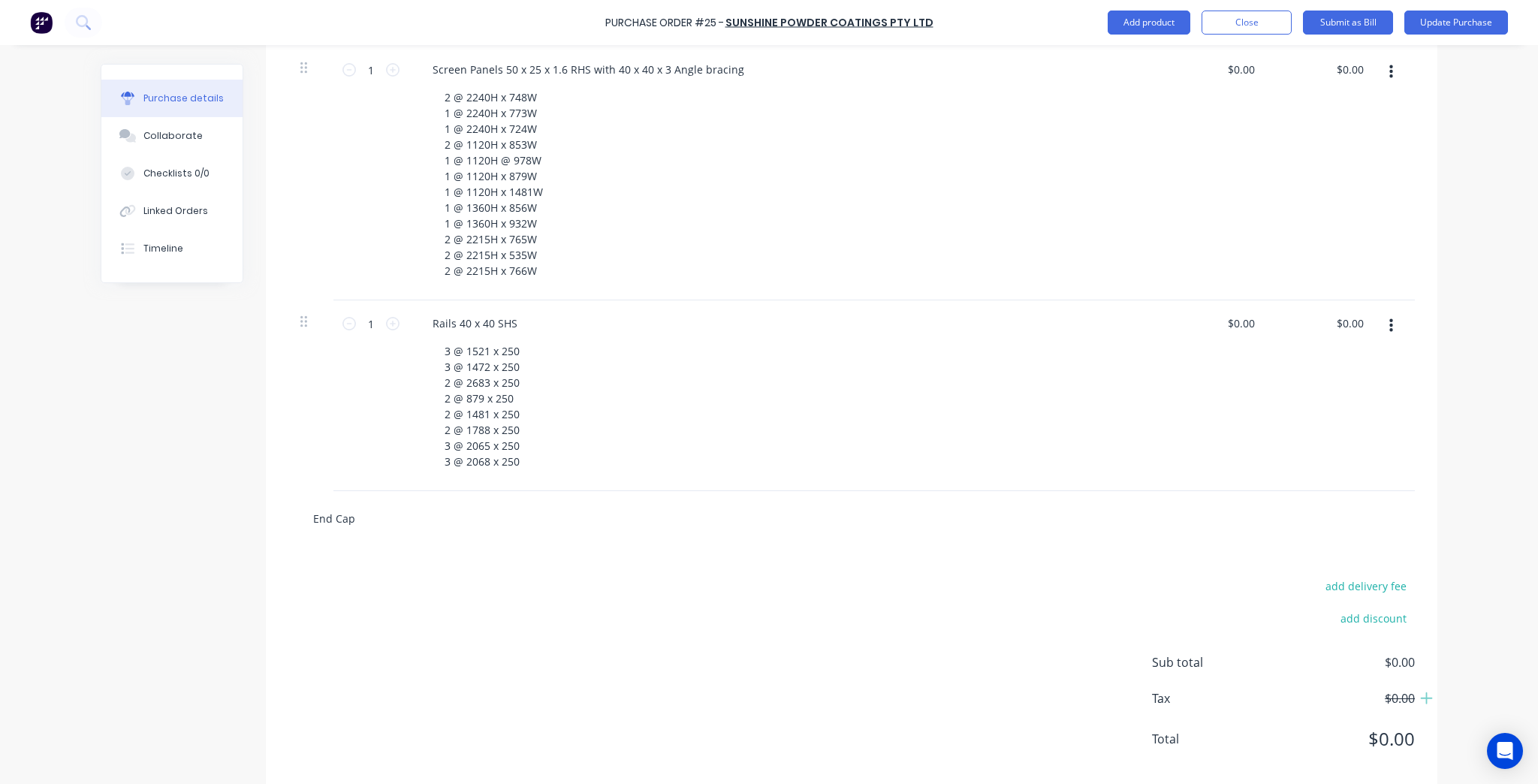
type textarea "x"
type input "End Caps"
type textarea "x"
type input "End Cap"
type textarea "x"
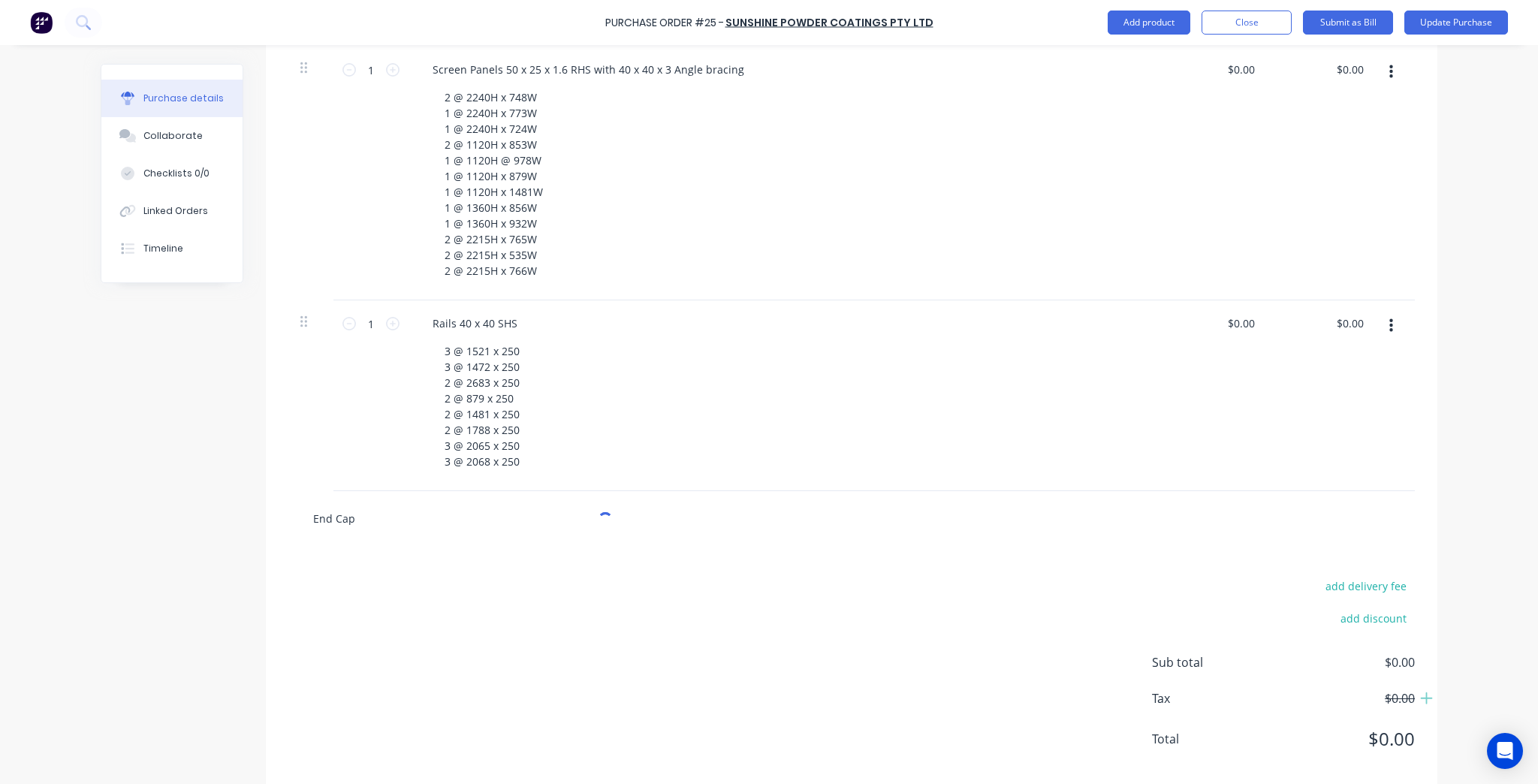
type input "End Ca"
type textarea "x"
type input "End C"
type textarea "x"
type input "End"
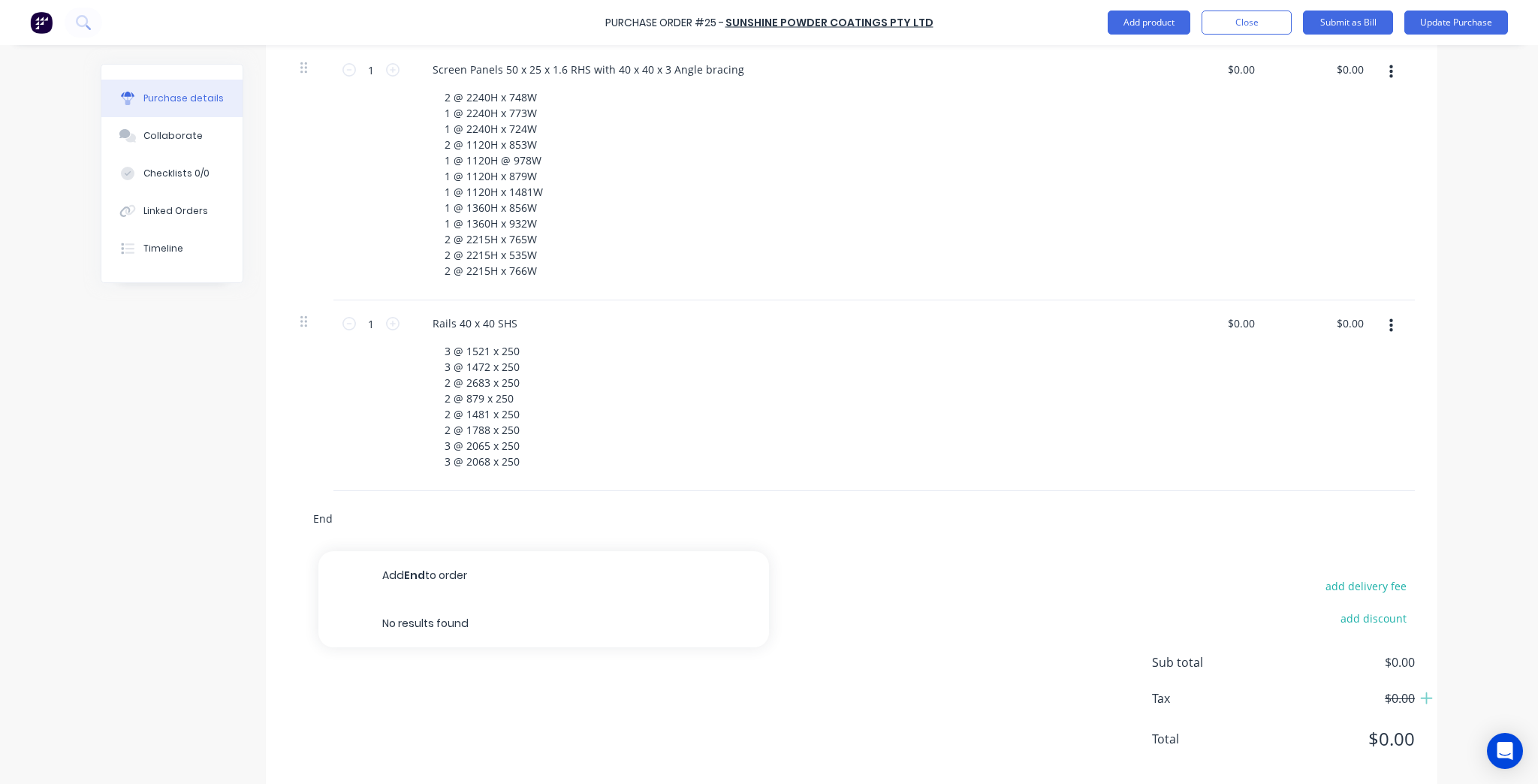
type textarea "x"
type input "End"
type textarea "x"
type input "En"
type textarea "x"
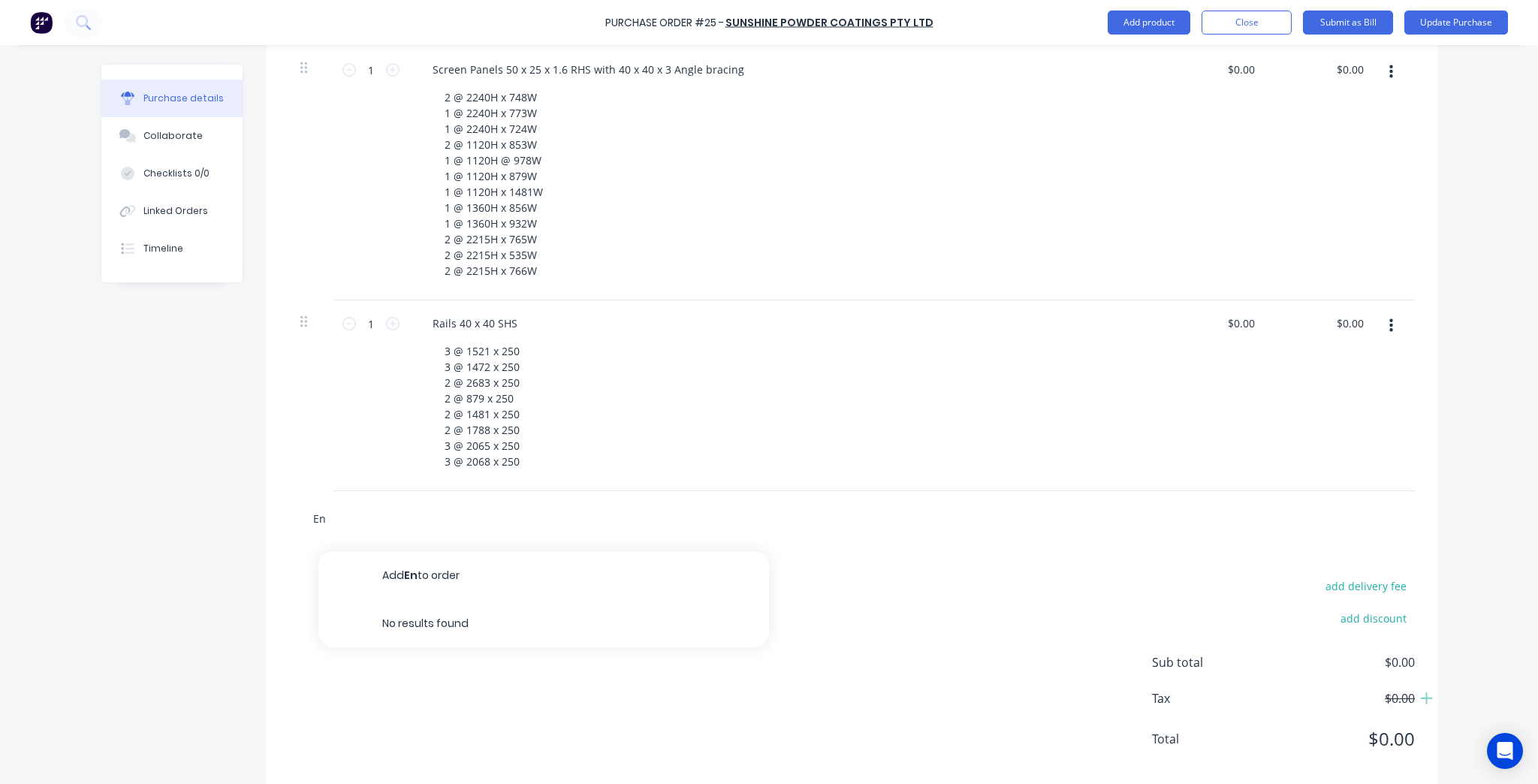
type input "E"
type textarea "x"
type input "C"
type textarea "x"
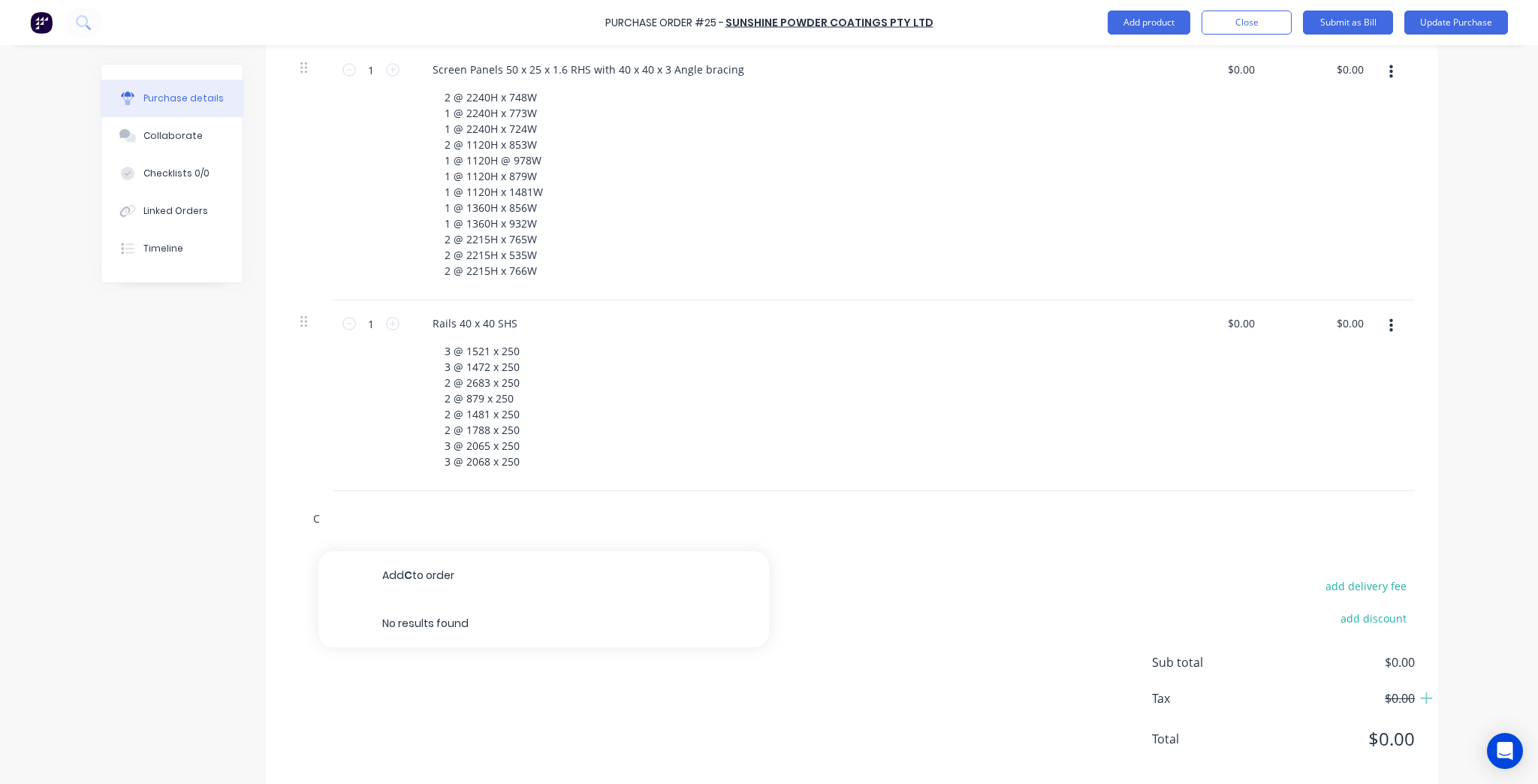
type input "Ca"
type textarea "x"
type input "Cap"
type textarea "x"
type input "Capd"
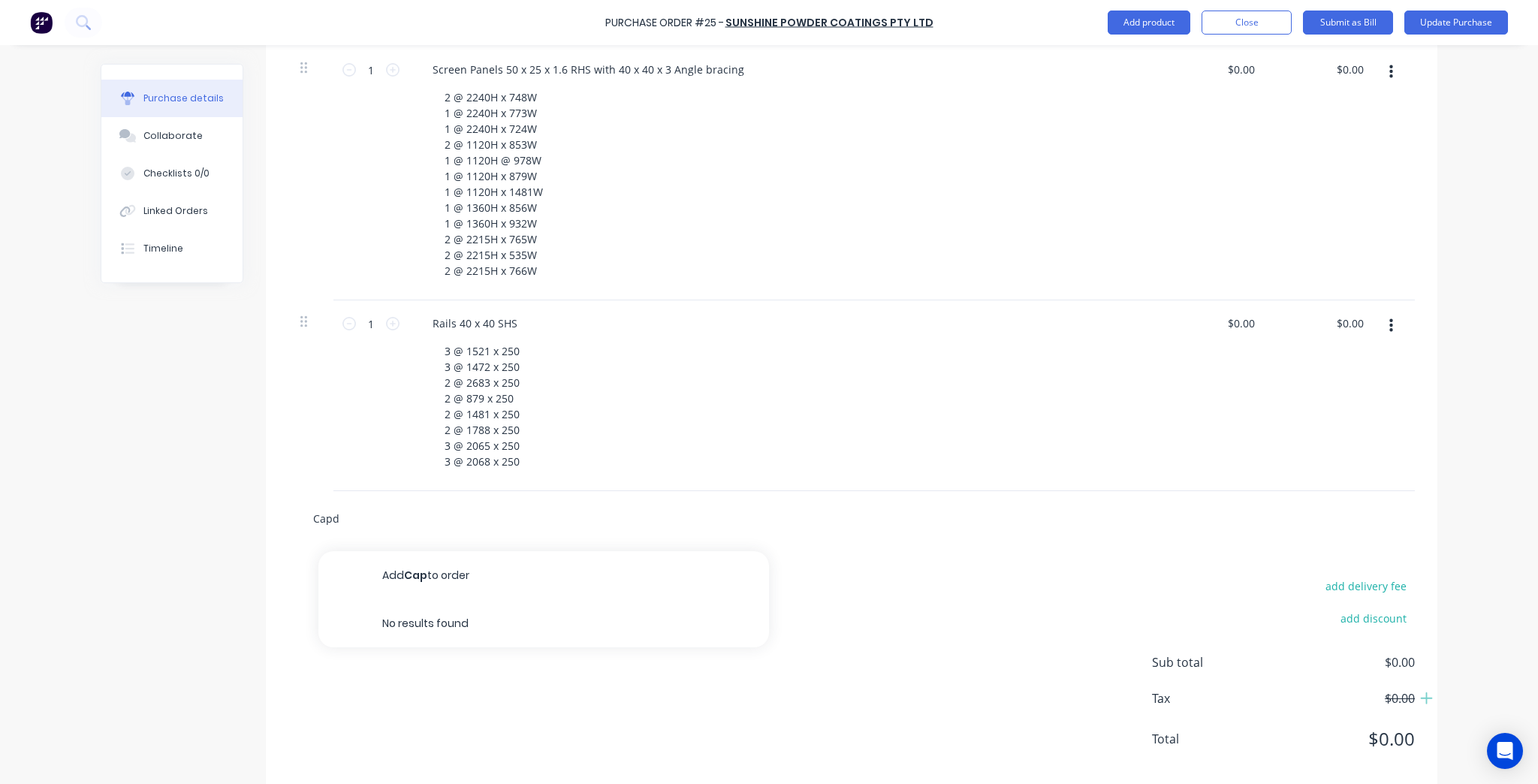
type textarea "x"
type input "Capd"
type textarea "x"
type input "Capd"
type textarea "x"
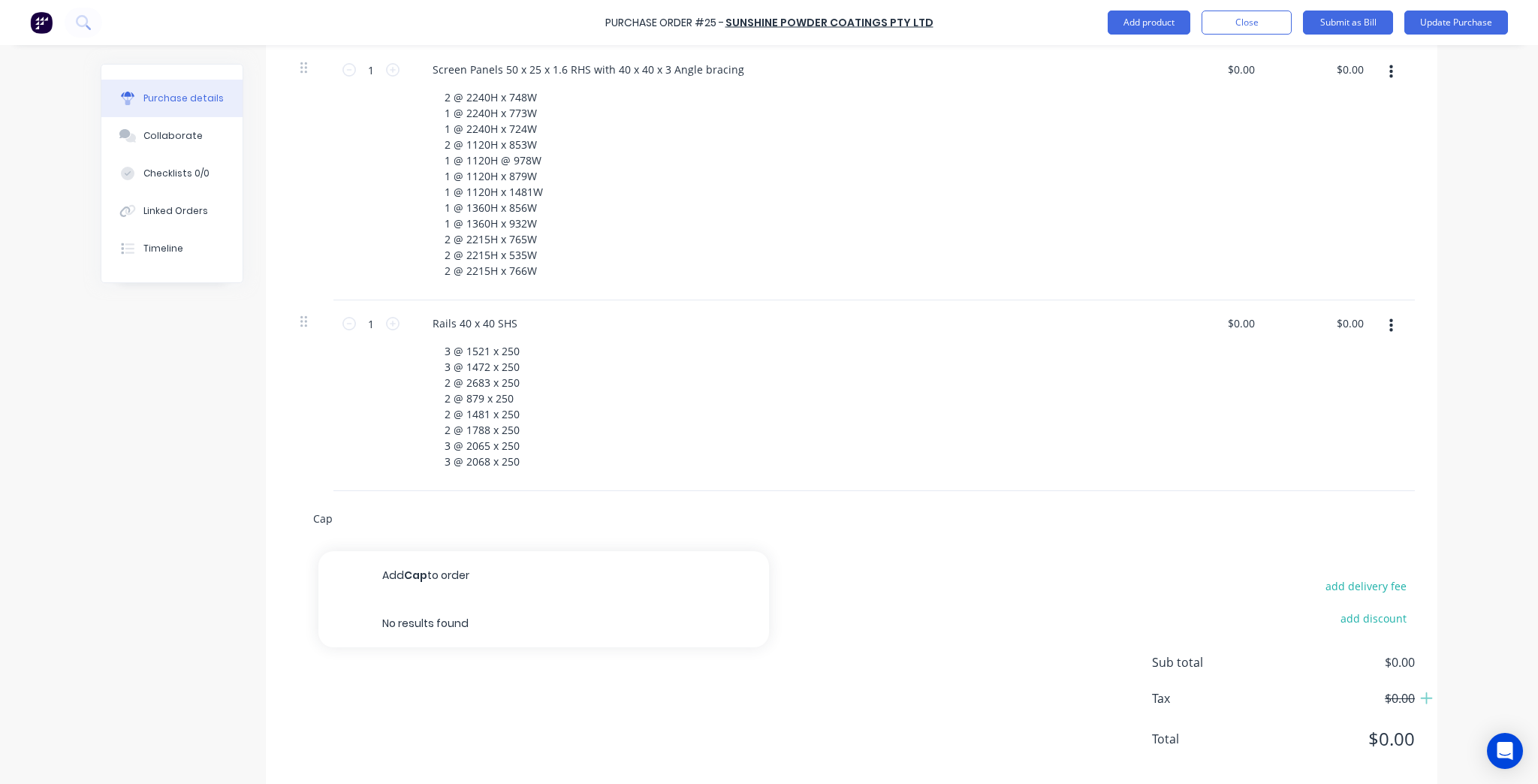
type input "Caps"
type textarea "x"
type input "Caps"
type textarea "x"
type input "Caps 5"
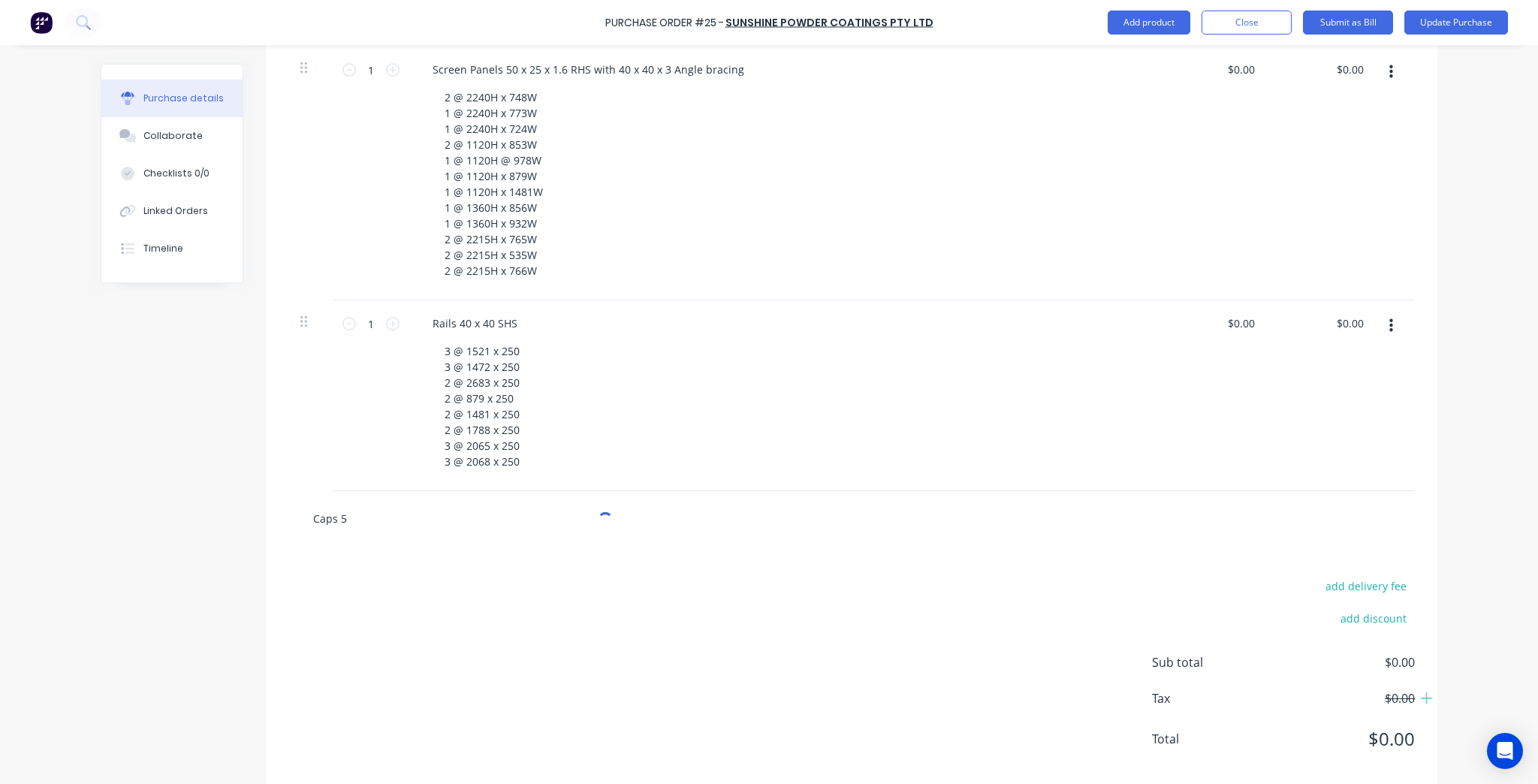
type textarea "x"
type input "Caps 50"
type textarea "x"
type input "Caps 50"
type textarea "x"
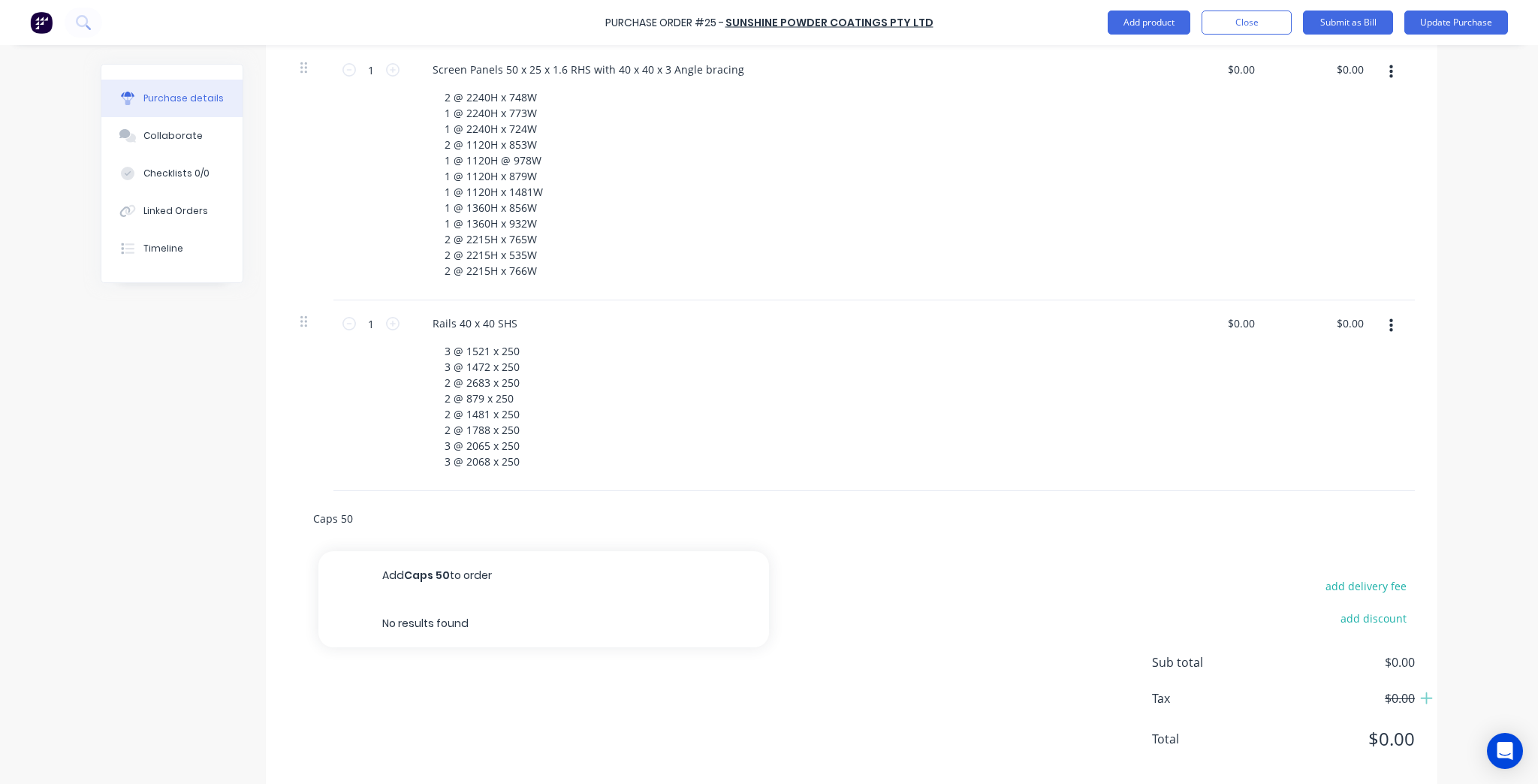
type input "Caps 50 x"
type textarea "x"
type input "Caps 50 x"
type textarea "x"
type input "Caps 50 x 2"
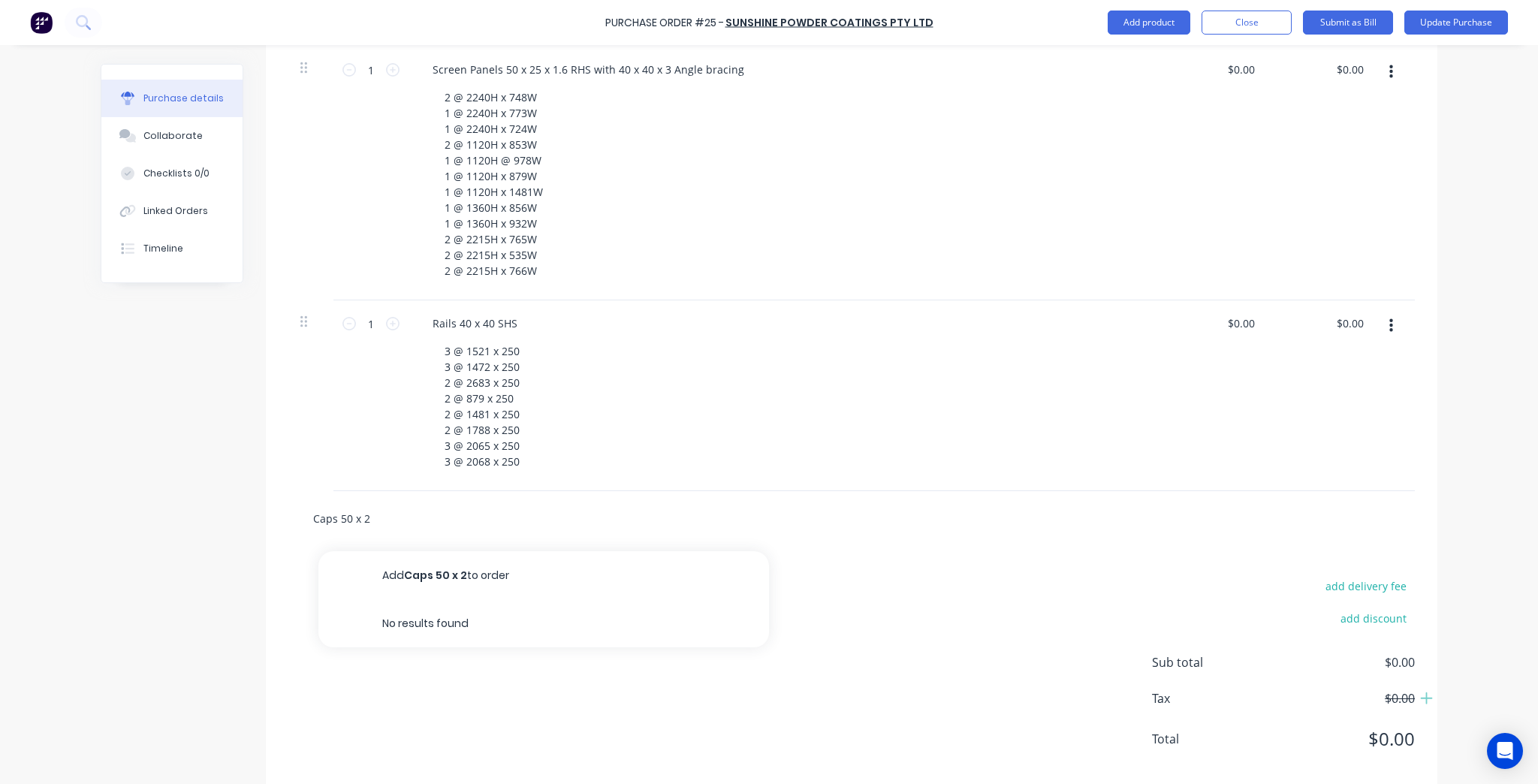
type textarea "x"
type input "Caps 50 x 25"
type textarea "x"
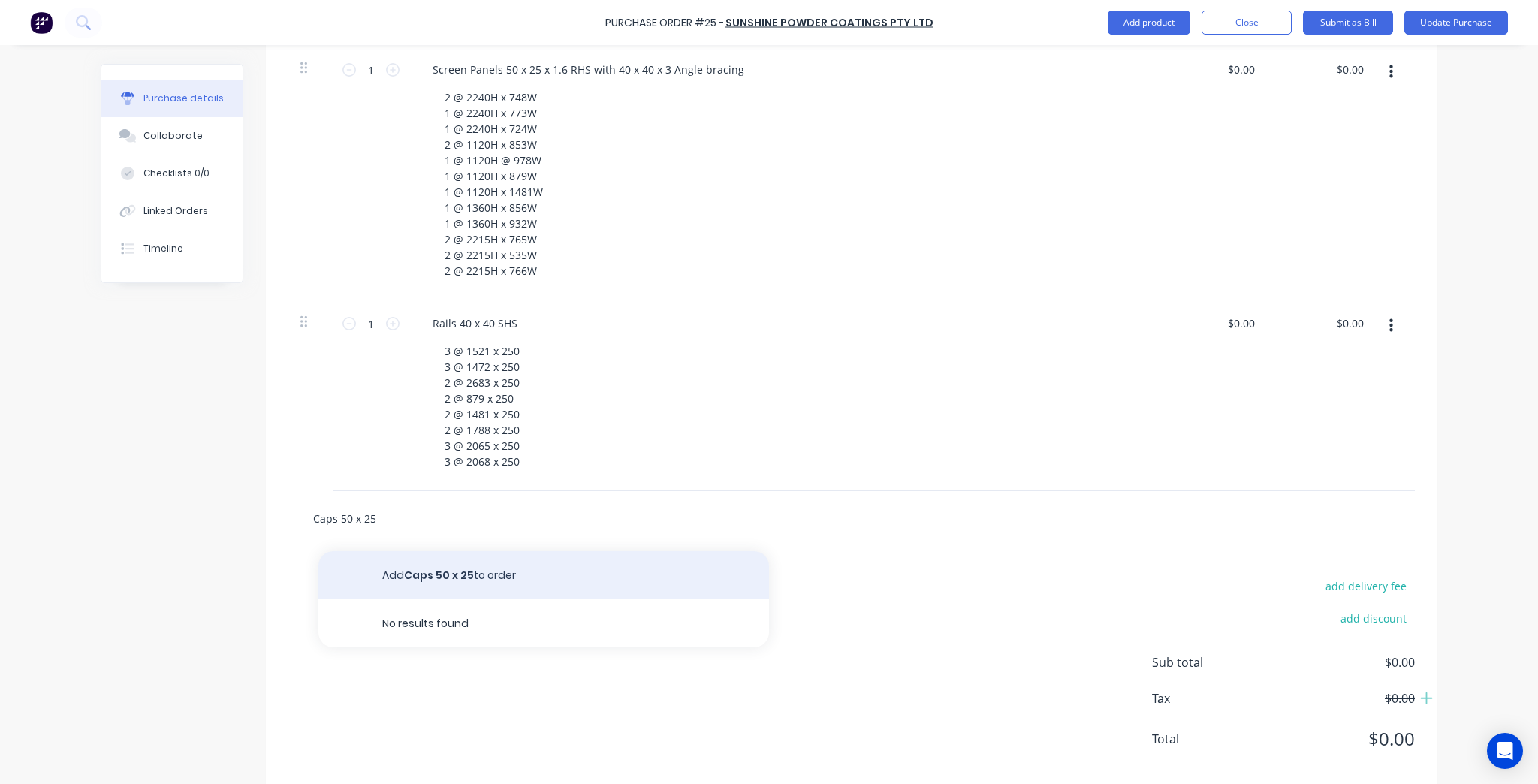
type input "Caps 50 x 25"
click at [469, 563] on button "Add Caps 50 x 25 to order" at bounding box center [543, 575] width 450 height 48
type textarea "x"
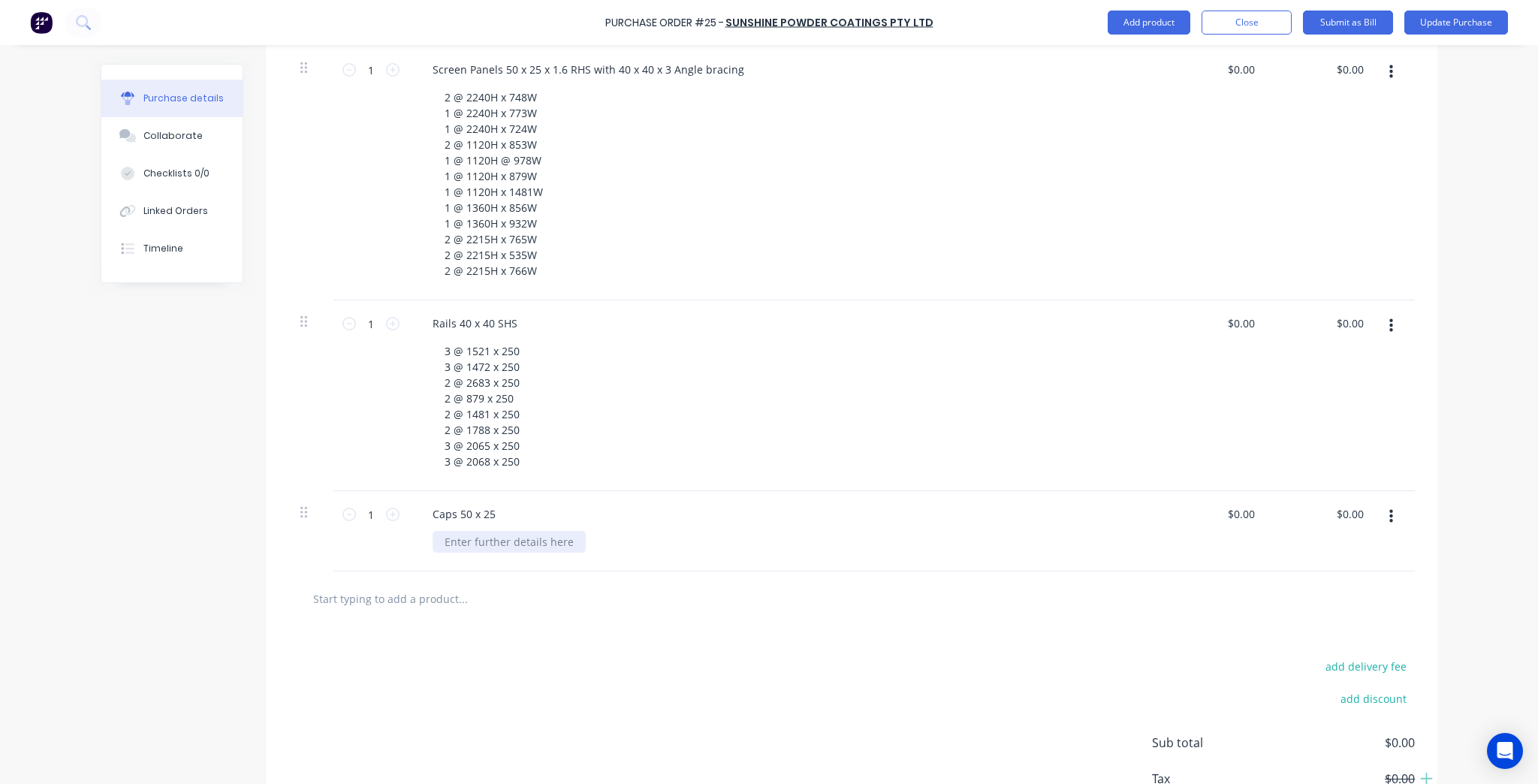
click at [510, 538] on div at bounding box center [509, 542] width 154 height 22
click at [375, 516] on input "1" at bounding box center [370, 514] width 30 height 23
type textarea "x"
type input "7"
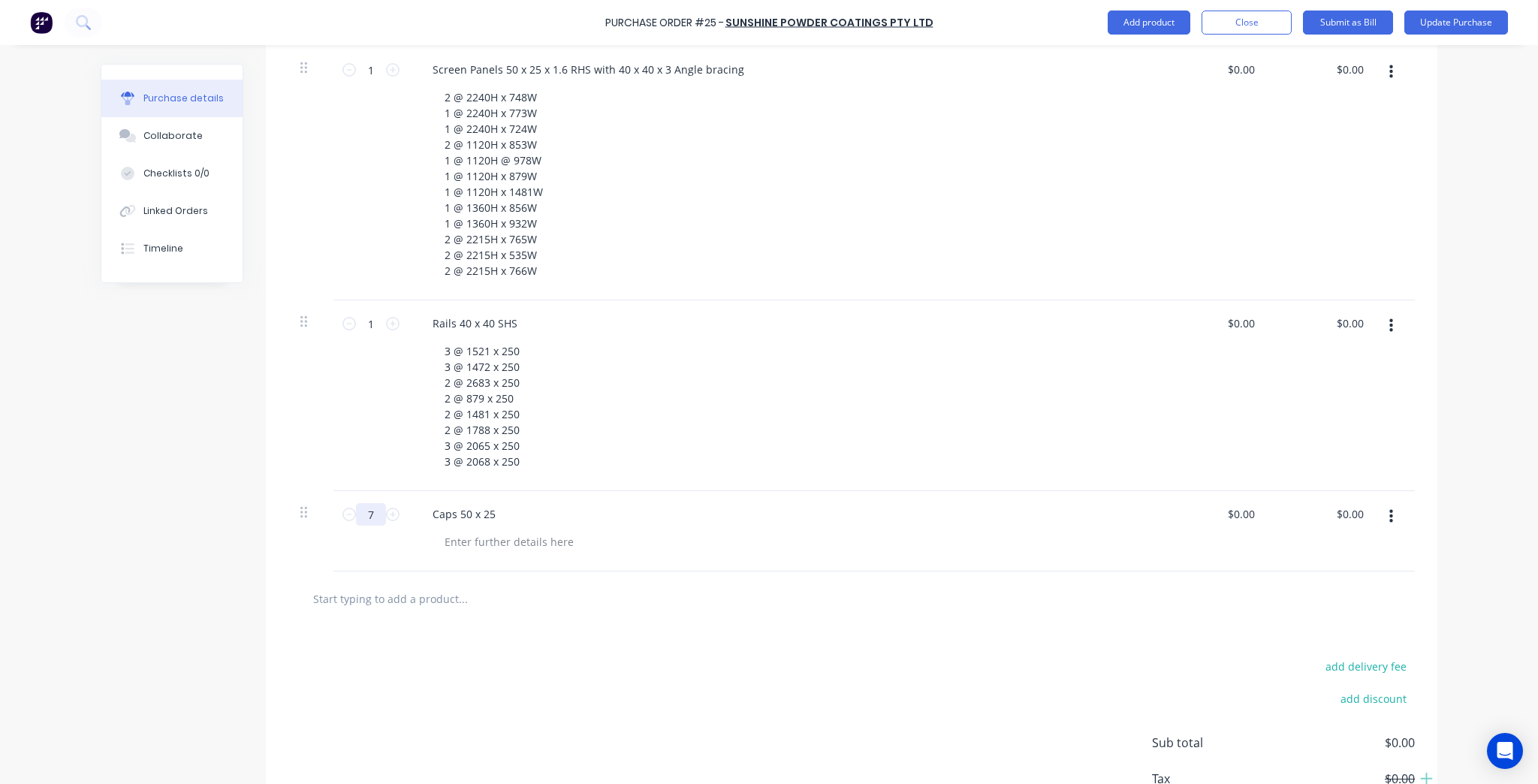
type textarea "x"
type input "78"
type textarea "x"
type input "780"
type textarea "x"
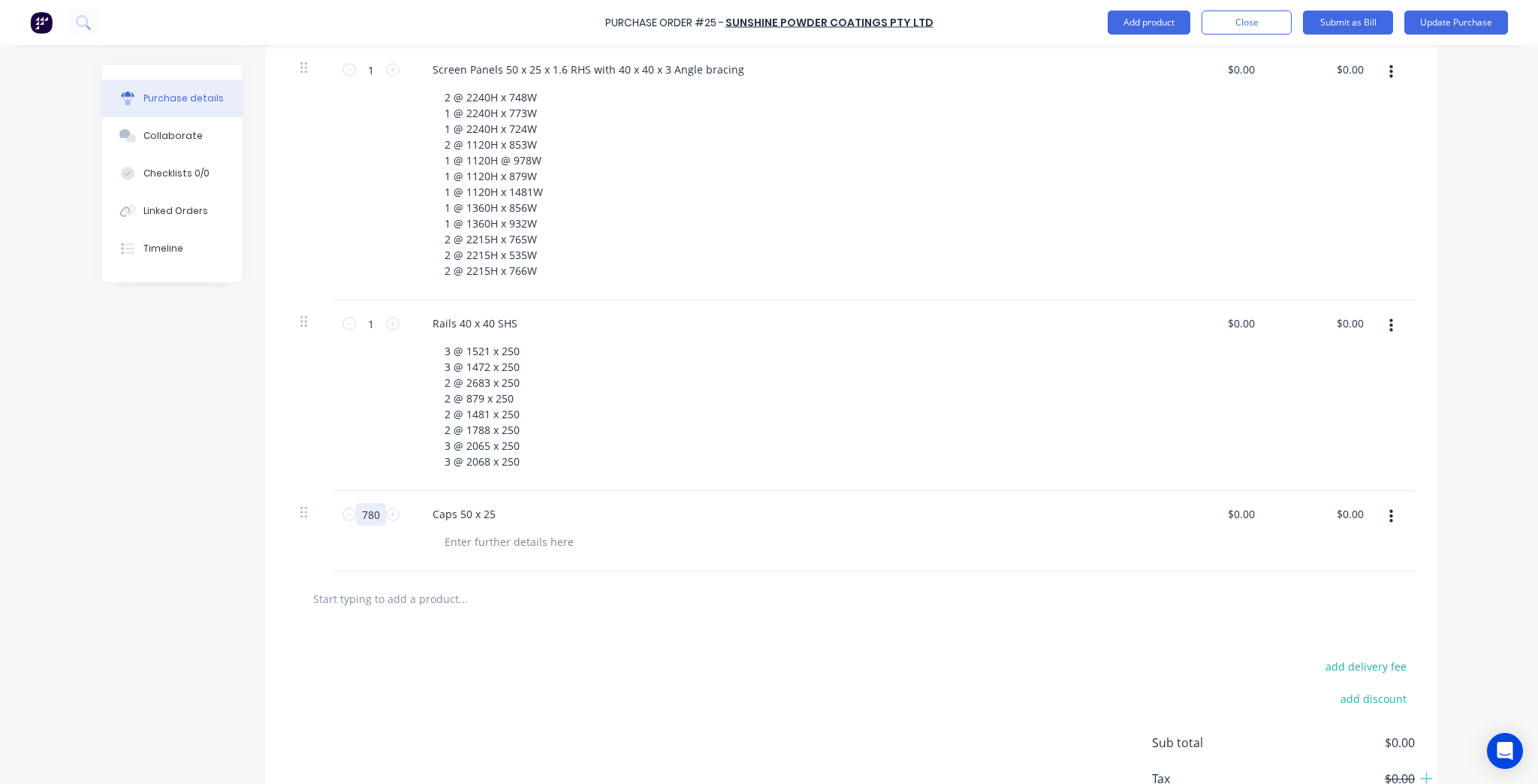
type input "780"
click at [862, 639] on div "add delivery fee add discount Sub total $0.00 Tax $0.00 Total $0.00" at bounding box center [851, 750] width 1171 height 247
click at [429, 513] on div "Caps 50 x 25" at bounding box center [464, 514] width 87 height 22
click at [880, 572] on div at bounding box center [851, 599] width 1126 height 55
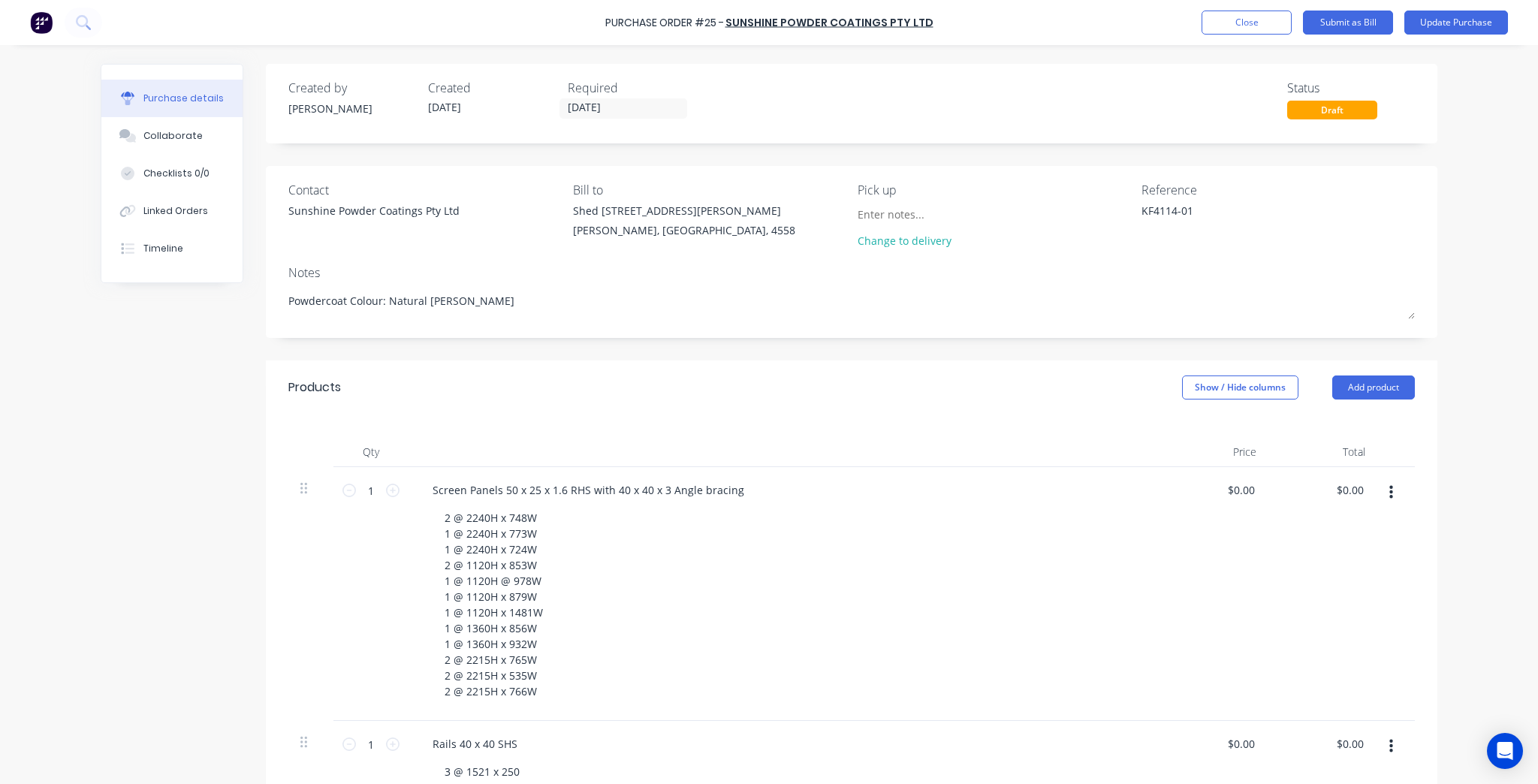
scroll to position [300, 0]
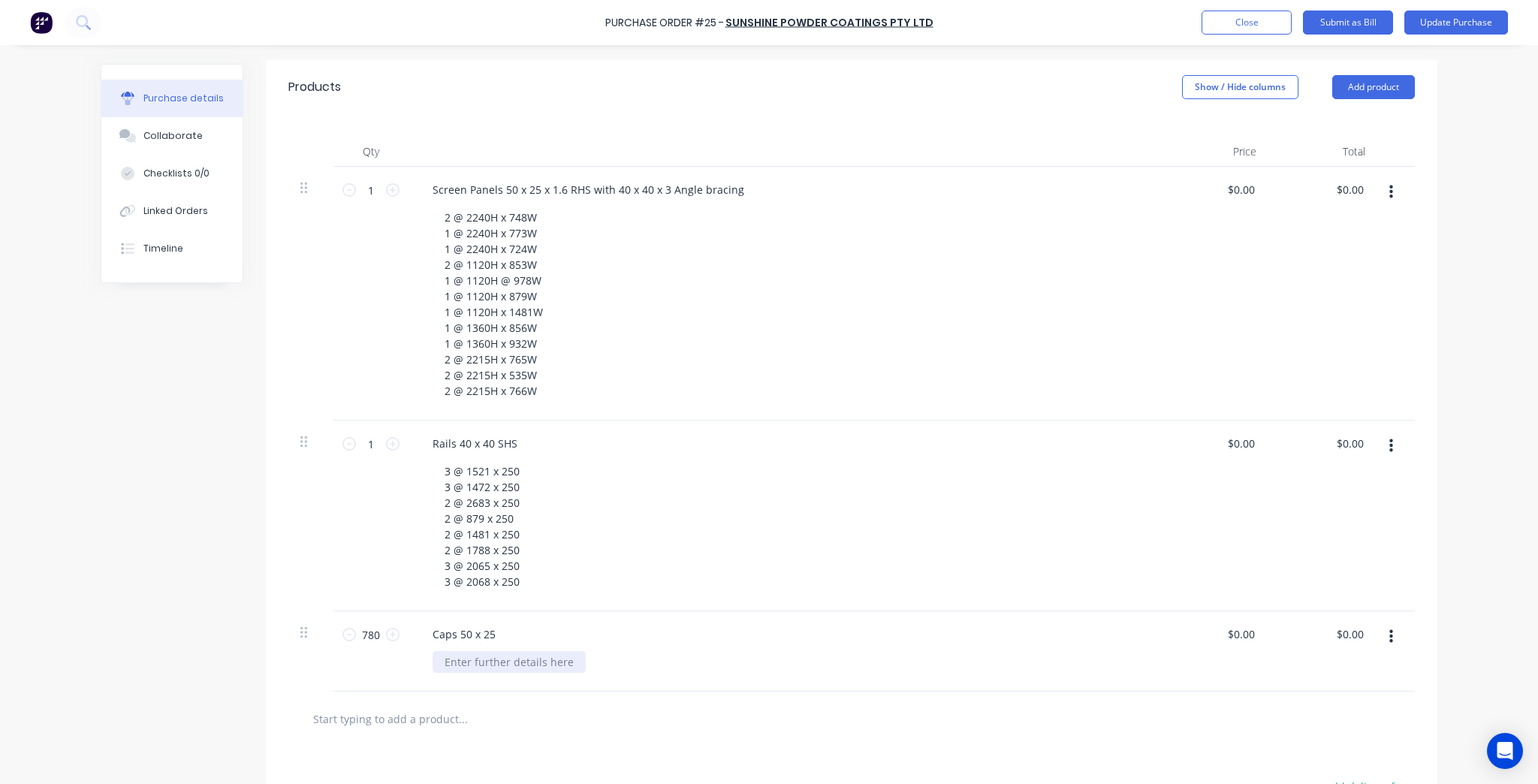
click at [558, 662] on div at bounding box center [509, 662] width 154 height 22
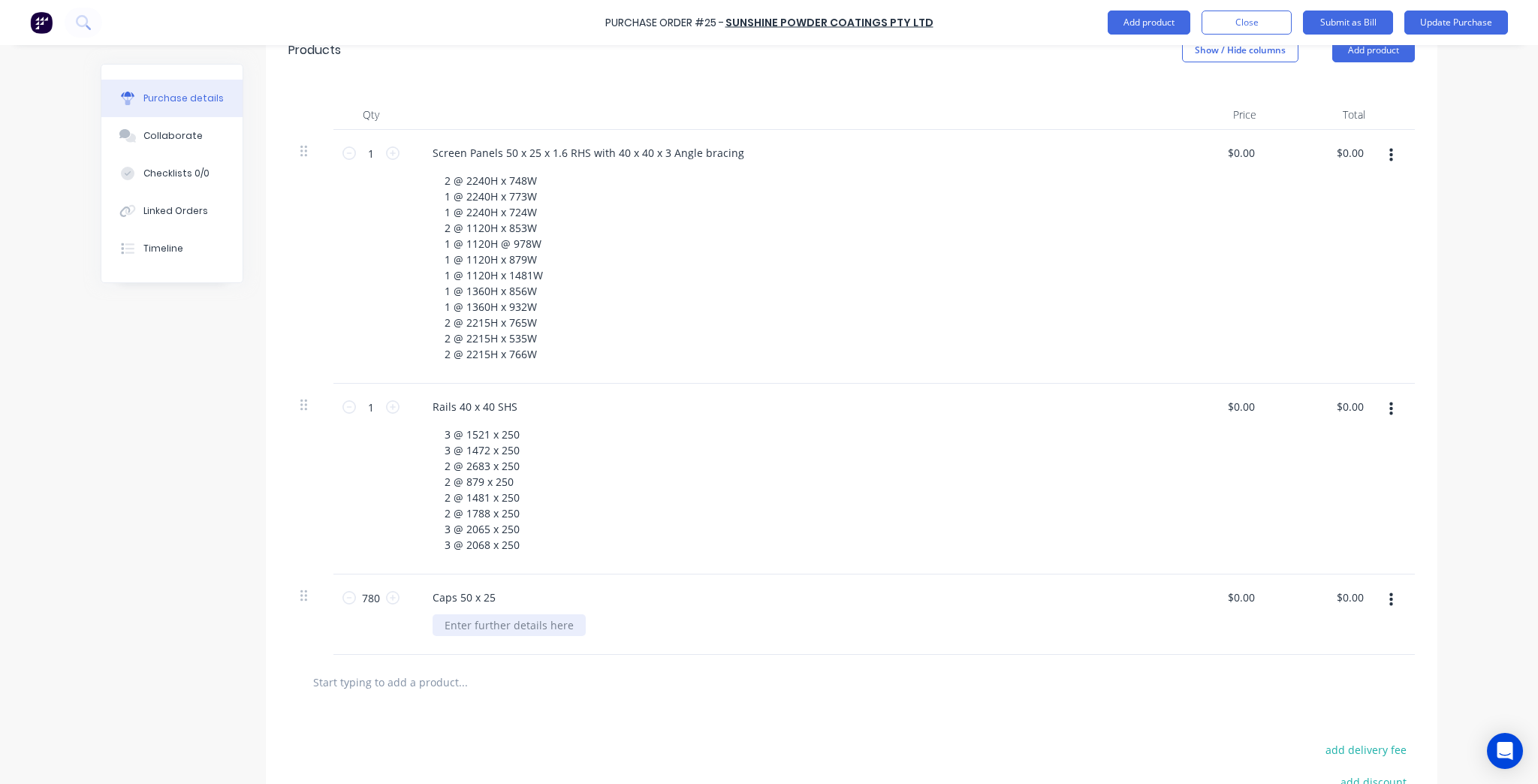
scroll to position [360, 0]
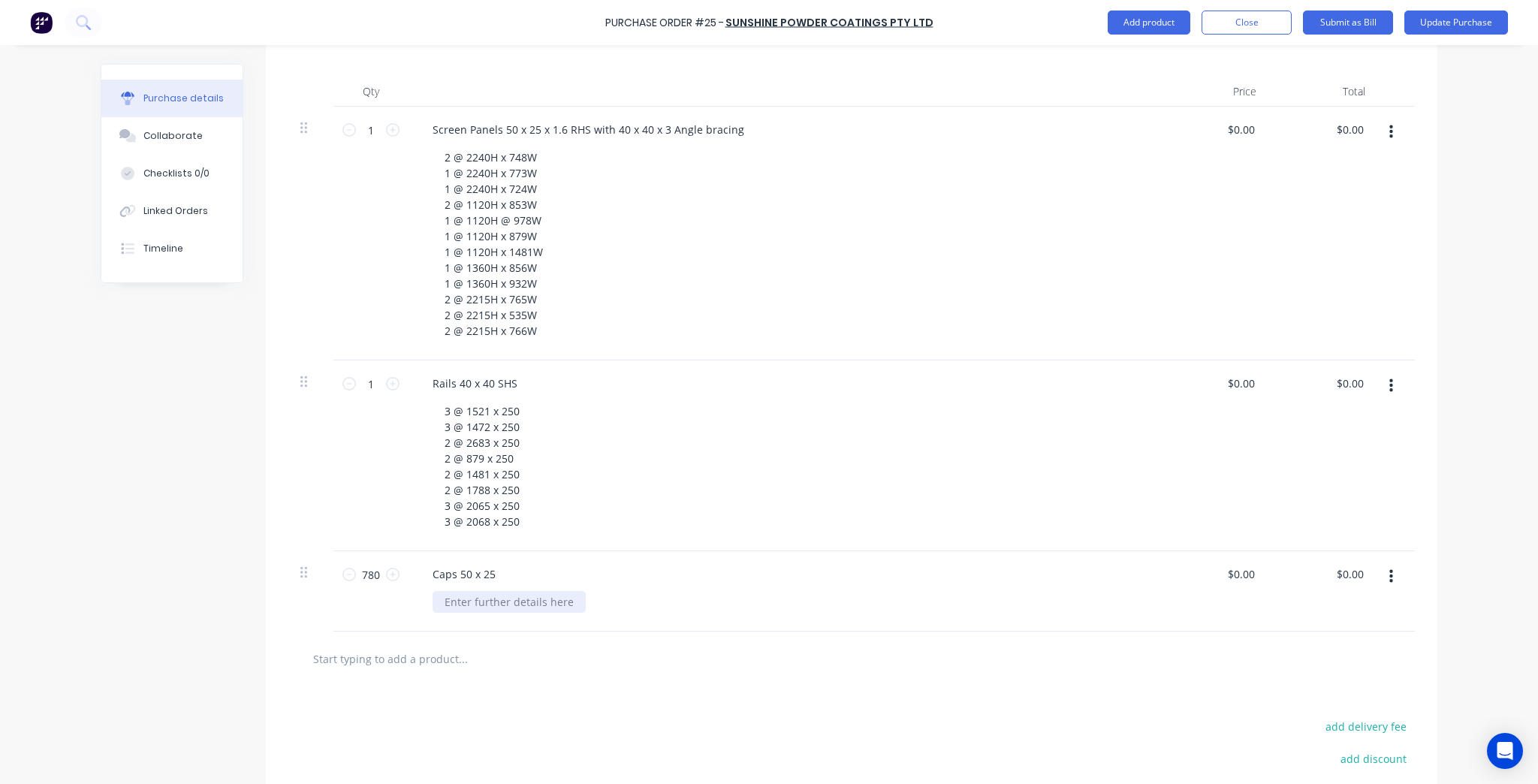
click at [545, 599] on div at bounding box center [509, 602] width 154 height 22
type textarea "x"
click at [545, 599] on div at bounding box center [509, 602] width 154 height 22
click at [889, 624] on div "Caps 50 x 25 Please knock caps in before coating" at bounding box center [784, 592] width 751 height 81
click at [595, 602] on div "Please knock caps in before coating" at bounding box center [534, 602] width 203 height 22
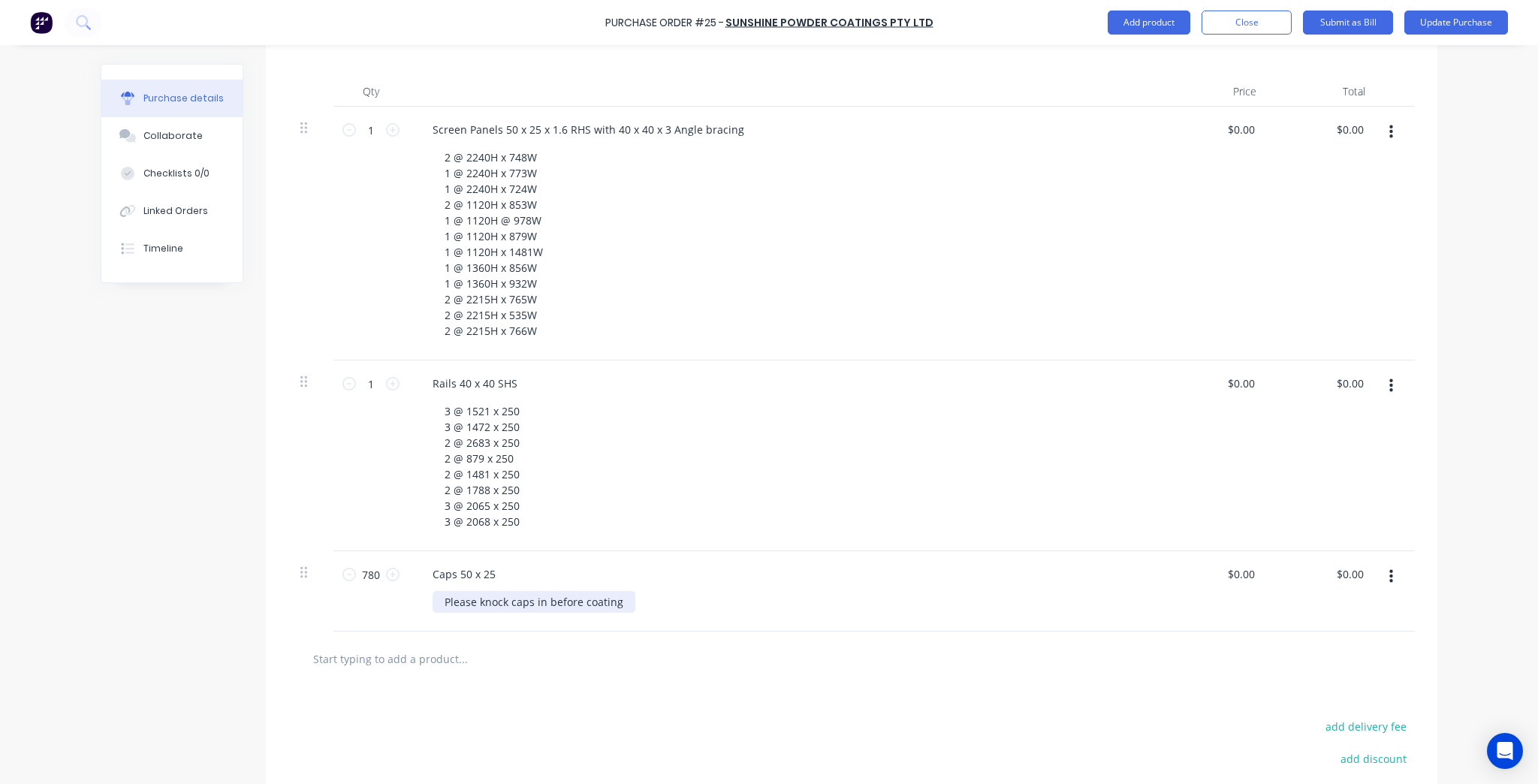
click at [618, 604] on div "Please knock caps in before coating" at bounding box center [534, 602] width 203 height 22
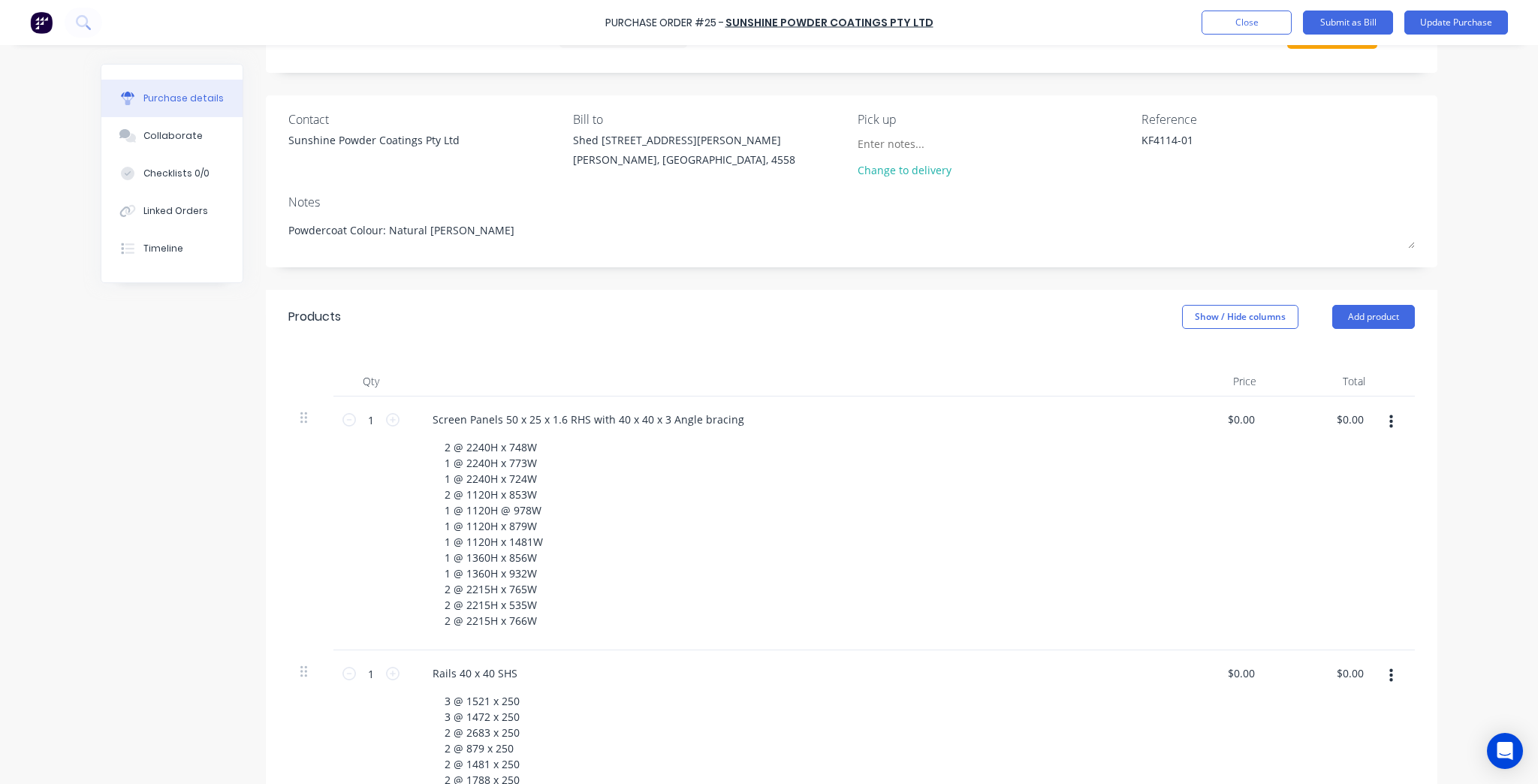
scroll to position [0, 0]
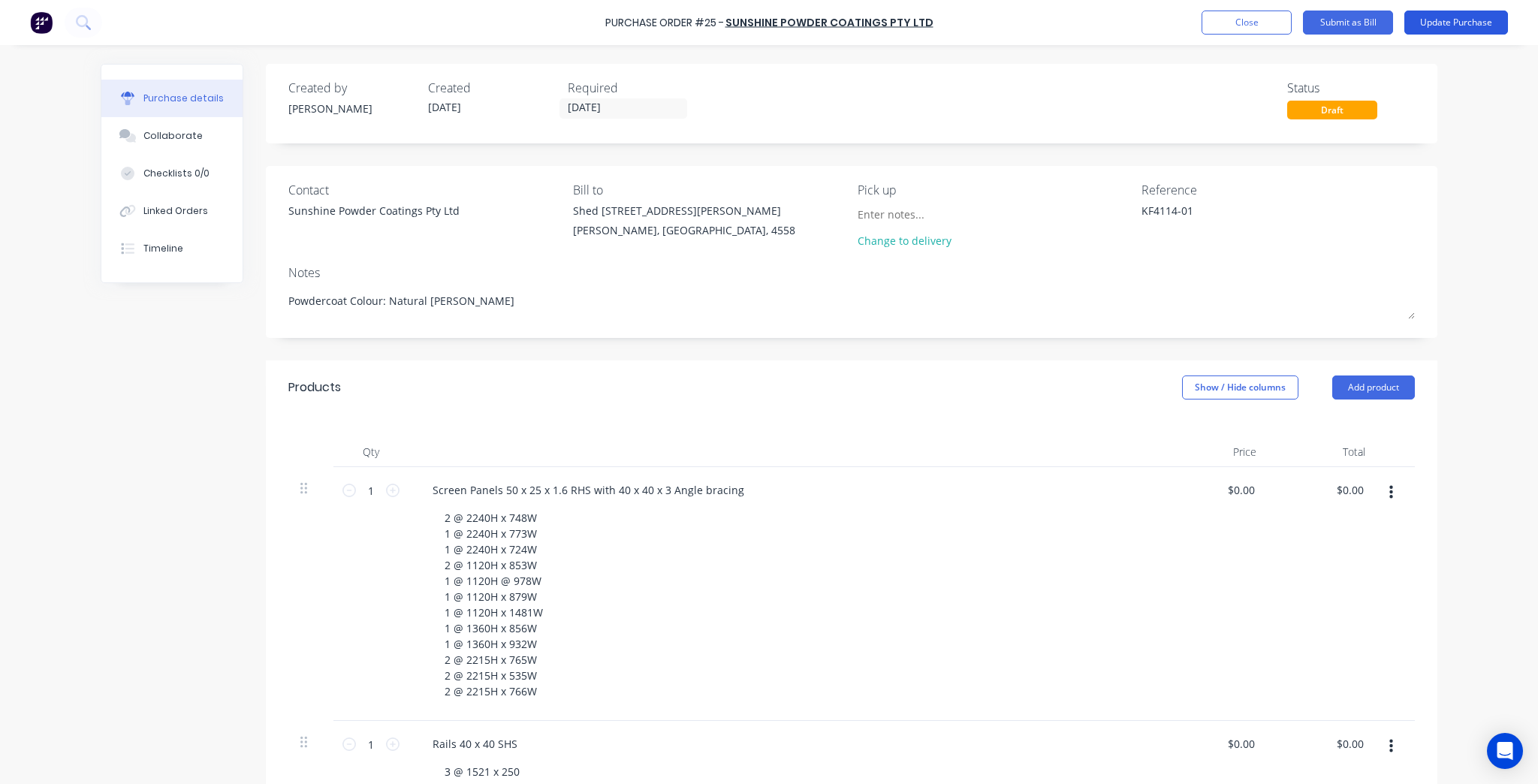
click at [1439, 21] on button "Update Purchase" at bounding box center [1455, 23] width 103 height 24
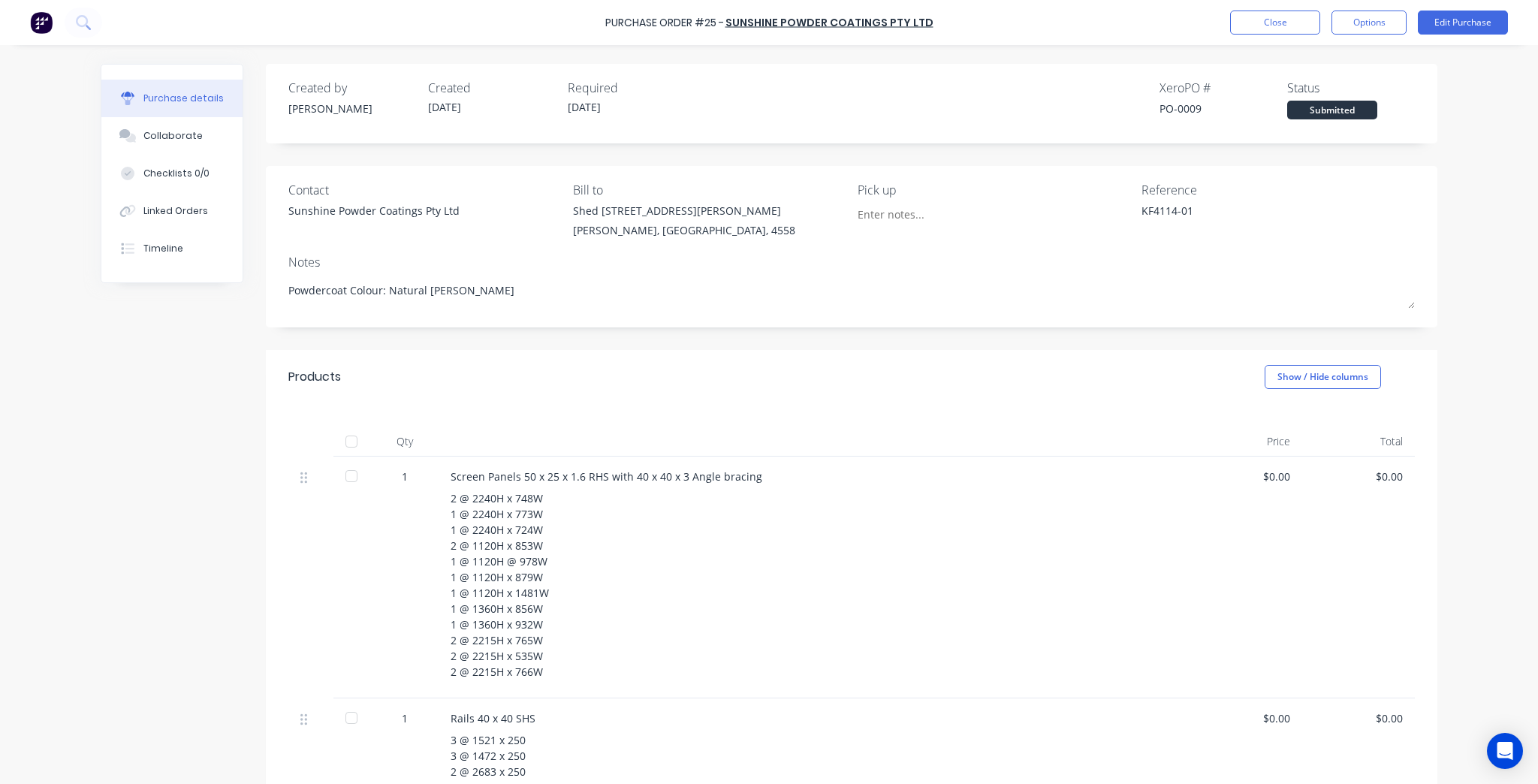
click at [1259, 9] on div "Purchase Order #25 - Sunshine Powder Coatings Pty Ltd Close Options Edit Purcha…" at bounding box center [769, 23] width 1538 height 45
click at [1260, 21] on button "Close" at bounding box center [1275, 23] width 90 height 24
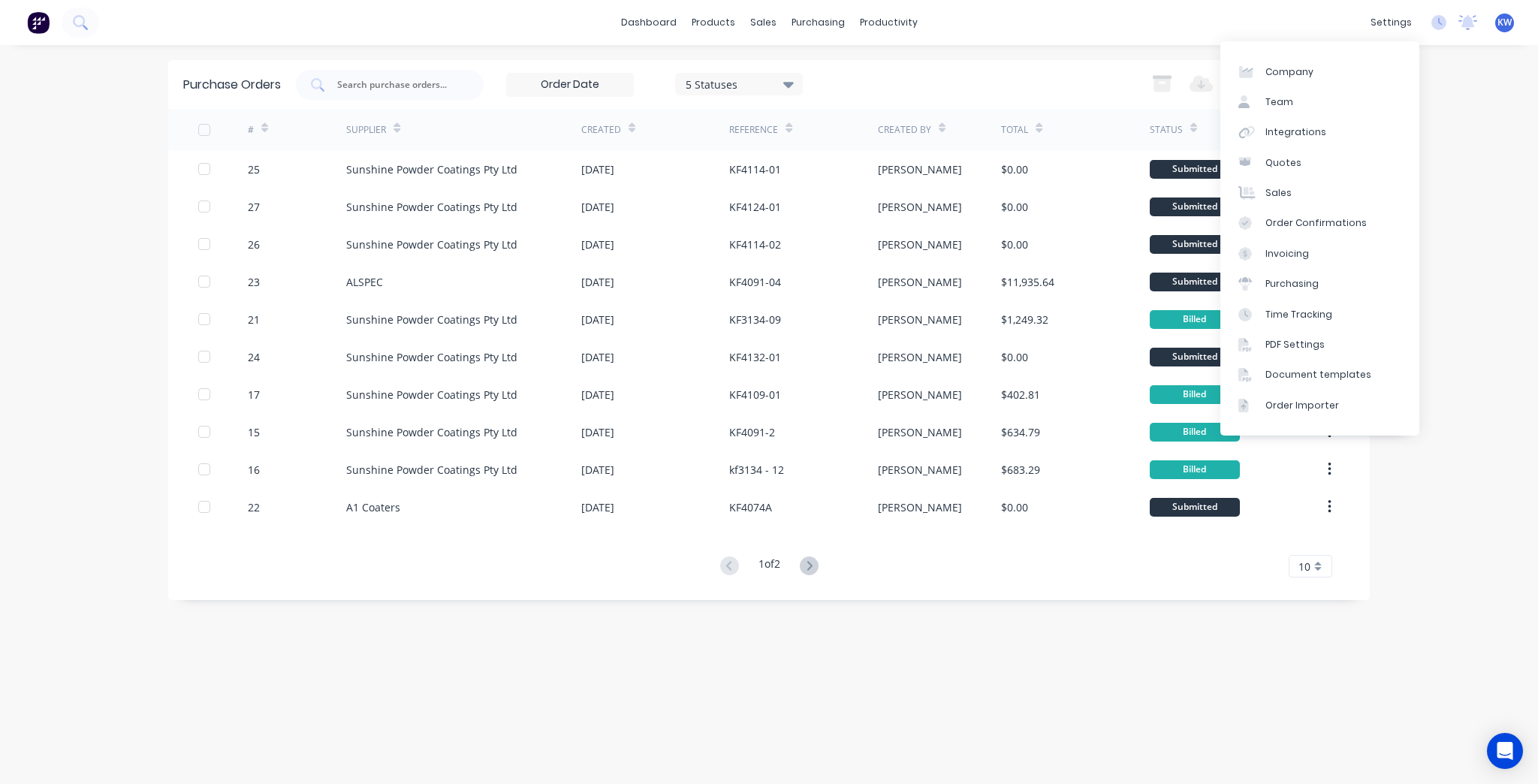
click at [1420, 26] on div "settings No new notifications Mark all as read You have no notifications KW K&F…" at bounding box center [1451, 22] width 175 height 23
click at [1340, 369] on div "Document templates" at bounding box center [1317, 375] width 105 height 14
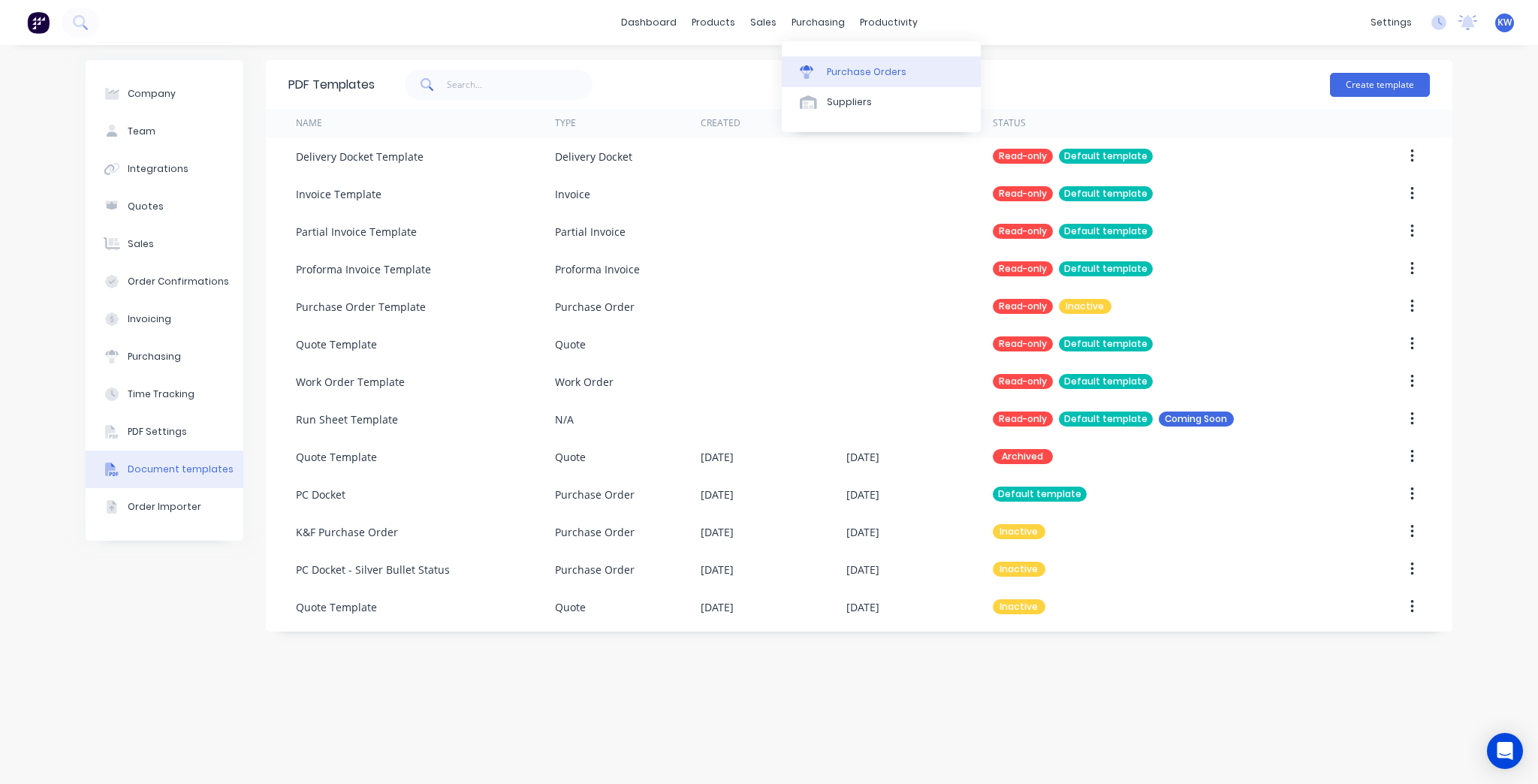
click at [825, 62] on link "Purchase Orders" at bounding box center [882, 71] width 199 height 30
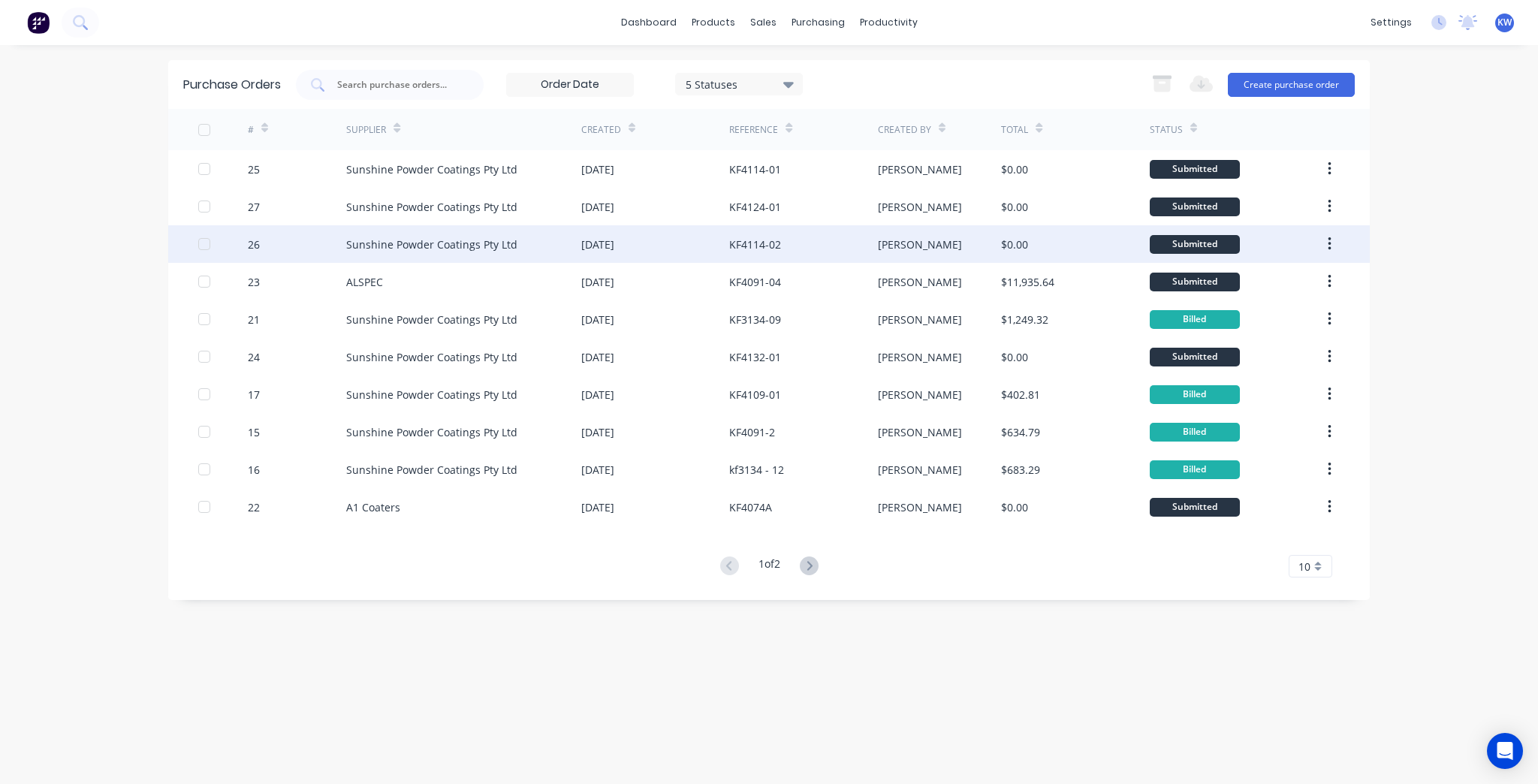
click at [579, 243] on div "Sunshine Powder Coatings Pty Ltd" at bounding box center [463, 244] width 235 height 37
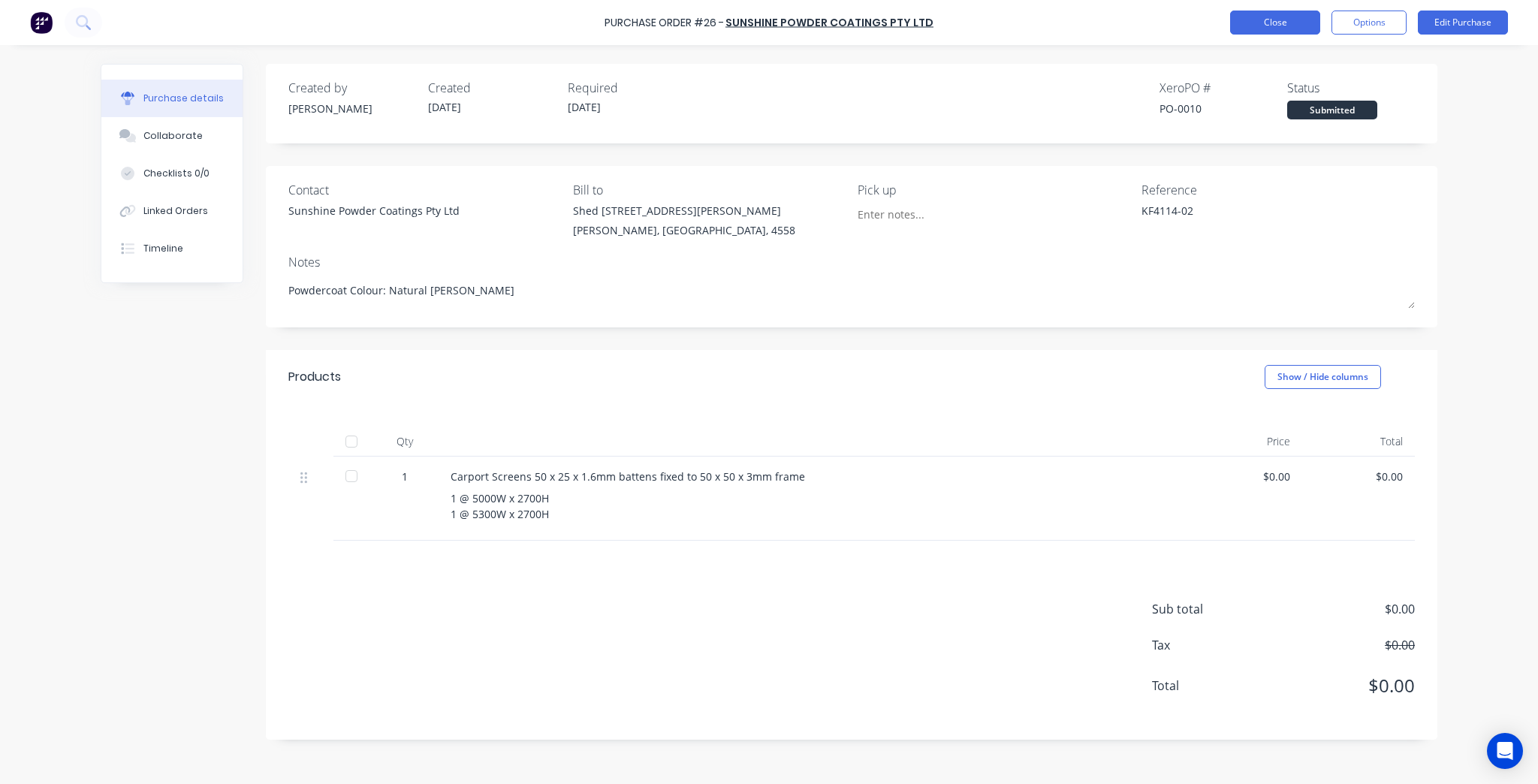
click at [1263, 27] on button "Close" at bounding box center [1275, 23] width 90 height 24
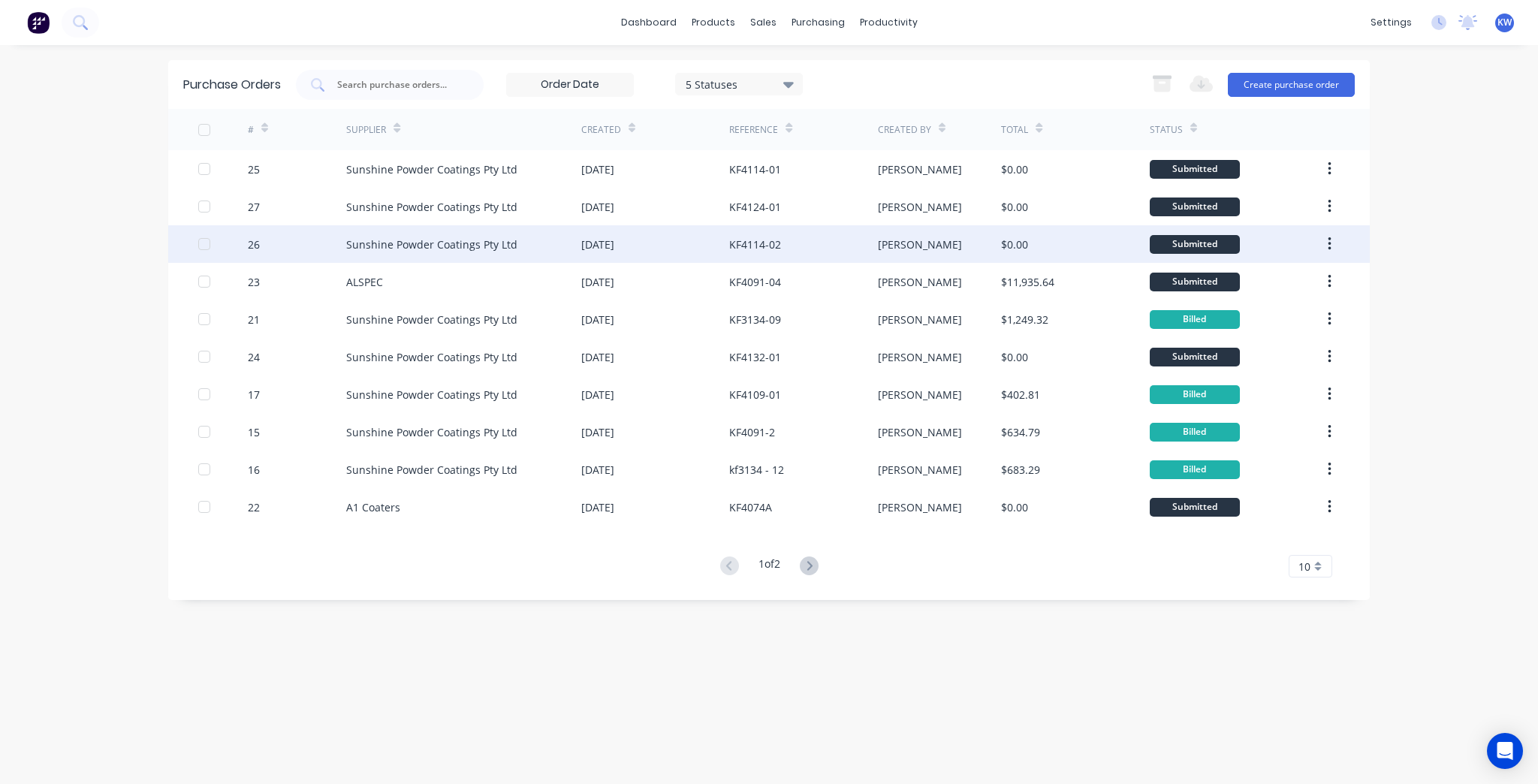
click at [776, 240] on div "KF4114-02" at bounding box center [755, 244] width 52 height 16
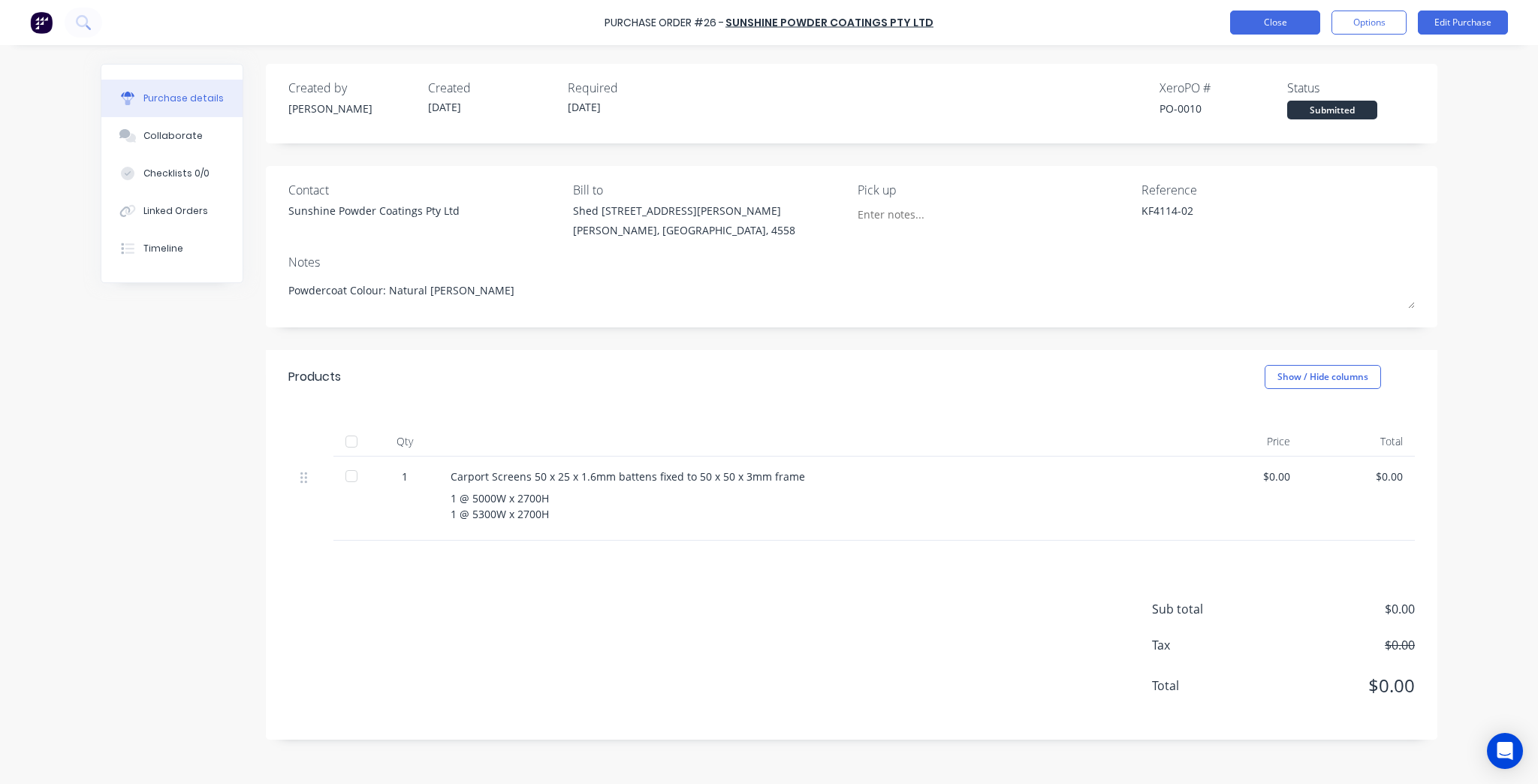
click at [1269, 33] on button "Close" at bounding box center [1275, 23] width 90 height 24
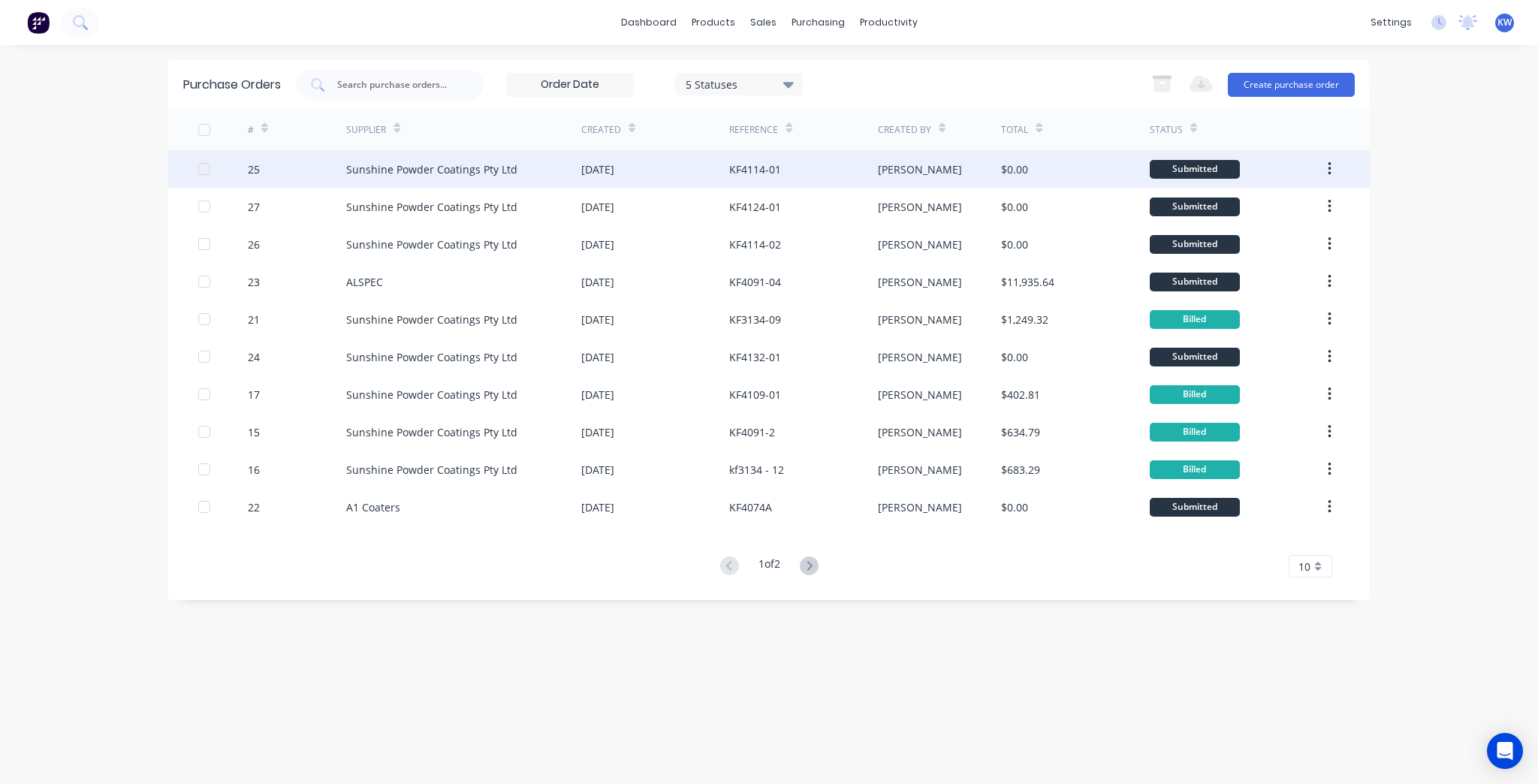
click at [870, 163] on div "KF4114-01" at bounding box center [803, 168] width 148 height 37
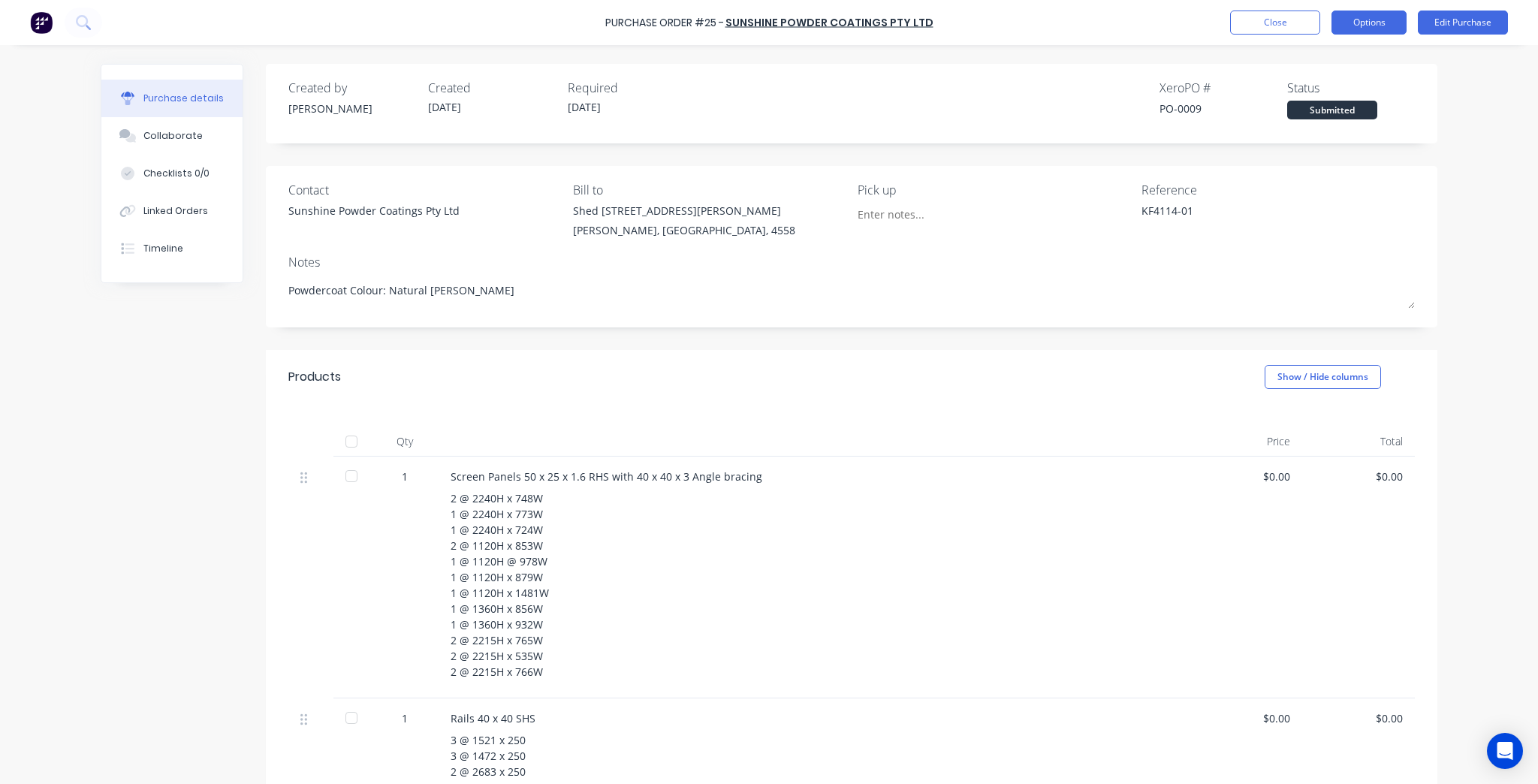
click at [1393, 23] on button "Options" at bounding box center [1370, 23] width 75 height 24
click at [1351, 66] on div "Print / Email" at bounding box center [1335, 61] width 115 height 22
click at [1341, 120] on div "Without pricing" at bounding box center [1335, 121] width 115 height 22
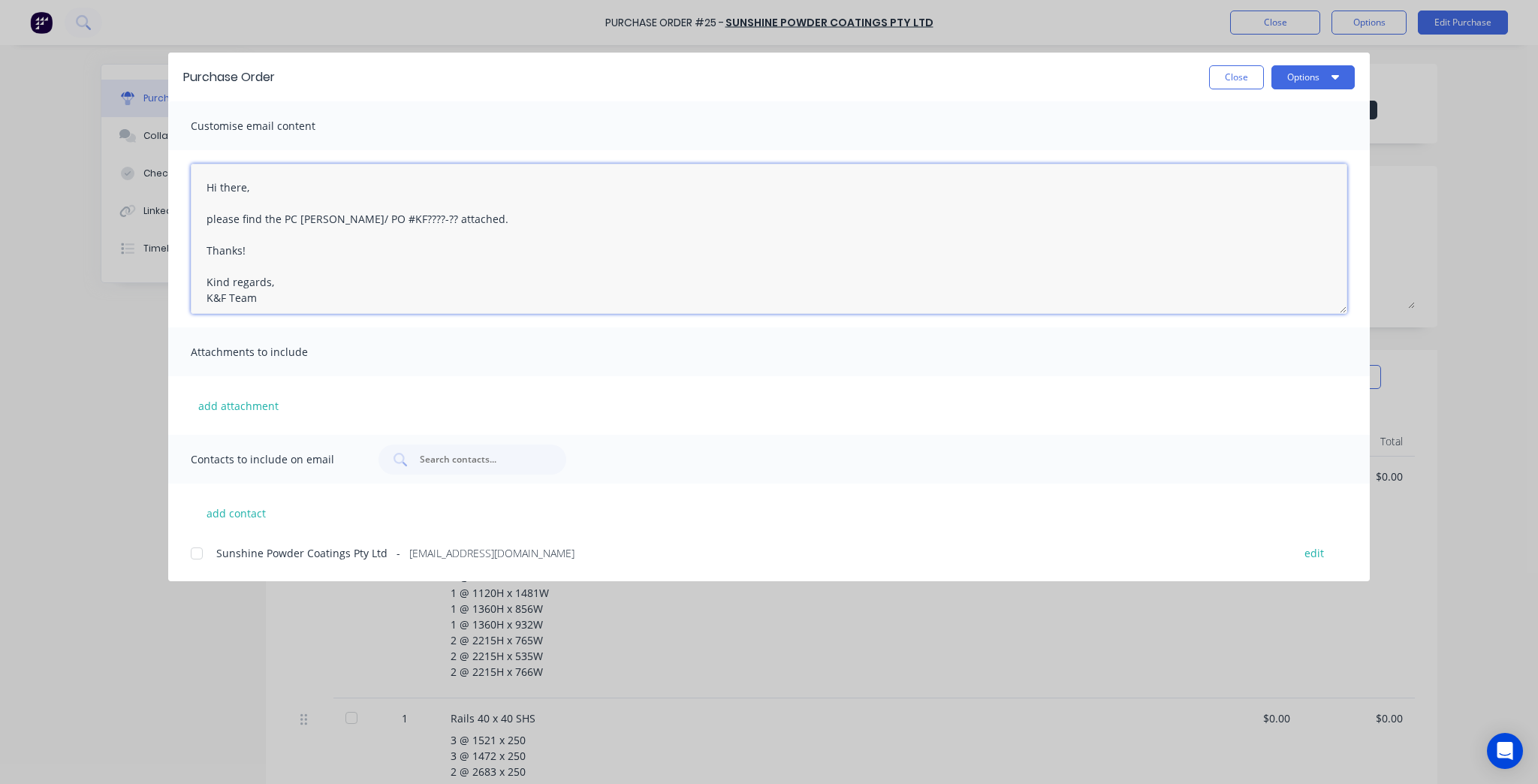
drag, startPoint x: 405, startPoint y: 222, endPoint x: 330, endPoint y: 226, distance: 75.1
click at [330, 226] on textarea "Hi there, please find the PC docket/ PO #KF????-?? attached. Thanks! Kind regar…" at bounding box center [769, 238] width 1157 height 150
click at [1243, 81] on button "Close" at bounding box center [1237, 77] width 55 height 24
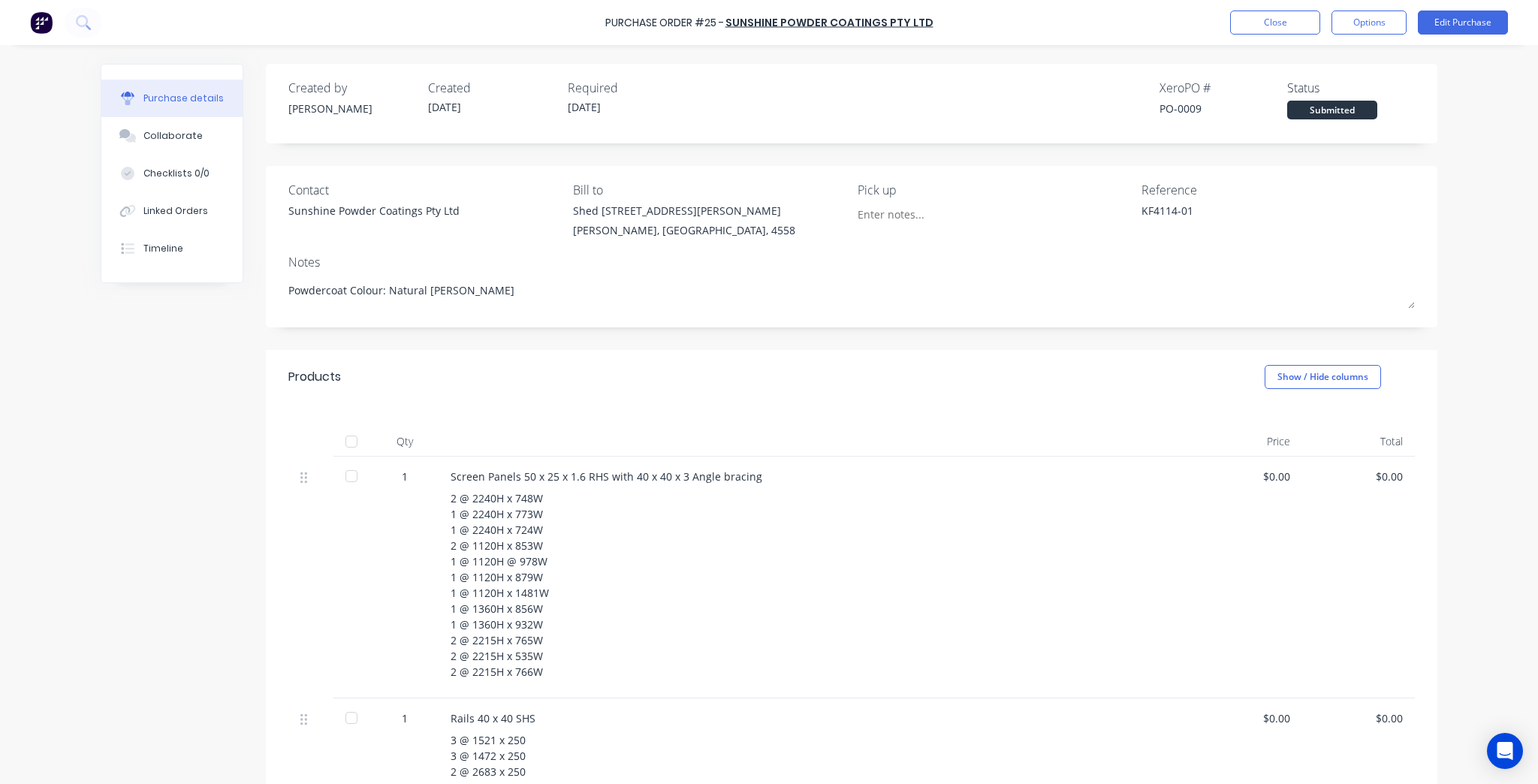
click at [1361, 49] on div "Purchase details Collaborate Checklists 0/0 Linked Orders Timeline Created by K…" at bounding box center [769, 369] width 1367 height 709
click at [1363, 28] on button "Options" at bounding box center [1370, 23] width 75 height 24
click at [1322, 55] on div "Print / Email" at bounding box center [1335, 61] width 115 height 22
click at [1306, 118] on div "Without pricing" at bounding box center [1335, 121] width 115 height 22
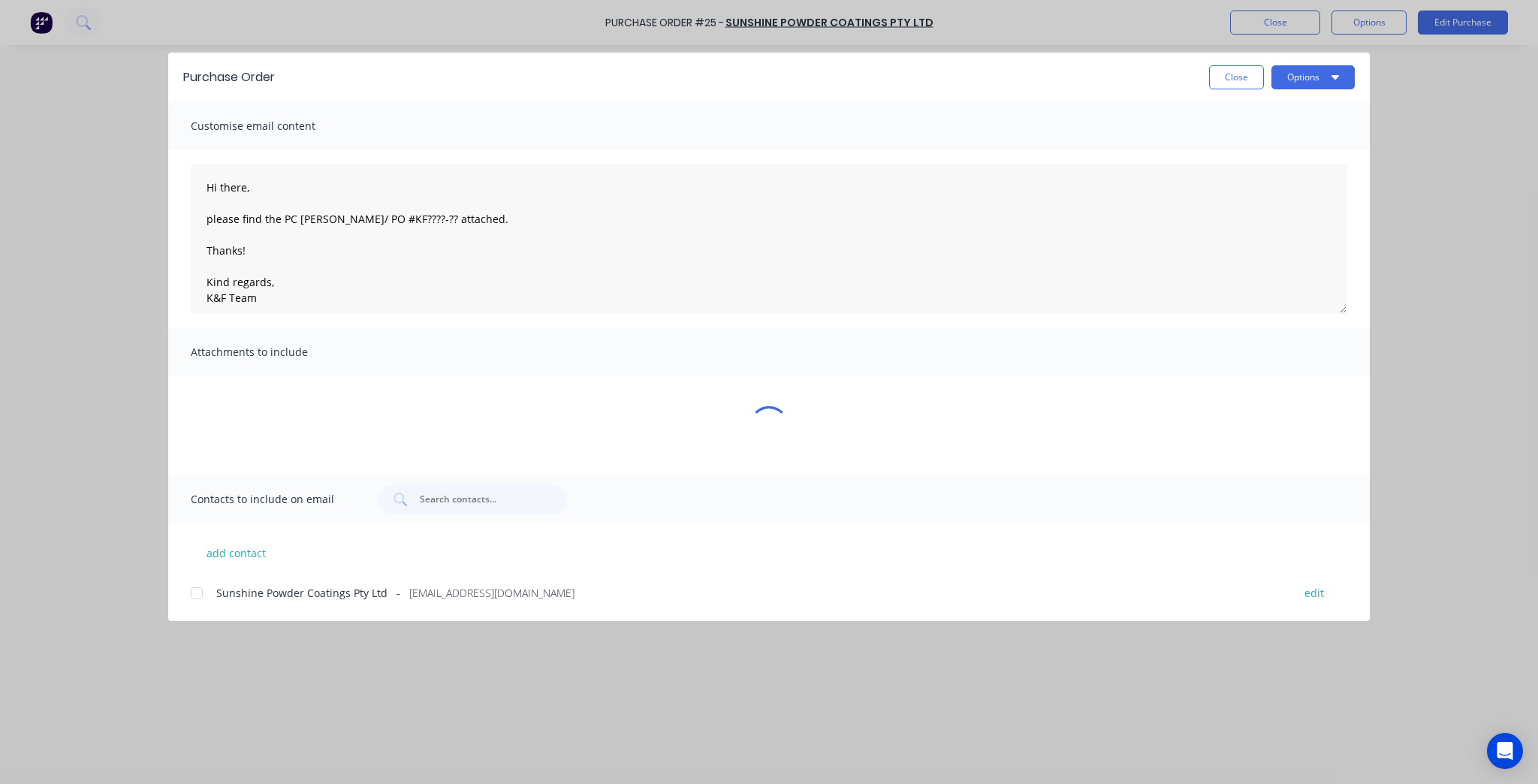
type textarea "x"
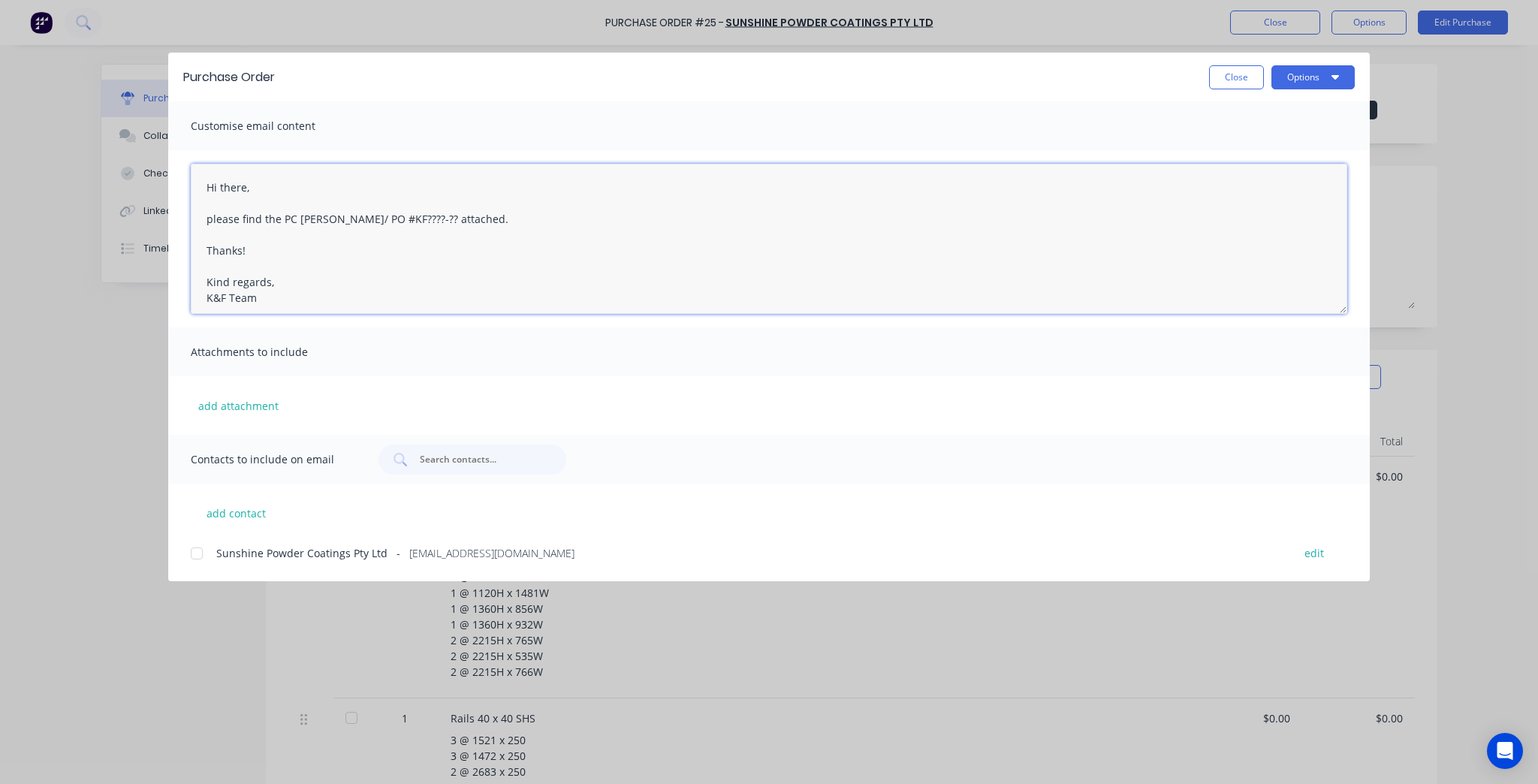
drag, startPoint x: 482, startPoint y: 228, endPoint x: 311, endPoint y: 213, distance: 171.7
click at [311, 213] on textarea "Hi there, please find the PC docket/ PO #KF????-?? attached. Thanks! Kind regar…" at bounding box center [769, 238] width 1157 height 150
click at [465, 213] on textarea "Hi there, please find the PC docket/ PO #KF????-?? attached. Thanks! Kind regar…" at bounding box center [769, 238] width 1157 height 150
drag, startPoint x: 407, startPoint y: 220, endPoint x: 332, endPoint y: 220, distance: 75.0
click at [332, 220] on textarea "Hi there, please find the PC docket/ PO #KF????-?? attached. Thanks! Kind regar…" at bounding box center [769, 238] width 1157 height 150
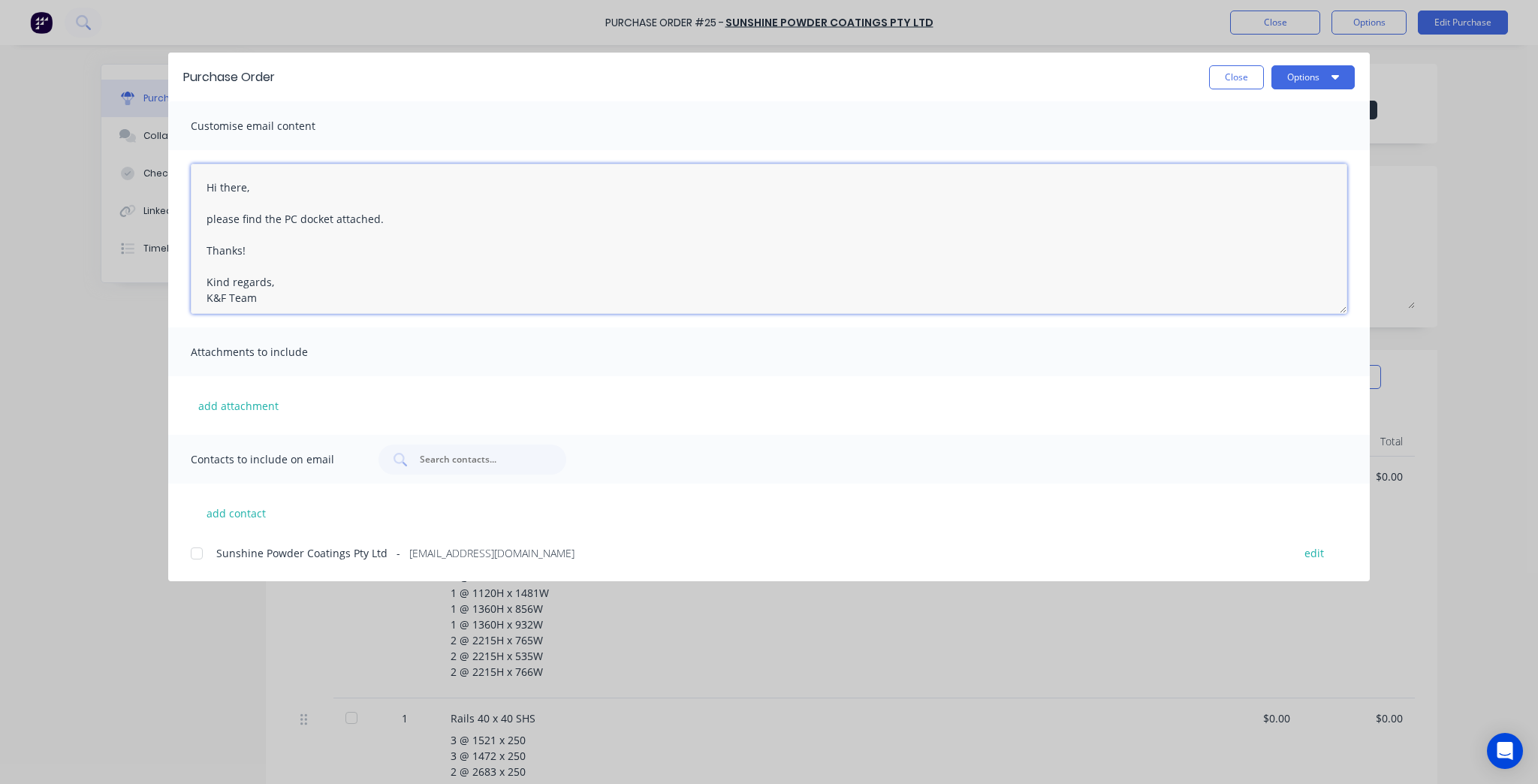
paste textarea "KF4114-01"
click at [326, 252] on textarea "Hi there, please find the PC docket KF4114-01attached. Thanks! Kind regards, K&…" at bounding box center [769, 238] width 1157 height 150
click at [196, 552] on div at bounding box center [196, 554] width 30 height 30
type textarea "Hi there, please find the PC docket KF4114-01attached. Thanks! Kind regards, K&…"
click at [1297, 66] on button "Options" at bounding box center [1313, 77] width 84 height 24
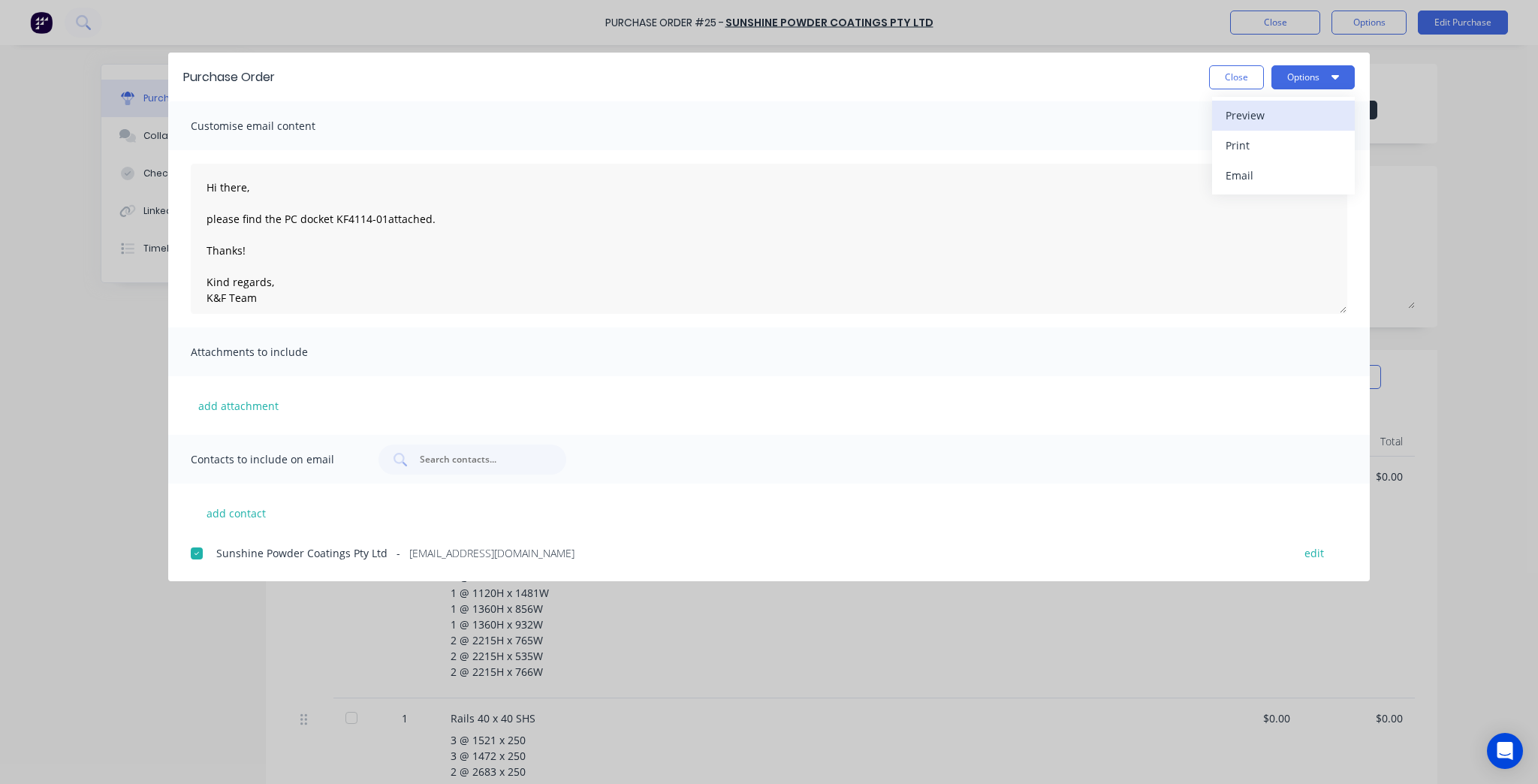
click at [1283, 109] on div "Preview" at bounding box center [1283, 115] width 115 height 22
click at [1312, 78] on button "Options" at bounding box center [1313, 77] width 84 height 24
click at [1280, 179] on div "Email" at bounding box center [1283, 175] width 115 height 22
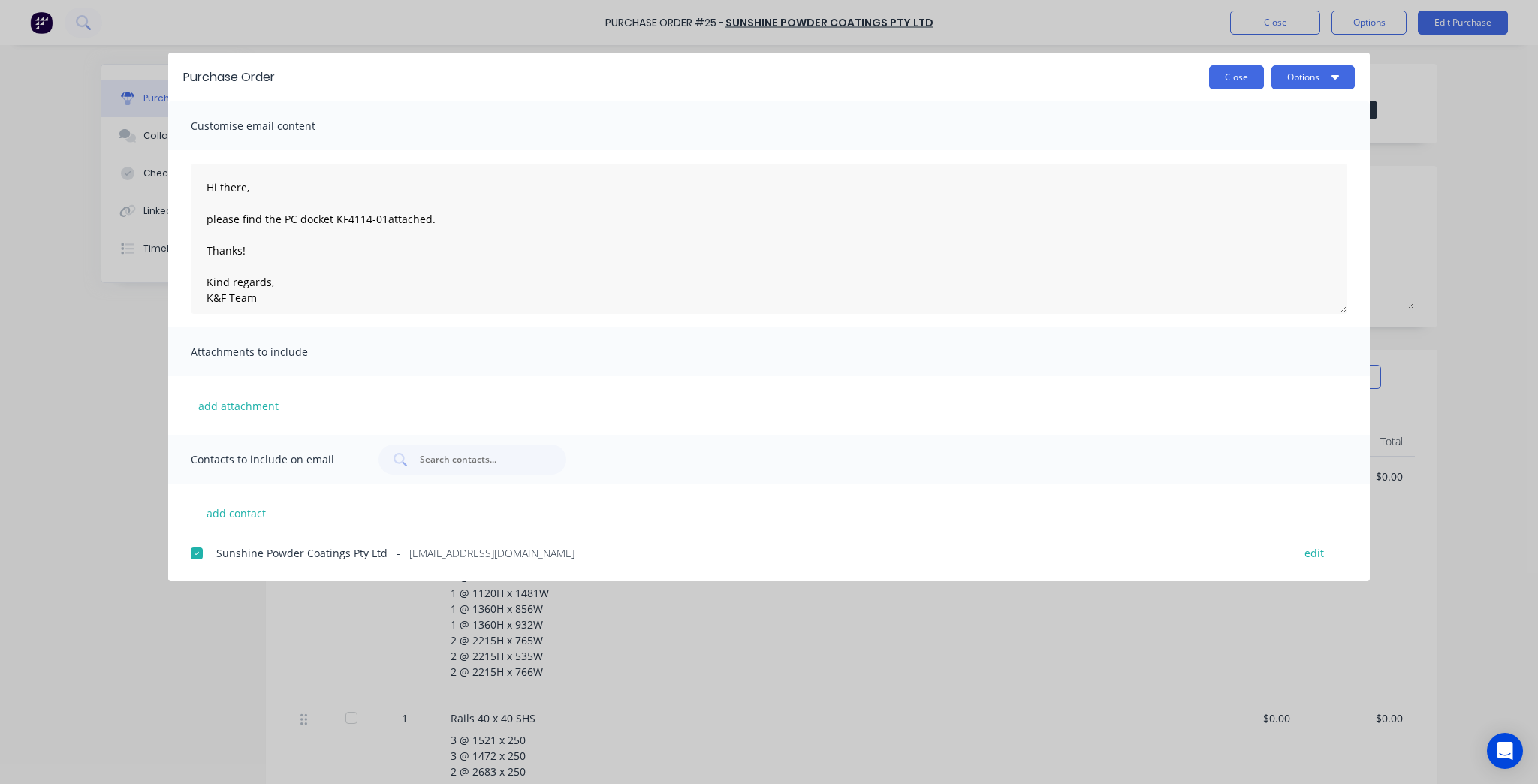
click at [1235, 84] on button "Close" at bounding box center [1237, 77] width 55 height 24
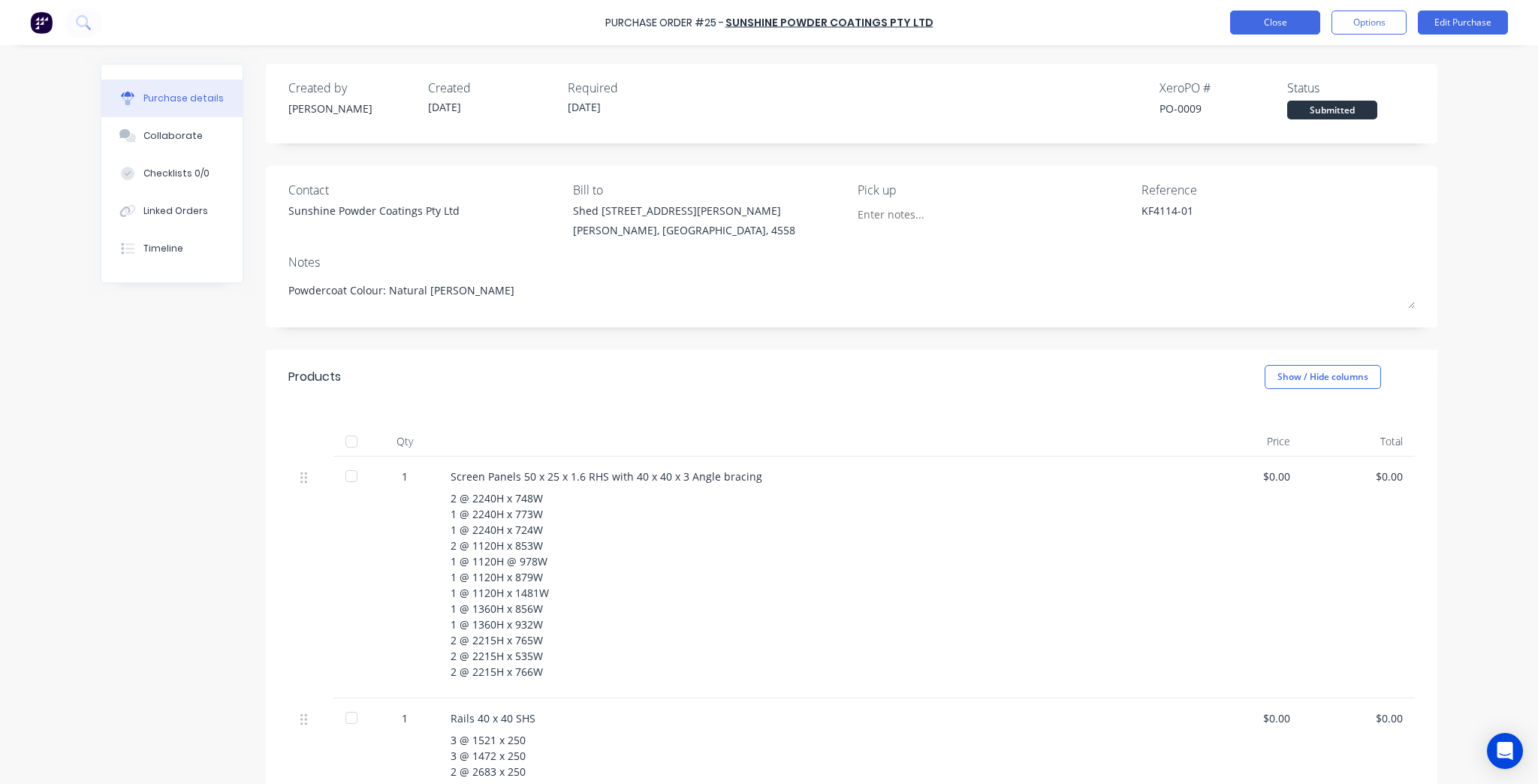
click at [1304, 24] on button "Close" at bounding box center [1275, 23] width 90 height 24
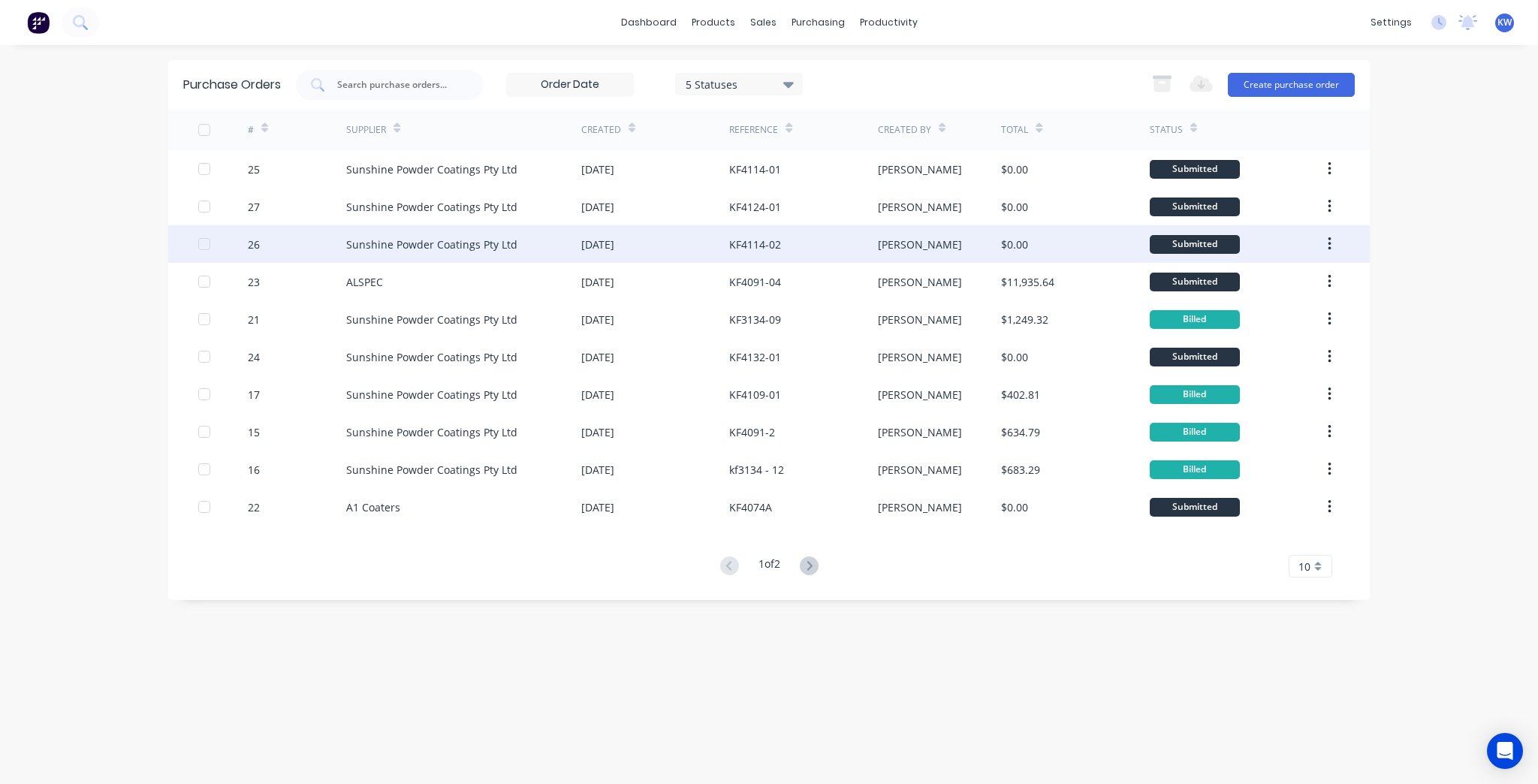
click at [979, 239] on div "[PERSON_NAME]" at bounding box center [940, 244] width 124 height 37
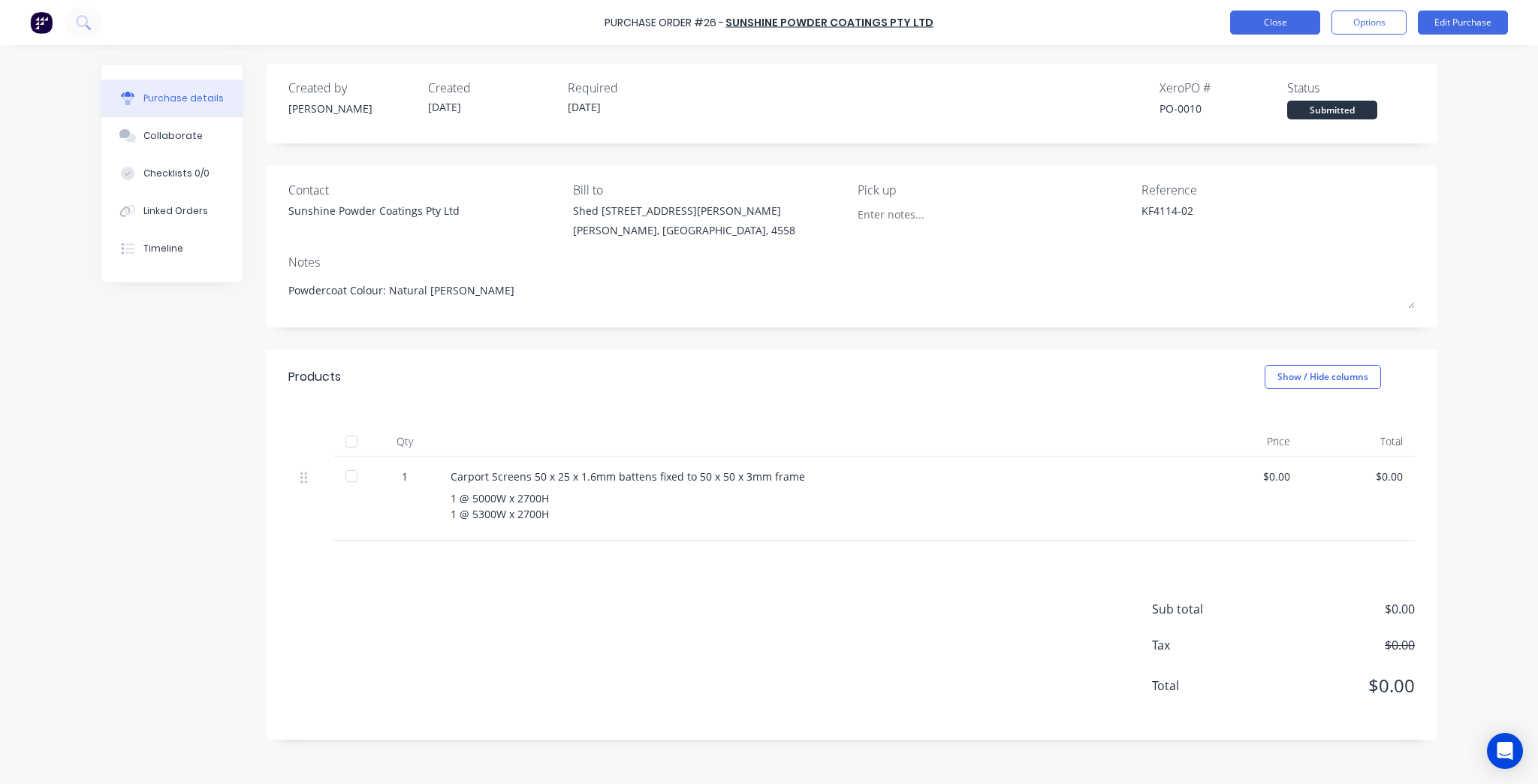
click at [1256, 22] on button "Close" at bounding box center [1275, 23] width 90 height 24
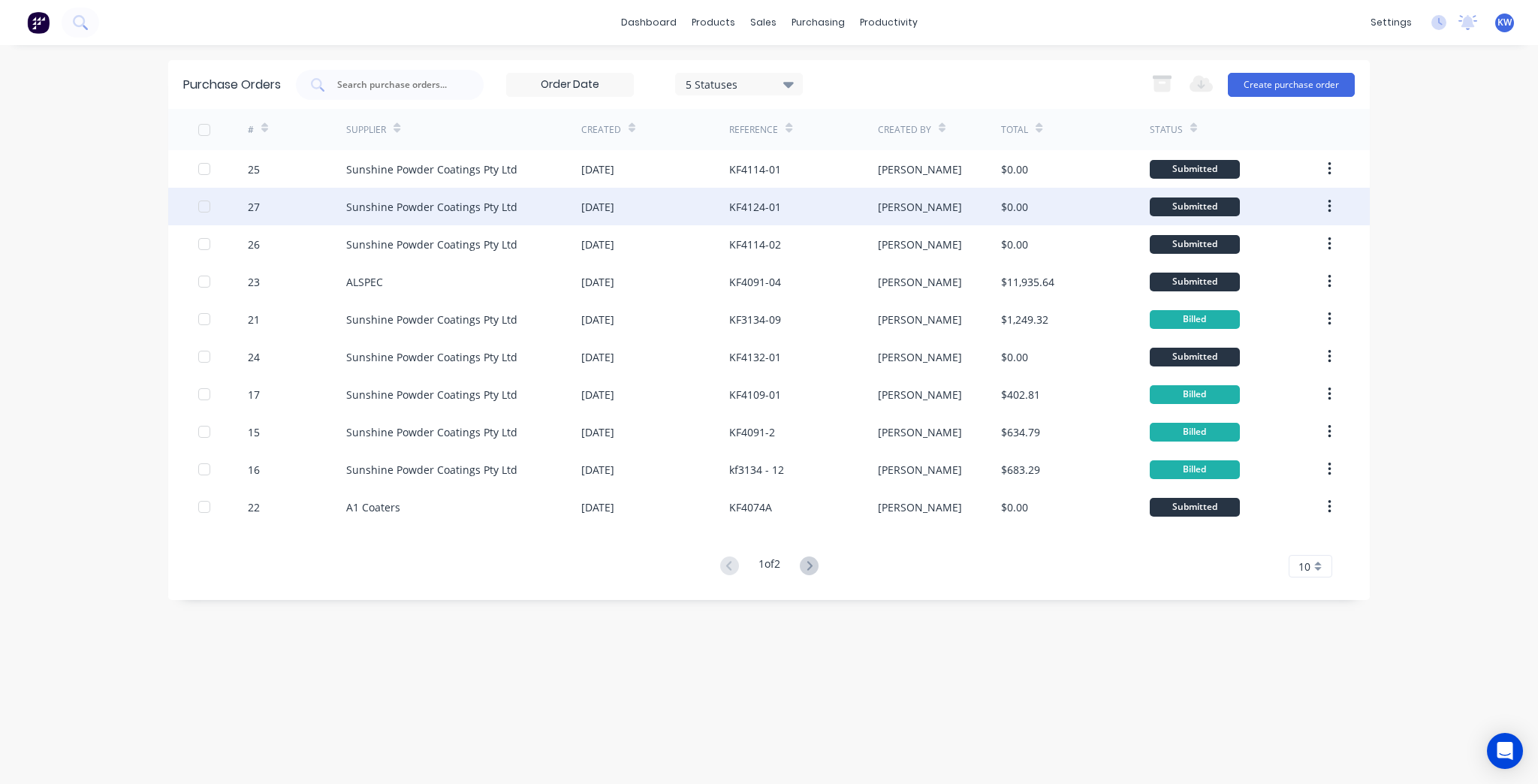
click at [798, 217] on div "KF4124-01" at bounding box center [803, 207] width 148 height 37
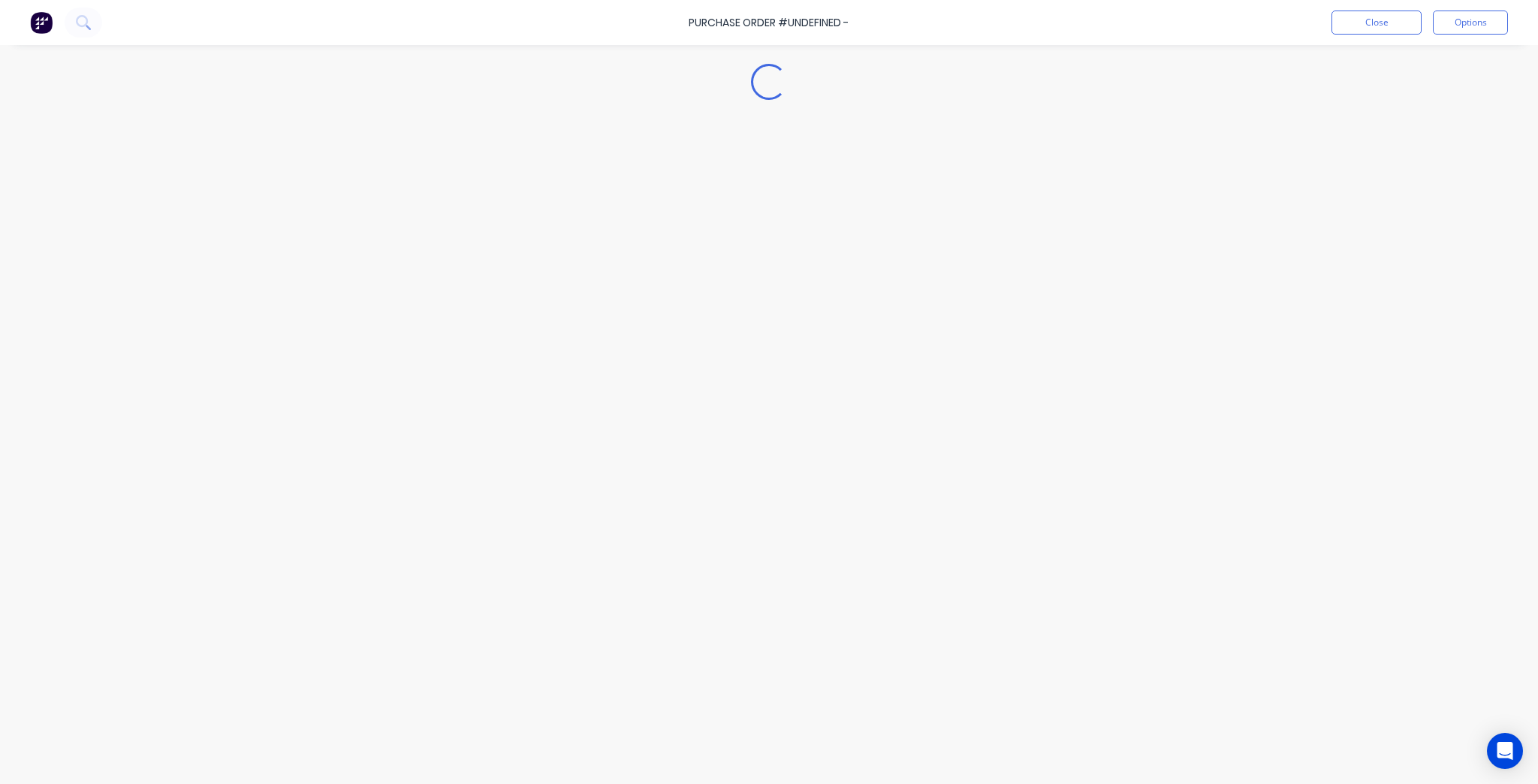
type textarea "x"
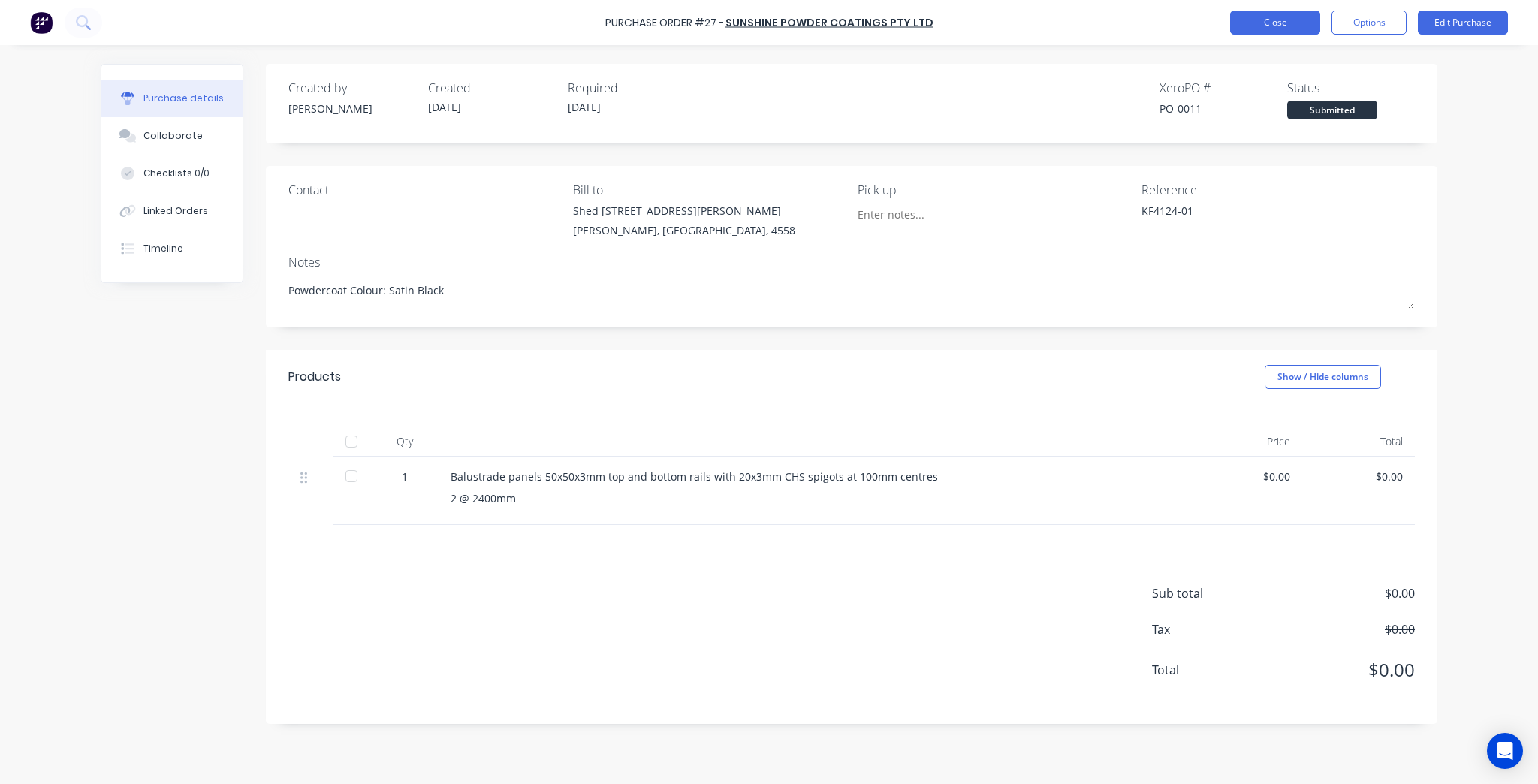
click at [1249, 21] on button "Close" at bounding box center [1275, 23] width 90 height 24
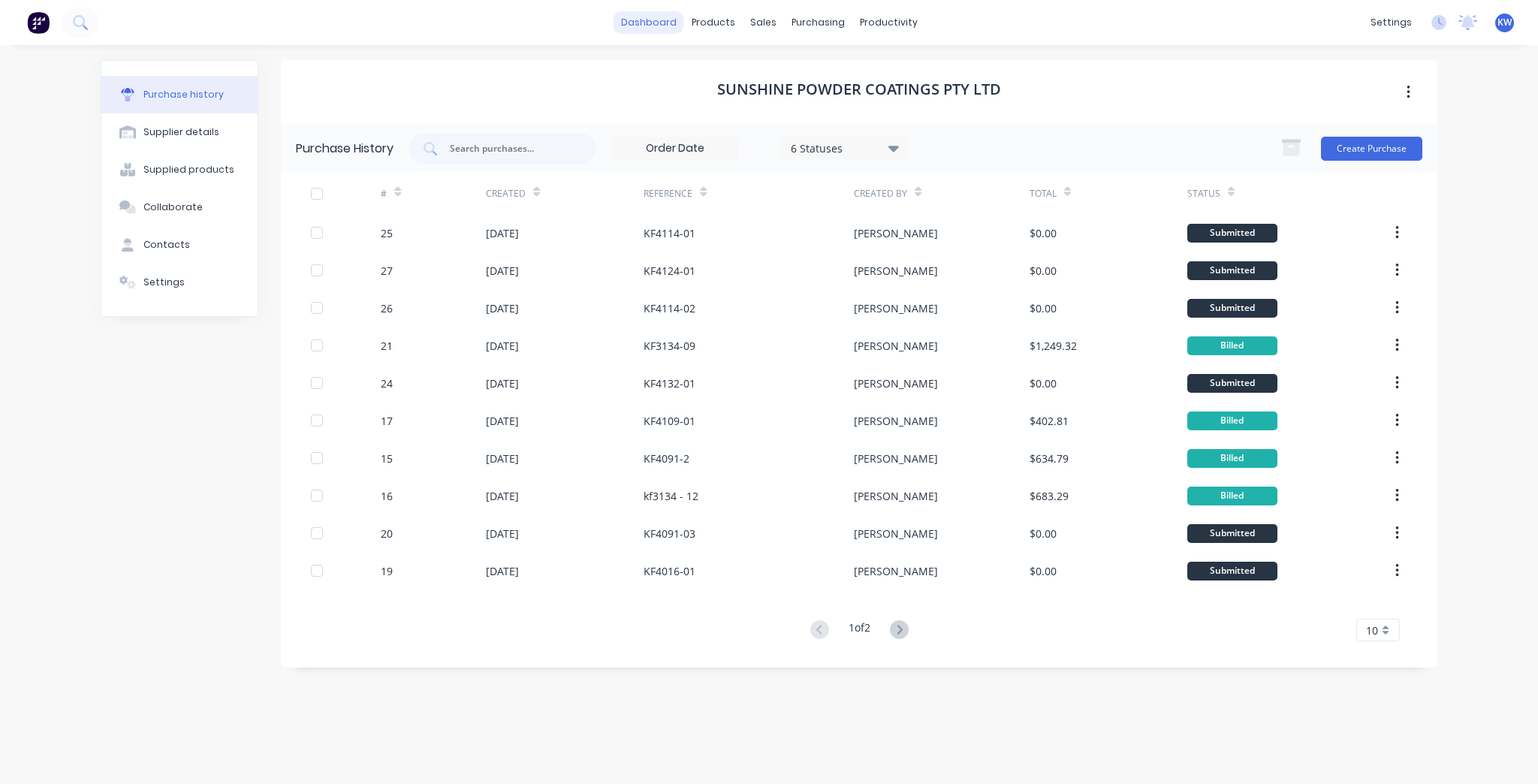
click at [667, 26] on link "dashboard" at bounding box center [649, 22] width 71 height 23
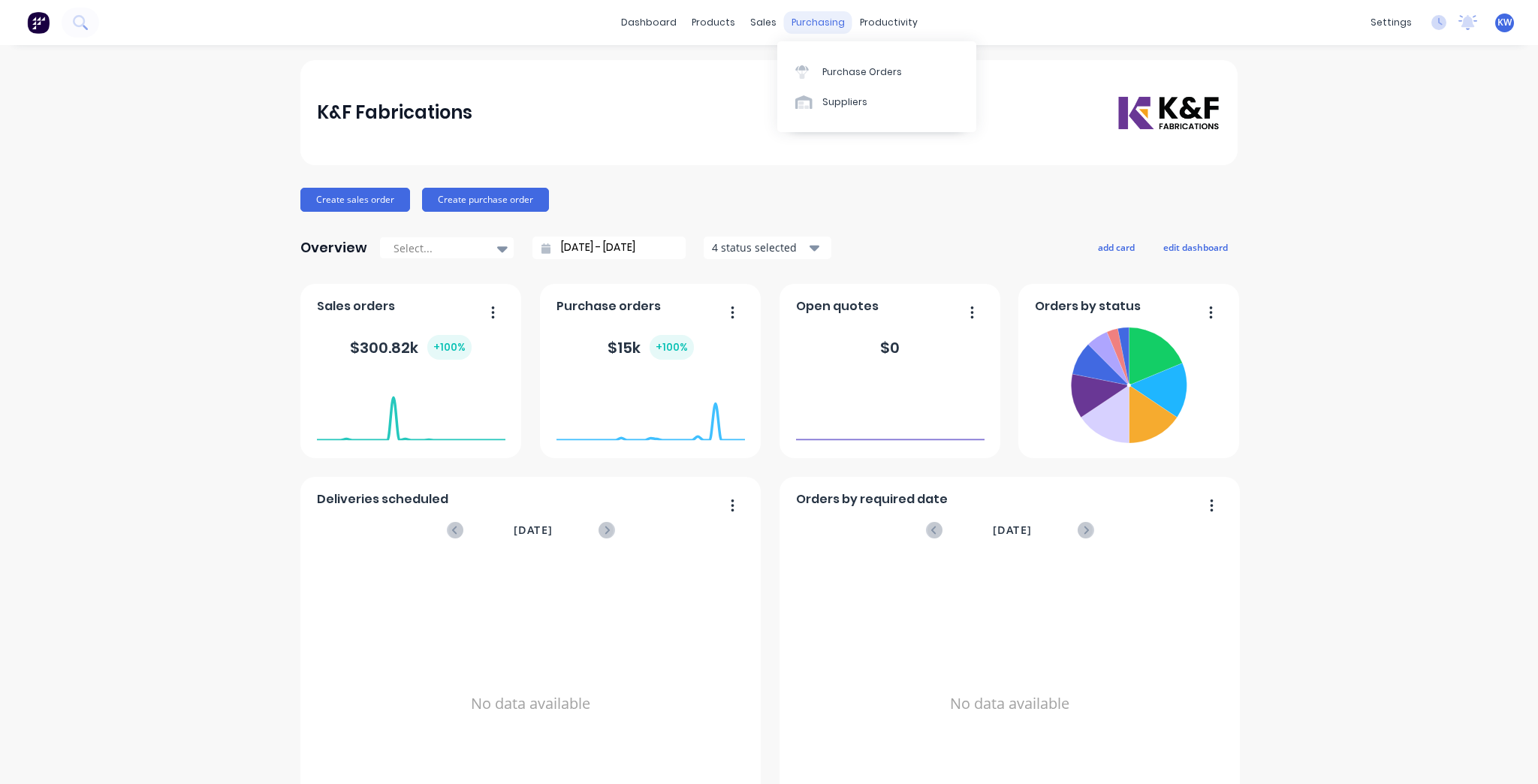
click at [801, 24] on div "purchasing" at bounding box center [818, 22] width 68 height 23
click at [857, 66] on div "Purchase Orders" at bounding box center [862, 72] width 80 height 14
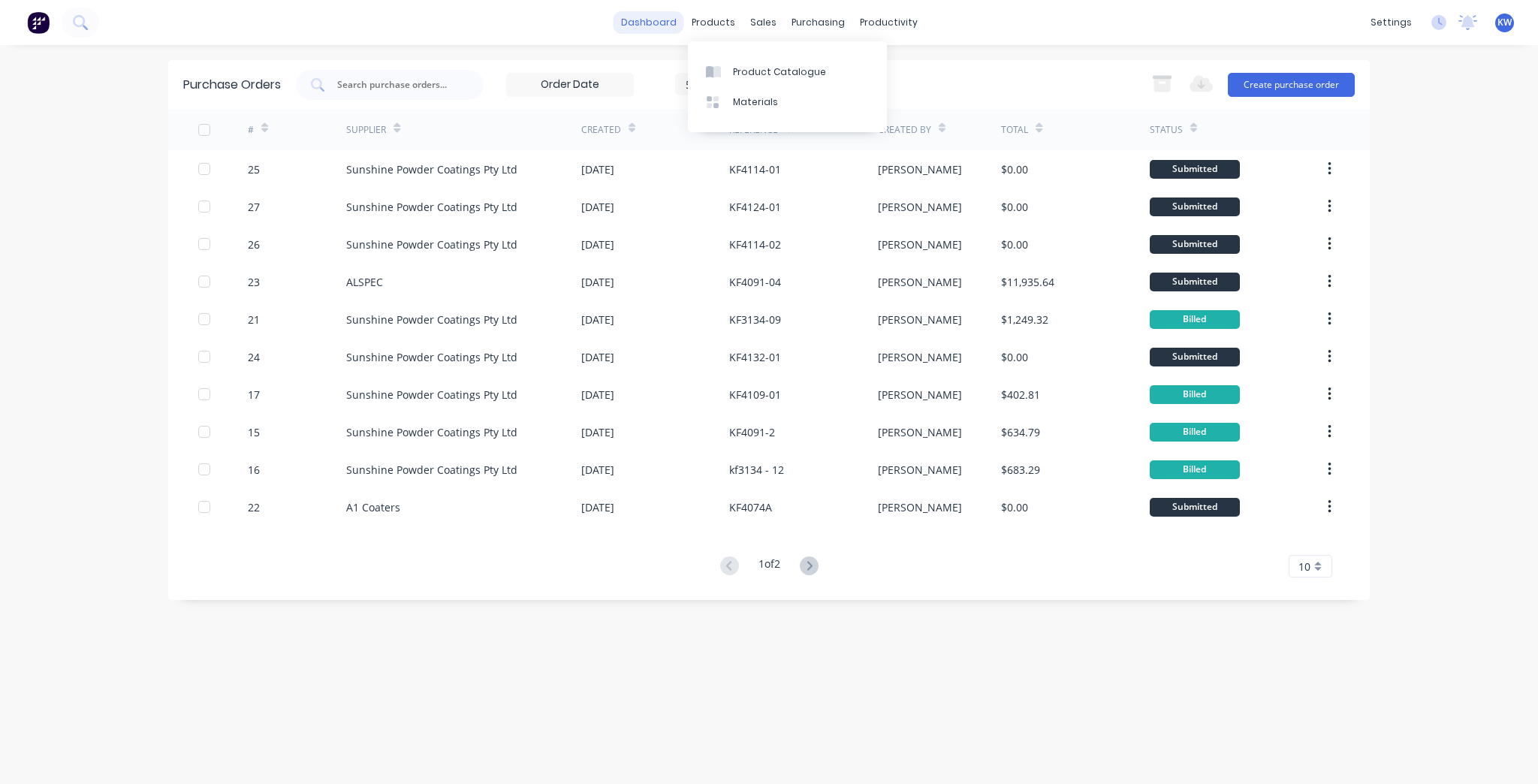
click at [681, 21] on link "dashboard" at bounding box center [649, 22] width 71 height 23
